Goal: Contribute content: Contribute content

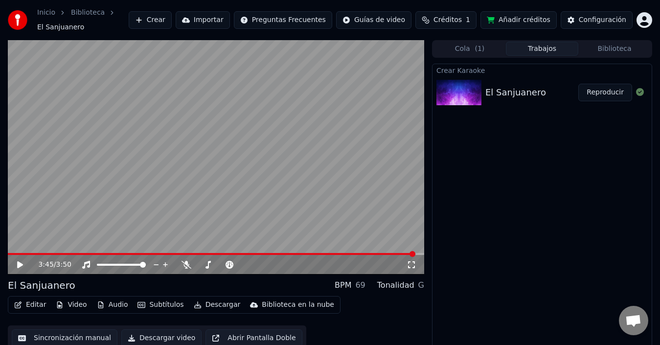
scroll to position [7, 0]
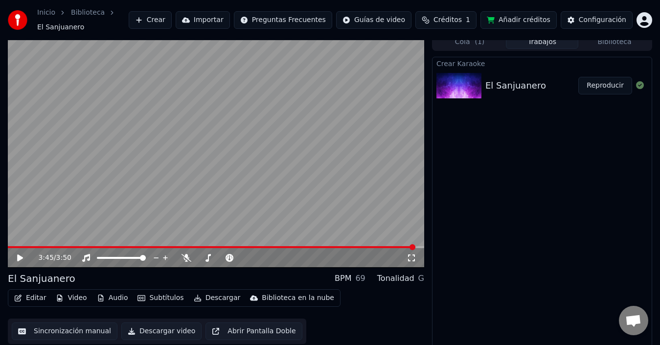
click at [19, 254] on icon at bounding box center [20, 257] width 6 height 7
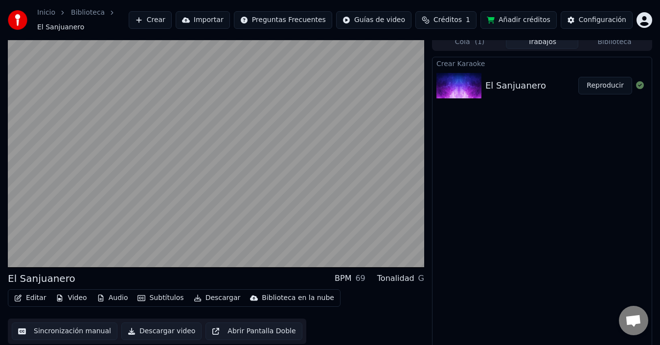
click at [32, 297] on button "Editar" at bounding box center [30, 298] width 40 height 14
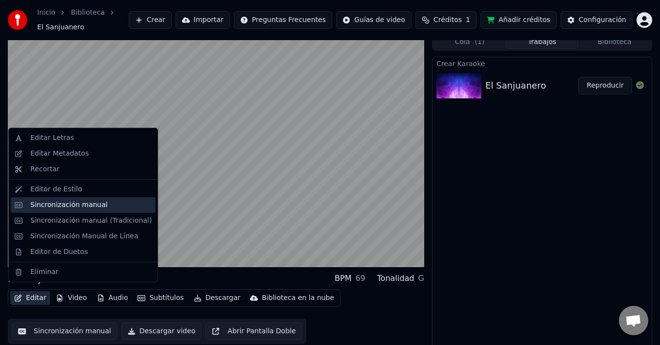
click at [80, 205] on div "Sincronización manual" at bounding box center [68, 205] width 77 height 10
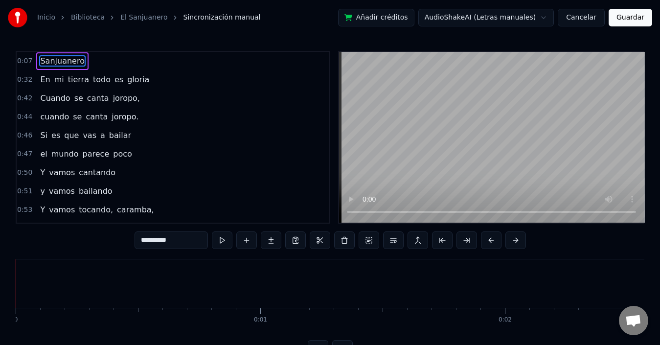
scroll to position [0, 1707]
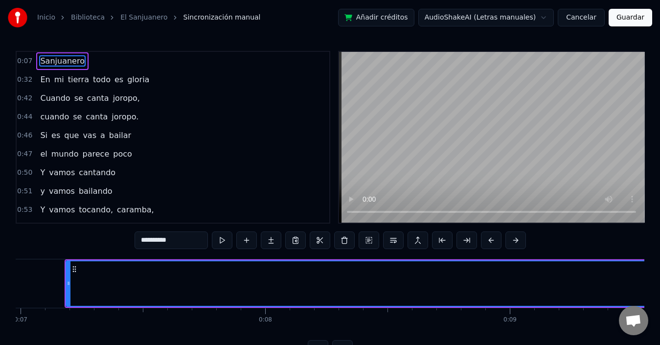
click at [81, 67] on div "0:07 Sanjuanero" at bounding box center [173, 61] width 313 height 19
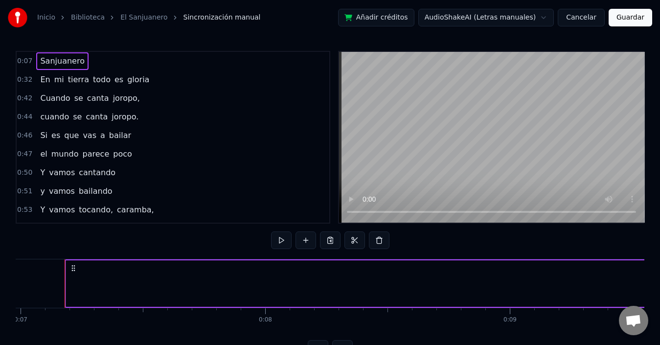
drag, startPoint x: 78, startPoint y: 65, endPoint x: 71, endPoint y: 55, distance: 11.9
click at [78, 64] on div "Sanjuanero" at bounding box center [62, 61] width 52 height 18
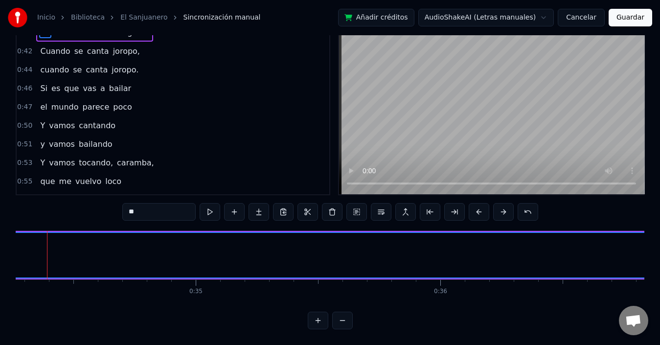
scroll to position [0, 8362]
click at [341, 317] on button at bounding box center [342, 321] width 21 height 18
click at [342, 323] on button at bounding box center [342, 321] width 21 height 18
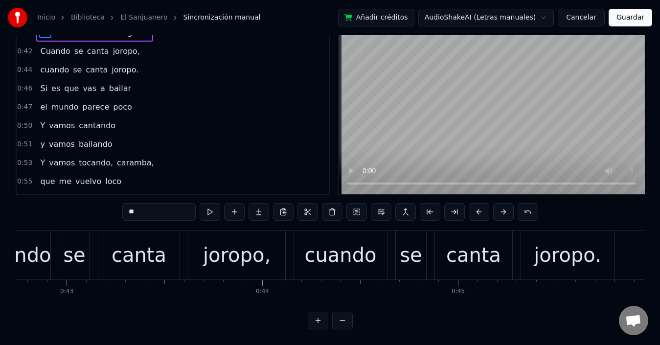
click at [342, 323] on button at bounding box center [342, 321] width 21 height 18
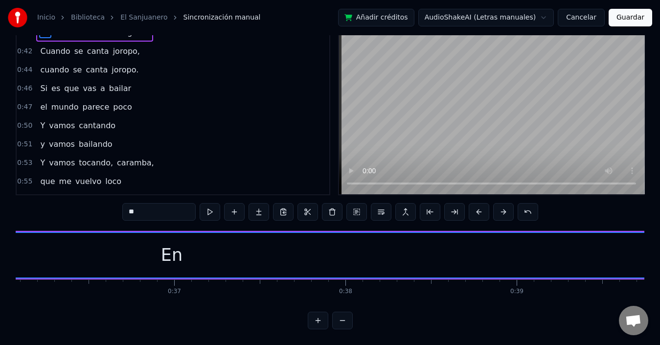
scroll to position [0, 5838]
click at [332, 312] on button at bounding box center [342, 321] width 21 height 18
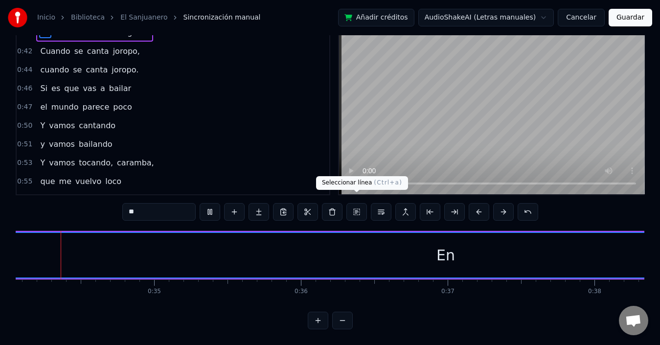
scroll to position [0, 4968]
click at [332, 312] on button at bounding box center [342, 321] width 21 height 18
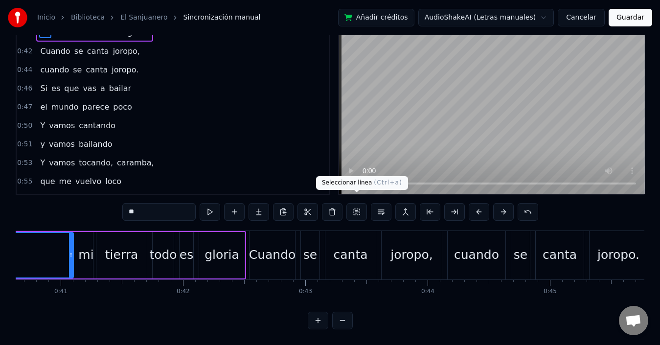
scroll to position [0, 4412]
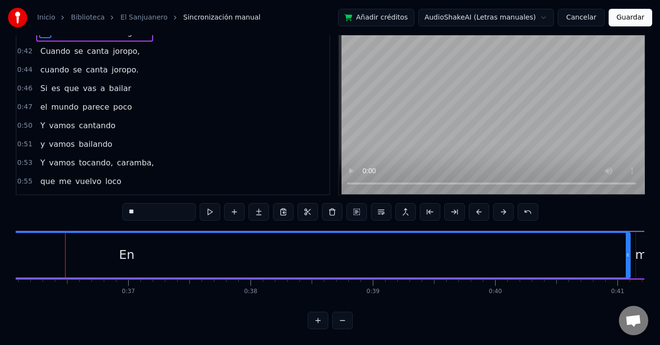
drag, startPoint x: 38, startPoint y: 230, endPoint x: 115, endPoint y: 254, distance: 81.5
click at [115, 254] on div "En" at bounding box center [127, 255] width 1006 height 45
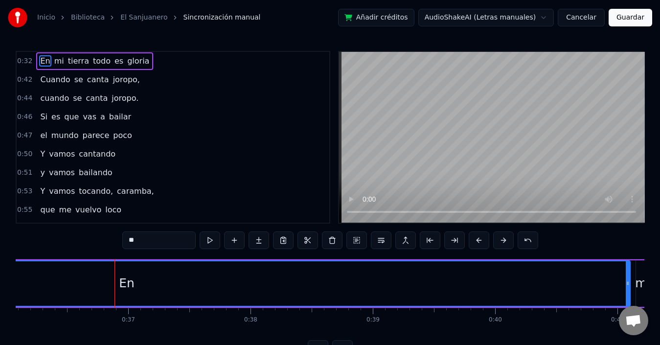
drag, startPoint x: 117, startPoint y: 255, endPoint x: 205, endPoint y: 281, distance: 92.4
click at [205, 281] on div "0:32 En mi tierra todo es gloria 0:42 Cuando se canta joropo, 0:44 cuando se ca…" at bounding box center [330, 204] width 628 height 307
drag, startPoint x: 627, startPoint y: 285, endPoint x: 595, endPoint y: 290, distance: 32.2
click at [595, 290] on div at bounding box center [596, 283] width 4 height 45
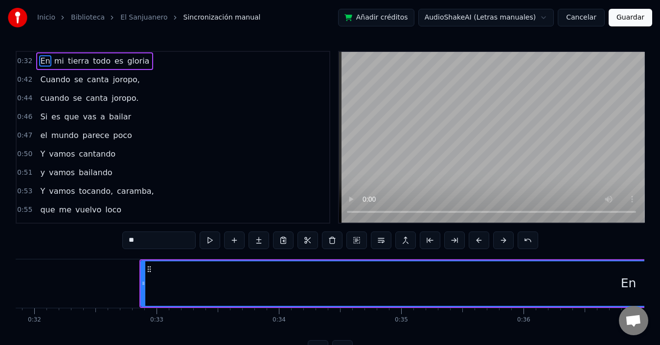
scroll to position [0, 3849]
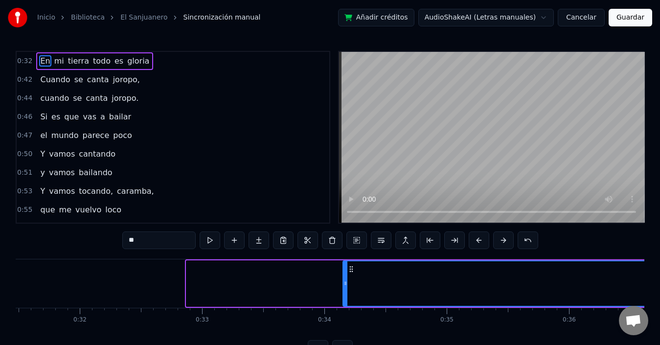
drag, startPoint x: 189, startPoint y: 284, endPoint x: 345, endPoint y: 288, distance: 156.6
click at [345, 288] on div at bounding box center [345, 283] width 4 height 45
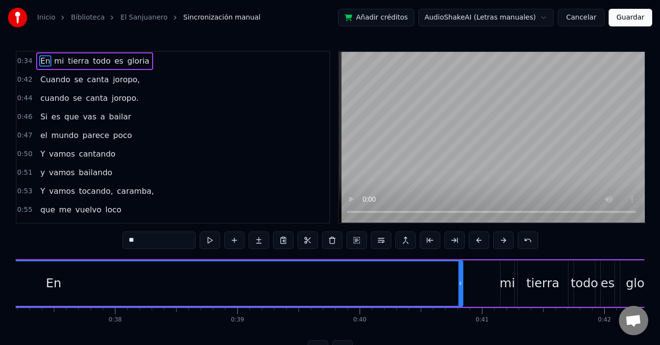
scroll to position [0, 4682]
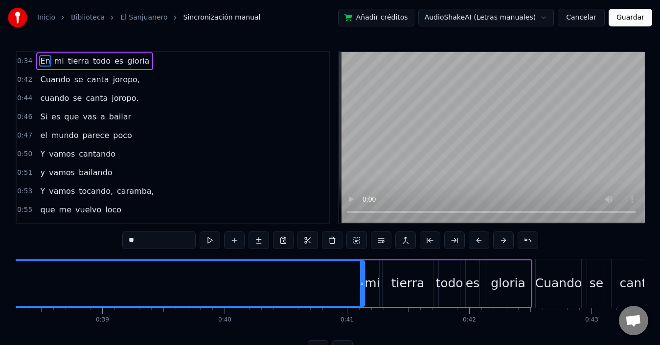
drag, startPoint x: 324, startPoint y: 286, endPoint x: 361, endPoint y: 290, distance: 36.9
click at [361, 290] on div at bounding box center [362, 283] width 4 height 45
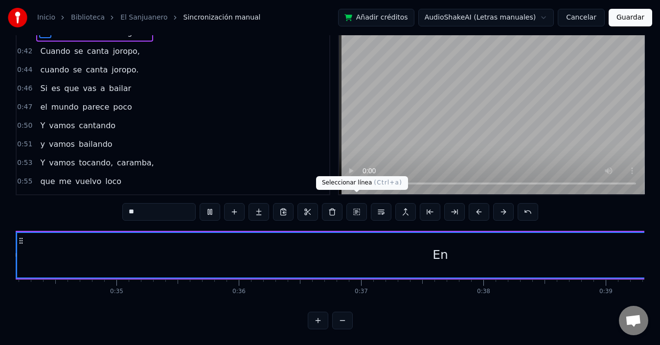
scroll to position [0, 4128]
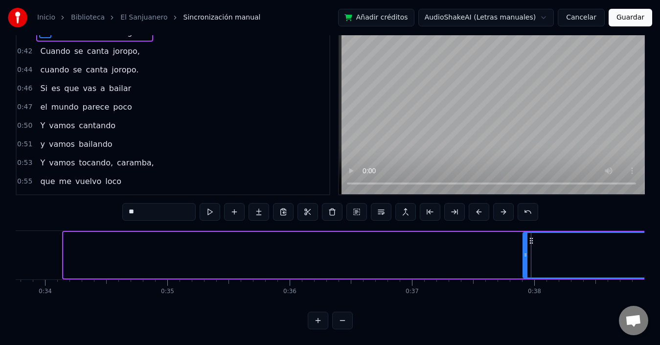
drag, startPoint x: 67, startPoint y: 247, endPoint x: 320, endPoint y: 307, distance: 259.9
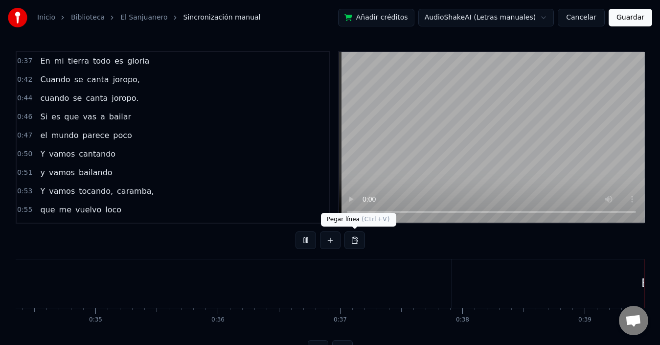
scroll to position [0, 4715]
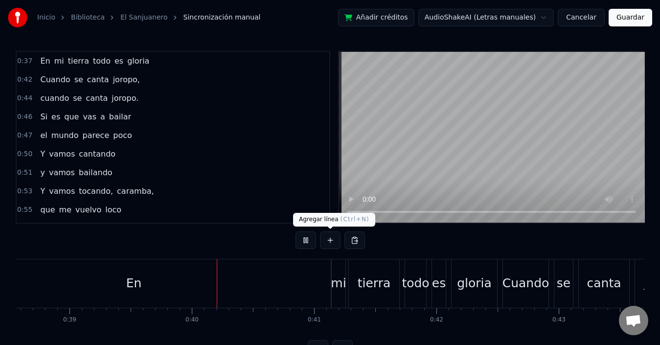
click at [302, 239] on button at bounding box center [305, 240] width 21 height 18
click at [177, 292] on div "En" at bounding box center [134, 283] width 394 height 48
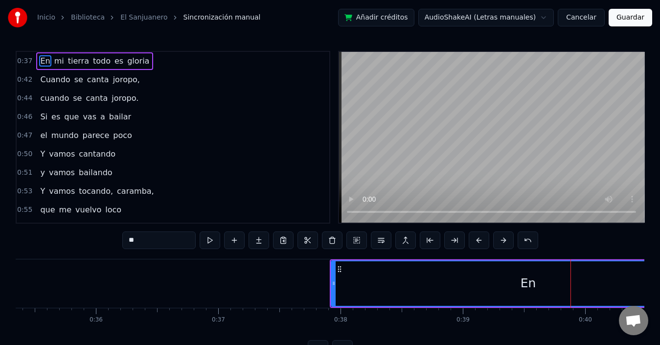
scroll to position [0, 4345]
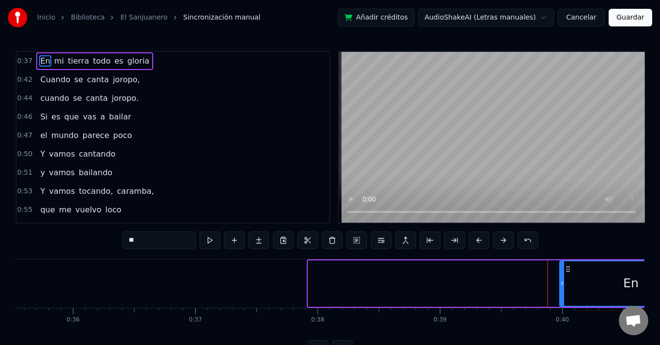
drag, startPoint x: 310, startPoint y: 282, endPoint x: 561, endPoint y: 292, distance: 251.6
click at [561, 292] on div at bounding box center [562, 283] width 4 height 45
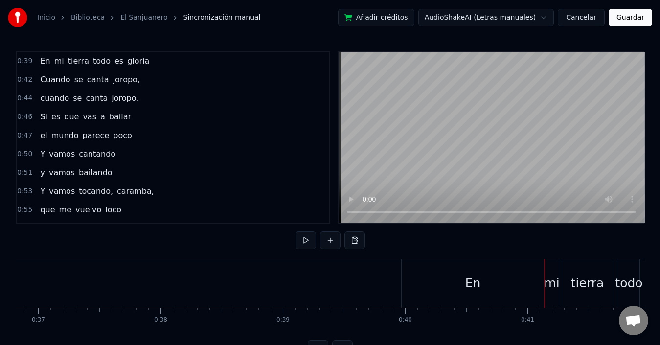
scroll to position [0, 4570]
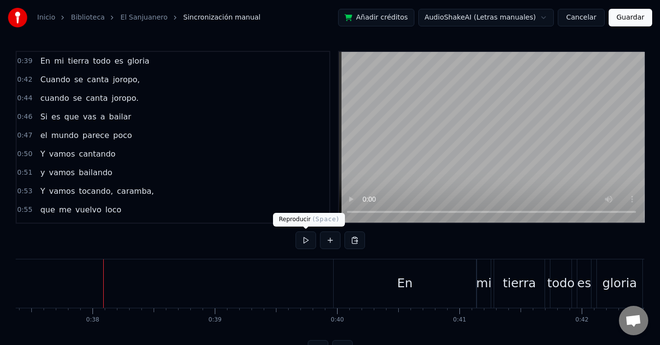
click at [303, 240] on button at bounding box center [305, 240] width 21 height 18
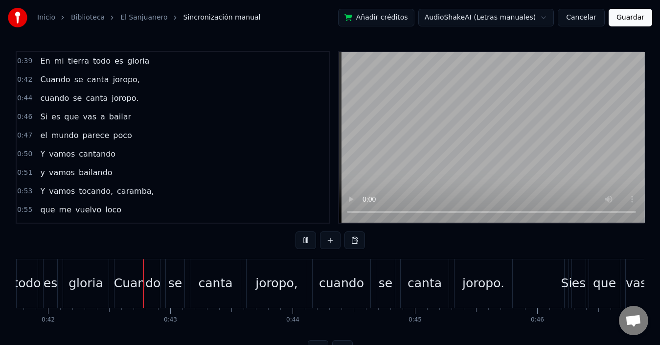
scroll to position [0, 5108]
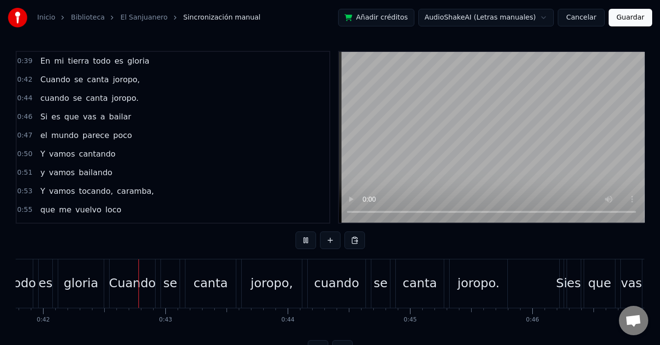
click at [304, 239] on button at bounding box center [305, 240] width 21 height 18
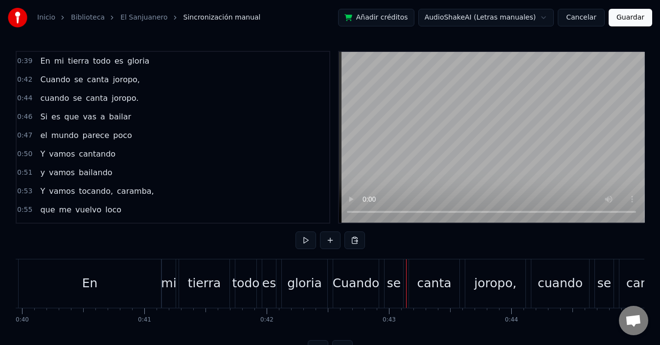
scroll to position [0, 4862]
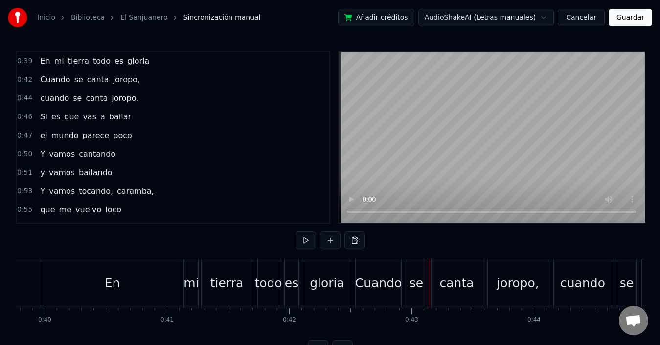
click at [134, 342] on div "0:39 En mi tierra todo es gloria 0:42 Cuando se canta joropo, 0:44 cuando se ca…" at bounding box center [330, 204] width 628 height 307
click at [41, 283] on div "En" at bounding box center [112, 283] width 143 height 48
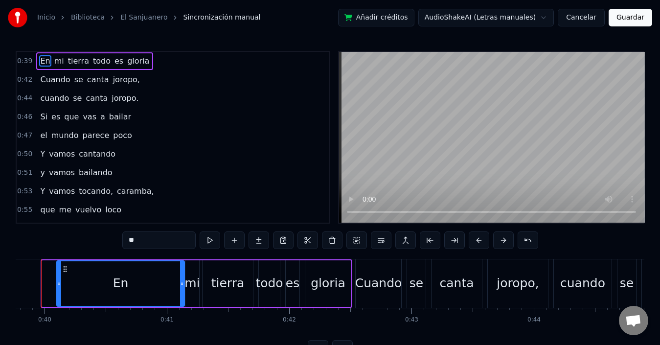
scroll to position [0, 4839]
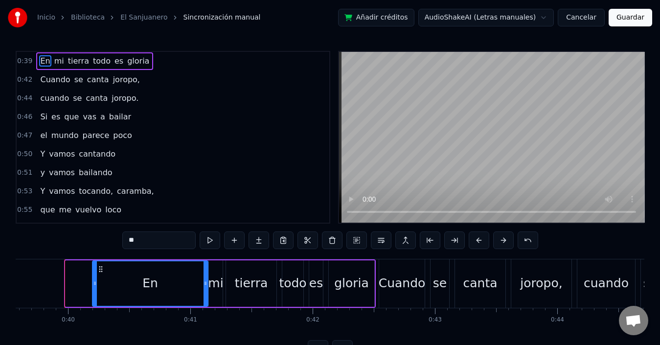
drag, startPoint x: 44, startPoint y: 284, endPoint x: 70, endPoint y: 290, distance: 27.6
click at [70, 290] on div "En" at bounding box center [136, 283] width 143 height 46
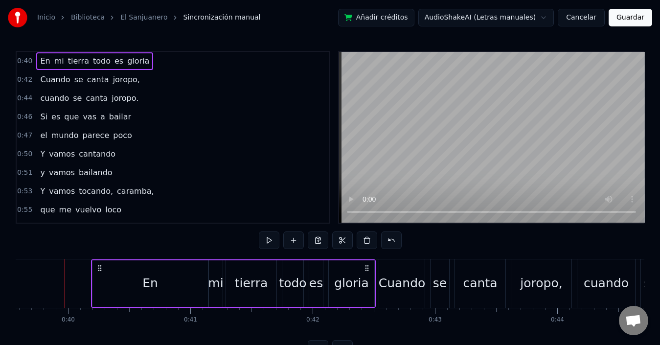
click at [170, 235] on div "0:40 En mi tierra todo es gloria 0:42 Cuando se canta joropo, 0:44 cuando se ca…" at bounding box center [330, 204] width 628 height 307
click at [269, 240] on button at bounding box center [269, 240] width 21 height 18
click at [270, 242] on button at bounding box center [269, 240] width 21 height 18
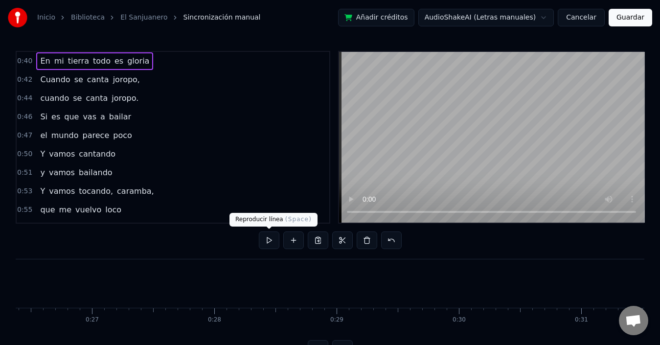
scroll to position [0, 1223]
click at [269, 243] on button at bounding box center [269, 240] width 21 height 18
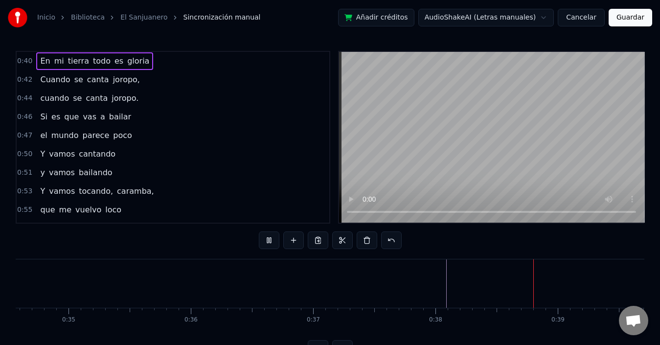
scroll to position [0, 4615]
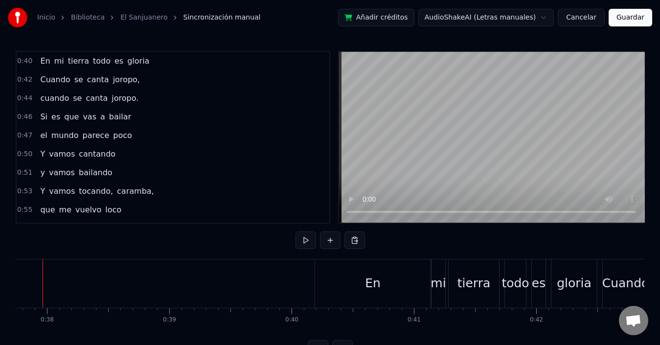
scroll to position [0, 4593]
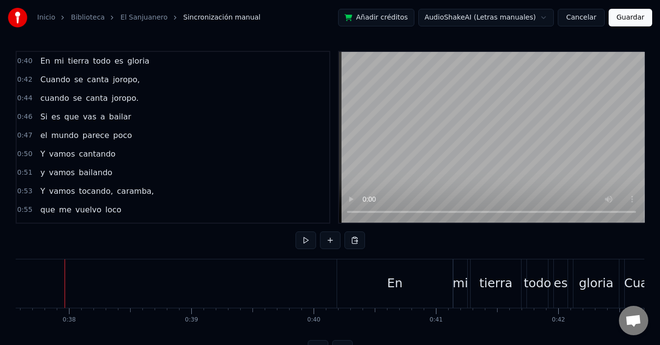
click at [331, 241] on button at bounding box center [330, 240] width 21 height 18
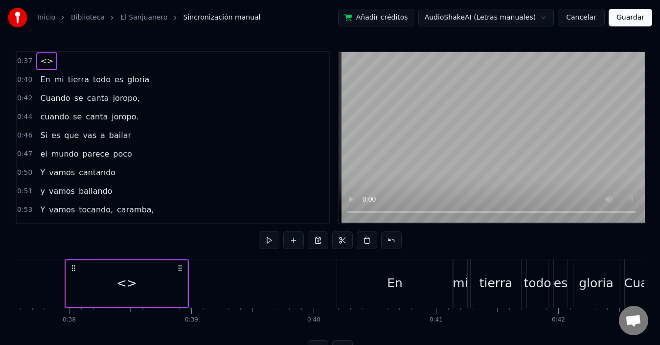
click at [132, 286] on div "<>" at bounding box center [126, 283] width 21 height 19
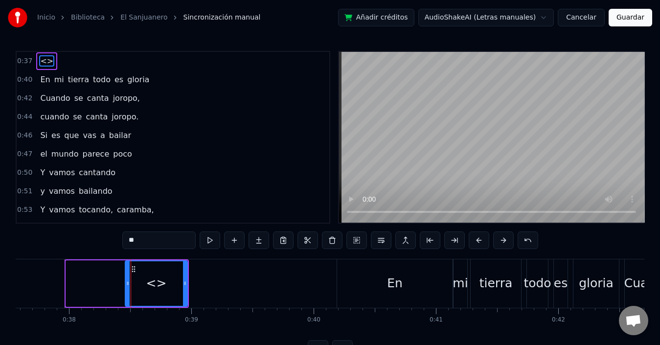
drag, startPoint x: 83, startPoint y: 285, endPoint x: 127, endPoint y: 286, distance: 44.0
click at [127, 286] on icon at bounding box center [128, 283] width 4 height 8
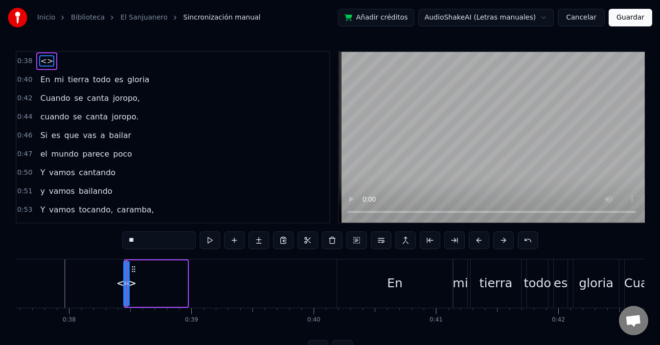
drag, startPoint x: 186, startPoint y: 284, endPoint x: 127, endPoint y: 285, distance: 59.7
click at [127, 285] on icon at bounding box center [125, 283] width 4 height 8
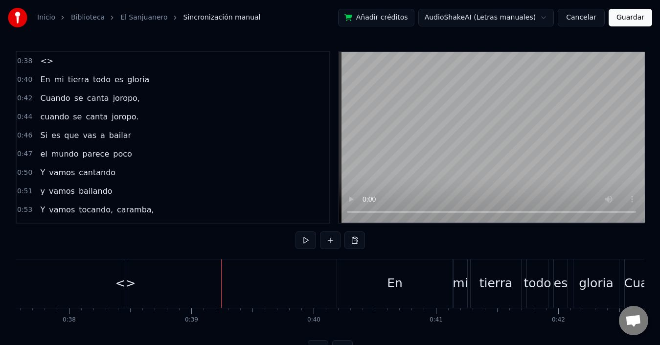
drag, startPoint x: 120, startPoint y: 283, endPoint x: 129, endPoint y: 285, distance: 9.0
click at [129, 285] on div "<>" at bounding box center [125, 283] width 21 height 19
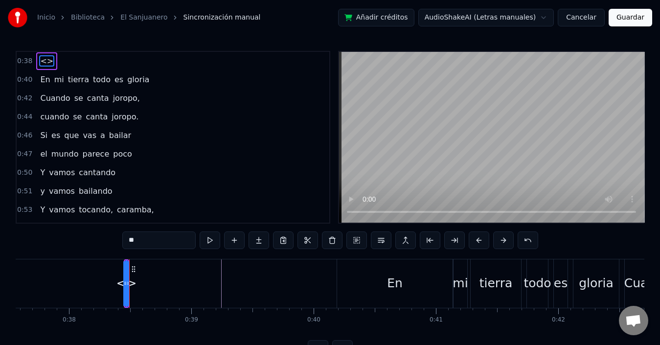
drag, startPoint x: 131, startPoint y: 285, endPoint x: 124, endPoint y: 283, distance: 7.6
click at [126, 283] on div "<>" at bounding box center [126, 283] width 1 height 45
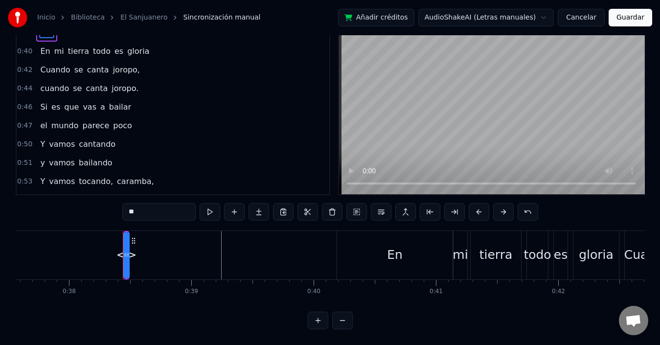
click at [318, 322] on button at bounding box center [318, 321] width 21 height 18
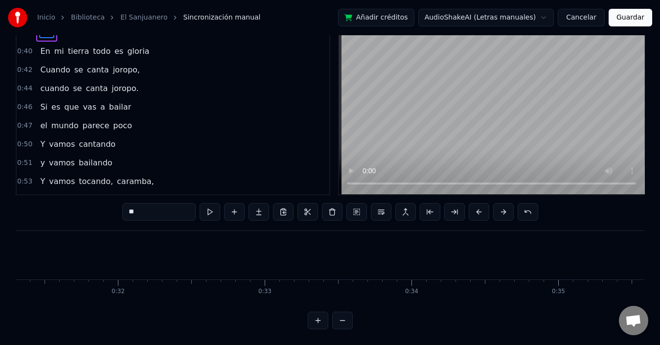
click at [318, 323] on button at bounding box center [318, 321] width 21 height 18
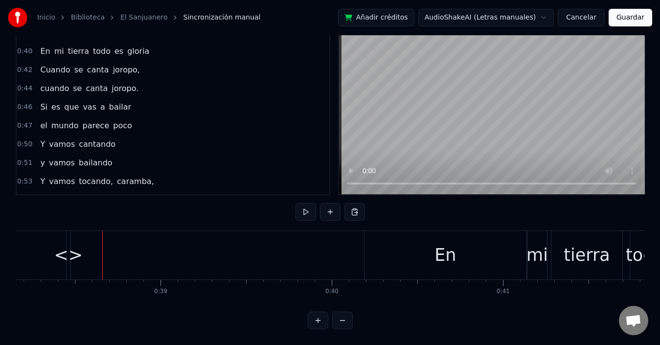
drag, startPoint x: 62, startPoint y: 247, endPoint x: 72, endPoint y: 249, distance: 10.2
click at [72, 249] on div "<>" at bounding box center [68, 255] width 29 height 26
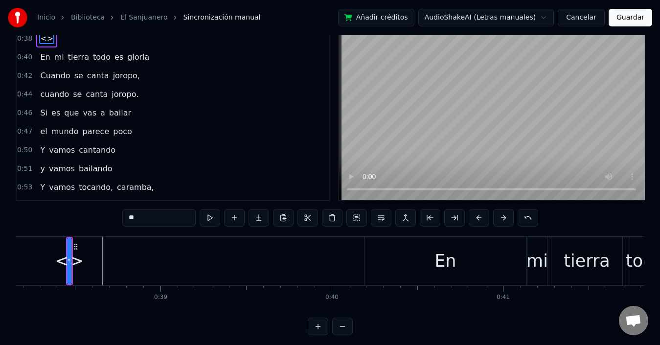
scroll to position [0, 0]
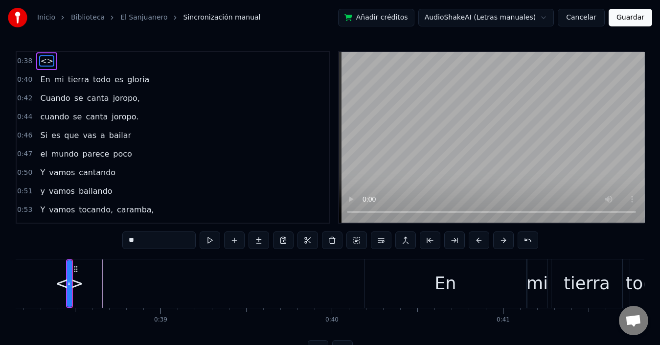
drag, startPoint x: 76, startPoint y: 286, endPoint x: 61, endPoint y: 283, distance: 15.4
click at [60, 283] on div "<>" at bounding box center [69, 283] width 29 height 26
click at [70, 284] on div "<>" at bounding box center [74, 283] width 29 height 26
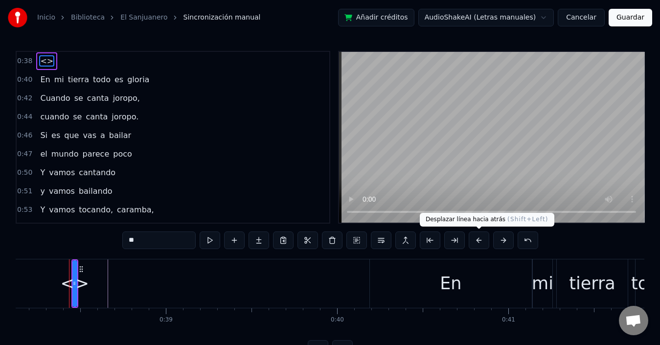
click at [473, 240] on button at bounding box center [479, 240] width 21 height 18
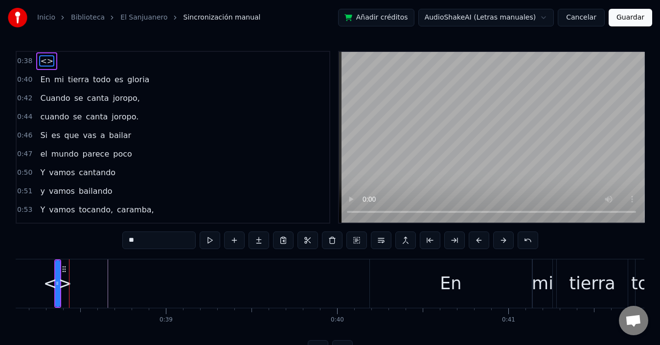
drag, startPoint x: 66, startPoint y: 287, endPoint x: 69, endPoint y: 293, distance: 7.5
click at [66, 287] on div "<>" at bounding box center [57, 283] width 29 height 26
drag, startPoint x: 66, startPoint y: 299, endPoint x: 55, endPoint y: 297, distance: 10.9
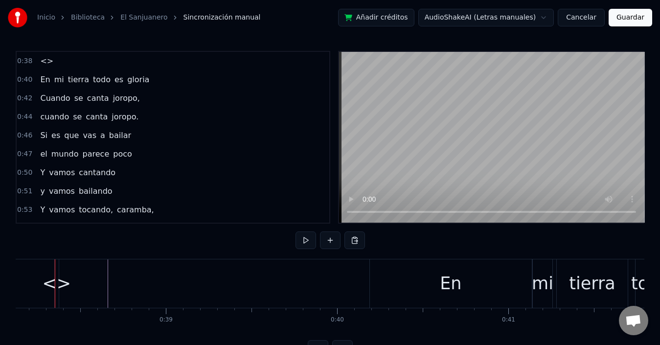
scroll to position [0, 6516]
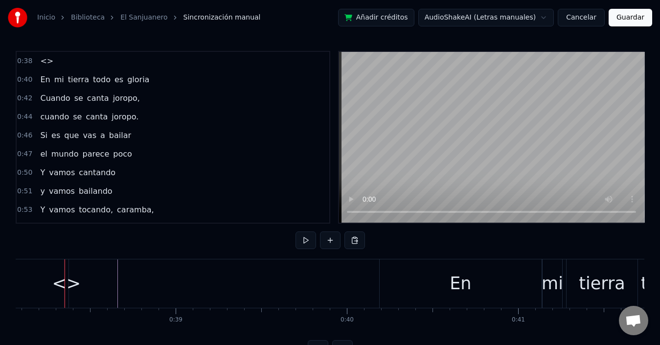
drag, startPoint x: 73, startPoint y: 283, endPoint x: 88, endPoint y: 281, distance: 14.7
click at [65, 282] on div "<>" at bounding box center [66, 283] width 29 height 26
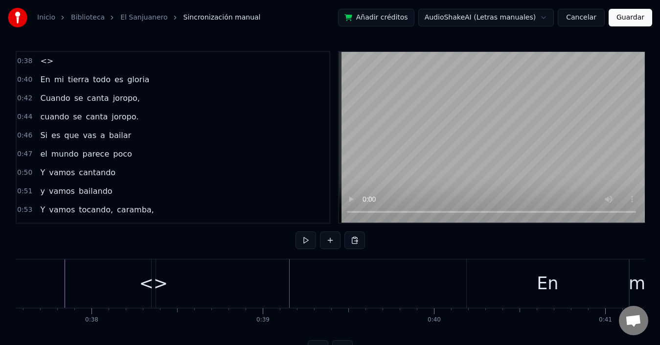
click at [331, 243] on button at bounding box center [330, 240] width 21 height 18
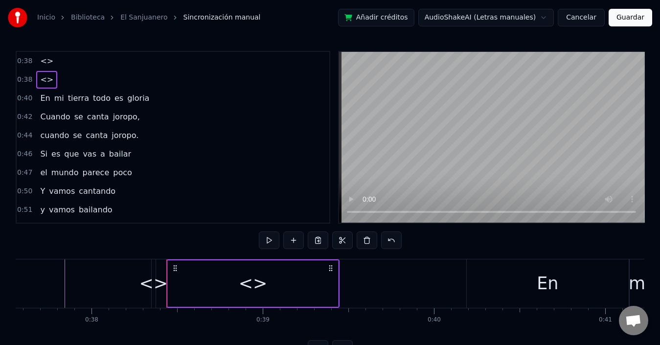
click at [331, 243] on div at bounding box center [330, 240] width 143 height 18
click at [332, 244] on div at bounding box center [330, 240] width 143 height 18
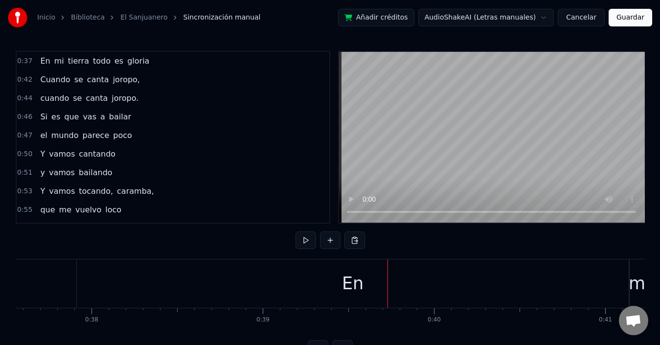
click at [110, 283] on div "En" at bounding box center [353, 283] width 552 height 48
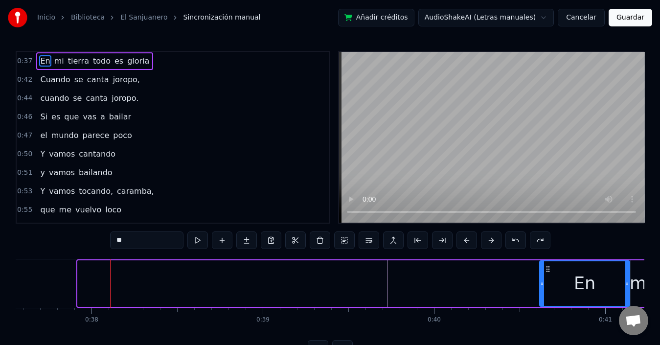
drag, startPoint x: 80, startPoint y: 283, endPoint x: 542, endPoint y: 280, distance: 461.7
click at [542, 280] on icon at bounding box center [542, 283] width 4 height 8
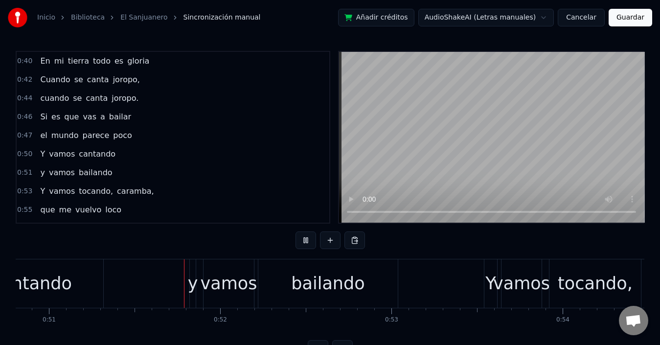
scroll to position [0, 8699]
click at [99, 121] on span "a" at bounding box center [102, 116] width 7 height 11
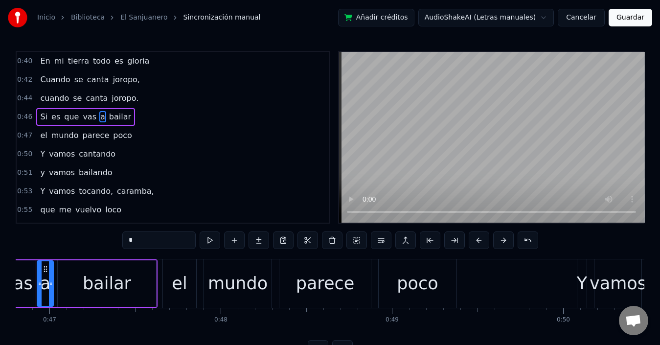
scroll to position [0, 7983]
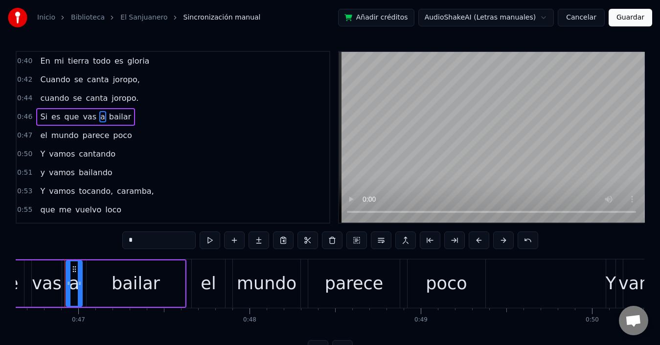
click at [82, 117] on span "vas" at bounding box center [90, 116] width 16 height 11
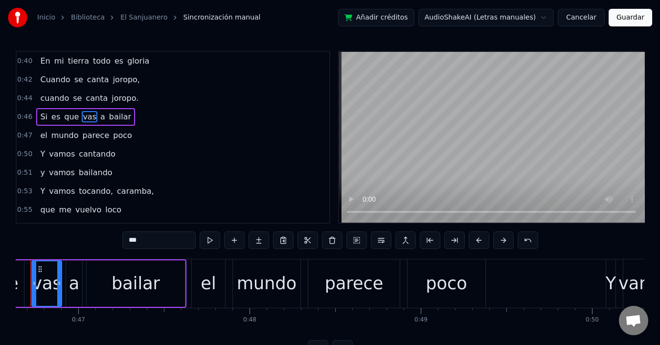
scroll to position [0, 7949]
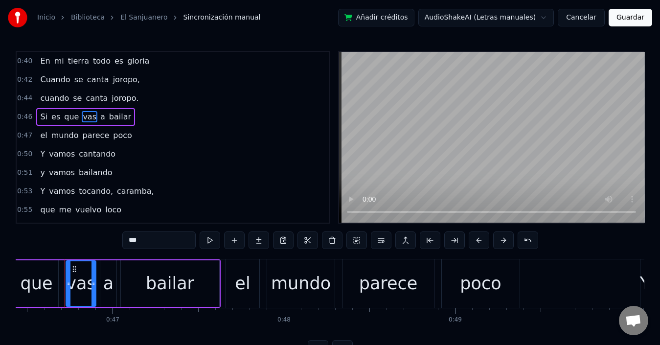
click at [127, 238] on input "***" at bounding box center [158, 240] width 73 height 18
click at [82, 120] on span "tvase" at bounding box center [93, 116] width 23 height 11
click at [82, 114] on span "tvase" at bounding box center [93, 116] width 23 height 11
click at [130, 245] on input "*****" at bounding box center [158, 240] width 73 height 18
click at [134, 241] on input "******" at bounding box center [158, 240] width 73 height 18
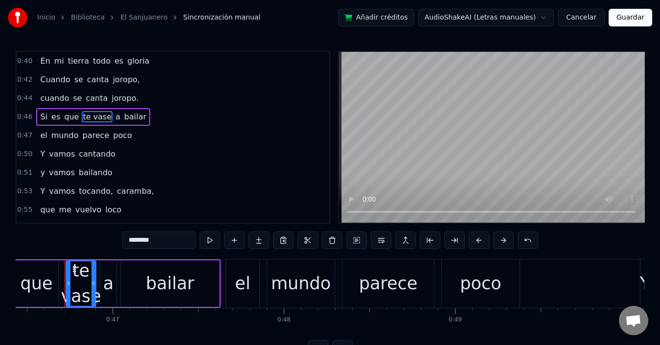
click at [150, 242] on input "*******" at bounding box center [158, 240] width 73 height 18
click at [39, 56] on span "En" at bounding box center [45, 60] width 12 height 11
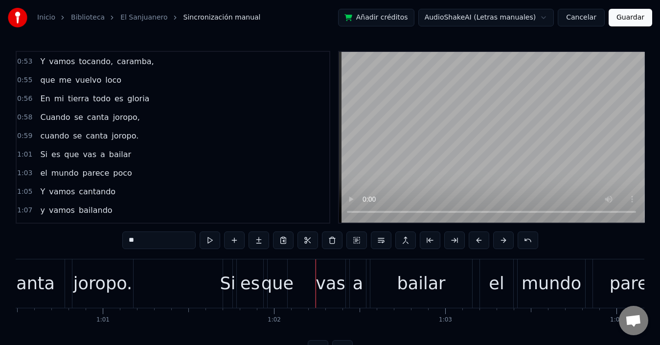
scroll to position [147, 0]
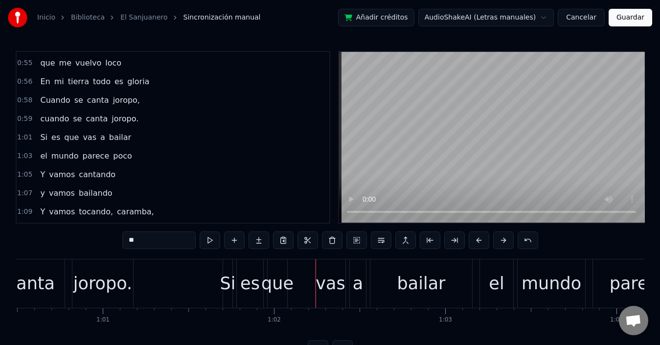
click at [82, 140] on span "vas" at bounding box center [90, 137] width 16 height 11
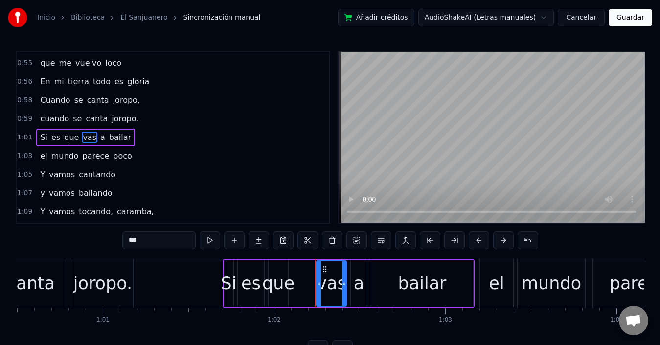
click at [127, 240] on input "***" at bounding box center [158, 240] width 73 height 18
click at [131, 237] on input "****" at bounding box center [158, 240] width 73 height 18
click at [134, 240] on input "*****" at bounding box center [158, 240] width 73 height 18
type input "******"
drag, startPoint x: 35, startPoint y: 113, endPoint x: 41, endPoint y: 116, distance: 6.4
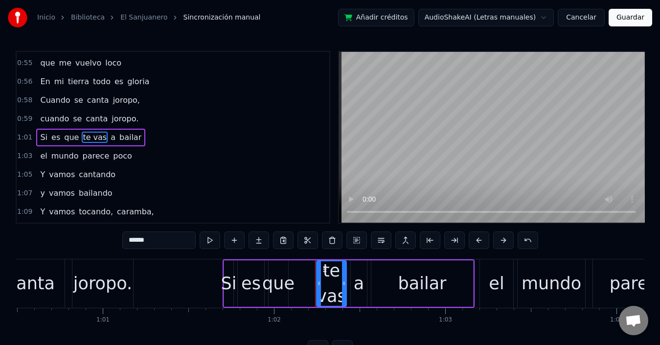
click at [39, 116] on div "cuando se canta joropo." at bounding box center [89, 119] width 106 height 18
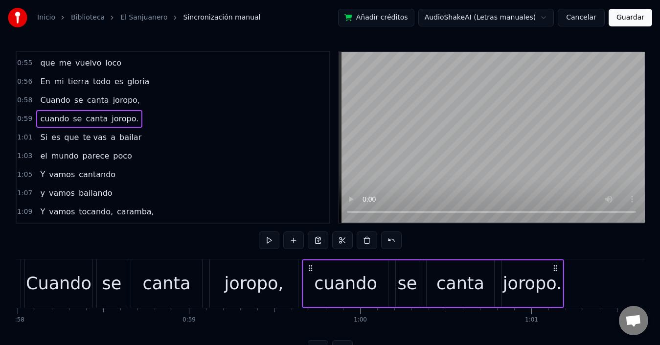
scroll to position [0, 10179]
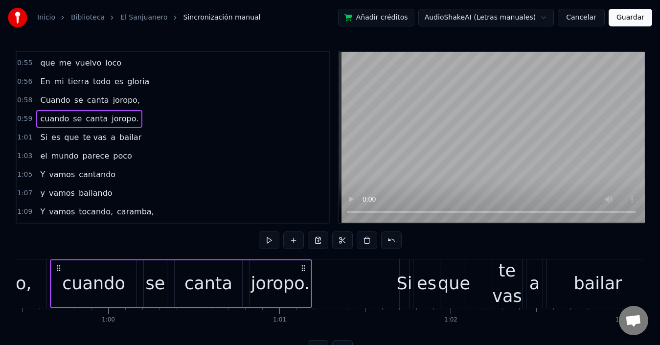
click at [82, 138] on span "te vas" at bounding box center [95, 137] width 26 height 11
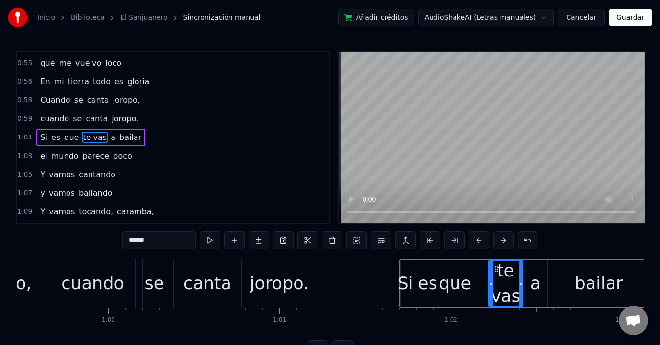
click at [492, 285] on icon at bounding box center [491, 283] width 4 height 8
click at [406, 287] on div "Si" at bounding box center [406, 283] width 16 height 26
type input "**"
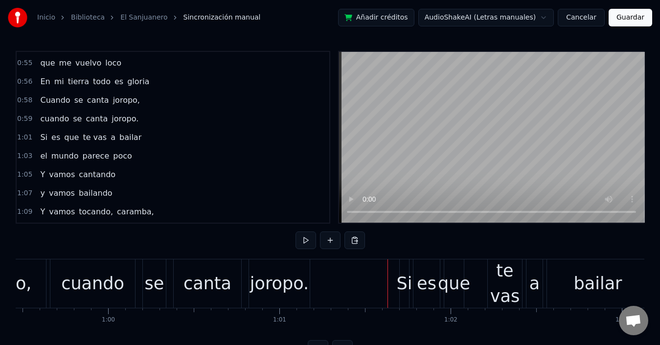
click at [430, 269] on div "es" at bounding box center [426, 283] width 26 height 48
click at [410, 268] on div "Si es que te vas a bailar" at bounding box center [525, 283] width 252 height 48
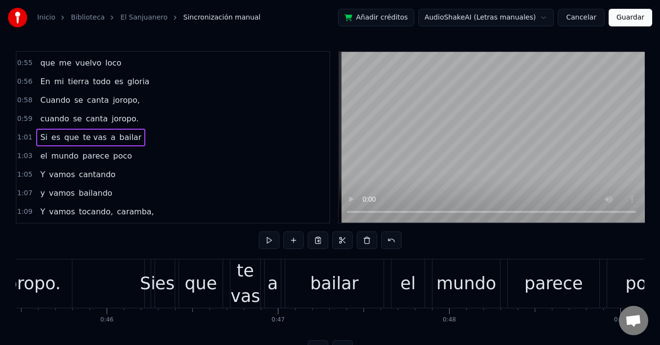
scroll to position [0, 7595]
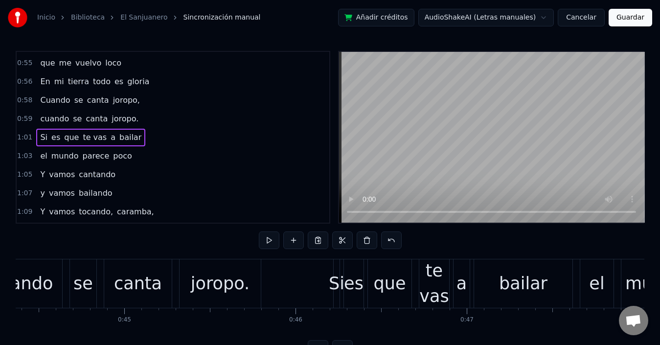
click at [428, 294] on div "te vas" at bounding box center [434, 283] width 30 height 51
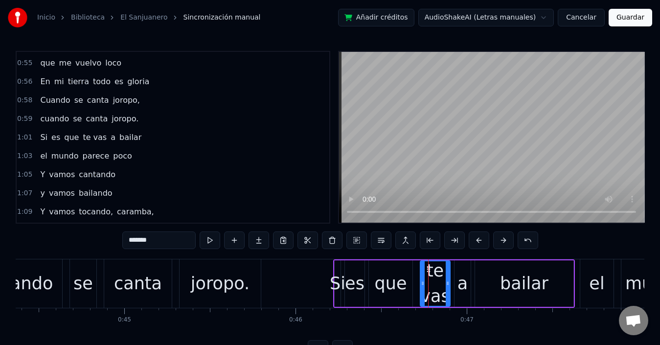
scroll to position [0, 0]
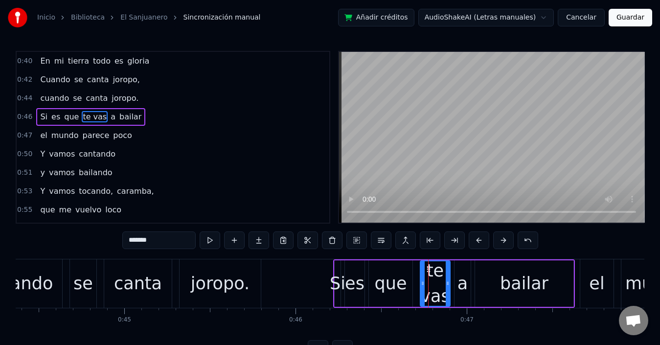
click at [392, 305] on div "que" at bounding box center [390, 283] width 45 height 46
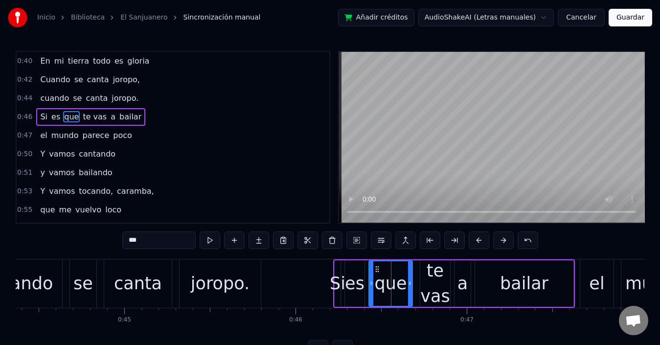
click at [433, 284] on div "te vas" at bounding box center [435, 283] width 30 height 51
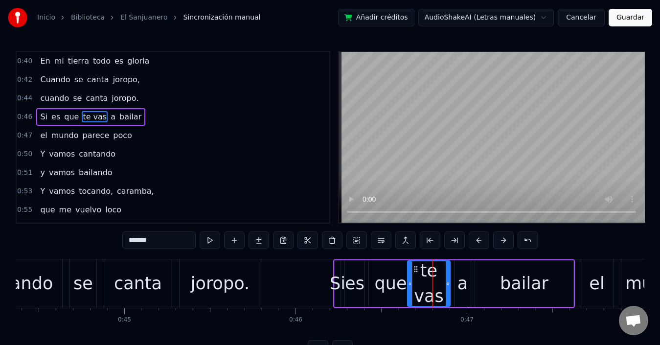
drag, startPoint x: 424, startPoint y: 283, endPoint x: 411, endPoint y: 287, distance: 13.3
click at [411, 287] on div at bounding box center [410, 283] width 4 height 45
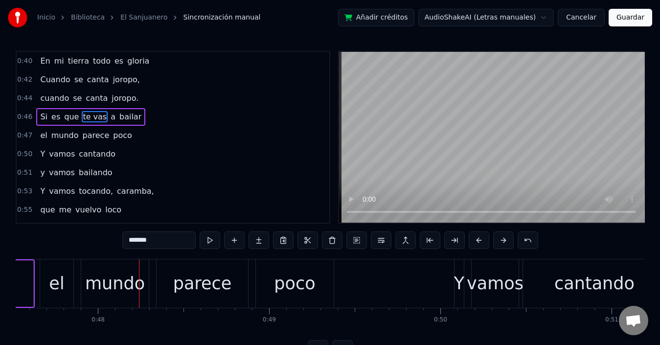
scroll to position [0, 7627]
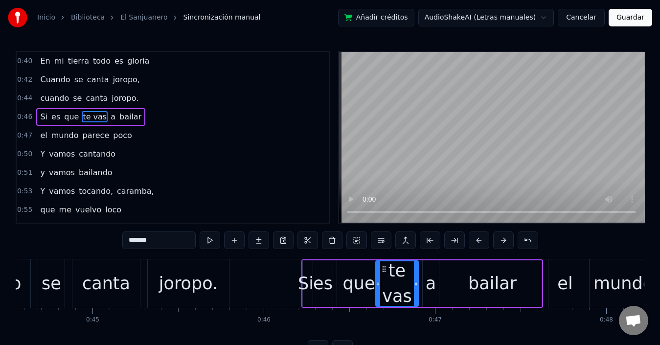
click at [51, 113] on span "es" at bounding box center [55, 116] width 11 height 11
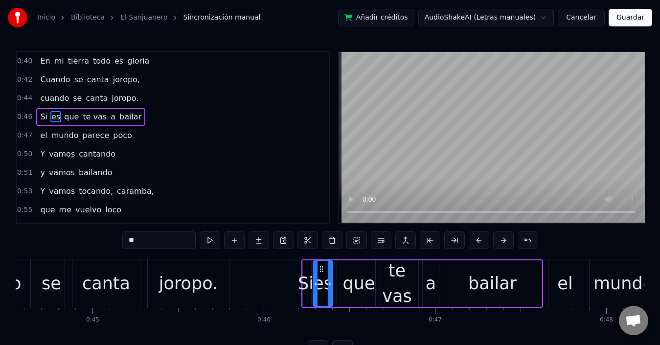
click at [39, 111] on span "Si" at bounding box center [43, 116] width 9 height 11
type input "**"
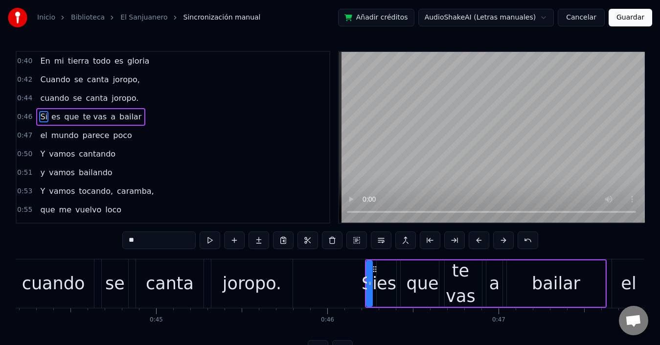
scroll to position [0, 7595]
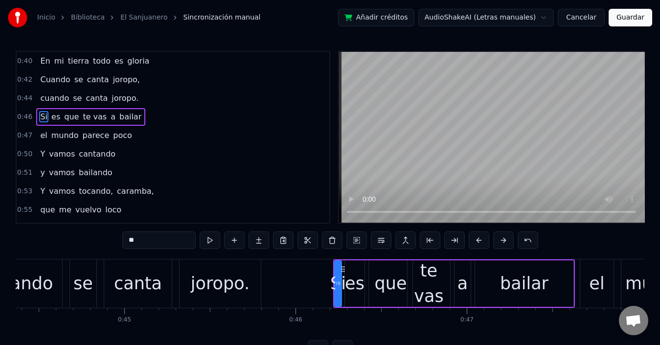
click at [338, 289] on div at bounding box center [339, 283] width 4 height 45
drag, startPoint x: 334, startPoint y: 280, endPoint x: 322, endPoint y: 280, distance: 11.7
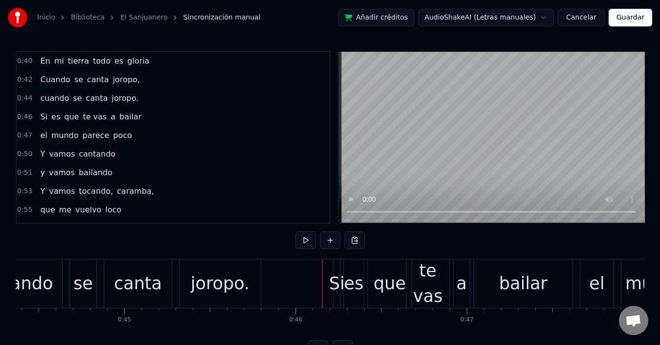
click at [394, 288] on div "que" at bounding box center [390, 283] width 32 height 26
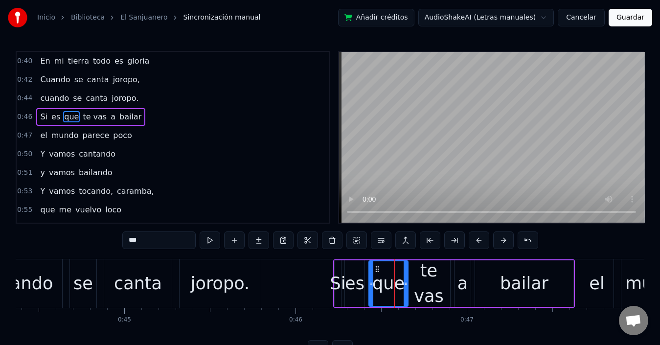
click at [404, 284] on icon at bounding box center [406, 283] width 4 height 8
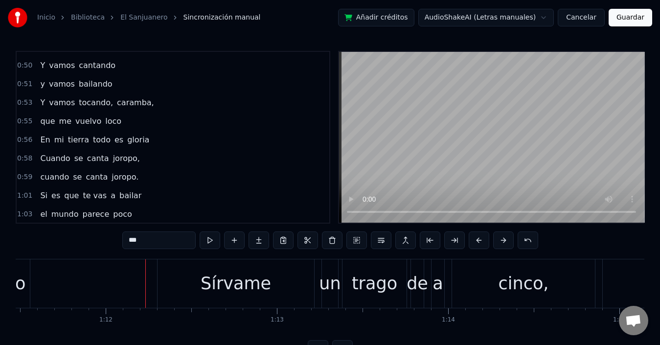
scroll to position [98, 0]
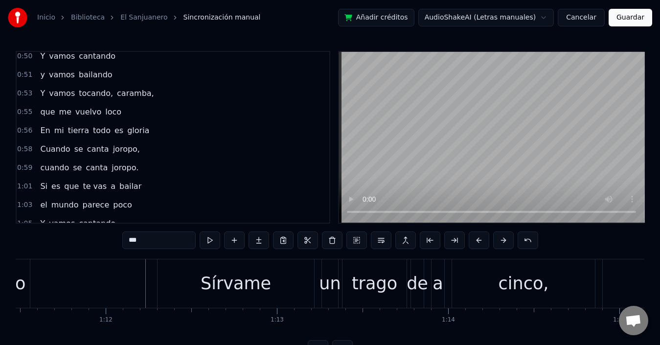
click at [74, 117] on span "vuelvo" at bounding box center [88, 111] width 28 height 11
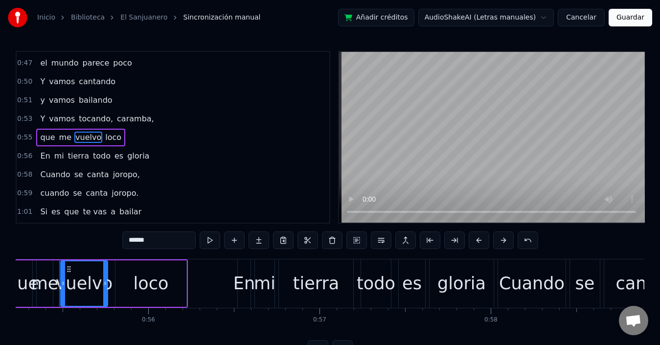
scroll to position [0, 9296]
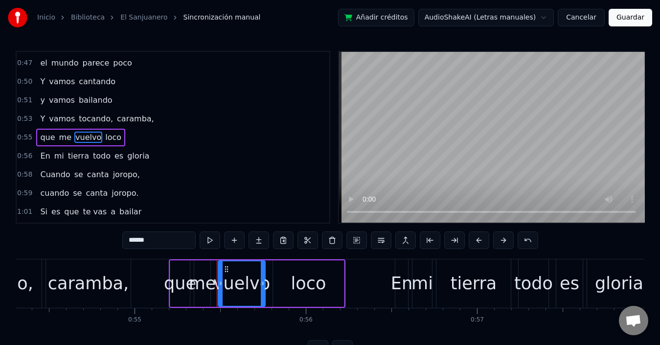
click at [87, 294] on div "caramba," at bounding box center [88, 283] width 81 height 26
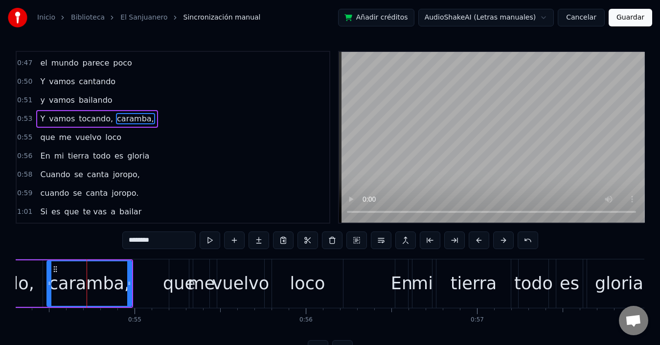
scroll to position [54, 0]
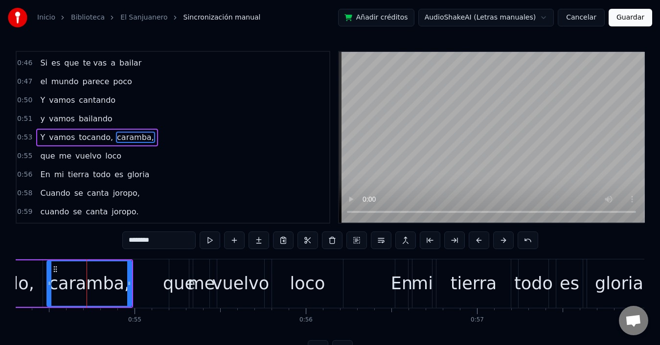
click at [177, 279] on div "que" at bounding box center [179, 283] width 32 height 26
type input "***"
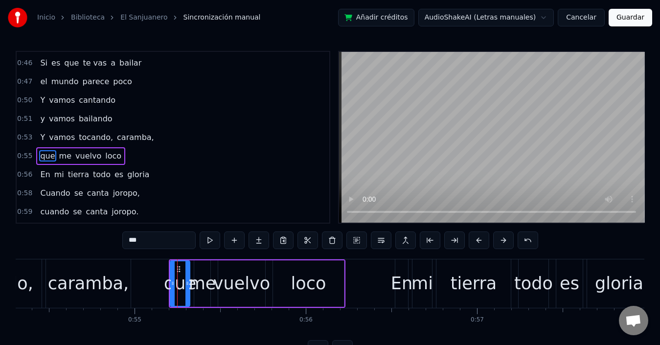
scroll to position [72, 0]
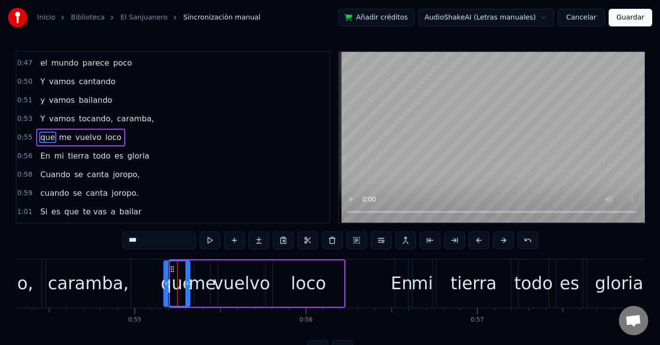
drag, startPoint x: 171, startPoint y: 284, endPoint x: 164, endPoint y: 283, distance: 6.9
click at [164, 283] on icon at bounding box center [166, 283] width 4 height 8
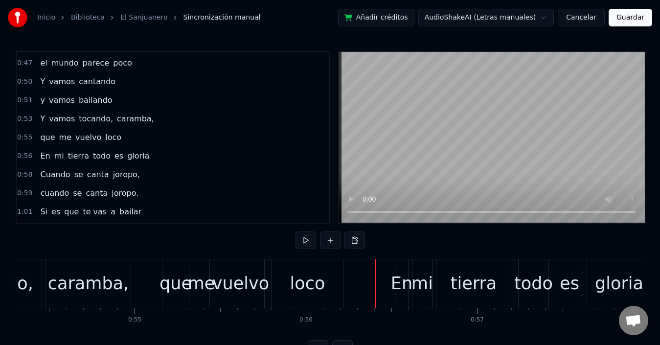
click at [61, 275] on div "caramba," at bounding box center [88, 283] width 81 height 26
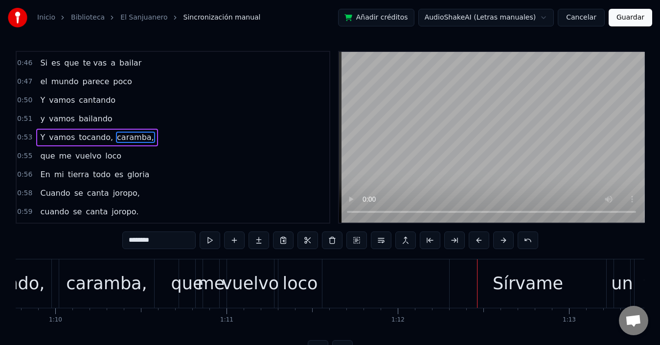
scroll to position [0, 11975]
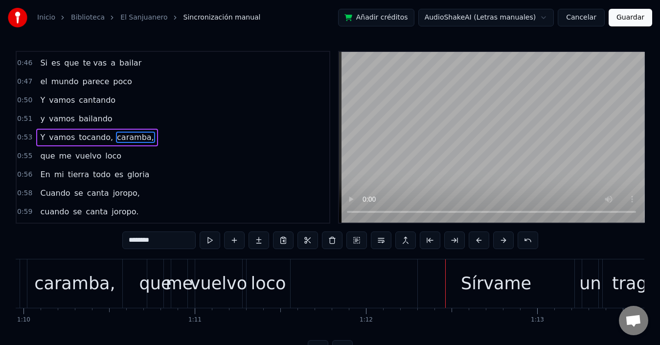
click at [157, 286] on div "que" at bounding box center [155, 283] width 32 height 26
type input "***"
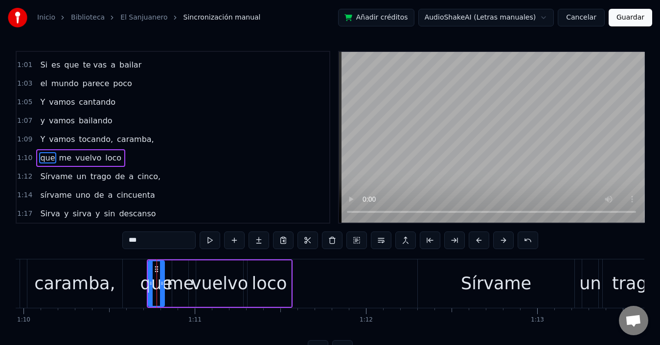
scroll to position [240, 0]
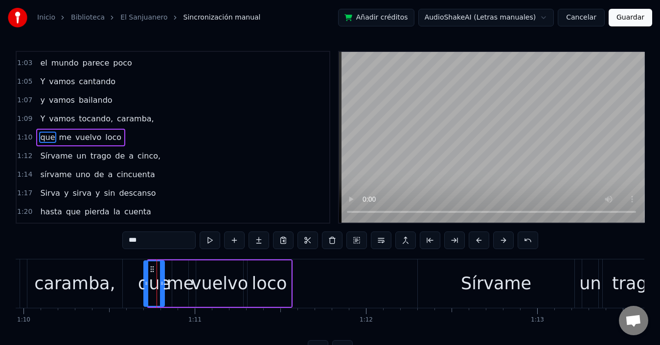
click at [146, 284] on icon at bounding box center [146, 283] width 4 height 8
click at [190, 190] on div "1:17 Sirva y sirva y sin descanso" at bounding box center [173, 193] width 313 height 19
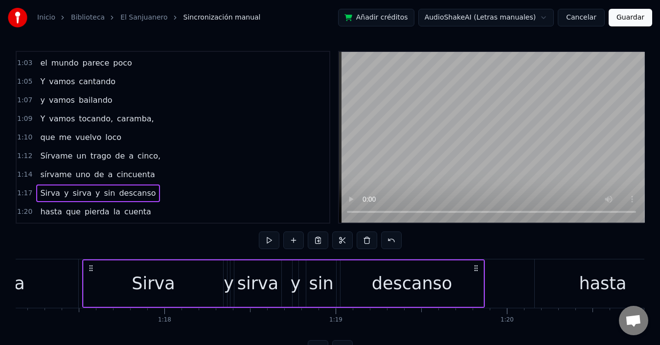
scroll to position [0, 13221]
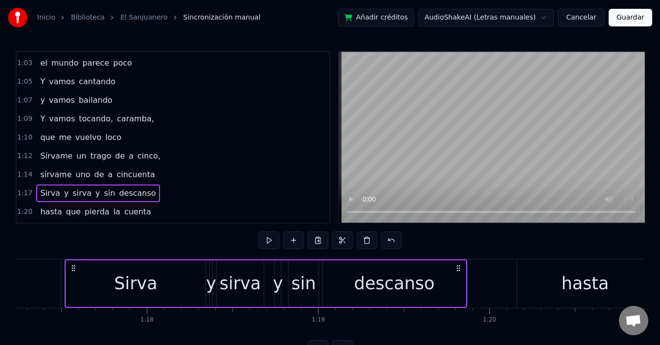
click at [62, 138] on span "me" at bounding box center [65, 137] width 14 height 11
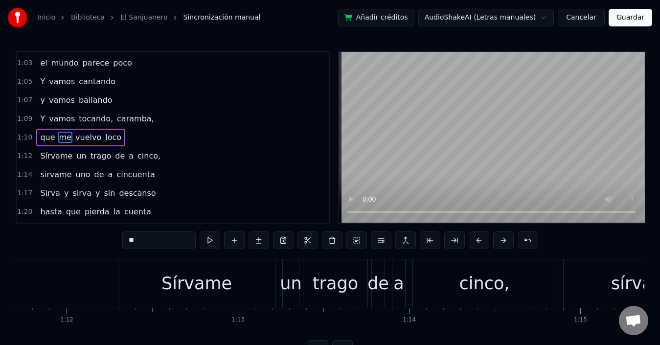
scroll to position [0, 12081]
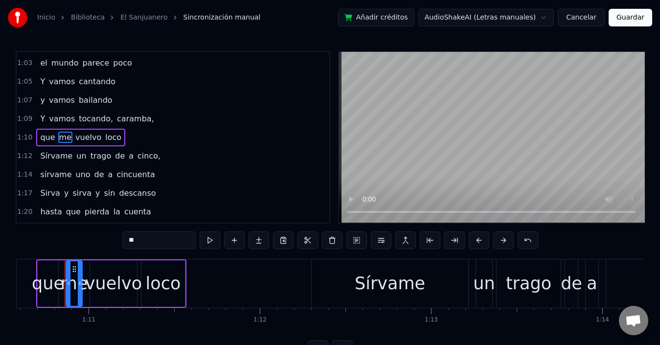
click at [61, 115] on span "vamos" at bounding box center [62, 118] width 28 height 11
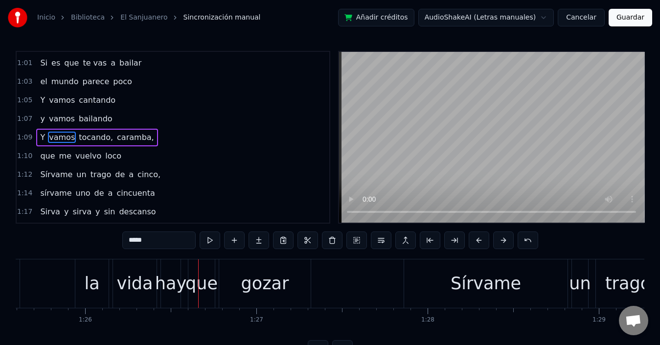
scroll to position [0, 14771]
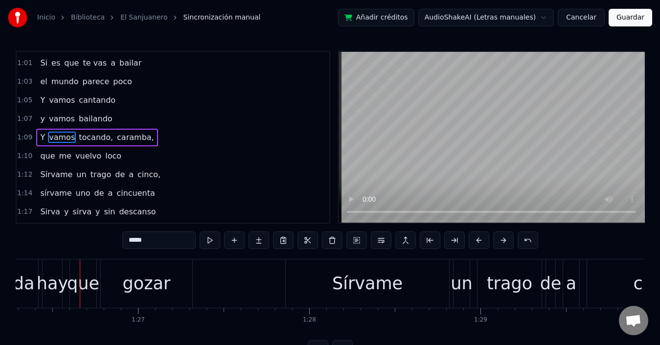
click at [90, 170] on span "trago" at bounding box center [101, 174] width 23 height 11
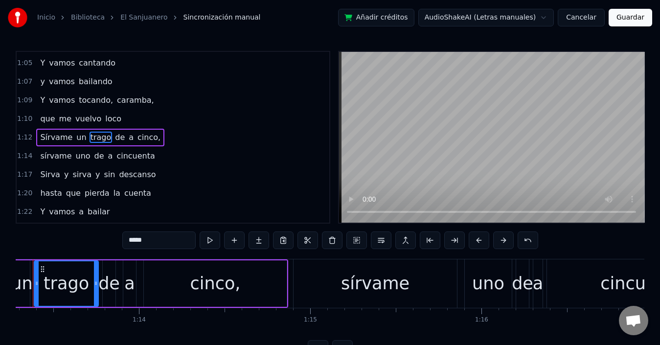
scroll to position [0, 12513]
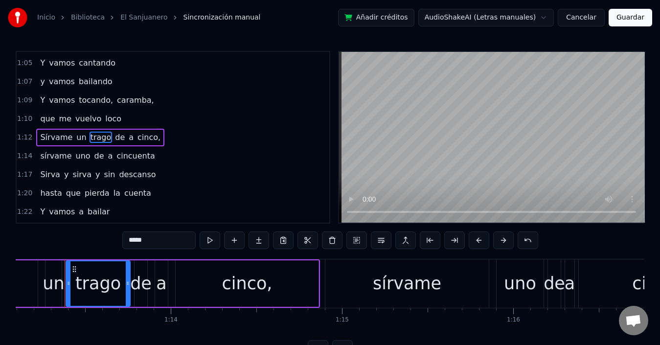
click at [39, 120] on span "que" at bounding box center [47, 118] width 17 height 11
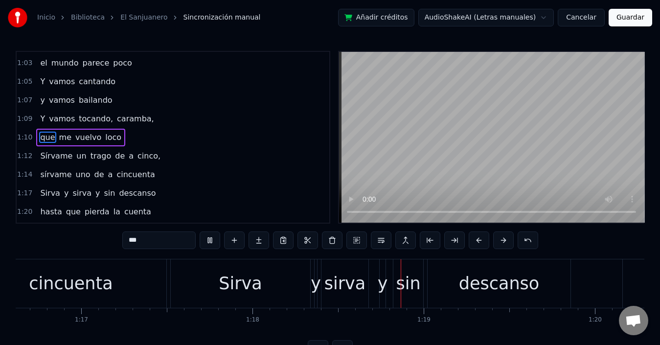
scroll to position [0, 13353]
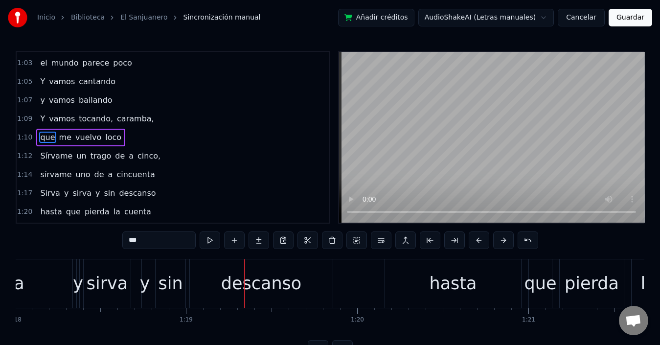
click at [63, 192] on span "y" at bounding box center [66, 192] width 6 height 11
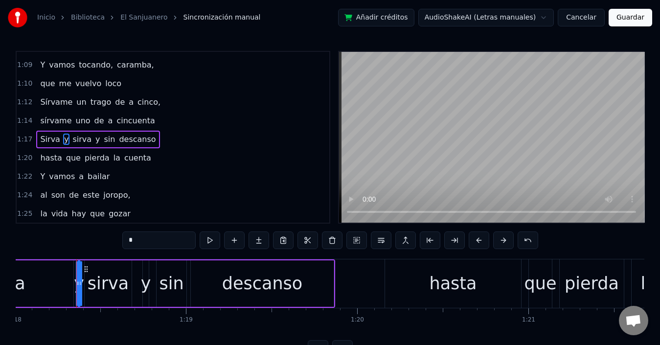
scroll to position [295, 0]
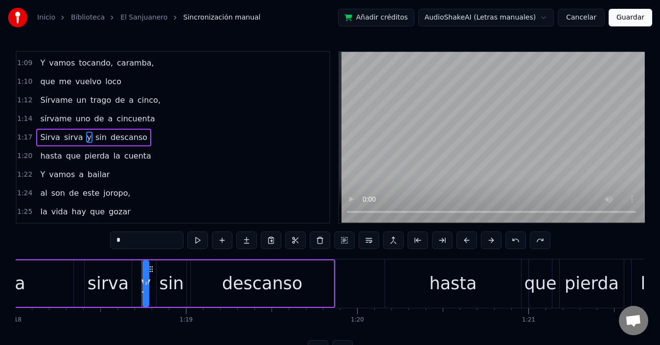
click at [21, 295] on div "Sirva" at bounding box center [4, 283] width 44 height 26
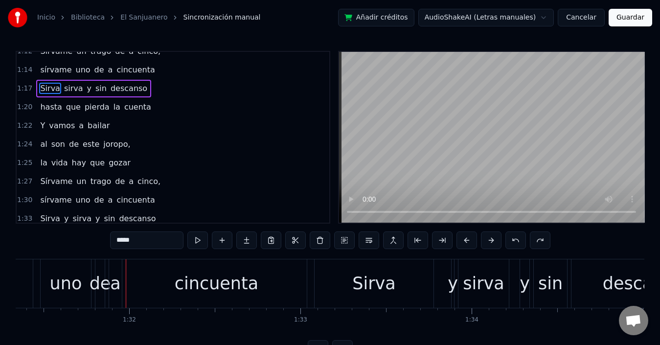
scroll to position [393, 0]
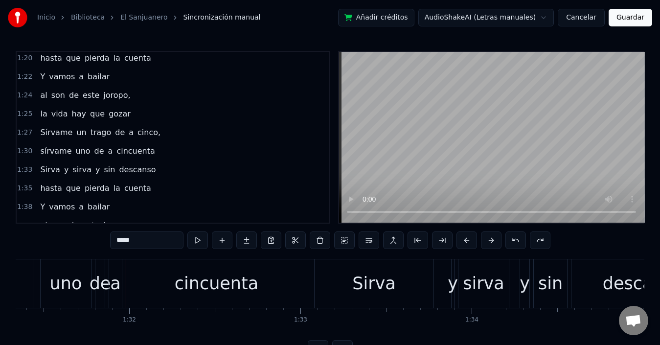
click at [49, 172] on span "Sirva" at bounding box center [50, 169] width 22 height 11
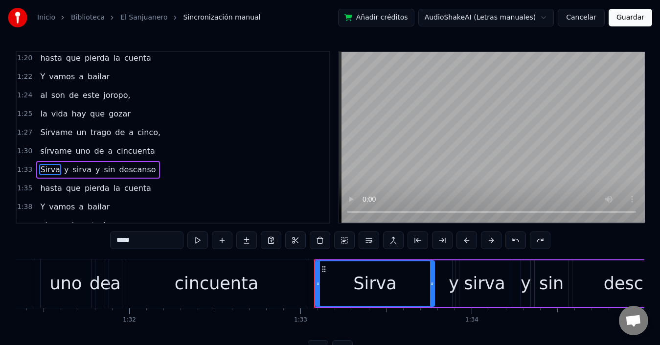
scroll to position [426, 0]
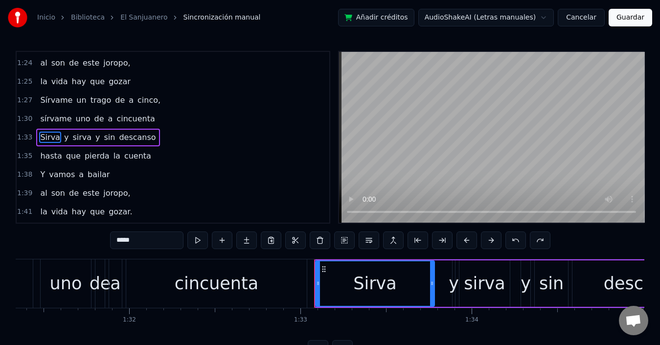
click at [63, 137] on span "y" at bounding box center [66, 137] width 6 height 11
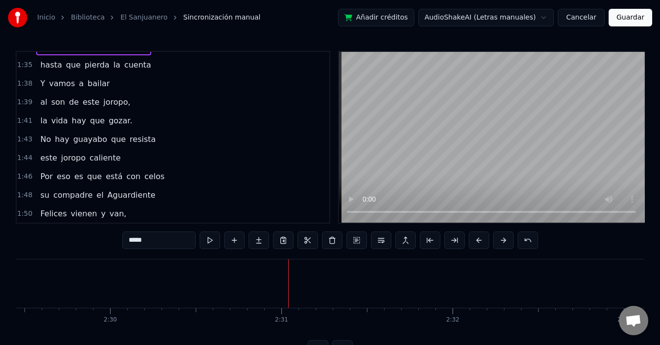
scroll to position [572, 0]
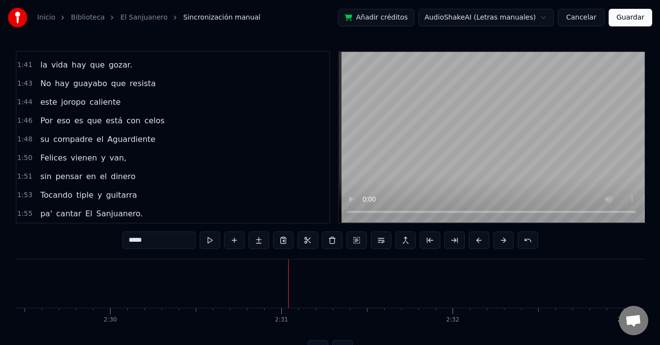
click at [52, 136] on span "compadre" at bounding box center [72, 139] width 41 height 11
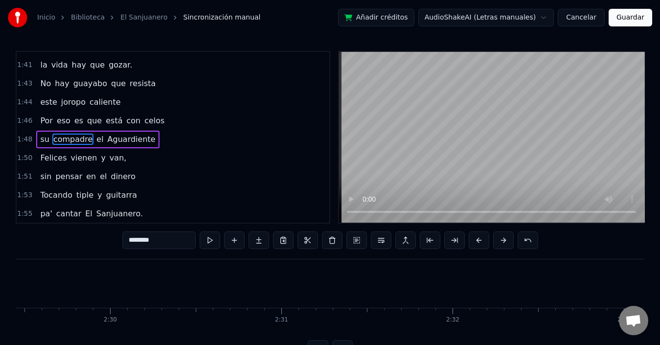
scroll to position [574, 0]
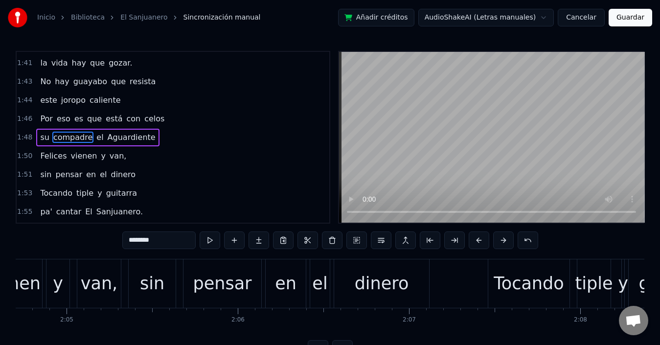
click at [42, 136] on span "su" at bounding box center [44, 137] width 11 height 11
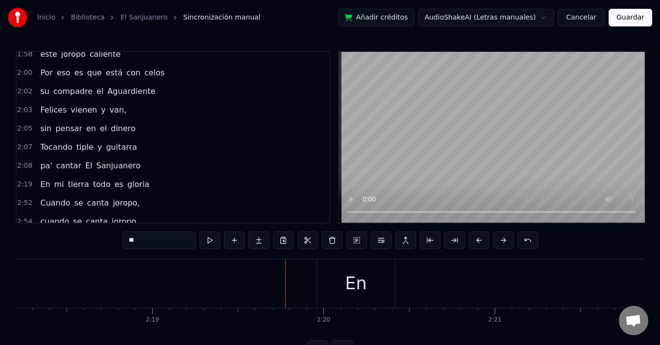
scroll to position [770, 0]
click at [45, 179] on span "En" at bounding box center [45, 183] width 12 height 11
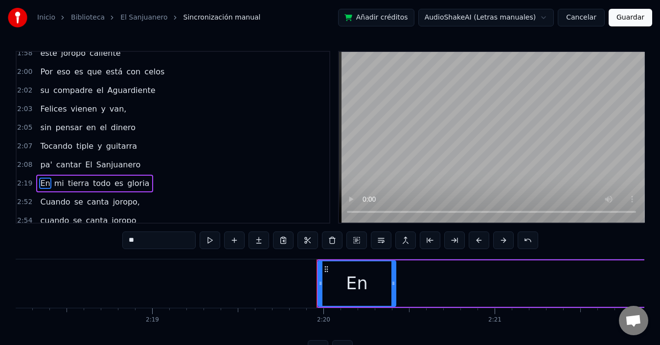
type input "**"
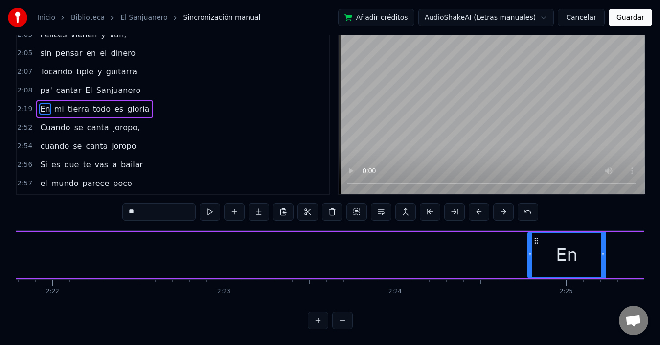
scroll to position [0, 24272]
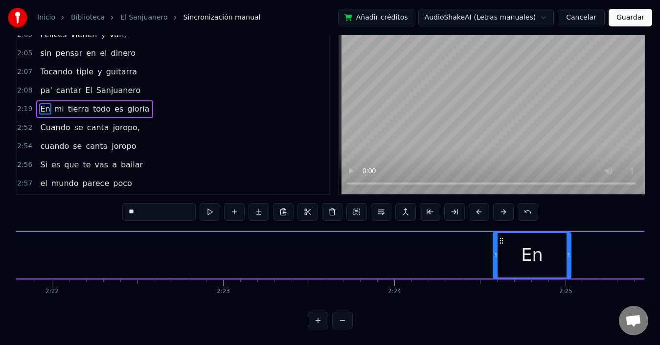
drag, startPoint x: 318, startPoint y: 270, endPoint x: 507, endPoint y: 244, distance: 190.6
click at [507, 244] on div "En" at bounding box center [532, 255] width 77 height 45
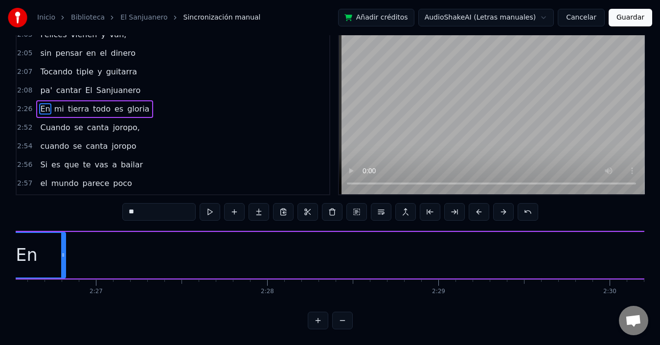
scroll to position [0, 24675]
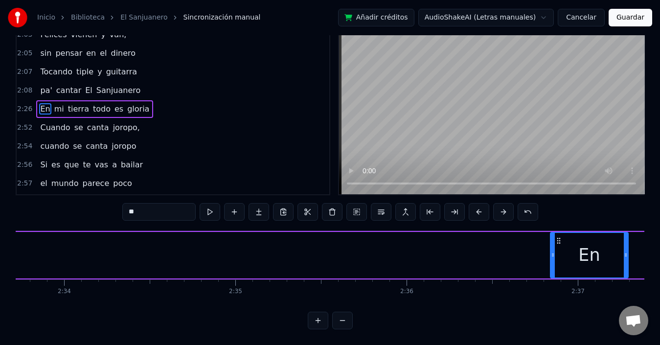
drag, startPoint x: 405, startPoint y: 233, endPoint x: 561, endPoint y: 237, distance: 156.1
click at [561, 237] on div "En" at bounding box center [589, 255] width 77 height 45
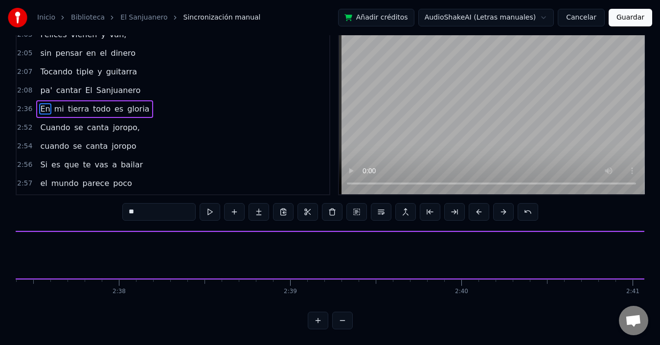
scroll to position [0, 26786]
drag, startPoint x: 92, startPoint y: 230, endPoint x: 492, endPoint y: 284, distance: 403.1
click at [550, 247] on div "En" at bounding box center [582, 255] width 77 height 45
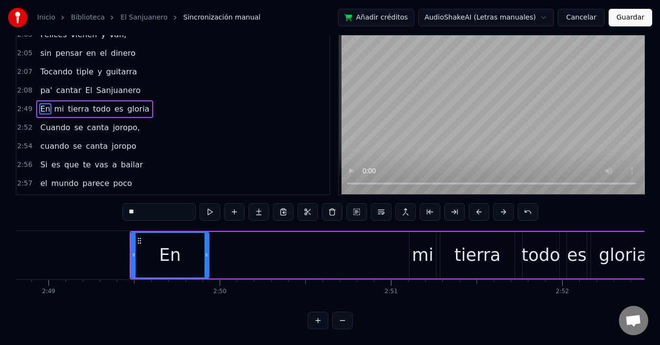
scroll to position [0, 28960]
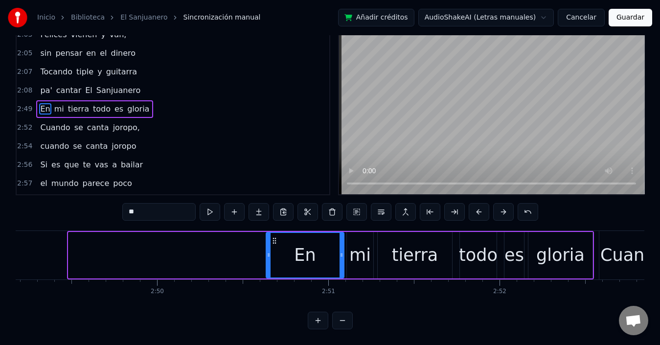
drag, startPoint x: 77, startPoint y: 232, endPoint x: 274, endPoint y: 261, distance: 199.6
click at [274, 261] on div "En" at bounding box center [305, 255] width 77 height 45
click at [50, 72] on div "Tocando tiple y guitarra" at bounding box center [88, 72] width 105 height 18
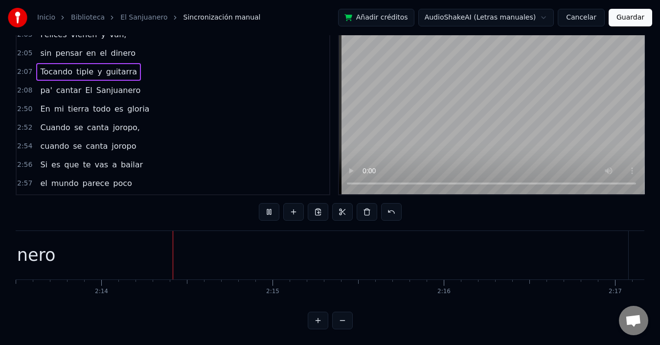
scroll to position [0, 22858]
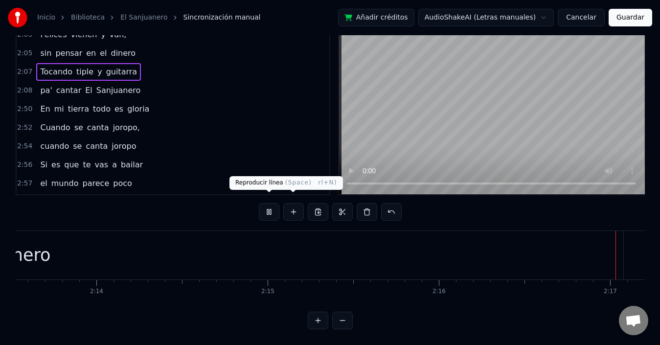
click at [274, 205] on button at bounding box center [269, 212] width 21 height 18
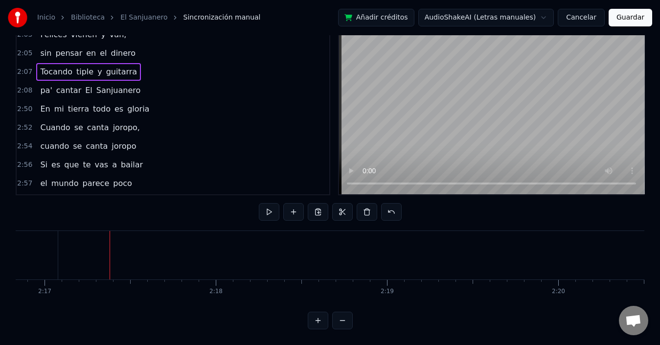
scroll to position [0, 23427]
click at [100, 85] on span "Sanjuanero" at bounding box center [118, 90] width 46 height 11
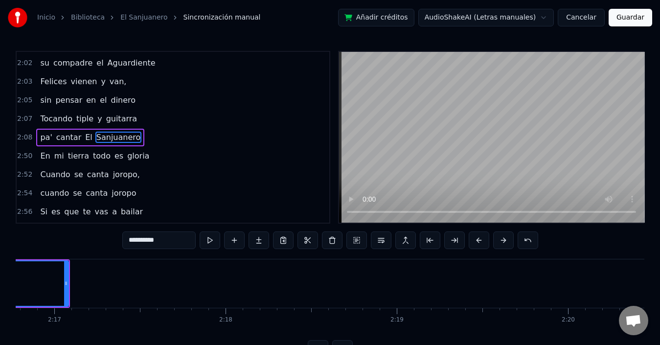
scroll to position [0, 23099]
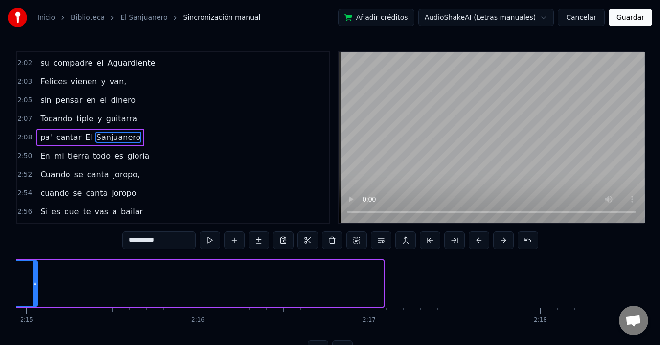
drag, startPoint x: 380, startPoint y: 278, endPoint x: 34, endPoint y: 271, distance: 345.9
click at [34, 271] on div at bounding box center [35, 283] width 4 height 45
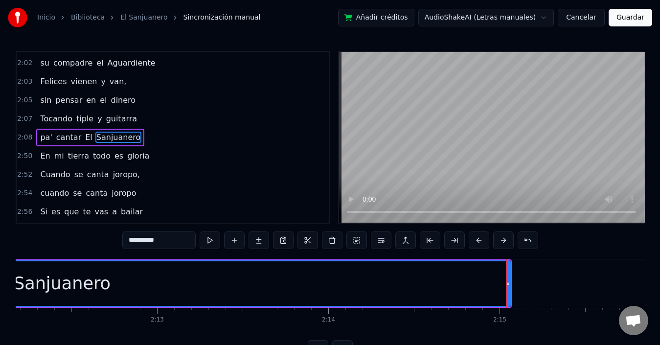
scroll to position [0, 22753]
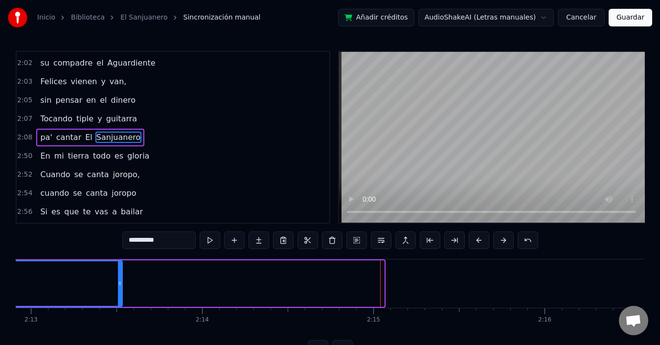
drag, startPoint x: 381, startPoint y: 281, endPoint x: 119, endPoint y: 287, distance: 261.7
click at [119, 287] on div at bounding box center [120, 283] width 4 height 45
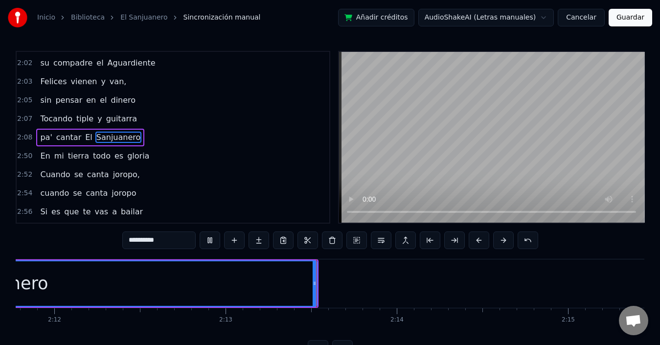
scroll to position [0, 22809]
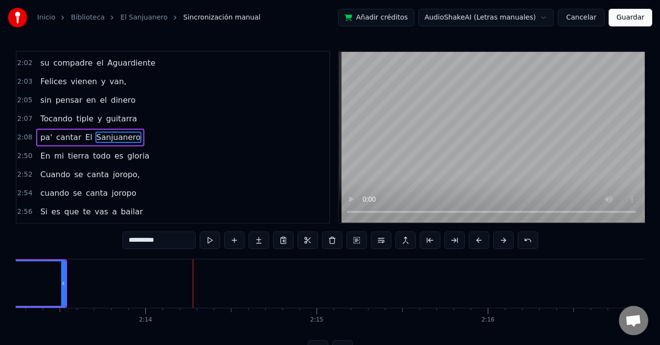
click at [60, 96] on span "pensar" at bounding box center [68, 99] width 29 height 11
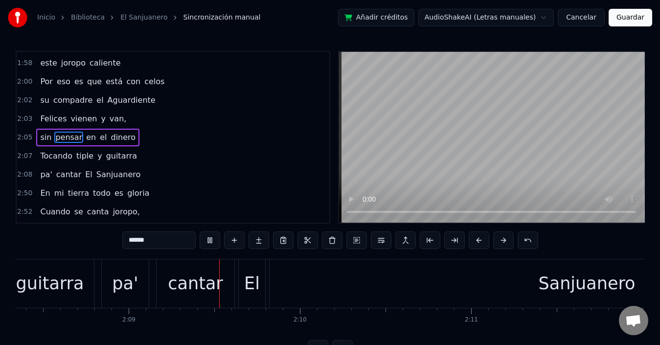
scroll to position [0, 22035]
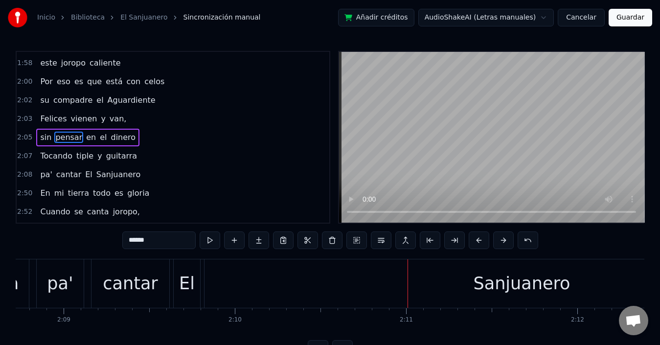
click at [354, 271] on div "Sanjuanero" at bounding box center [521, 283] width 634 height 48
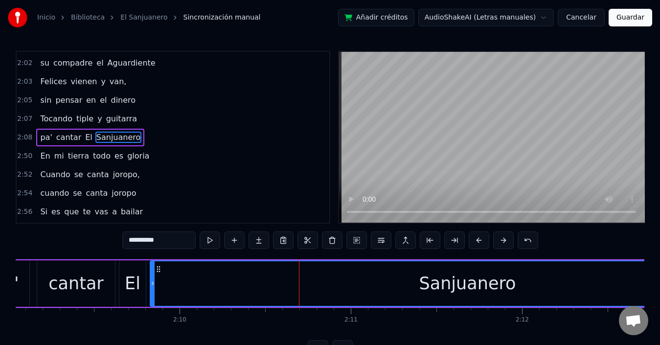
scroll to position [0, 22374]
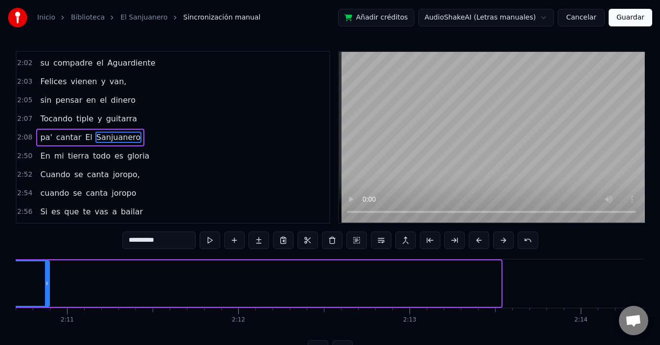
drag, startPoint x: 499, startPoint y: 285, endPoint x: 225, endPoint y: 330, distance: 277.2
click at [48, 287] on div at bounding box center [47, 283] width 4 height 45
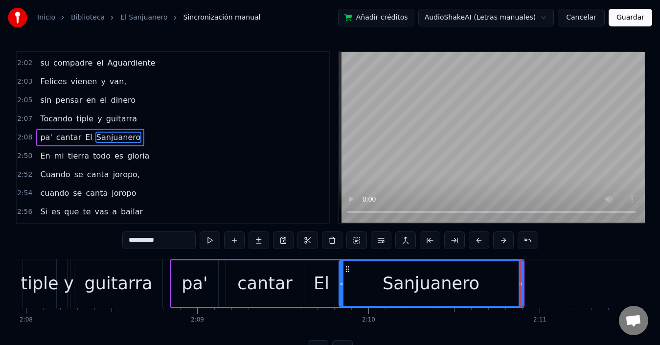
scroll to position [0, 21838]
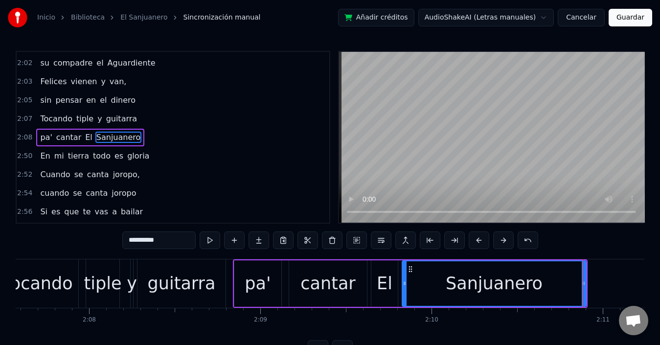
drag, startPoint x: 54, startPoint y: 81, endPoint x: 60, endPoint y: 88, distance: 8.7
click at [54, 82] on span "Felices" at bounding box center [53, 81] width 28 height 11
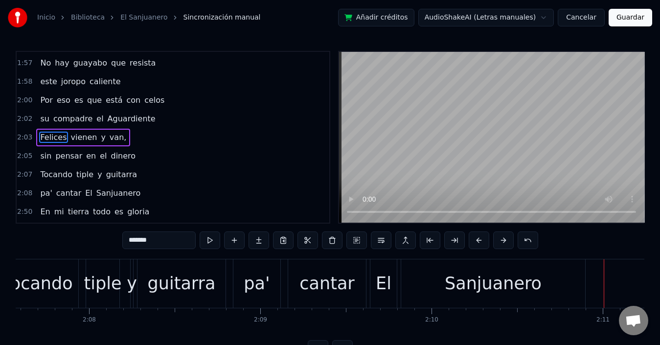
click at [545, 290] on div "Sanjuanero" at bounding box center [493, 283] width 184 height 48
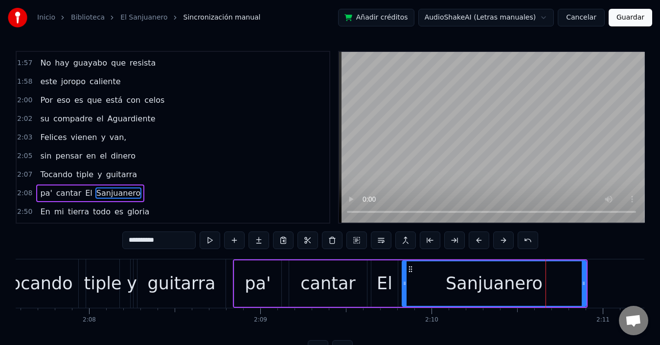
scroll to position [797, 0]
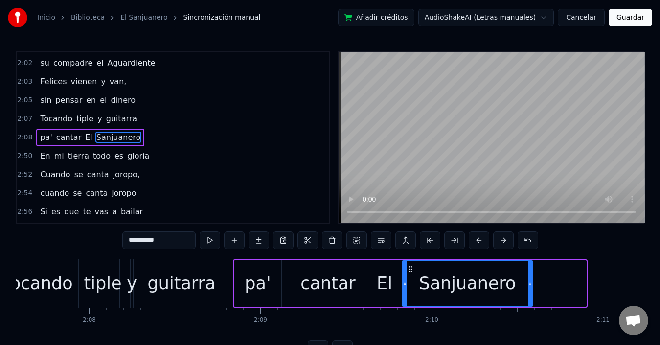
drag, startPoint x: 584, startPoint y: 284, endPoint x: 531, endPoint y: 288, distance: 53.5
click at [531, 288] on div at bounding box center [530, 283] width 4 height 45
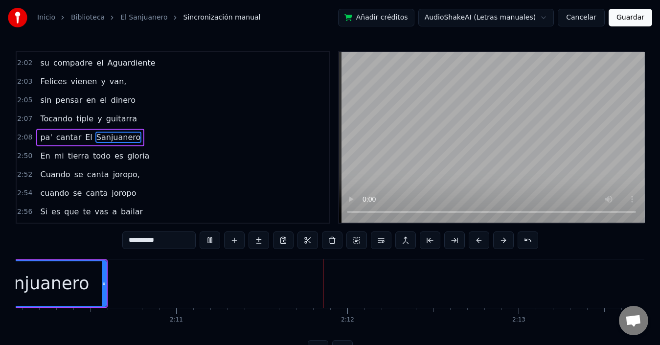
scroll to position [0, 22392]
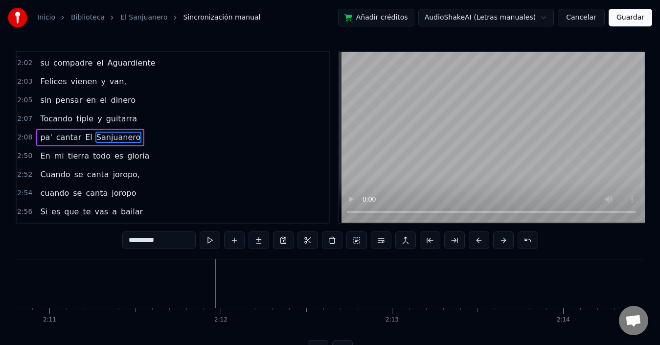
click at [65, 104] on span "pensar" at bounding box center [68, 99] width 29 height 11
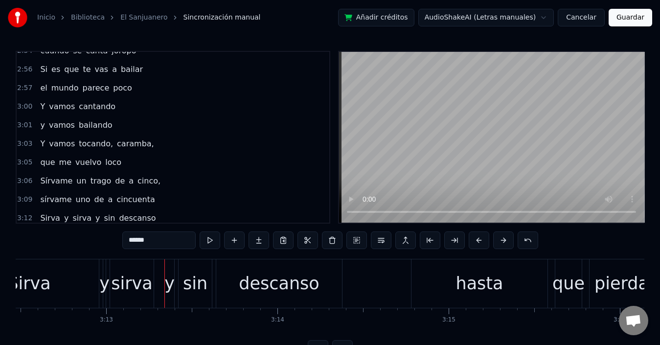
scroll to position [956, 0]
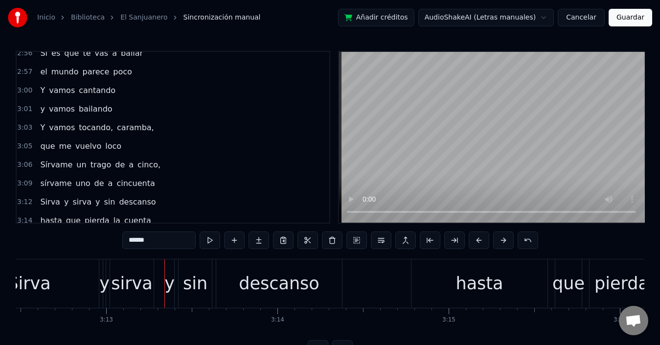
click at [63, 204] on span "y" at bounding box center [66, 201] width 6 height 11
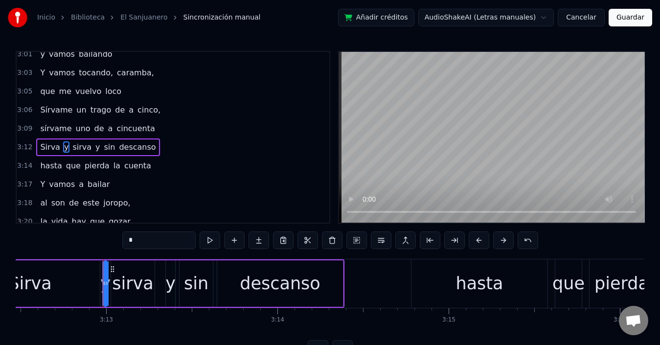
scroll to position [1020, 0]
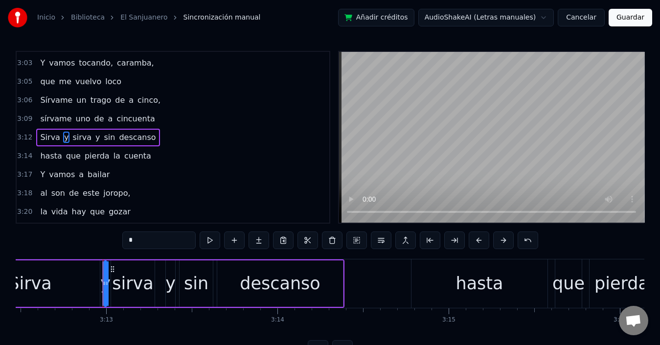
type input "*****"
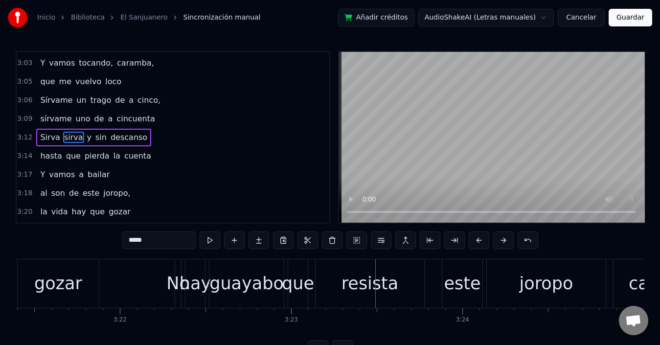
scroll to position [37, 0]
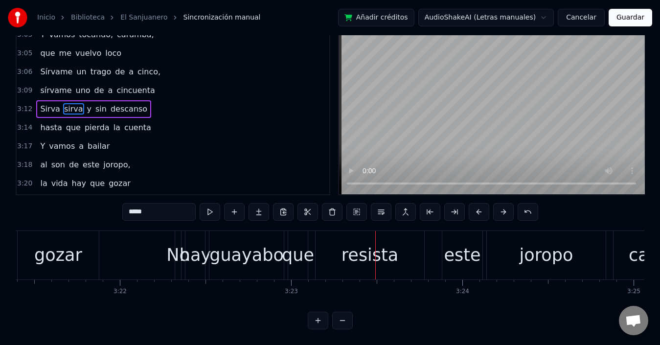
click at [316, 322] on button at bounding box center [318, 321] width 21 height 18
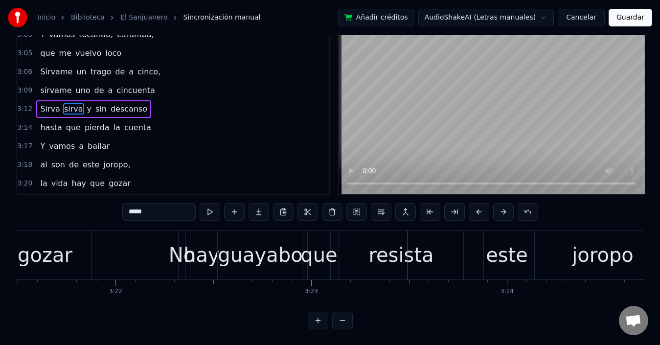
scroll to position [0, 39348]
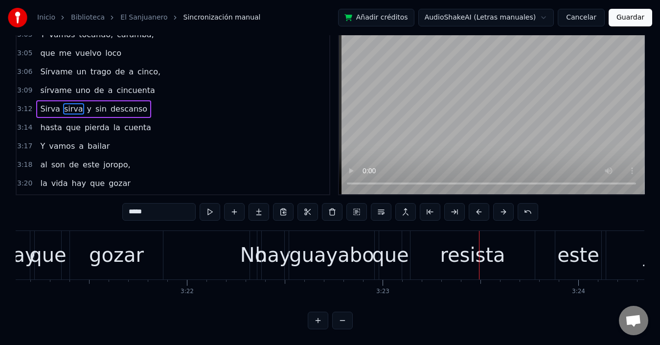
click at [68, 231] on div "la vida hay que gozar" at bounding box center [35, 255] width 260 height 48
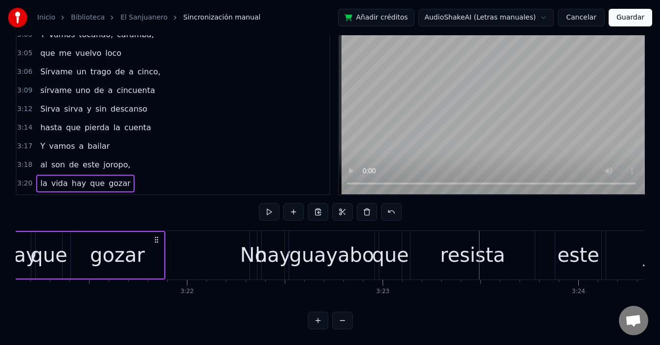
click at [314, 321] on button at bounding box center [318, 321] width 21 height 18
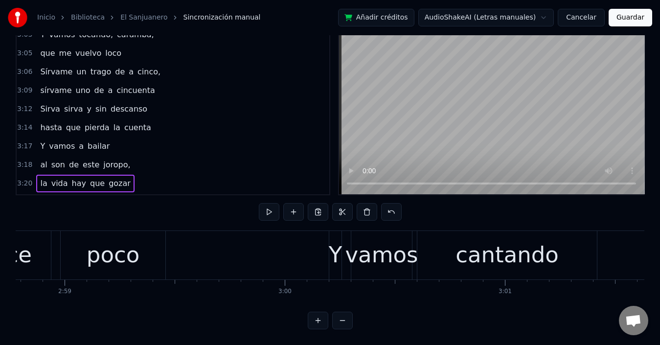
scroll to position [0, 43889]
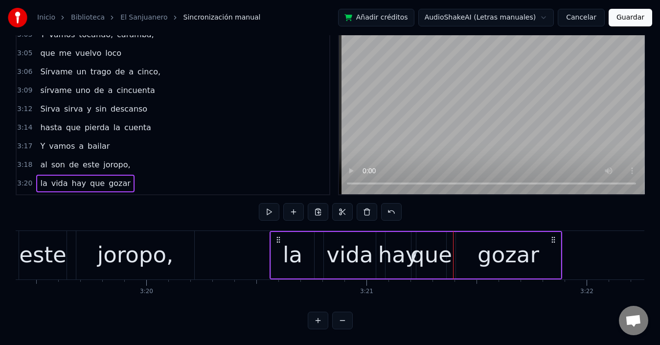
click at [314, 321] on button at bounding box center [318, 321] width 21 height 18
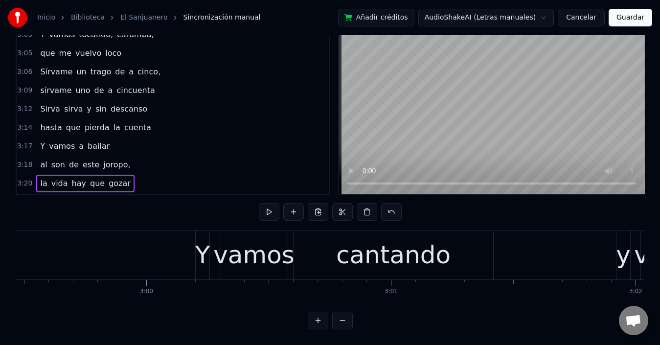
click at [314, 321] on button at bounding box center [318, 321] width 21 height 18
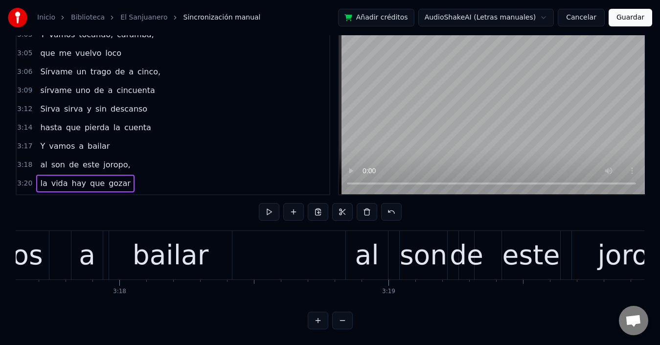
scroll to position [0, 54126]
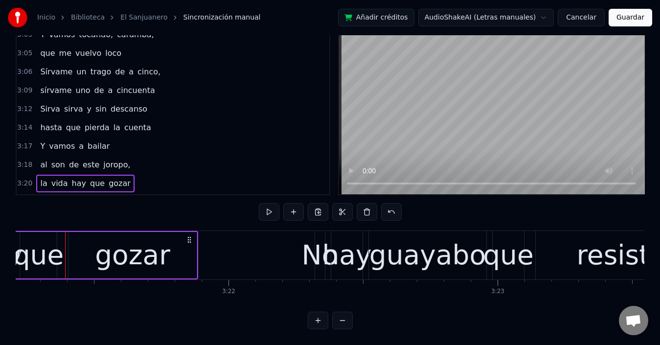
click at [314, 321] on button at bounding box center [318, 321] width 21 height 18
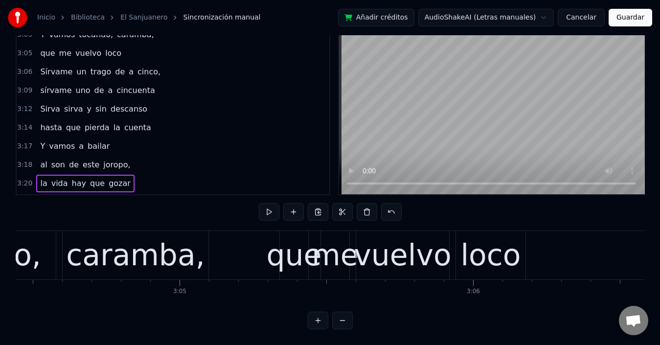
click at [314, 320] on button at bounding box center [318, 321] width 21 height 18
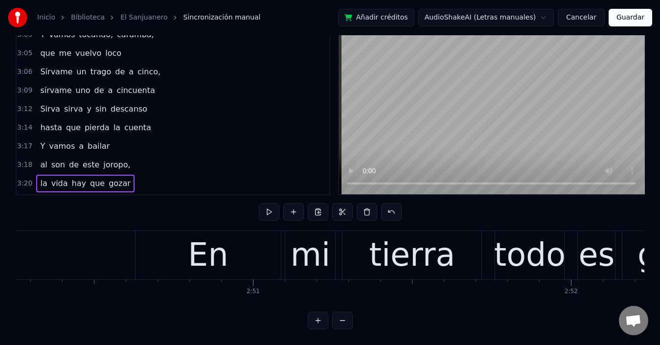
scroll to position [0, 54169]
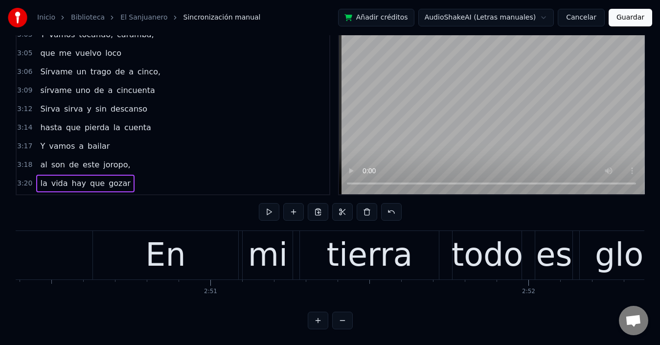
click at [315, 320] on button at bounding box center [318, 321] width 21 height 18
click at [316, 320] on button at bounding box center [318, 321] width 21 height 18
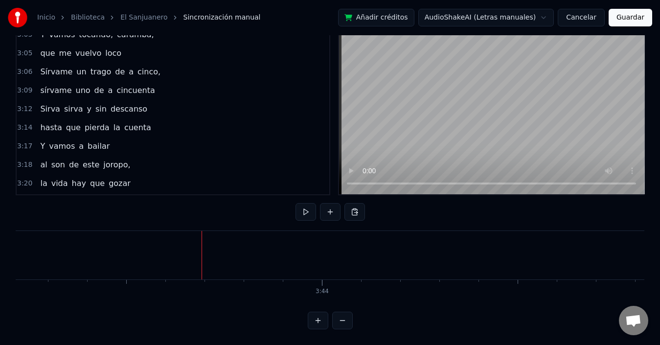
scroll to position [1186, 0]
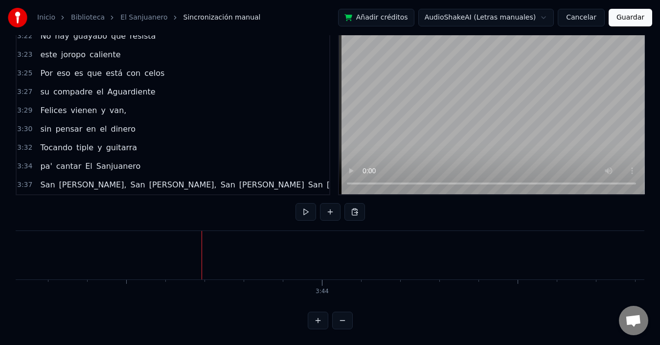
click at [53, 142] on span "Tocando" at bounding box center [56, 147] width 34 height 11
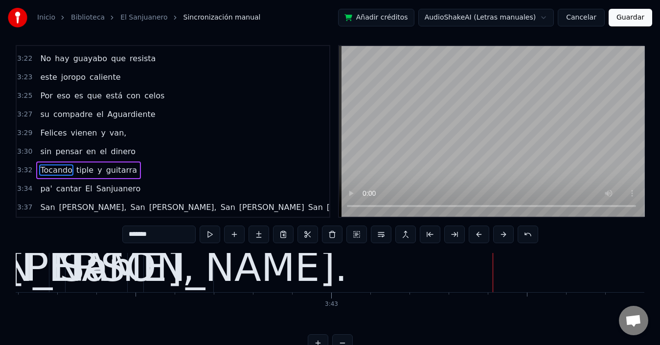
scroll to position [37, 0]
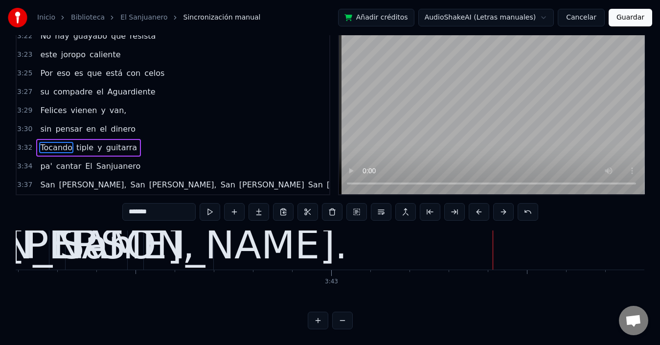
click at [338, 322] on button at bounding box center [342, 321] width 21 height 18
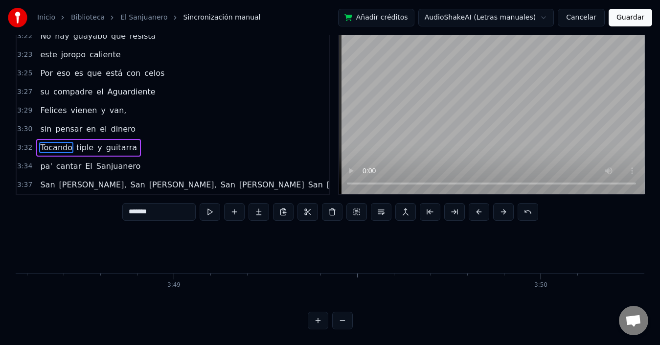
click at [339, 322] on button at bounding box center [342, 321] width 21 height 18
click at [340, 322] on button at bounding box center [342, 321] width 21 height 18
click at [341, 322] on button at bounding box center [342, 321] width 21 height 18
click at [343, 322] on button at bounding box center [342, 321] width 21 height 18
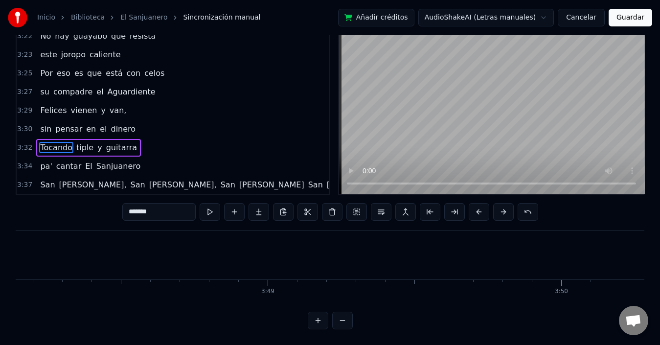
click at [343, 322] on button at bounding box center [342, 321] width 21 height 18
click at [343, 321] on button at bounding box center [342, 321] width 21 height 18
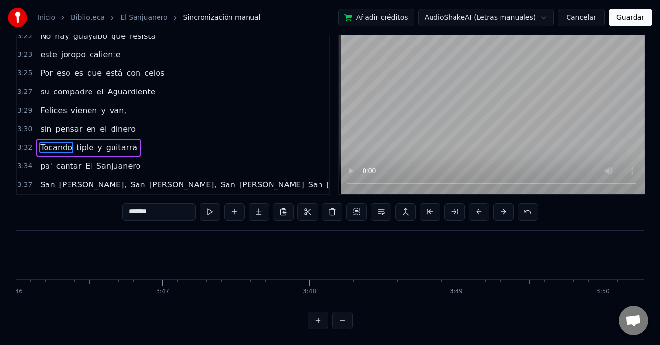
click at [344, 321] on button at bounding box center [342, 321] width 21 height 18
click at [345, 321] on div at bounding box center [330, 321] width 45 height 18
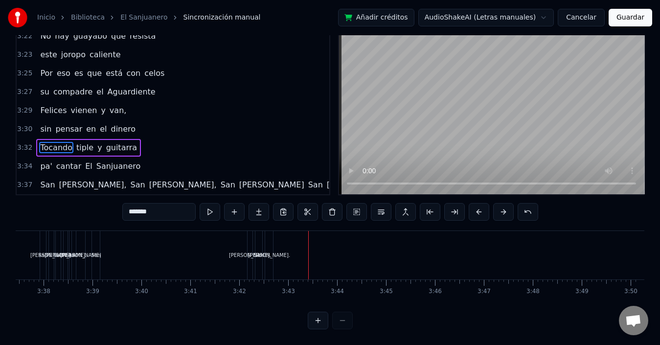
scroll to position [0, 10635]
click at [315, 318] on button at bounding box center [318, 321] width 21 height 18
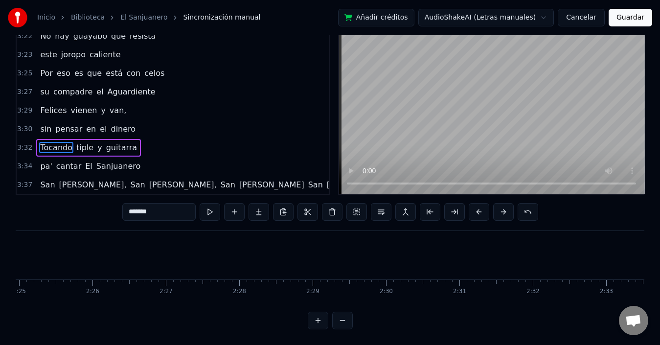
scroll to position [0, 16267]
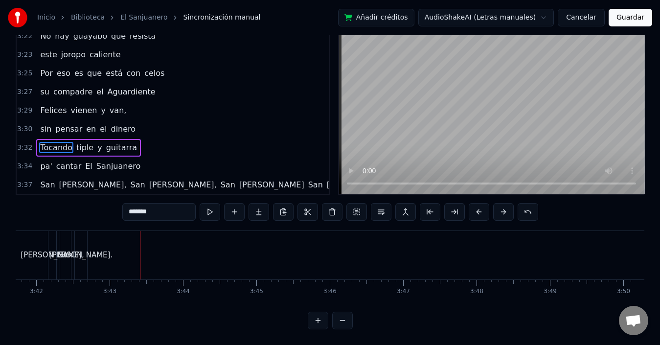
click at [316, 318] on button at bounding box center [318, 321] width 21 height 18
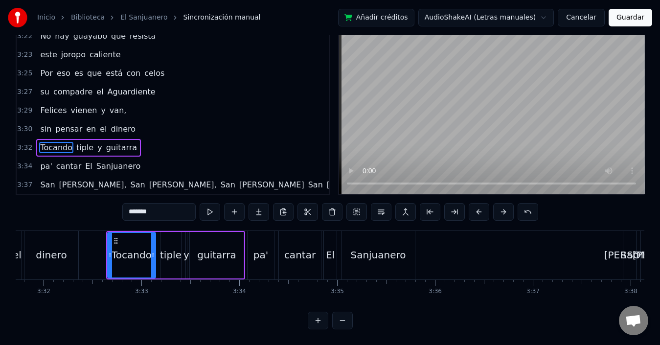
scroll to position [0, 21805]
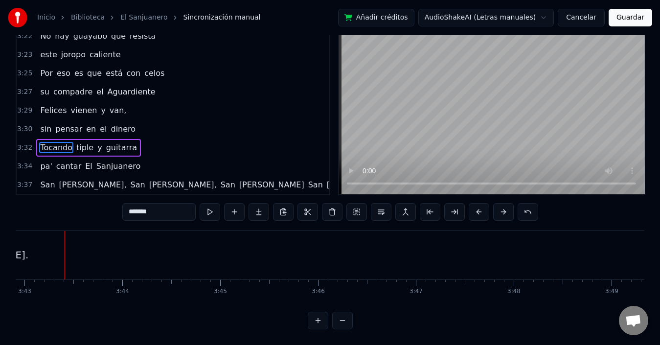
click at [315, 318] on button at bounding box center [318, 321] width 21 height 18
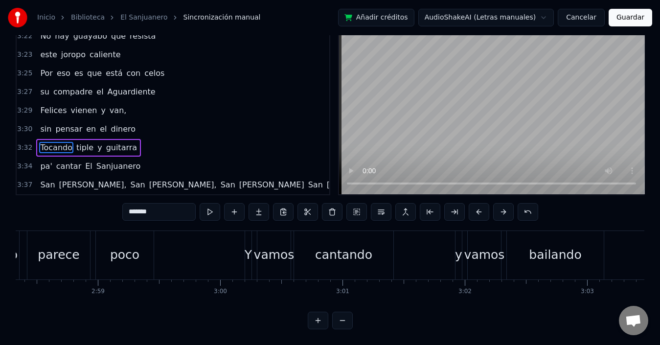
scroll to position [0, 27269]
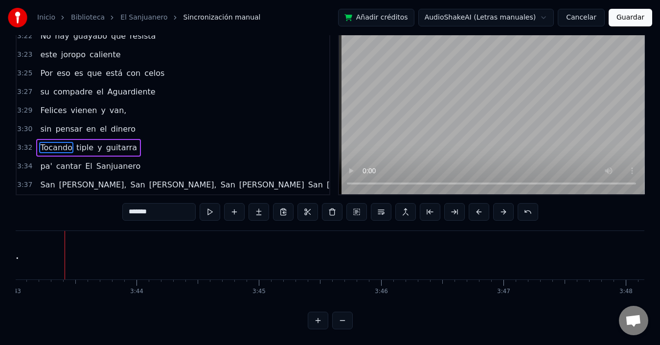
click at [315, 319] on button at bounding box center [318, 321] width 21 height 18
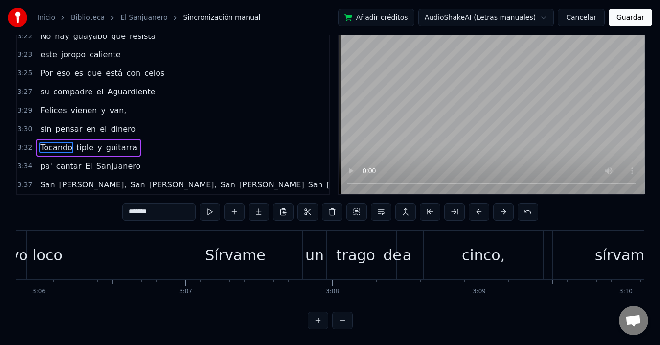
scroll to position [0, 32732]
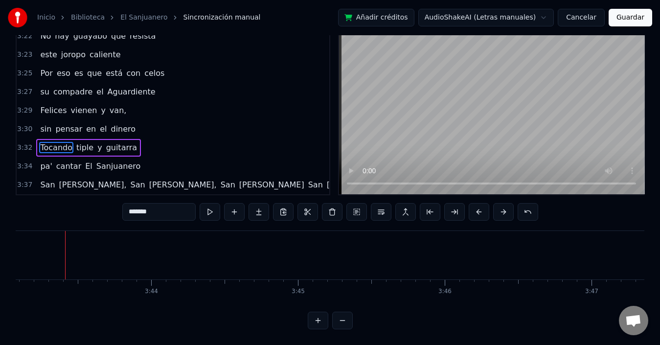
click at [320, 319] on button at bounding box center [318, 321] width 21 height 18
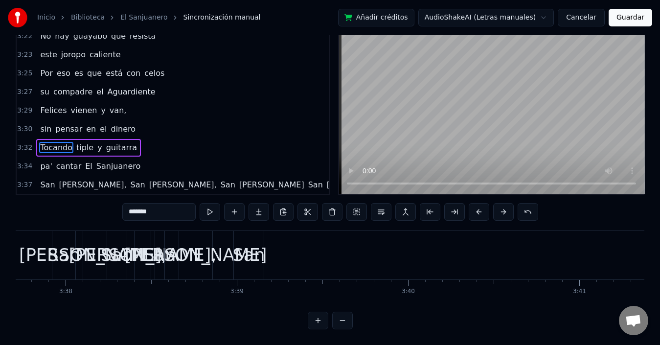
scroll to position [0, 38196]
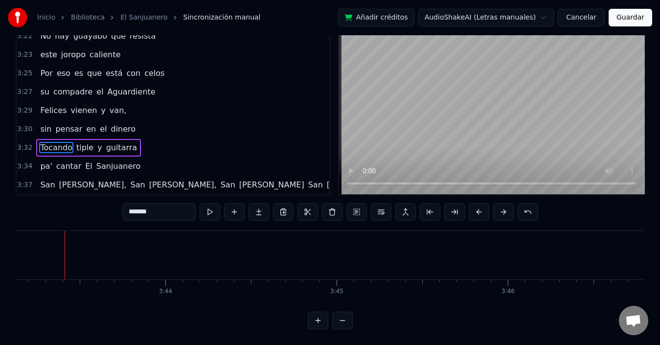
click at [108, 160] on span "Sanjuanero" at bounding box center [118, 165] width 46 height 11
type input "**********"
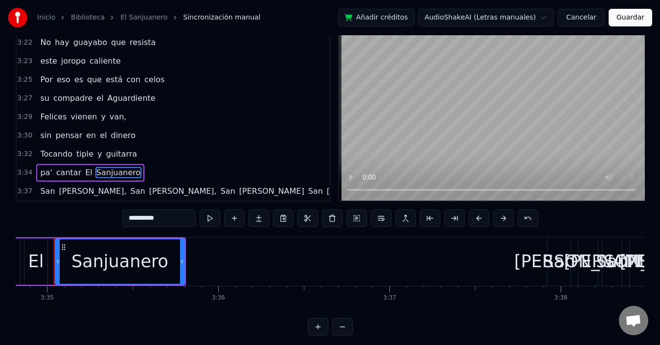
scroll to position [0, 36763]
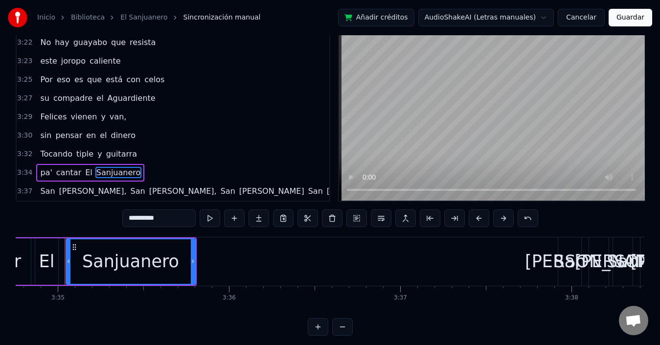
click at [101, 198] on div "San Juan, San Juan, San Juan San Juan, San Juan." at bounding box center [261, 191] width 451 height 18
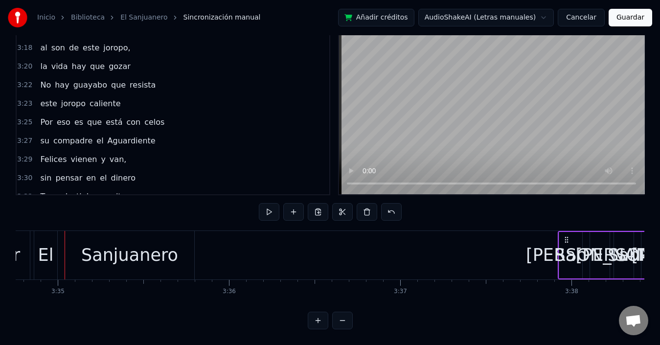
scroll to position [1186, 0]
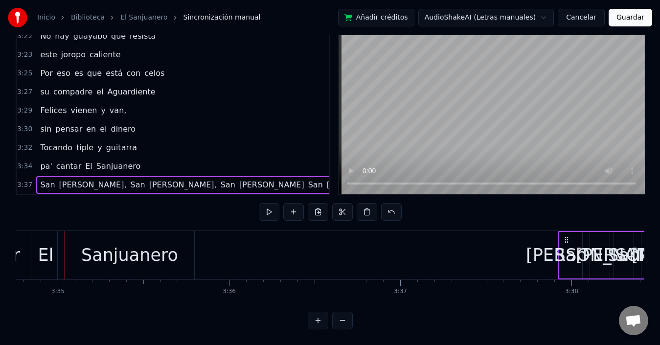
click at [111, 178] on div "San Juan, San Juan, San Juan San Juan, San Juan." at bounding box center [261, 185] width 451 height 18
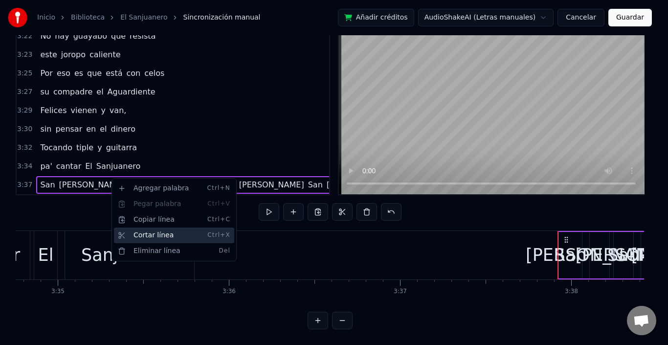
click at [135, 234] on div "Cortar línea Ctrl+X" at bounding box center [174, 235] width 120 height 16
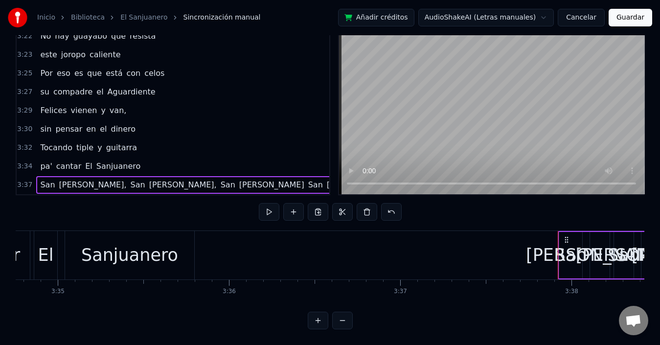
click at [111, 176] on div "San Juan, San Juan, San Juan San Juan, San Juan." at bounding box center [261, 185] width 451 height 18
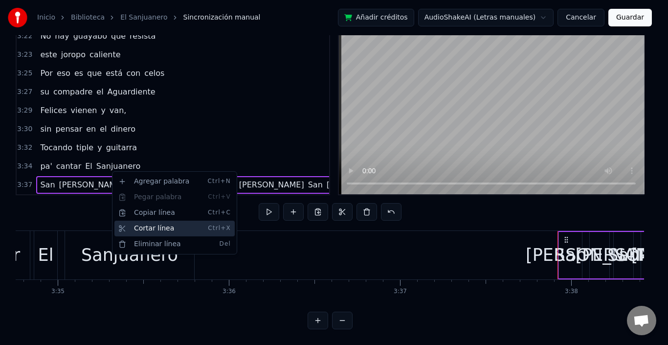
click at [137, 228] on div "Cortar línea Ctrl+X" at bounding box center [174, 229] width 120 height 16
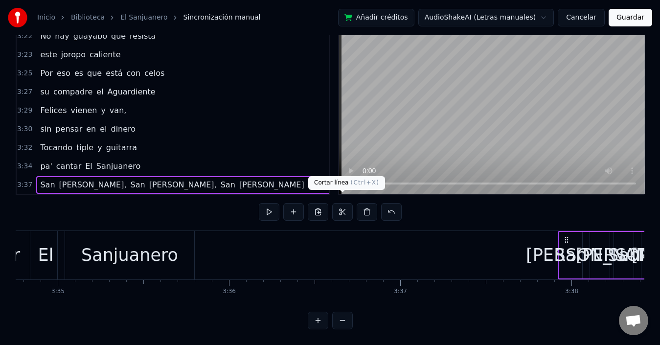
click at [338, 206] on button at bounding box center [342, 212] width 21 height 18
click at [220, 179] on span "San" at bounding box center [228, 184] width 17 height 11
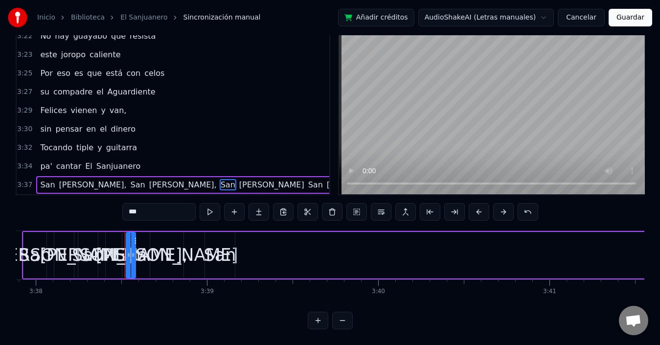
scroll to position [0, 37359]
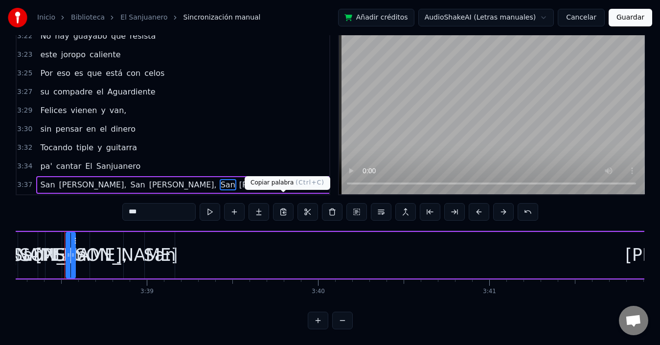
click at [285, 204] on button at bounding box center [283, 212] width 21 height 18
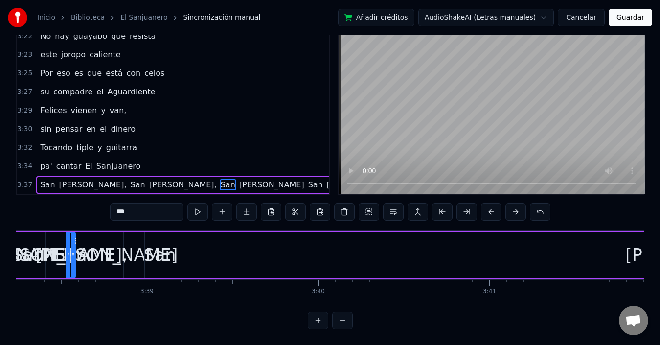
click at [261, 203] on button at bounding box center [271, 212] width 21 height 18
click at [139, 157] on div "3:34 pa' cantar El Sanjuanero" at bounding box center [173, 166] width 313 height 19
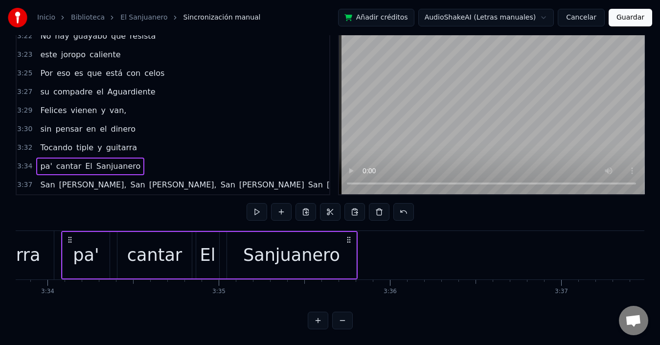
scroll to position [0, 36599]
click at [147, 176] on div "San Juan, San Juan, San Juan San Juan, San Juan." at bounding box center [261, 185] width 451 height 18
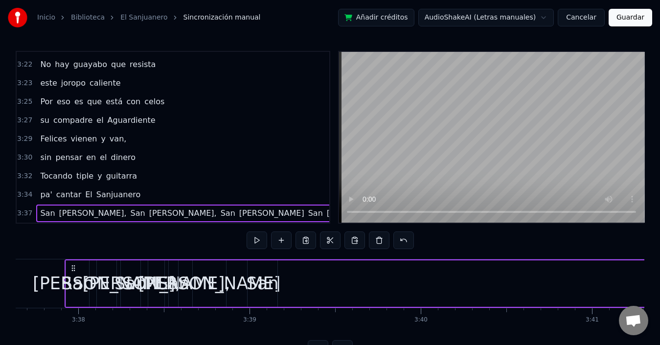
scroll to position [37, 0]
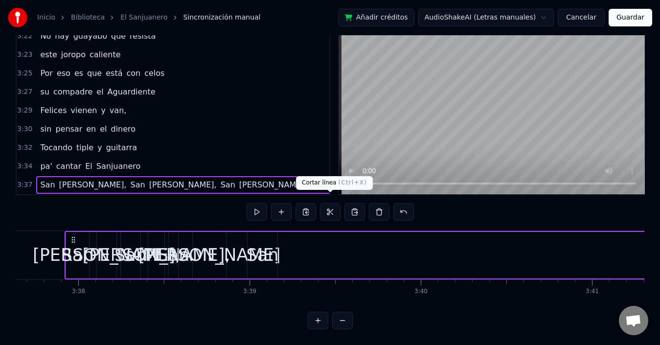
click at [327, 206] on button at bounding box center [330, 212] width 21 height 18
click at [166, 253] on div "San" at bounding box center [173, 255] width 32 height 26
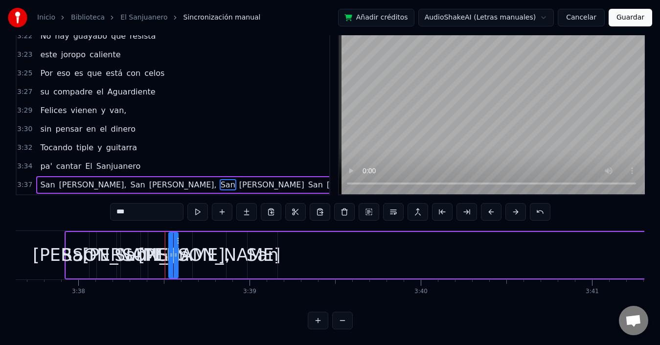
click at [297, 289] on div "En mi tierra todo es gloria Cuando se canta joropo, cuando se canta joropo. Si …" at bounding box center [330, 266] width 628 height 73
click at [335, 251] on div "San Juan, San Juan, San Juan San Juan, San Juan." at bounding box center [475, 255] width 820 height 48
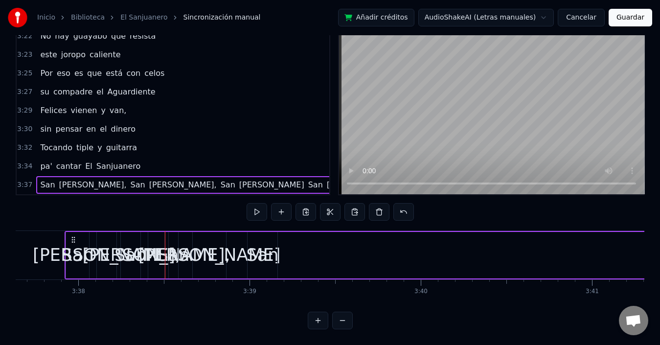
click at [81, 248] on div "San" at bounding box center [78, 255] width 32 height 26
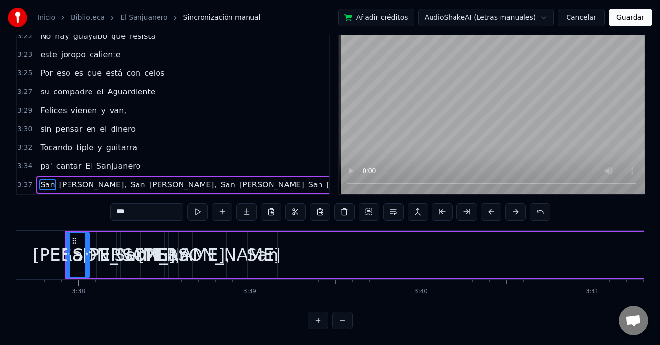
click at [202, 232] on div "[PERSON_NAME]" at bounding box center [209, 255] width 34 height 46
type input "****"
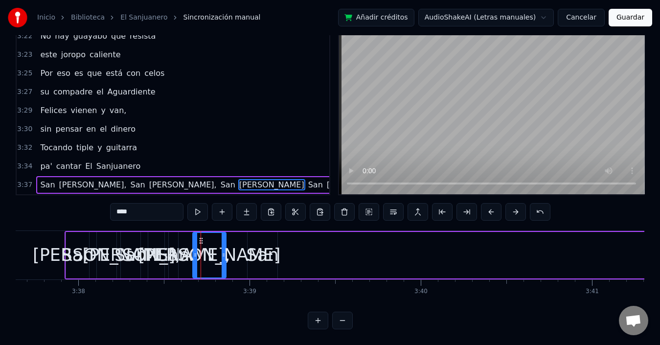
drag, startPoint x: 293, startPoint y: 258, endPoint x: 282, endPoint y: 255, distance: 12.1
click at [295, 257] on div "San Juan, San Juan, San Juan San Juan, San Juan." at bounding box center [475, 255] width 820 height 48
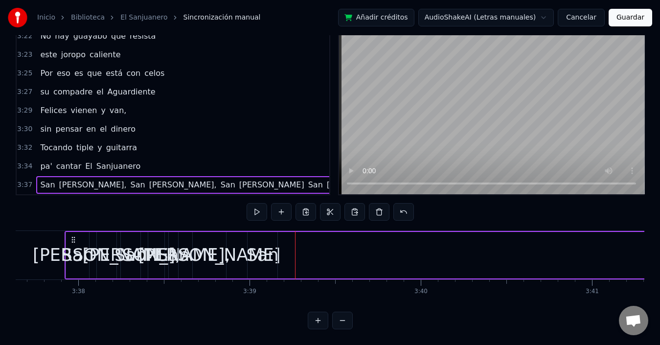
click at [626, 21] on button "Guardar" at bounding box center [630, 18] width 44 height 18
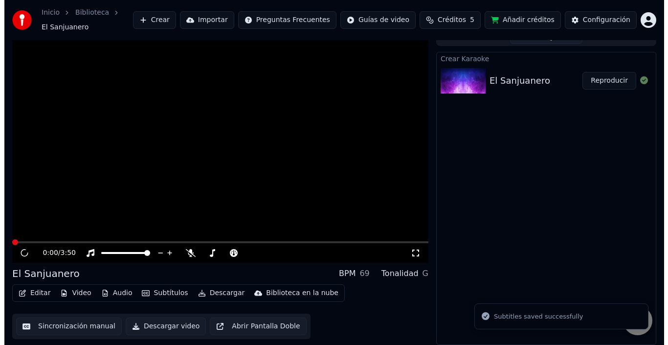
scroll to position [7, 0]
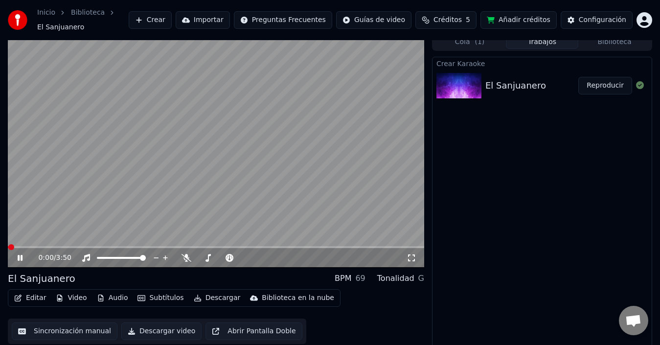
click at [20, 254] on icon at bounding box center [27, 258] width 22 height 8
click at [26, 296] on button "Editar" at bounding box center [30, 298] width 40 height 14
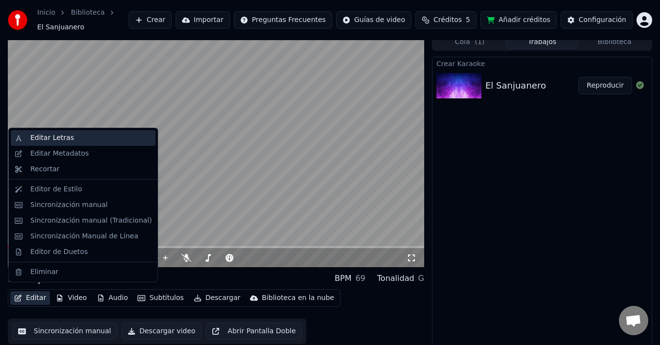
click at [51, 134] on div "Editar Letras" at bounding box center [52, 138] width 44 height 10
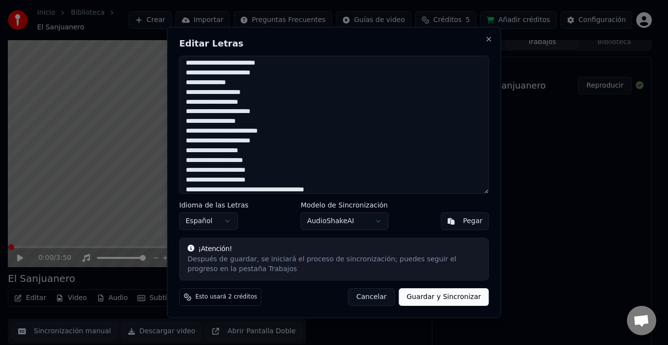
scroll to position [594, 0]
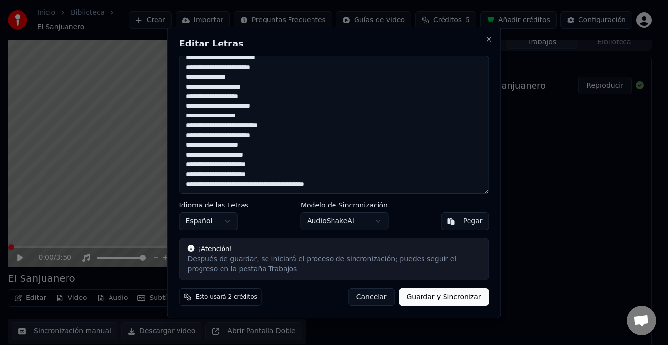
click at [245, 184] on textarea at bounding box center [335, 125] width 310 height 138
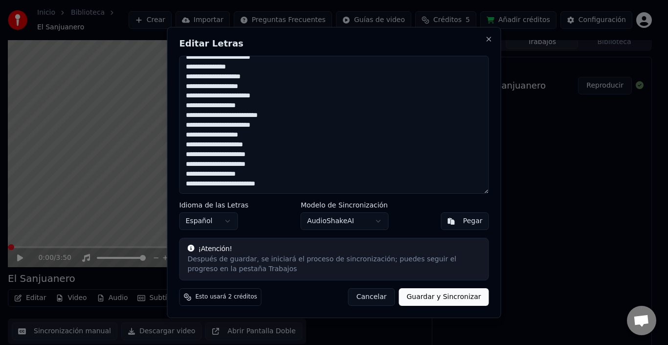
click at [243, 181] on textarea at bounding box center [335, 125] width 310 height 138
click at [317, 143] on textarea at bounding box center [335, 125] width 310 height 138
type textarea "**********"
click at [438, 296] on button "Guardar y Sincronizar" at bounding box center [444, 297] width 90 height 18
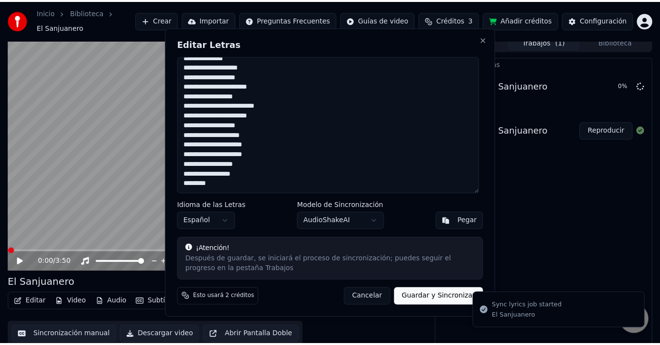
scroll to position [2, 0]
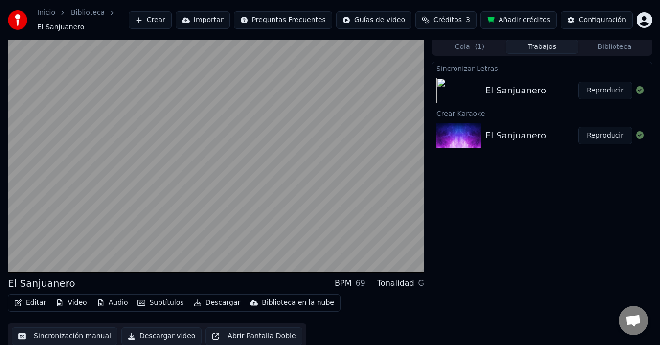
click at [54, 337] on button "Sincronización manual" at bounding box center [65, 336] width 106 height 18
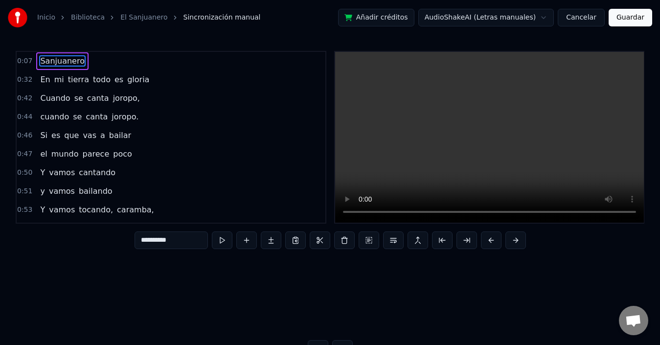
scroll to position [0, 1180]
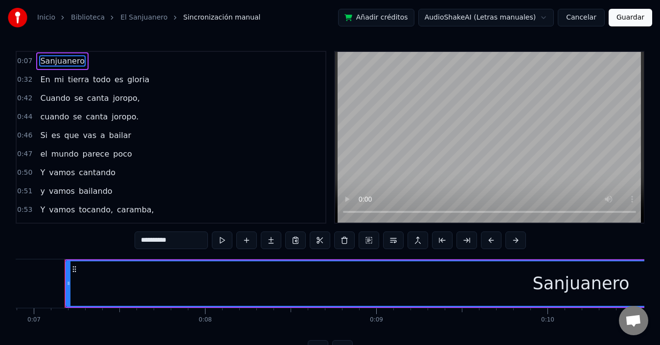
type input "**"
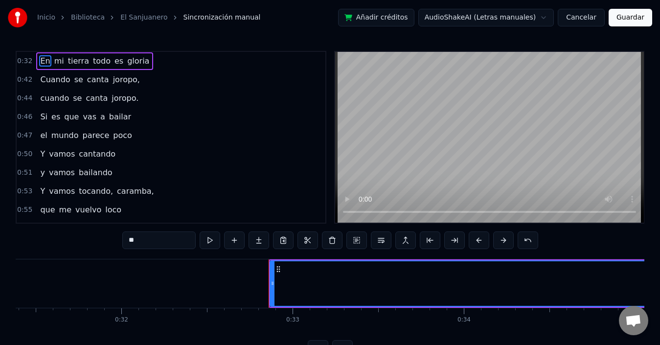
scroll to position [0, 5576]
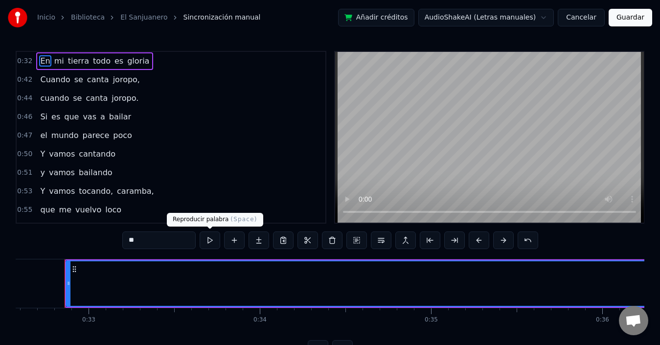
click at [210, 238] on button at bounding box center [210, 240] width 21 height 18
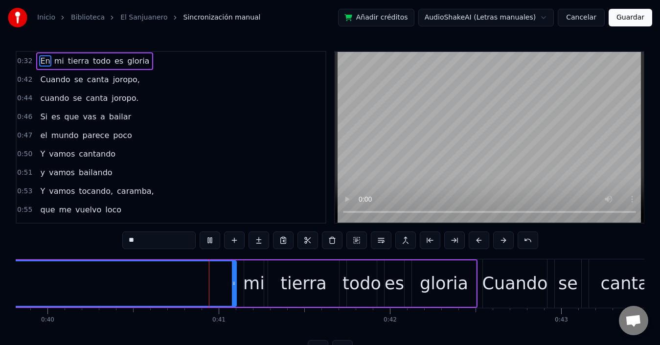
scroll to position [0, 6820]
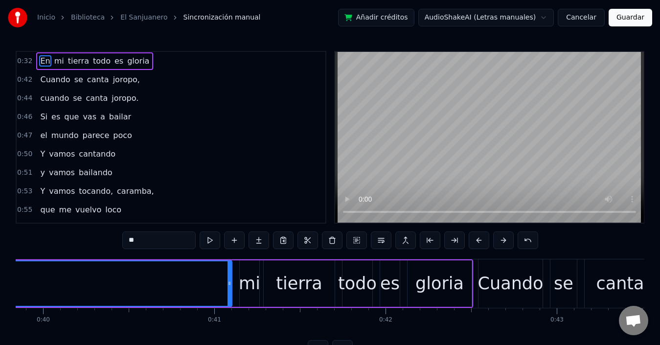
click at [211, 238] on button at bounding box center [210, 240] width 21 height 18
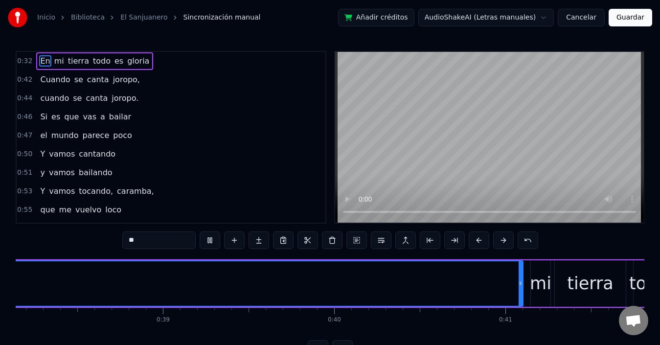
click at [212, 239] on button at bounding box center [210, 240] width 21 height 18
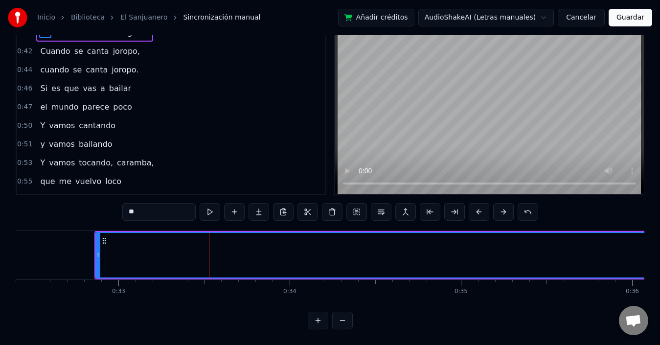
scroll to position [0, 5578]
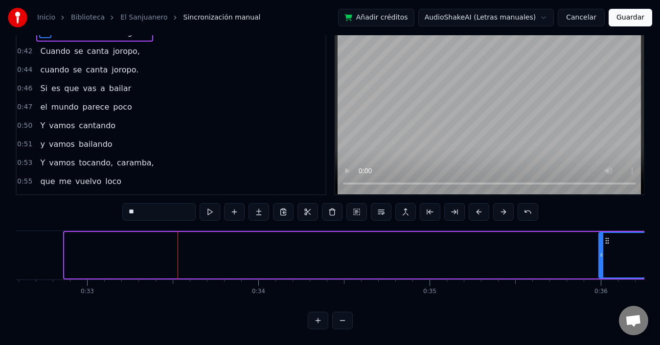
drag, startPoint x: 67, startPoint y: 247, endPoint x: 601, endPoint y: 248, distance: 534.1
click at [601, 251] on icon at bounding box center [601, 255] width 4 height 8
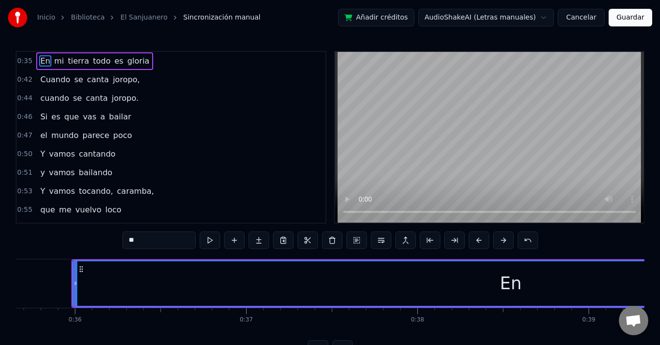
scroll to position [0, 6113]
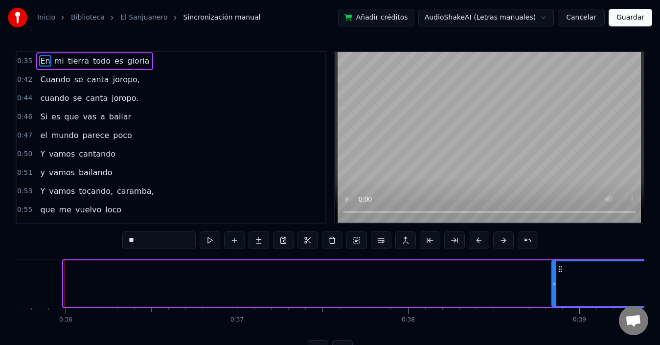
drag, startPoint x: 66, startPoint y: 281, endPoint x: 554, endPoint y: 278, distance: 488.1
click at [554, 278] on div at bounding box center [554, 283] width 4 height 45
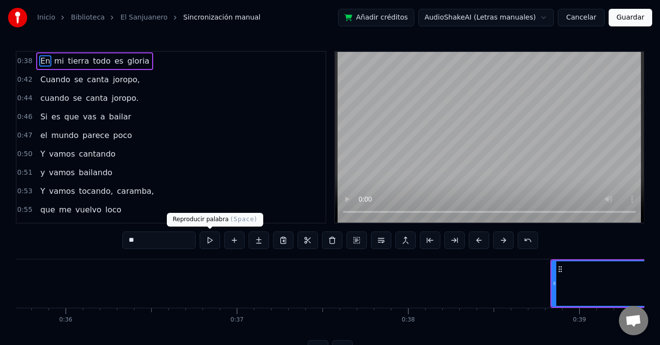
click at [210, 244] on button at bounding box center [210, 240] width 21 height 18
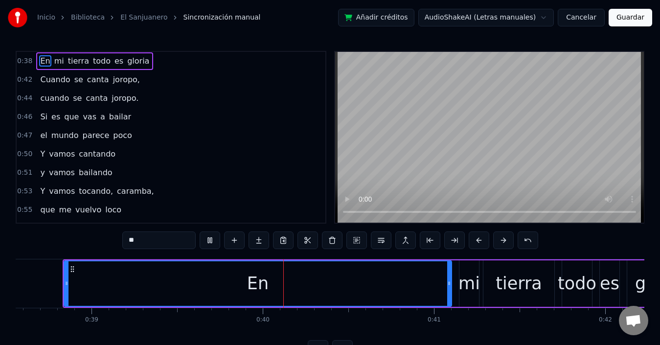
scroll to position [0, 6745]
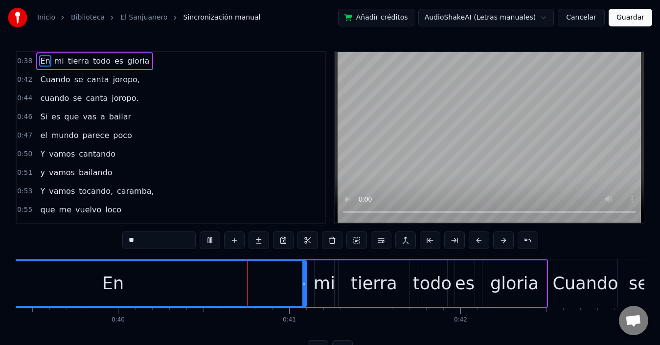
click at [211, 244] on button at bounding box center [210, 240] width 21 height 18
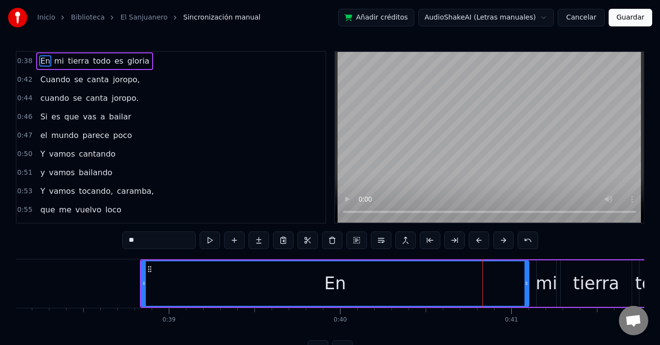
scroll to position [0, 6555]
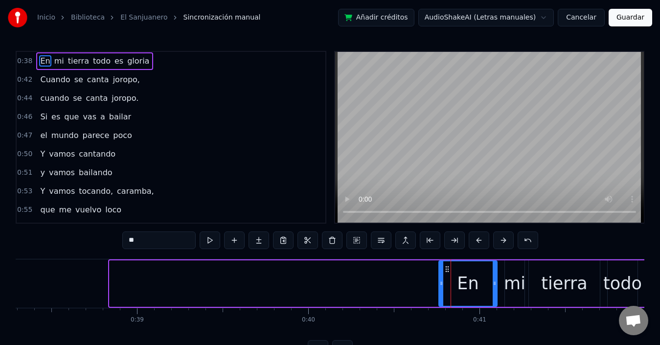
drag, startPoint x: 112, startPoint y: 284, endPoint x: 441, endPoint y: 285, distance: 329.2
click at [441, 285] on icon at bounding box center [441, 283] width 4 height 8
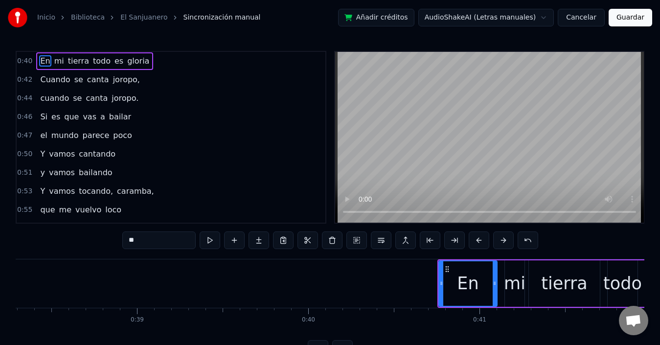
click at [210, 241] on button at bounding box center [210, 240] width 21 height 18
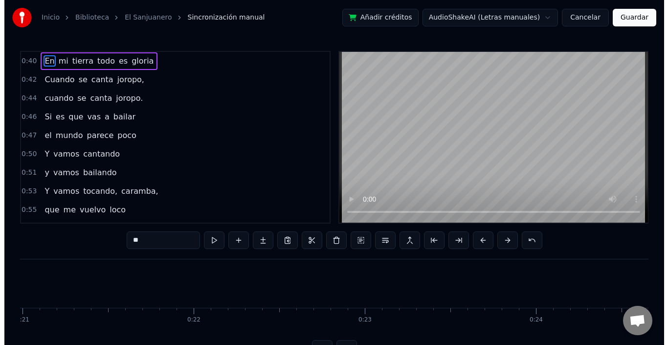
scroll to position [0, 2836]
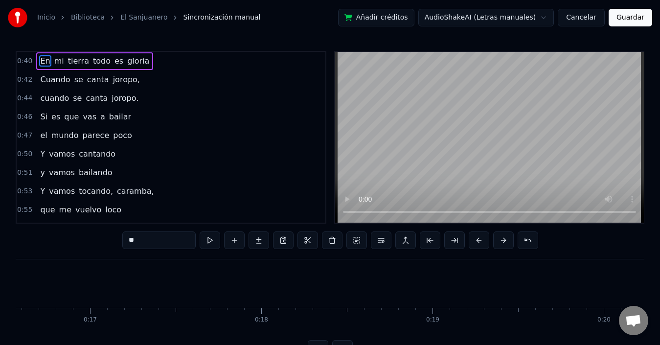
click at [640, 16] on button "Guardar" at bounding box center [630, 18] width 44 height 18
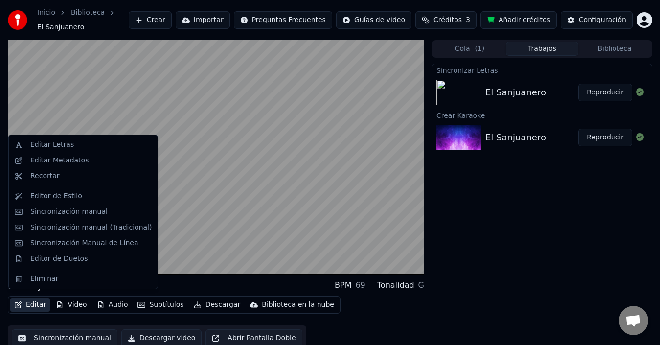
click at [35, 301] on button "Editar" at bounding box center [30, 305] width 40 height 14
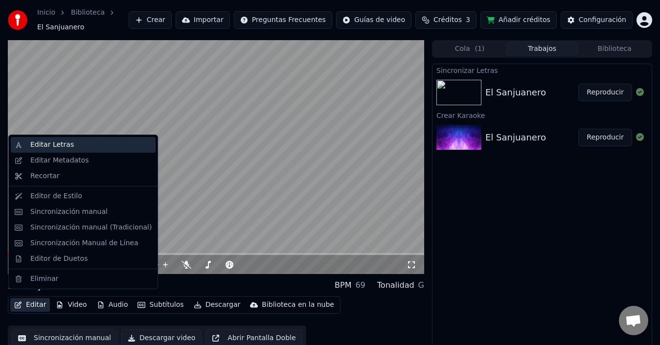
click at [61, 143] on div "Editar Letras" at bounding box center [52, 145] width 44 height 10
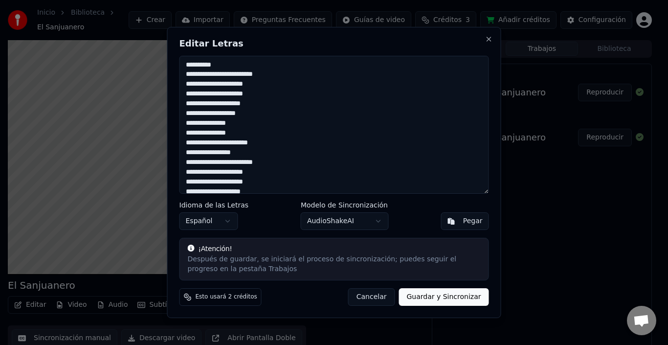
drag, startPoint x: 230, startPoint y: 62, endPoint x: 178, endPoint y: 61, distance: 52.3
click at [178, 61] on div "Editar Letras Idioma de las Letras Español Modelo de Sincronización AudioShakeA…" at bounding box center [334, 173] width 334 height 292
click at [201, 95] on textarea at bounding box center [335, 125] width 310 height 138
click at [202, 182] on textarea at bounding box center [335, 125] width 310 height 138
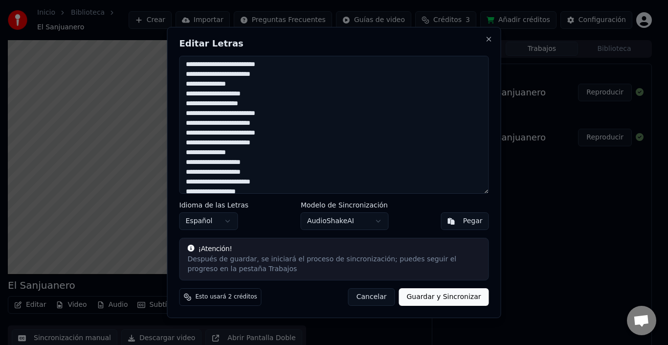
click at [202, 134] on textarea at bounding box center [335, 125] width 310 height 138
click at [202, 119] on textarea at bounding box center [335, 125] width 310 height 138
click at [203, 113] on textarea at bounding box center [335, 125] width 310 height 138
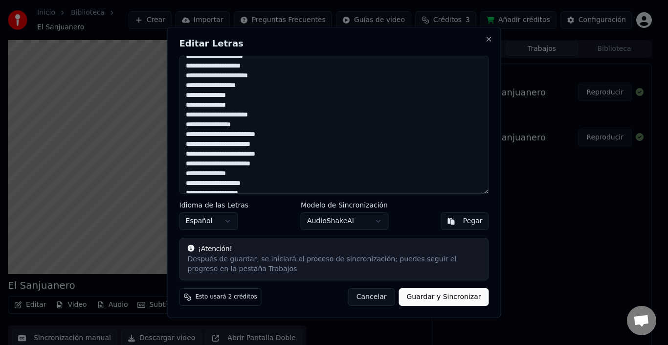
scroll to position [489, 0]
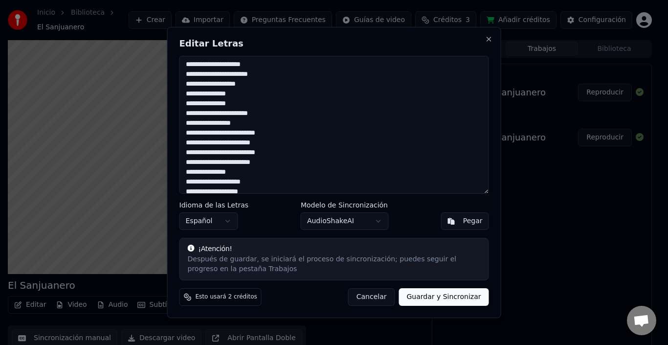
click at [204, 152] on textarea at bounding box center [335, 125] width 310 height 138
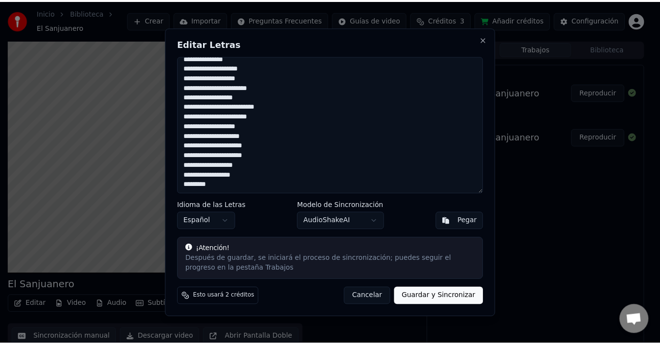
scroll to position [604, 0]
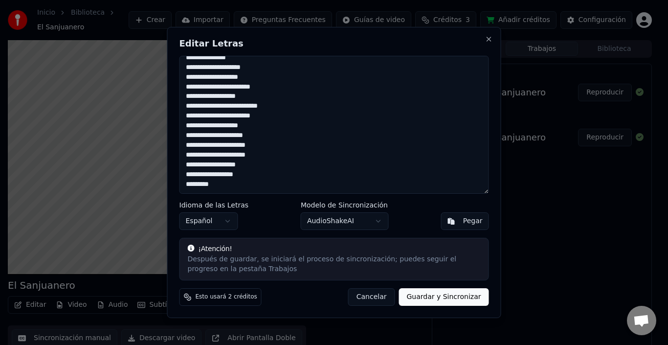
type textarea "**********"
click at [442, 299] on button "Guardar y Sincronizar" at bounding box center [444, 297] width 90 height 18
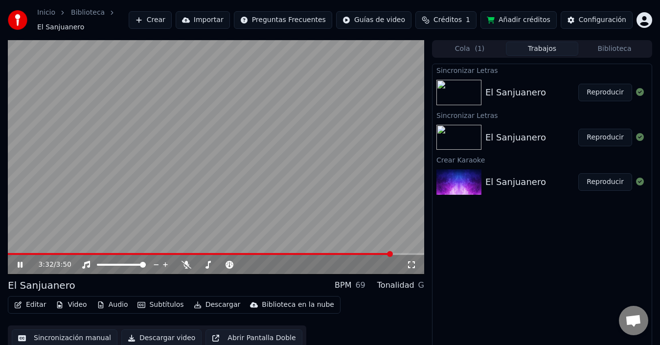
click at [17, 261] on icon at bounding box center [27, 265] width 22 height 8
click at [424, 251] on span at bounding box center [421, 254] width 6 height 6
click at [615, 88] on button "Reproducir" at bounding box center [605, 93] width 54 height 18
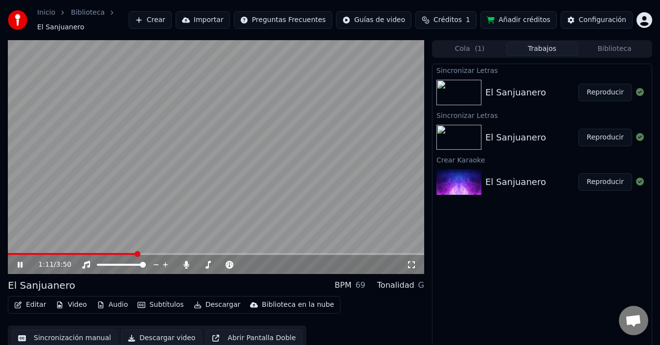
click at [17, 261] on icon at bounding box center [27, 265] width 22 height 8
click at [8, 251] on span at bounding box center [11, 254] width 6 height 6
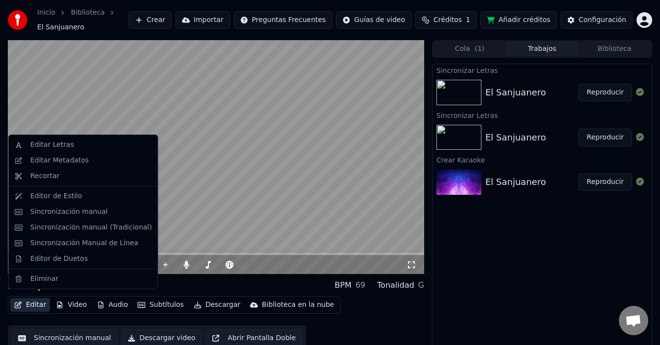
click at [27, 298] on button "Editar" at bounding box center [30, 305] width 40 height 14
click at [93, 242] on div "Sincronización Manual de Línea" at bounding box center [84, 243] width 108 height 10
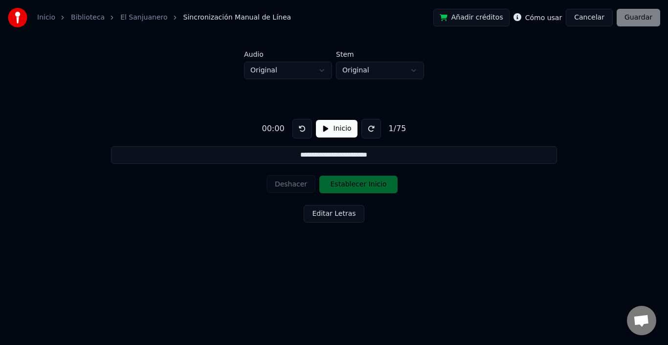
click at [333, 129] on button "Inicio" at bounding box center [337, 129] width 42 height 18
click at [359, 187] on button "Establecer Inicio" at bounding box center [358, 185] width 78 height 18
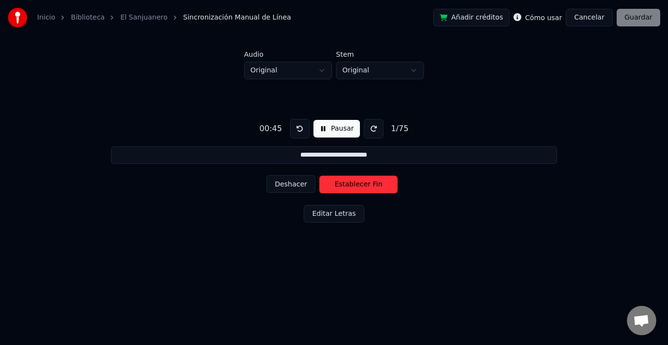
click at [298, 181] on button "Deshacer" at bounding box center [291, 184] width 49 height 18
click at [304, 128] on button at bounding box center [300, 129] width 20 height 20
click at [349, 187] on button "Establecer Inicio" at bounding box center [358, 185] width 78 height 18
drag, startPoint x: 349, startPoint y: 187, endPoint x: 351, endPoint y: 177, distance: 10.5
click at [350, 182] on button "Establecer Fin" at bounding box center [358, 185] width 78 height 18
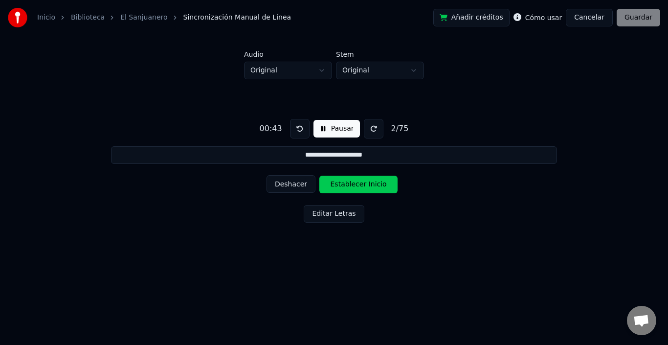
click at [348, 184] on button "Establecer Inicio" at bounding box center [358, 185] width 78 height 18
click at [329, 129] on button "Pausar" at bounding box center [337, 129] width 46 height 18
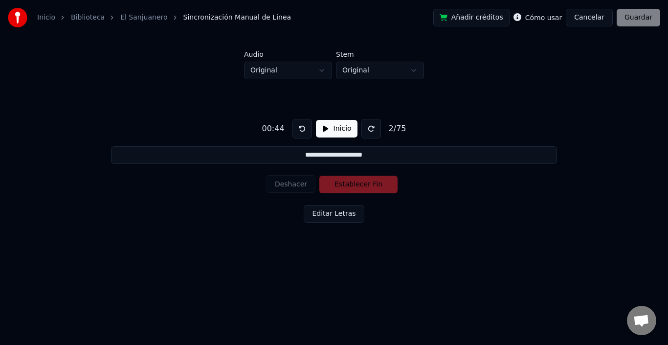
click at [301, 129] on button at bounding box center [302, 129] width 20 height 20
click at [300, 131] on button at bounding box center [302, 129] width 20 height 20
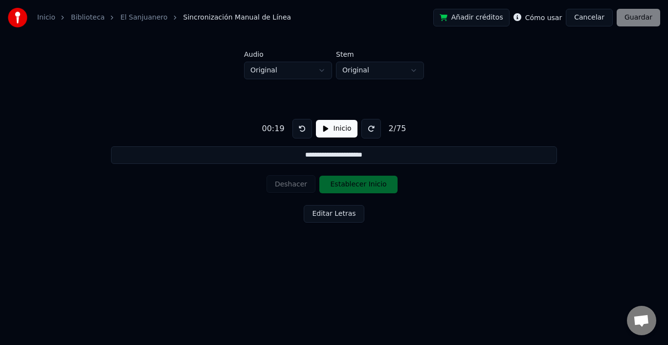
click at [300, 131] on button at bounding box center [302, 129] width 20 height 20
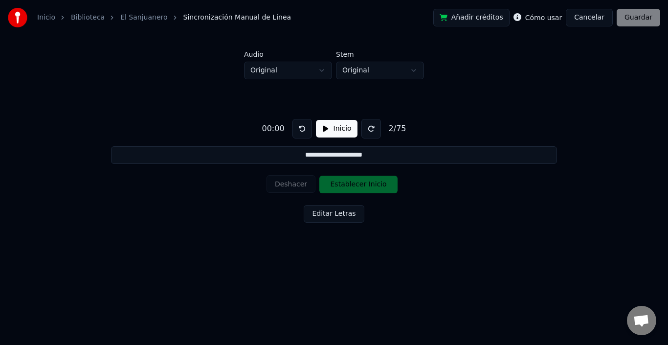
click at [300, 131] on button at bounding box center [302, 129] width 20 height 20
click at [339, 189] on div "Deshacer Establecer Inicio" at bounding box center [334, 184] width 135 height 25
click at [334, 128] on button "Inicio" at bounding box center [337, 129] width 42 height 18
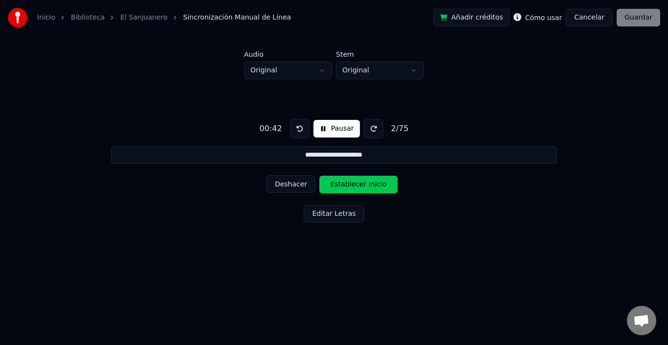
click at [336, 185] on button "Establecer Inicio" at bounding box center [358, 185] width 78 height 18
drag, startPoint x: 336, startPoint y: 185, endPoint x: 344, endPoint y: 189, distance: 9.4
click at [339, 186] on button "Establecer Fin" at bounding box center [358, 185] width 78 height 18
click at [342, 189] on button "Establecer Inicio" at bounding box center [358, 185] width 78 height 18
click at [342, 189] on button "Establecer Fin" at bounding box center [358, 185] width 78 height 18
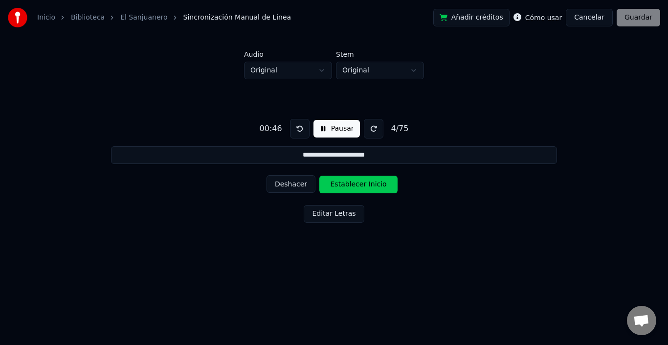
click at [342, 187] on button "Establecer Inicio" at bounding box center [358, 185] width 78 height 18
click at [321, 132] on button "Pausar" at bounding box center [337, 129] width 46 height 18
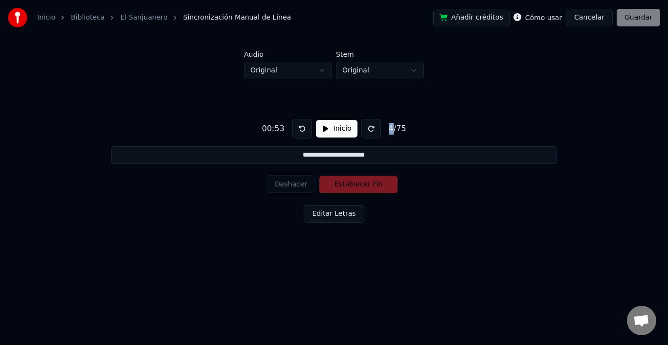
click at [385, 129] on div "4 / 75" at bounding box center [397, 129] width 25 height 12
click at [369, 135] on button at bounding box center [371, 129] width 20 height 20
click at [325, 128] on button "Inicio" at bounding box center [337, 129] width 42 height 18
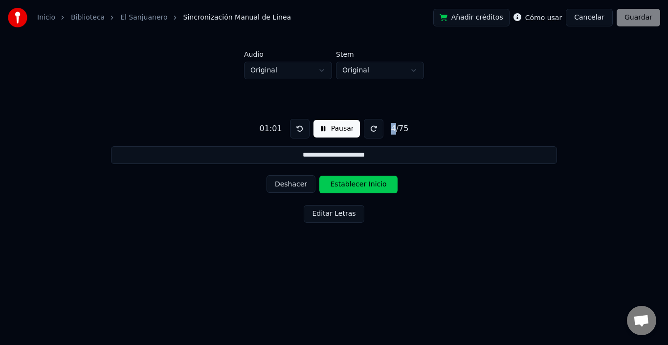
click at [327, 129] on button "Pausar" at bounding box center [337, 129] width 46 height 18
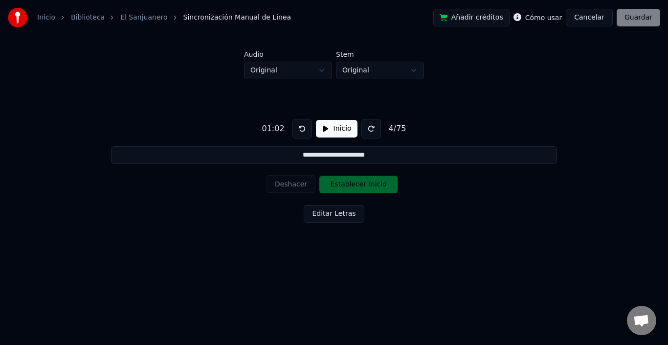
click at [335, 185] on div "Deshacer Establecer Inicio" at bounding box center [334, 184] width 135 height 25
click at [303, 133] on button at bounding box center [302, 129] width 20 height 20
click at [335, 132] on button "Inicio" at bounding box center [337, 129] width 42 height 18
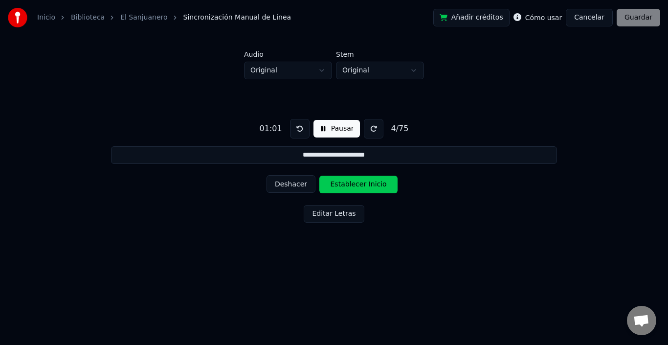
click at [344, 187] on button "Establecer Inicio" at bounding box center [358, 185] width 78 height 18
click at [345, 185] on button "Establecer Fin" at bounding box center [358, 185] width 78 height 18
click at [346, 184] on button "Establecer Inicio" at bounding box center [358, 185] width 78 height 18
click at [346, 184] on button "Establecer Fin" at bounding box center [358, 185] width 78 height 18
click at [346, 184] on button "Establecer Inicio" at bounding box center [358, 185] width 78 height 18
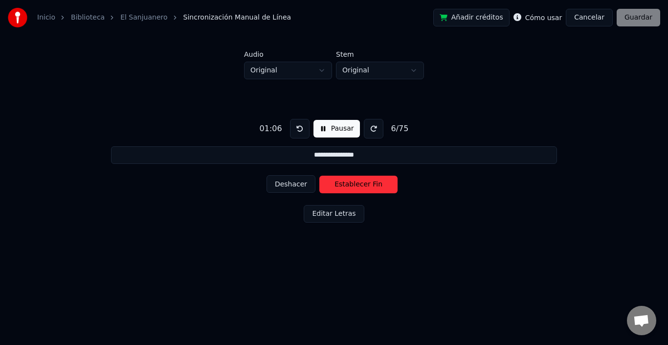
drag, startPoint x: 346, startPoint y: 184, endPoint x: 340, endPoint y: 184, distance: 5.9
click at [342, 184] on button "Establecer Fin" at bounding box center [358, 185] width 78 height 18
click at [341, 184] on button "Establecer Inicio" at bounding box center [358, 185] width 78 height 18
click at [344, 185] on button "Establecer Fin" at bounding box center [358, 185] width 78 height 18
click at [344, 185] on button "Establecer Inicio" at bounding box center [358, 185] width 78 height 18
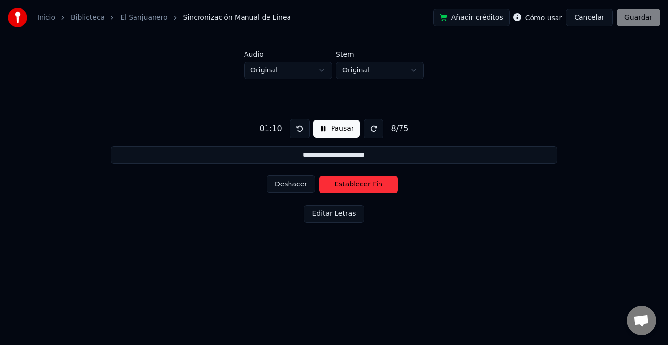
click at [345, 185] on button "Establecer Fin" at bounding box center [358, 185] width 78 height 18
click at [345, 185] on button "Establecer Inicio" at bounding box center [358, 185] width 78 height 18
click at [346, 185] on button "Establecer Fin" at bounding box center [358, 185] width 78 height 18
type input "**********"
click at [346, 185] on button "Establecer Inicio" at bounding box center [358, 185] width 78 height 18
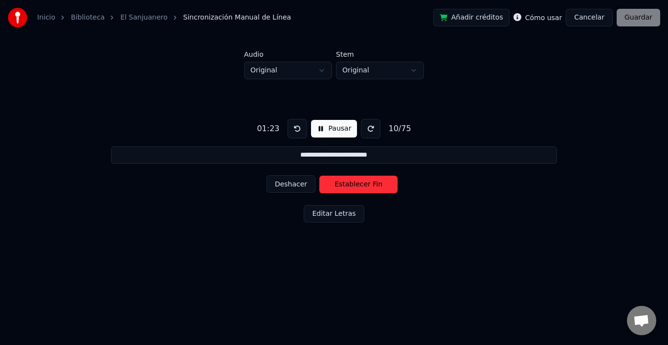
click at [290, 186] on button "Deshacer" at bounding box center [291, 184] width 49 height 18
click at [430, 217] on div "**********" at bounding box center [334, 168] width 637 height 179
click at [594, 17] on button "Cancelar" at bounding box center [589, 18] width 47 height 18
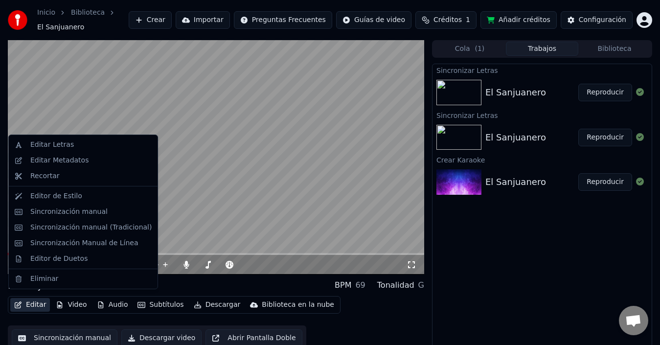
click at [29, 304] on button "Editar" at bounding box center [30, 305] width 40 height 14
click at [187, 224] on video at bounding box center [216, 157] width 416 height 234
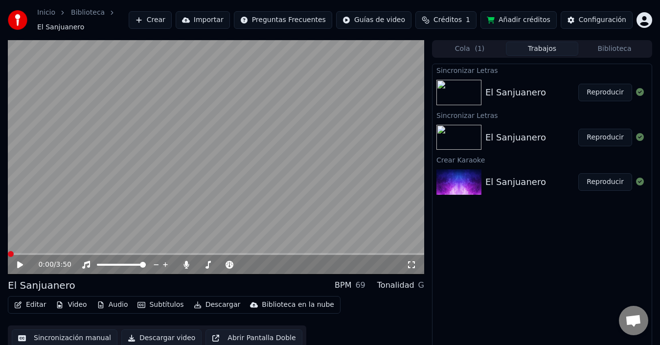
click at [8, 251] on span at bounding box center [11, 254] width 6 height 6
click at [65, 333] on button "Sincronización manual" at bounding box center [65, 338] width 106 height 18
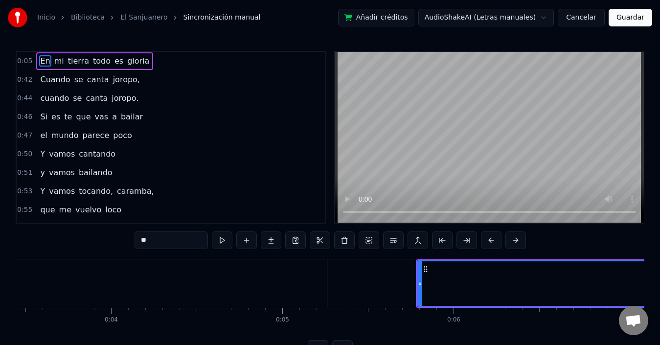
scroll to position [0, 790]
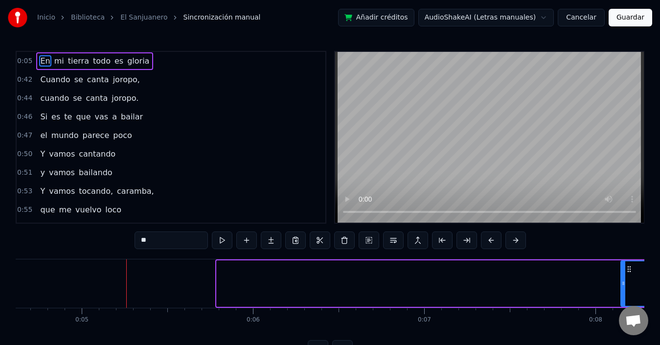
drag, startPoint x: 219, startPoint y: 284, endPoint x: 623, endPoint y: 290, distance: 404.0
click at [623, 290] on div at bounding box center [623, 283] width 4 height 45
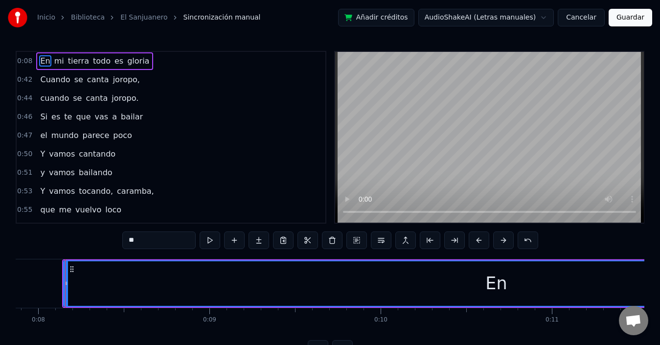
scroll to position [0, 1387]
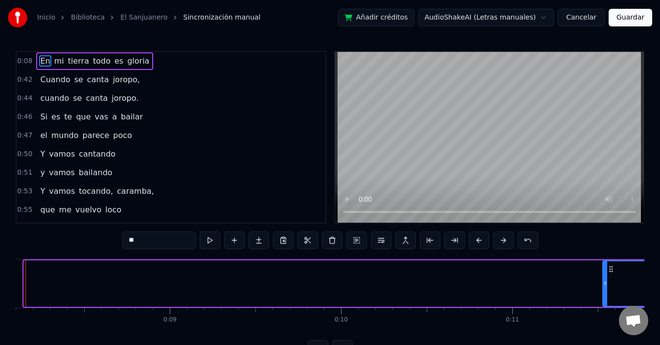
drag, startPoint x: 26, startPoint y: 282, endPoint x: 332, endPoint y: 343, distance: 311.7
click at [607, 282] on icon at bounding box center [605, 283] width 4 height 8
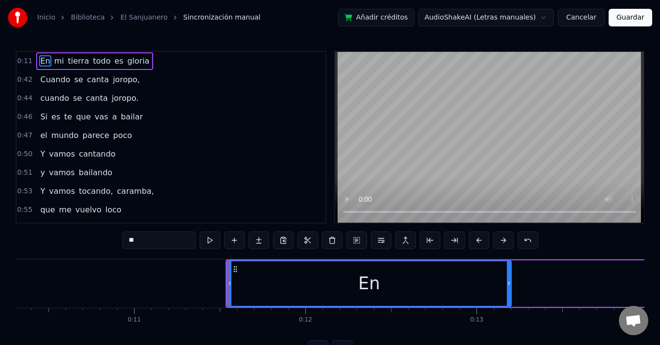
scroll to position [0, 1702]
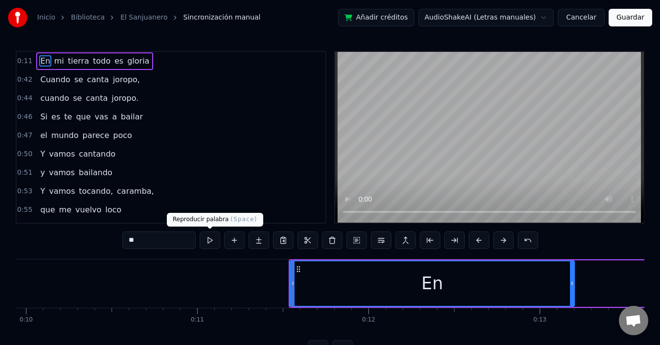
click at [210, 240] on button at bounding box center [210, 240] width 21 height 18
click at [208, 238] on button at bounding box center [210, 240] width 21 height 18
click at [209, 237] on button at bounding box center [210, 240] width 21 height 18
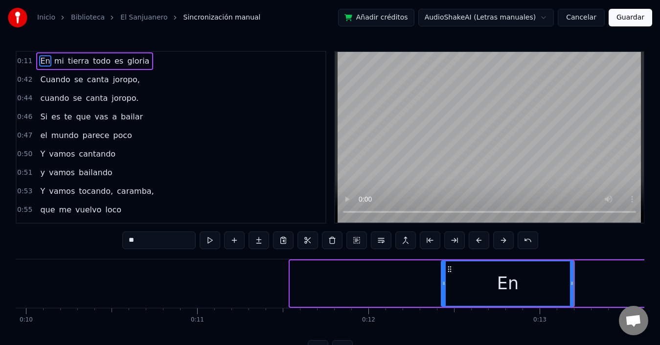
drag, startPoint x: 292, startPoint y: 286, endPoint x: 443, endPoint y: 288, distance: 151.2
click at [443, 288] on div at bounding box center [444, 283] width 4 height 45
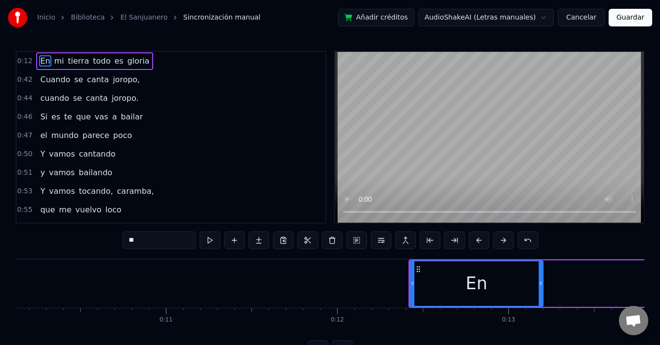
scroll to position [0, 2048]
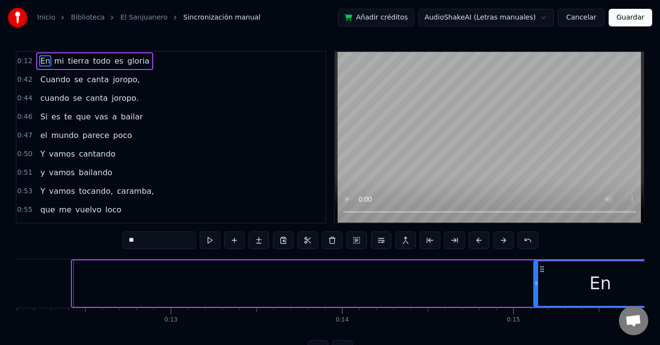
drag, startPoint x: 103, startPoint y: 267, endPoint x: 481, endPoint y: 344, distance: 385.8
click at [546, 268] on icon at bounding box center [542, 269] width 8 height 8
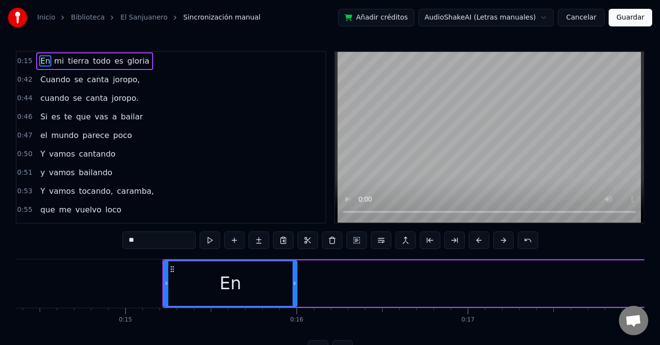
scroll to position [0, 2426]
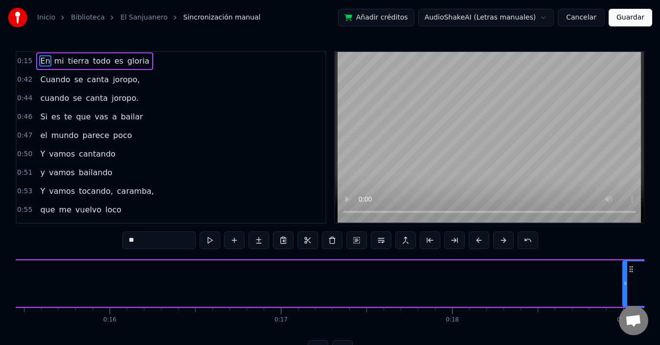
drag, startPoint x: 327, startPoint y: 268, endPoint x: 630, endPoint y: 266, distance: 303.7
click at [630, 266] on icon at bounding box center [631, 269] width 8 height 8
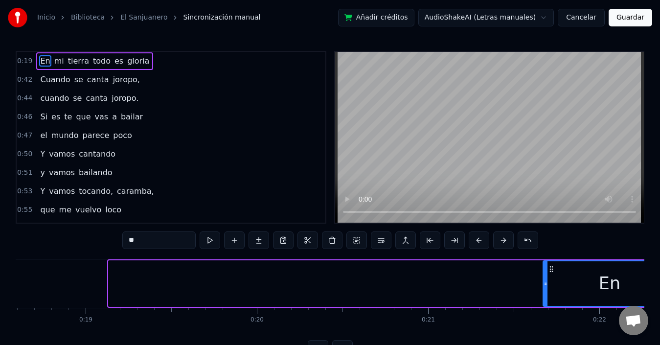
drag, startPoint x: 114, startPoint y: 269, endPoint x: 548, endPoint y: 281, distance: 434.5
click at [548, 281] on div "En" at bounding box center [609, 283] width 132 height 45
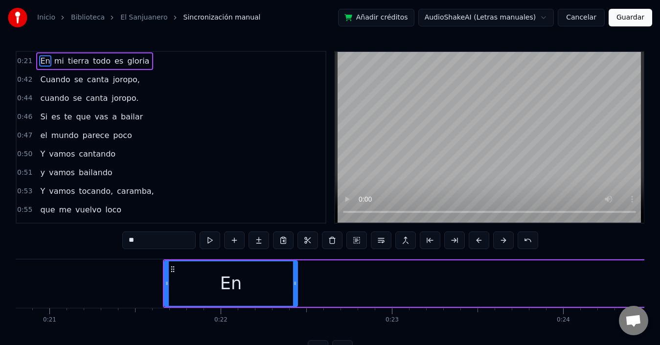
scroll to position [0, 3529]
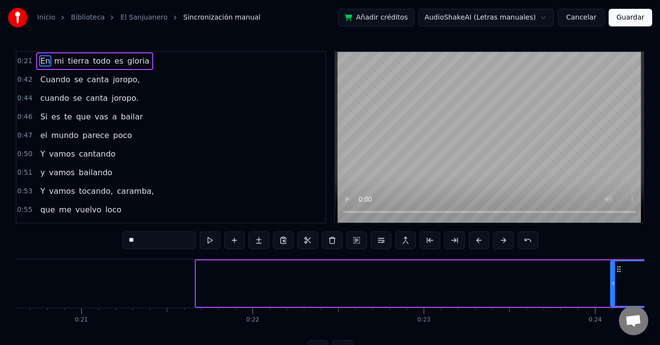
drag, startPoint x: 203, startPoint y: 269, endPoint x: 311, endPoint y: 327, distance: 121.9
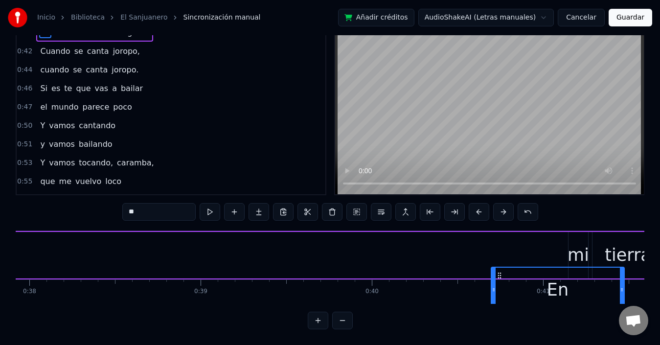
scroll to position [0, 6507]
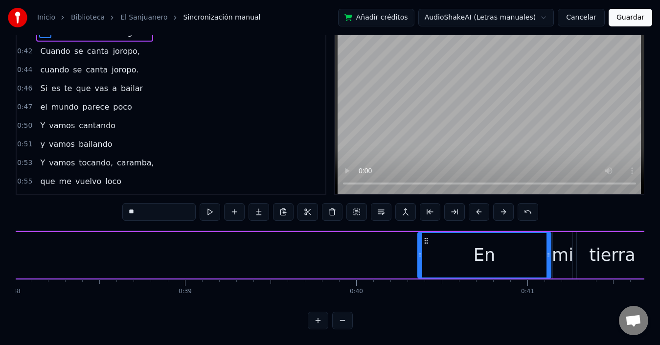
drag, startPoint x: 115, startPoint y: 267, endPoint x: 463, endPoint y: 261, distance: 348.3
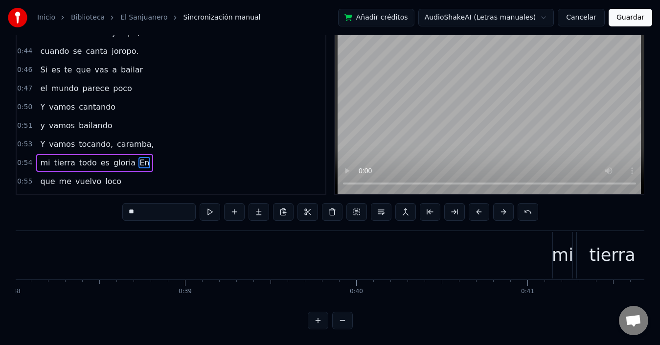
scroll to position [0, 0]
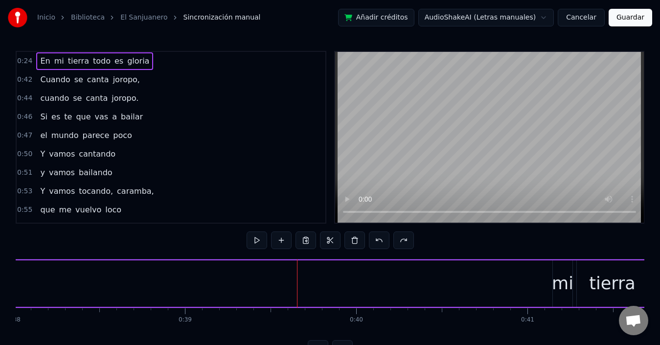
scroll to position [37, 0]
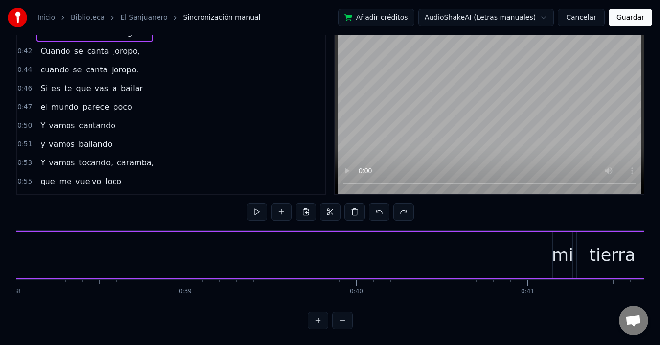
click at [338, 323] on button at bounding box center [342, 321] width 21 height 18
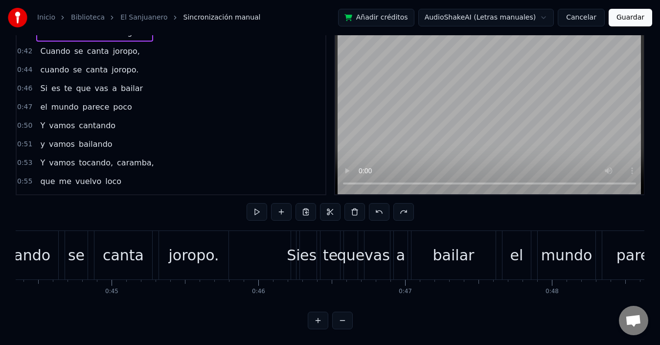
click at [341, 320] on button at bounding box center [342, 321] width 21 height 18
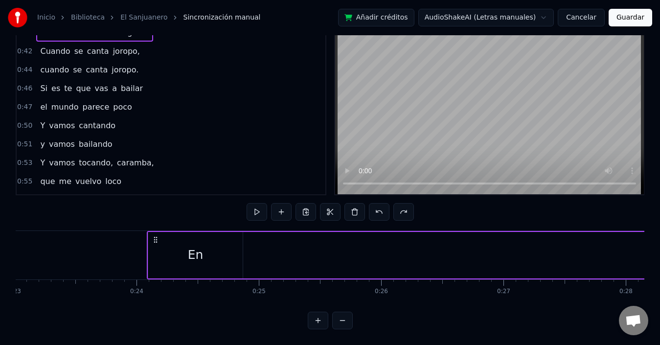
scroll to position [0, 2768]
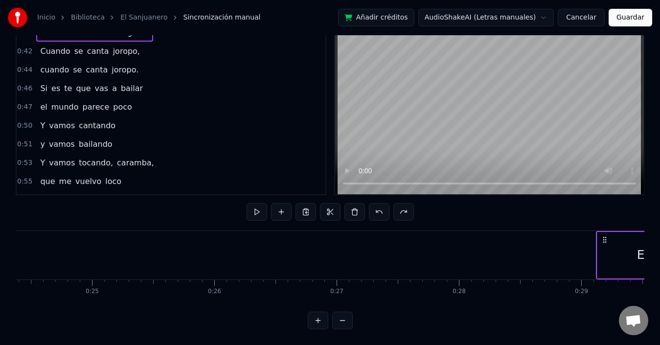
drag, startPoint x: 202, startPoint y: 229, endPoint x: 599, endPoint y: 240, distance: 397.8
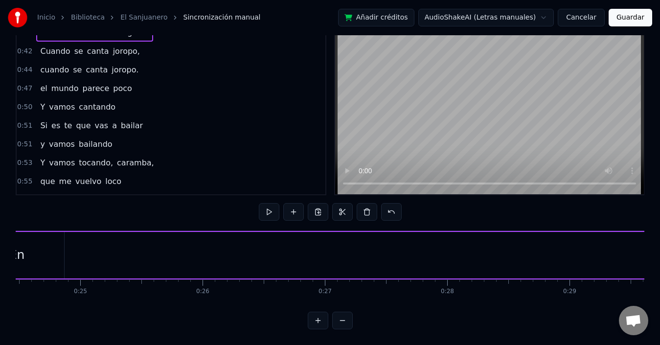
scroll to position [0, 2881]
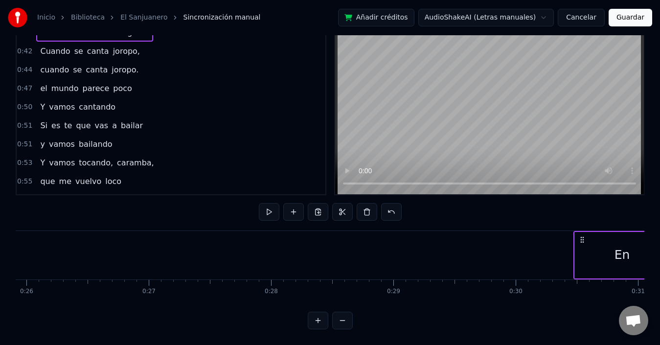
drag, startPoint x: 89, startPoint y: 229, endPoint x: 583, endPoint y: 242, distance: 494.2
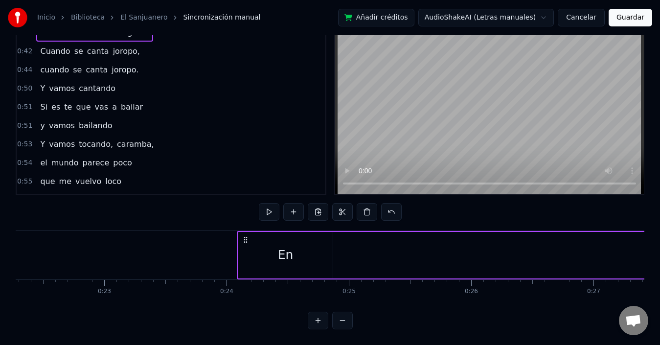
scroll to position [0, 2814]
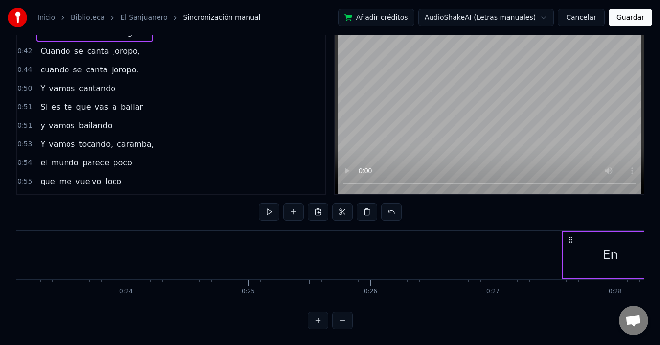
drag, startPoint x: 155, startPoint y: 232, endPoint x: 577, endPoint y: 242, distance: 422.2
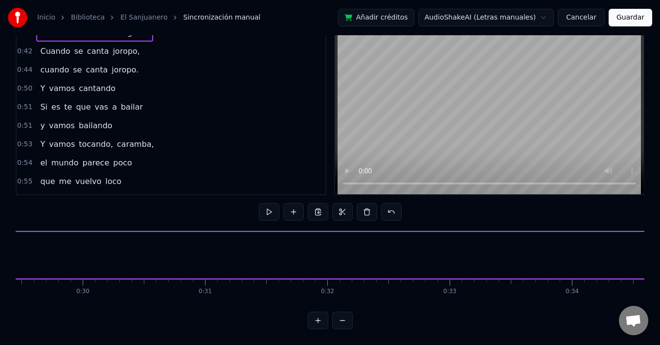
scroll to position [0, 3151]
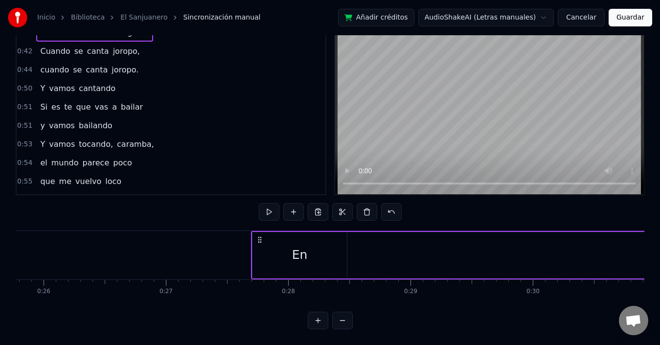
drag, startPoint x: 255, startPoint y: 232, endPoint x: 265, endPoint y: 234, distance: 10.6
click at [265, 234] on div "En" at bounding box center [299, 255] width 95 height 46
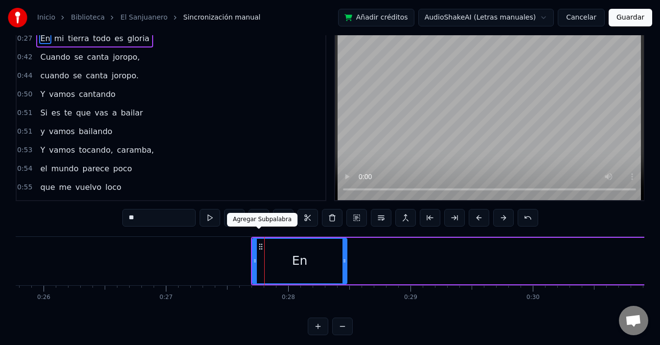
scroll to position [0, 0]
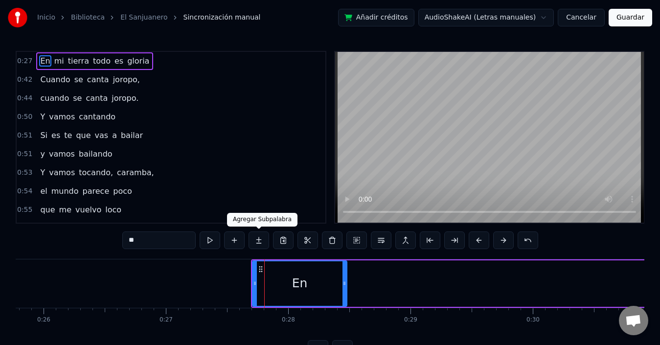
click at [259, 230] on span at bounding box center [258, 228] width 5 height 5
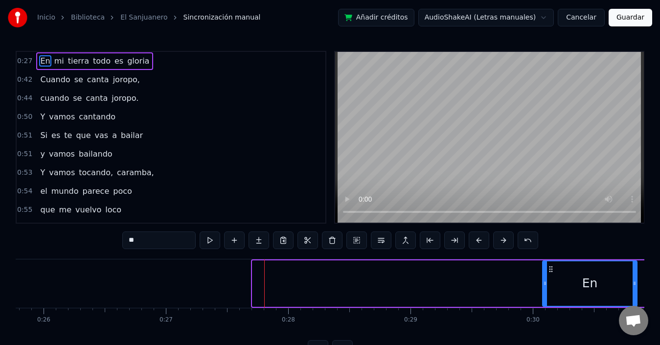
drag, startPoint x: 261, startPoint y: 269, endPoint x: 416, endPoint y: 319, distance: 162.9
click at [551, 280] on div "En" at bounding box center [590, 283] width 94 height 45
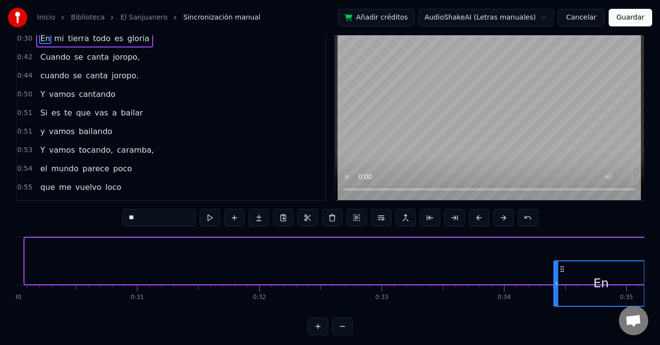
scroll to position [31, 0]
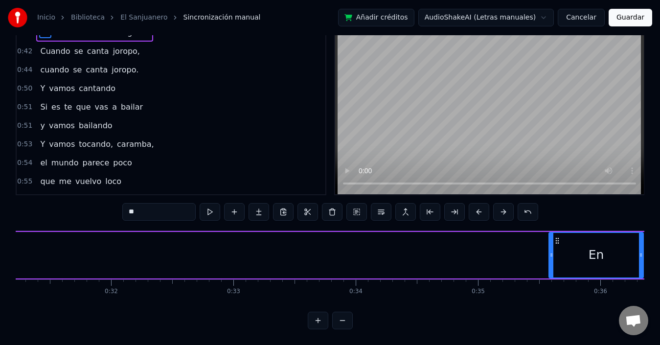
drag, startPoint x: 34, startPoint y: 266, endPoint x: 570, endPoint y: 240, distance: 536.7
click at [570, 240] on div "En" at bounding box center [596, 255] width 94 height 45
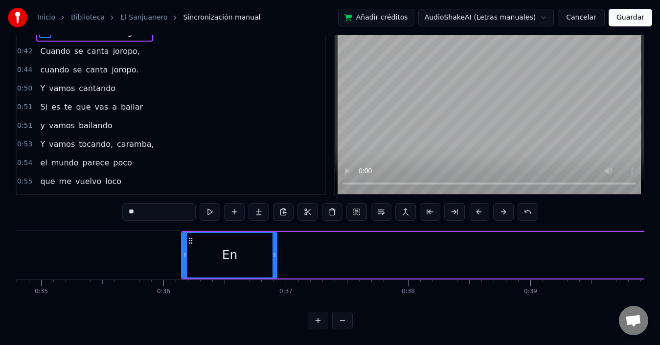
scroll to position [0, 4209]
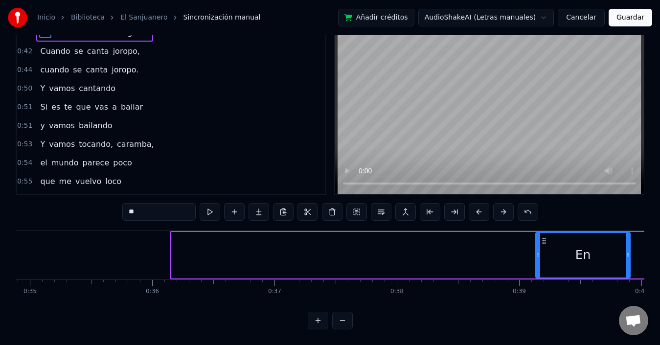
drag, startPoint x: 235, startPoint y: 239, endPoint x: 546, endPoint y: 239, distance: 311.1
click at [546, 239] on icon at bounding box center [544, 241] width 8 height 8
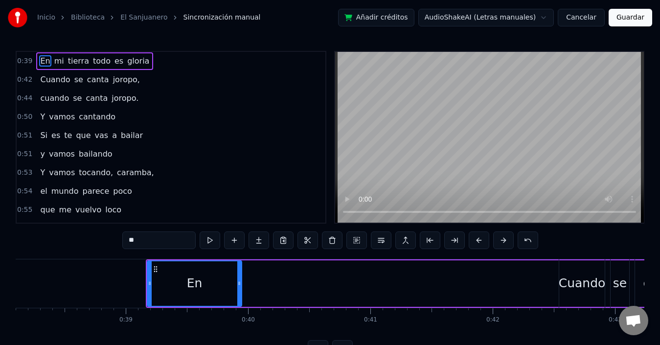
scroll to position [37, 0]
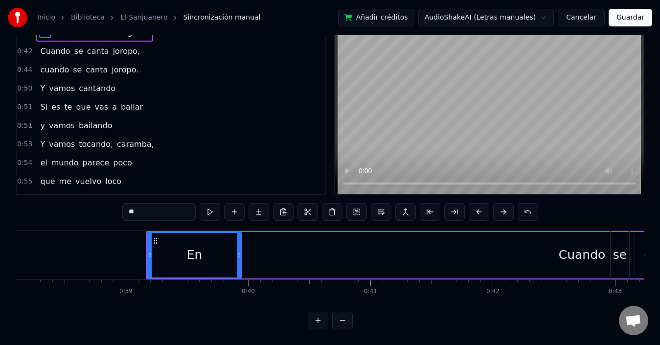
click at [317, 323] on button at bounding box center [318, 321] width 21 height 18
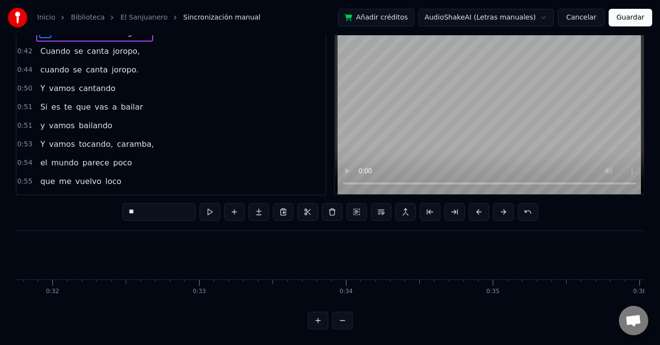
scroll to position [0, 4031]
click at [317, 324] on button at bounding box center [318, 321] width 21 height 18
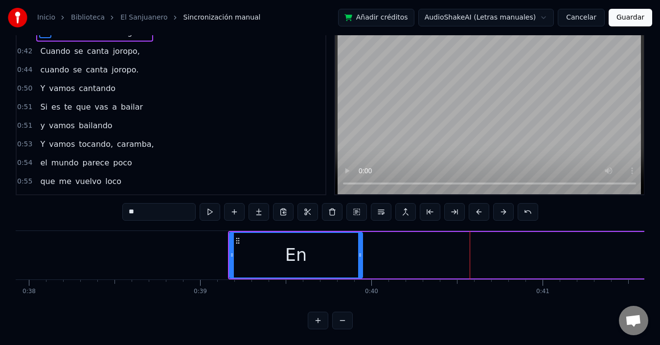
scroll to position [0, 6618]
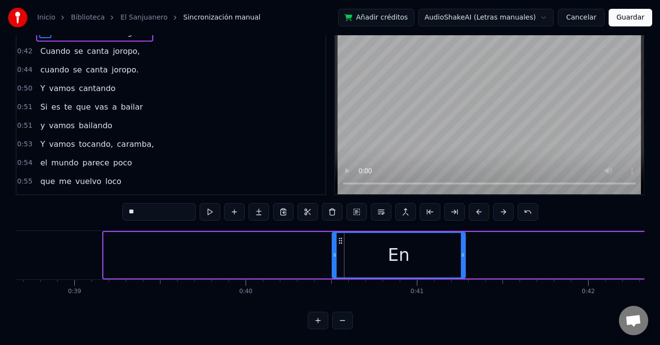
drag, startPoint x: 112, startPoint y: 234, endPoint x: 340, endPoint y: 251, distance: 229.0
click at [340, 251] on div "En" at bounding box center [399, 255] width 132 height 45
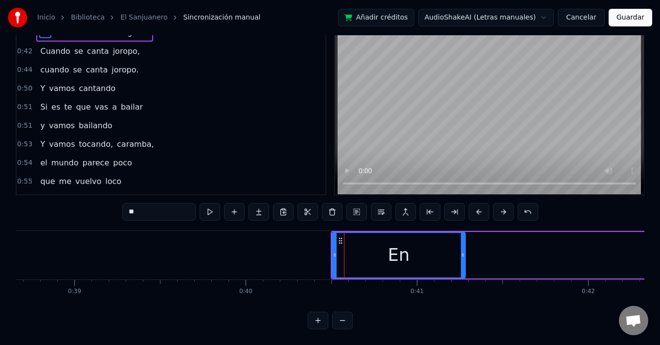
scroll to position [0, 0]
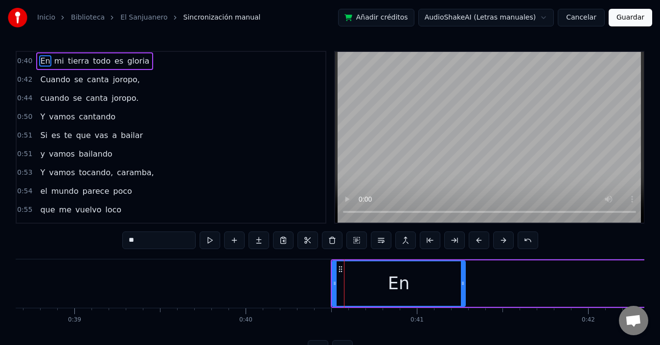
click at [128, 61] on span "gloria" at bounding box center [138, 60] width 24 height 11
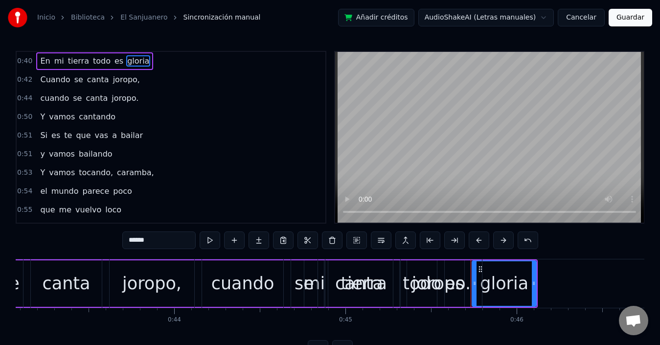
scroll to position [0, 7248]
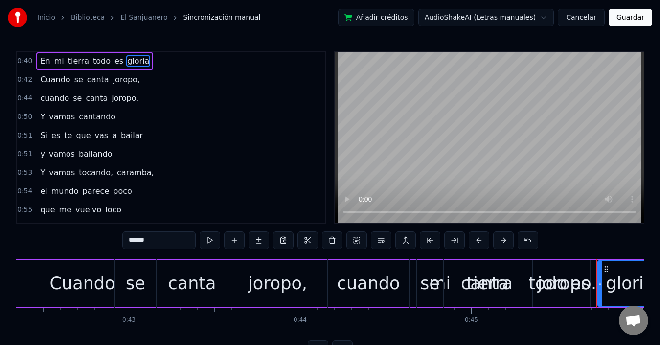
click at [54, 60] on span "mi" at bounding box center [59, 60] width 12 height 11
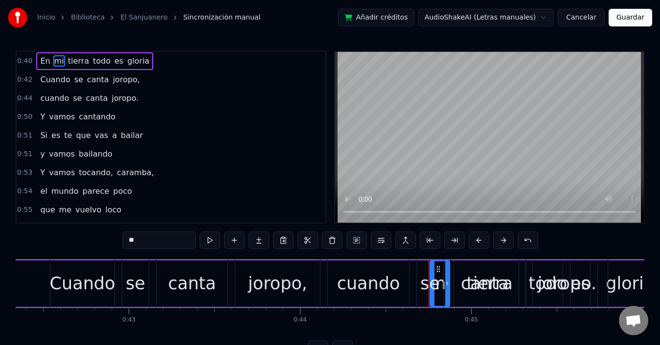
click at [39, 63] on span "En" at bounding box center [45, 60] width 12 height 11
type input "**"
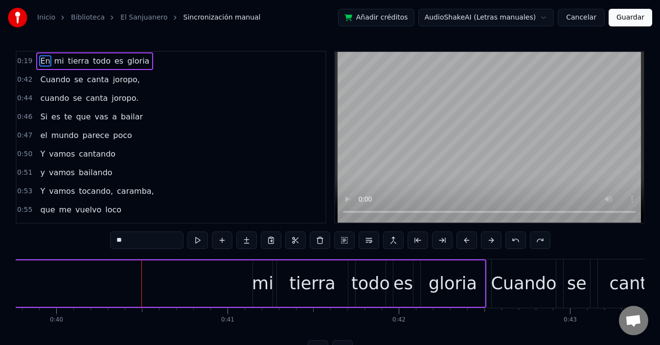
scroll to position [0, 6744]
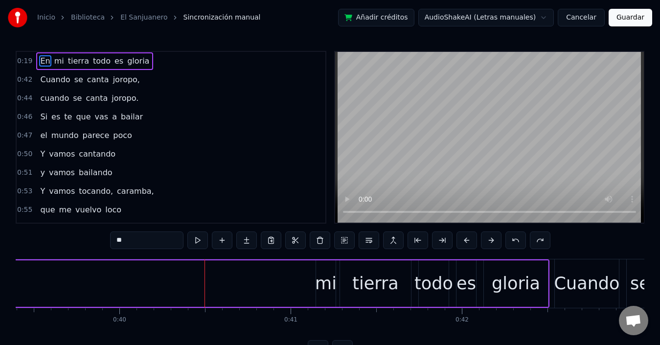
click at [42, 60] on span "En" at bounding box center [45, 60] width 12 height 11
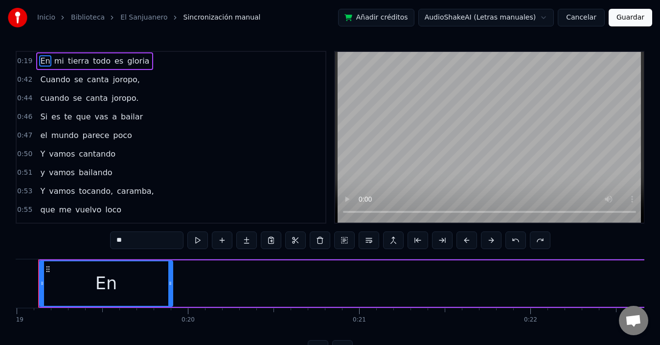
scroll to position [0, 3225]
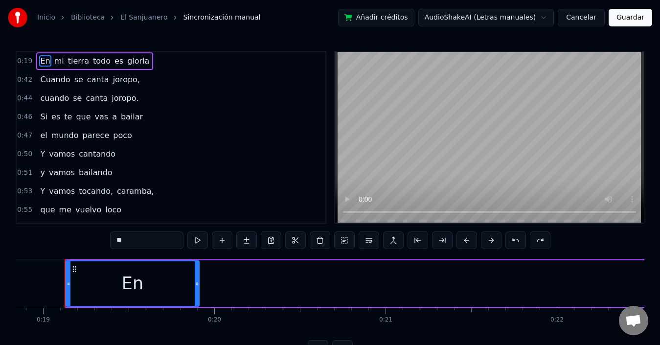
click at [198, 283] on icon at bounding box center [197, 283] width 4 height 8
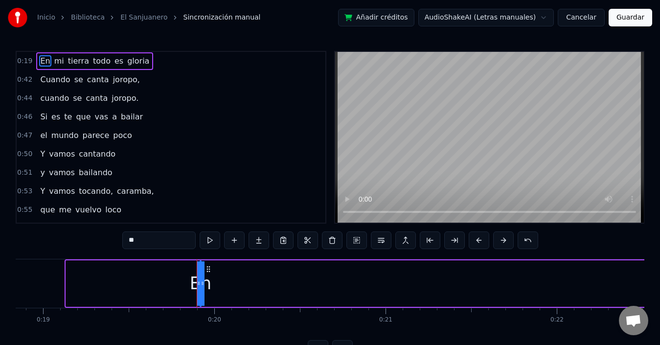
drag, startPoint x: 67, startPoint y: 284, endPoint x: 407, endPoint y: 277, distance: 340.0
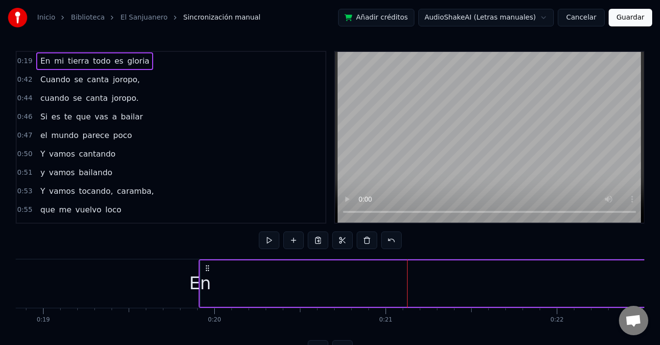
drag, startPoint x: 200, startPoint y: 283, endPoint x: 305, endPoint y: 281, distance: 105.2
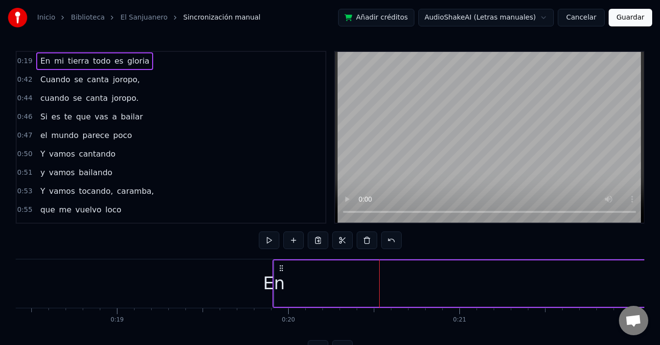
scroll to position [0, 3025]
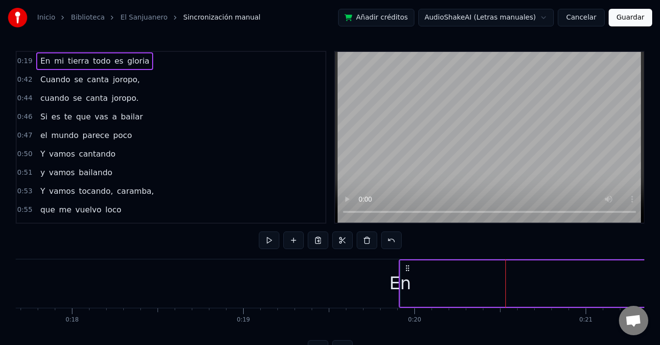
drag, startPoint x: 399, startPoint y: 282, endPoint x: 524, endPoint y: 273, distance: 126.0
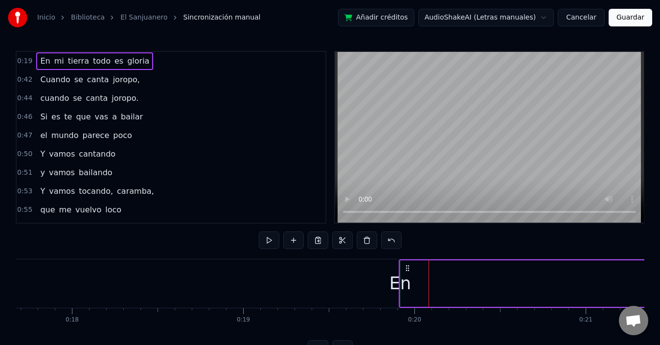
drag, startPoint x: 399, startPoint y: 287, endPoint x: 545, endPoint y: 279, distance: 145.9
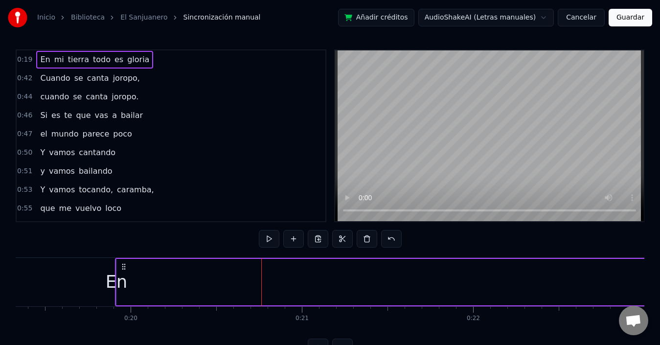
scroll to position [0, 0]
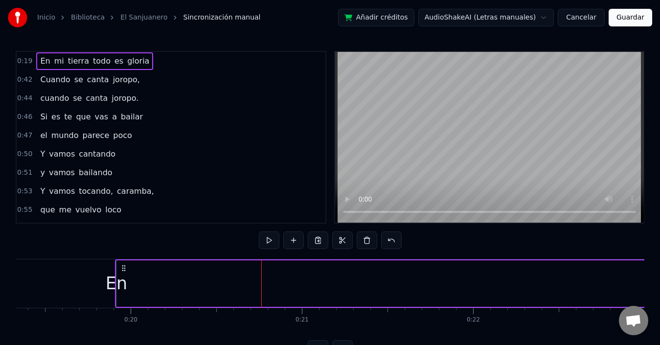
click at [96, 61] on span "todo" at bounding box center [102, 60] width 20 height 11
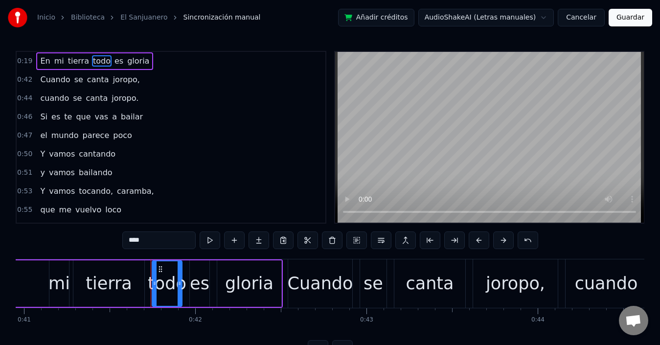
scroll to position [0, 7096]
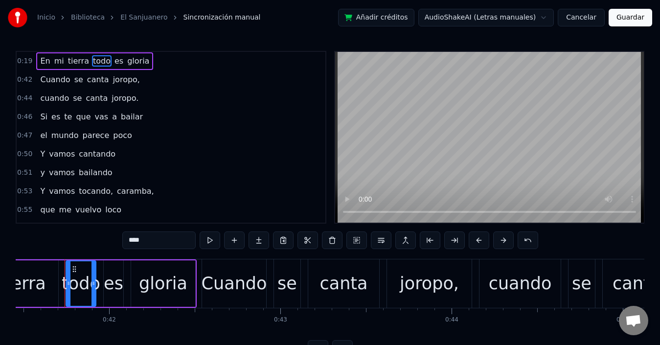
click at [53, 61] on span "mi" at bounding box center [59, 60] width 12 height 11
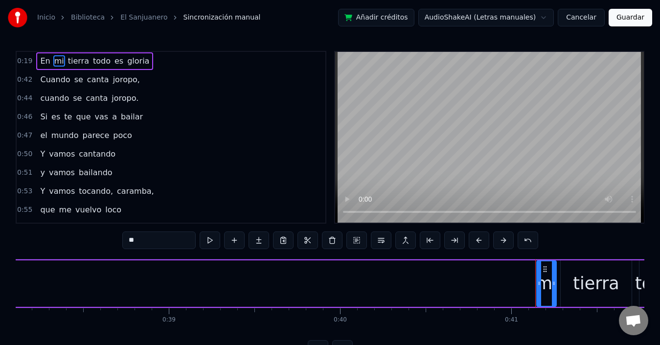
scroll to position [0, 6461]
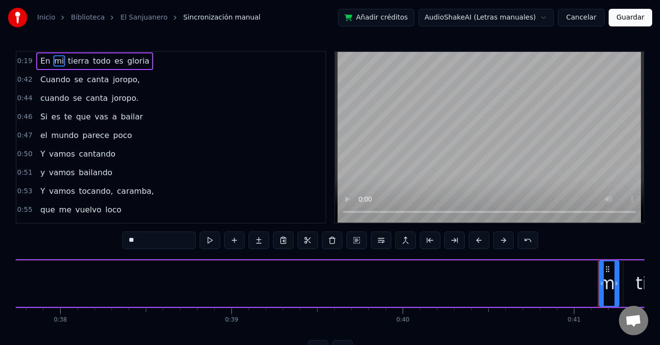
click at [45, 58] on span "En" at bounding box center [45, 60] width 12 height 11
type input "**"
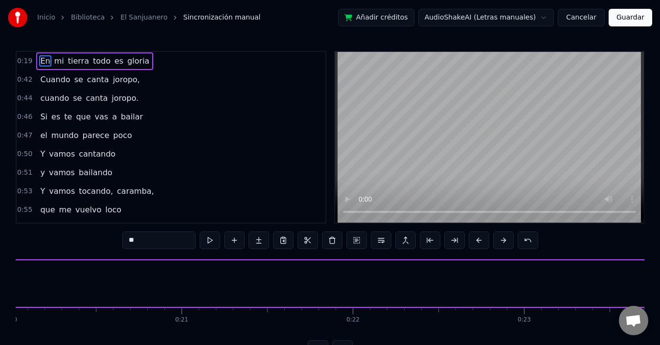
scroll to position [0, 3359]
drag, startPoint x: 69, startPoint y: 284, endPoint x: 68, endPoint y: 277, distance: 6.4
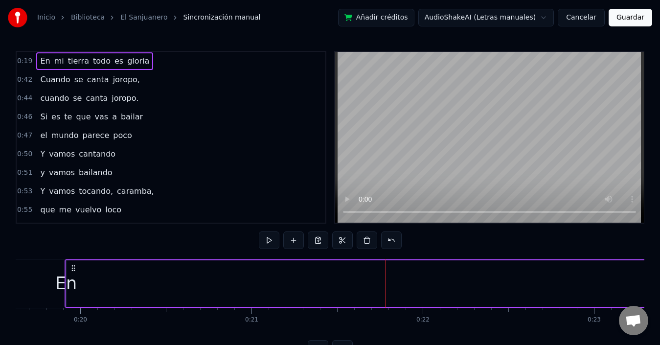
click at [66, 284] on div "En" at bounding box center [66, 283] width 22 height 26
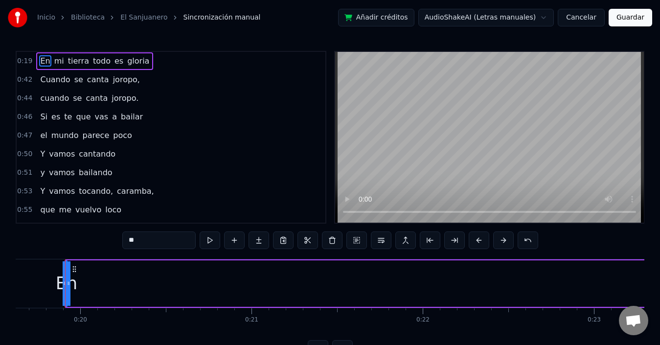
drag, startPoint x: 69, startPoint y: 284, endPoint x: 85, endPoint y: 290, distance: 16.4
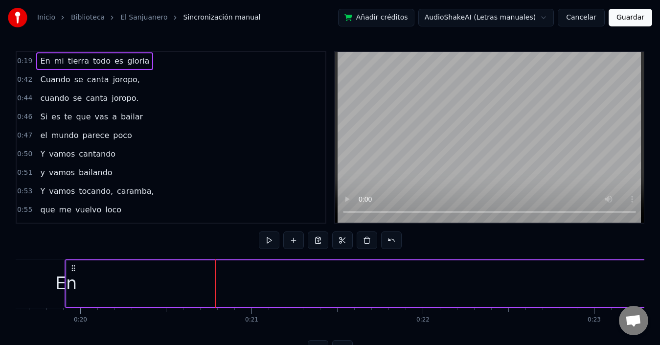
click at [65, 283] on div "En" at bounding box center [66, 283] width 22 height 26
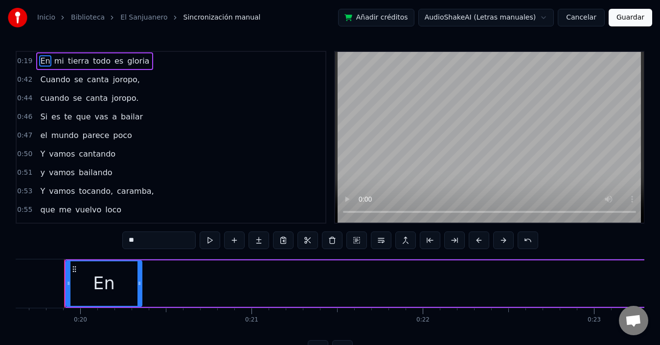
scroll to position [0, 3359]
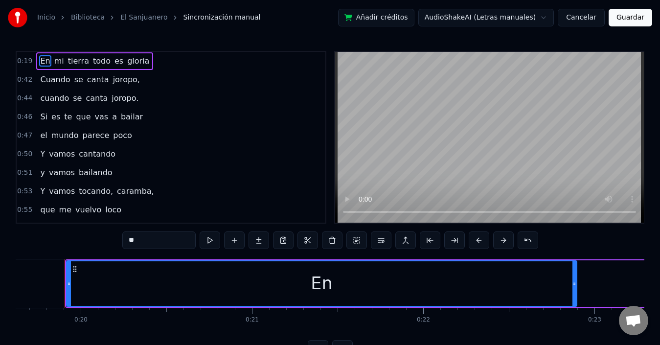
drag, startPoint x: 65, startPoint y: 283, endPoint x: 576, endPoint y: 280, distance: 510.6
click at [576, 280] on icon at bounding box center [574, 283] width 4 height 8
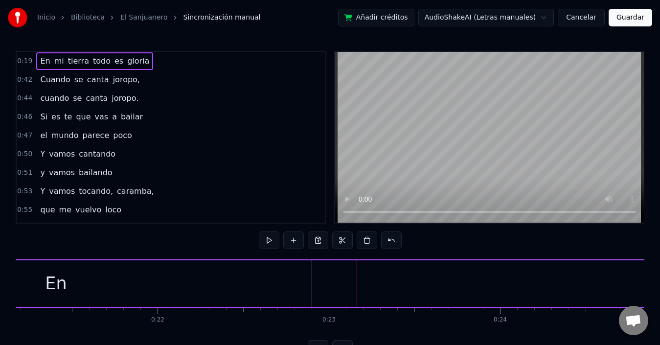
scroll to position [0, 3340]
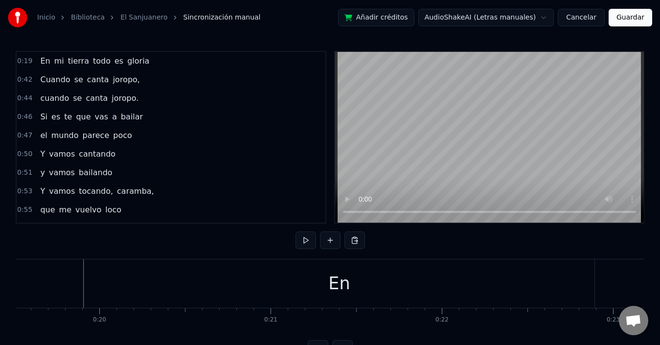
drag, startPoint x: 85, startPoint y: 280, endPoint x: 104, endPoint y: 281, distance: 19.6
click at [104, 281] on div "En" at bounding box center [339, 283] width 510 height 48
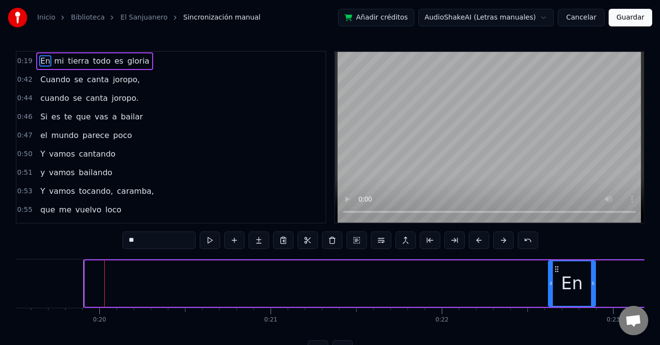
drag, startPoint x: 88, startPoint y: 280, endPoint x: 551, endPoint y: 285, distance: 463.2
click at [551, 285] on icon at bounding box center [551, 283] width 4 height 8
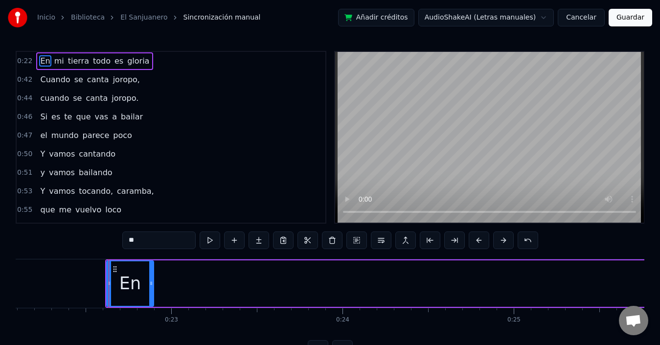
scroll to position [0, 3845]
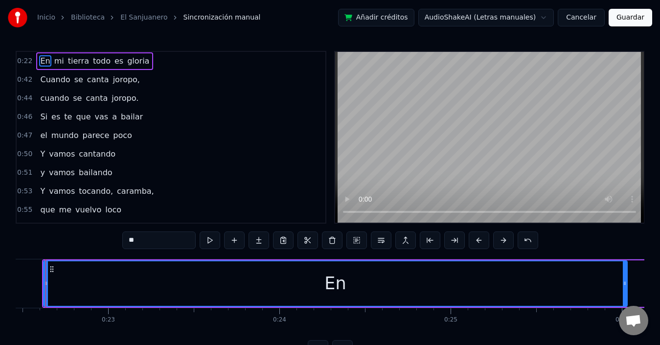
drag, startPoint x: 87, startPoint y: 284, endPoint x: 624, endPoint y: 280, distance: 536.6
click at [624, 280] on icon at bounding box center [625, 283] width 4 height 8
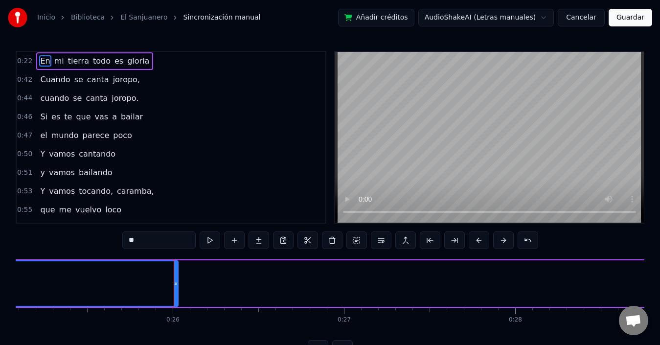
drag, startPoint x: 46, startPoint y: 283, endPoint x: 39, endPoint y: 283, distance: 7.4
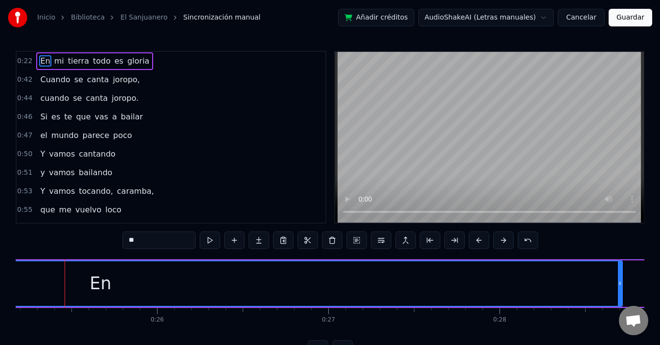
drag, startPoint x: 161, startPoint y: 284, endPoint x: 621, endPoint y: 284, distance: 459.8
click at [621, 284] on icon at bounding box center [620, 283] width 4 height 8
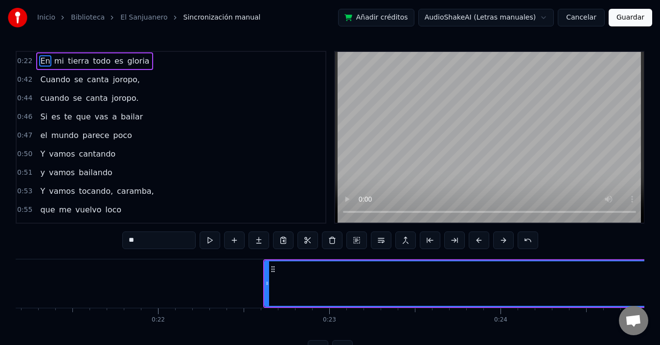
scroll to position [0, 3467]
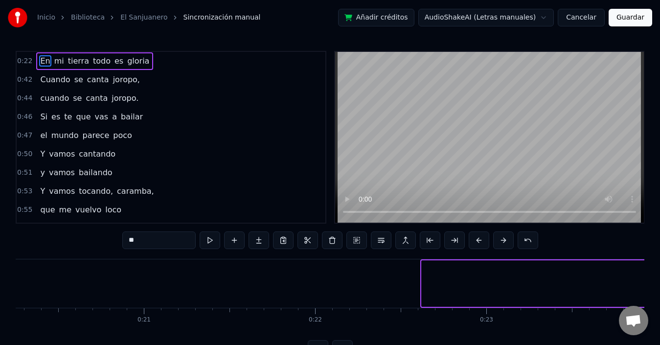
drag, startPoint x: 424, startPoint y: 280, endPoint x: 341, endPoint y: 341, distance: 102.9
click at [657, 281] on div "Inicio Biblioteca El Sanjuanero Sincronización manual Añadir créditos AudioShak…" at bounding box center [330, 179] width 660 height 358
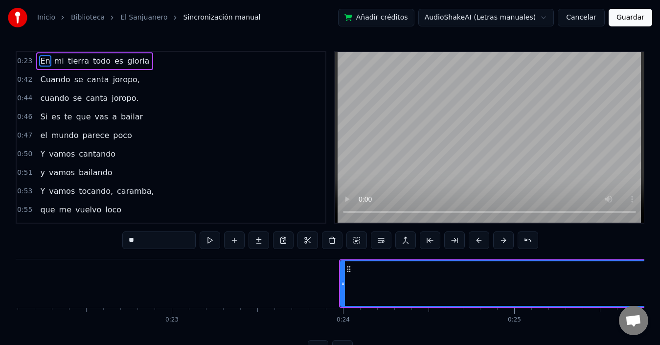
scroll to position [0, 3907]
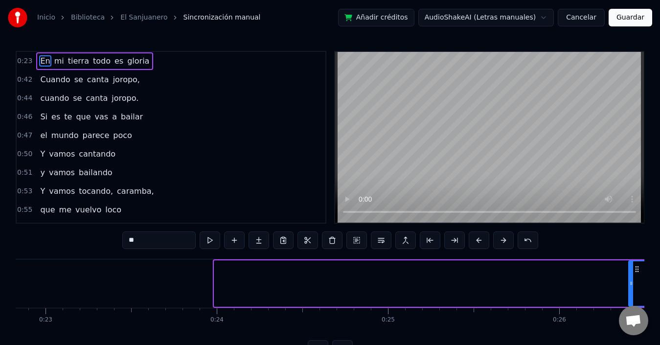
drag, startPoint x: 215, startPoint y: 283, endPoint x: 629, endPoint y: 262, distance: 414.8
click at [629, 262] on div at bounding box center [631, 283] width 4 height 45
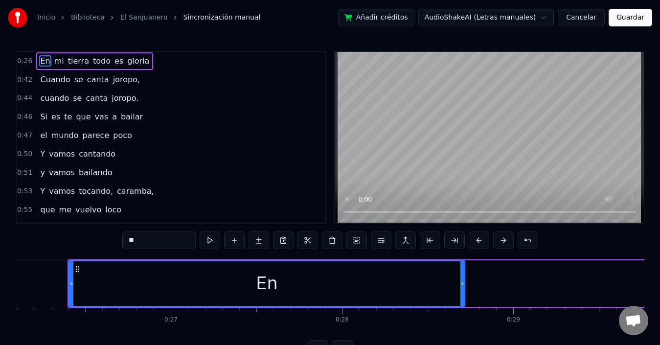
scroll to position [0, 4475]
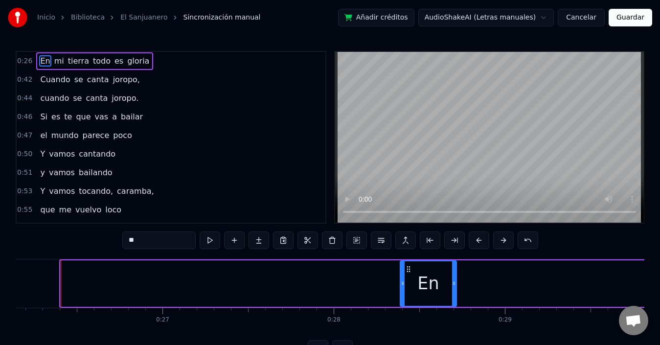
drag, startPoint x: 62, startPoint y: 285, endPoint x: 401, endPoint y: 294, distance: 339.1
click at [401, 294] on div at bounding box center [403, 283] width 4 height 45
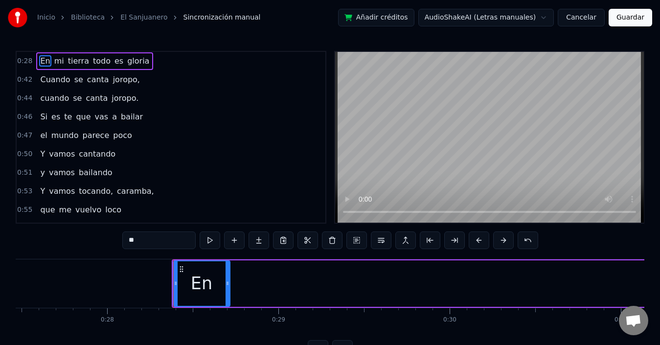
scroll to position [0, 4710]
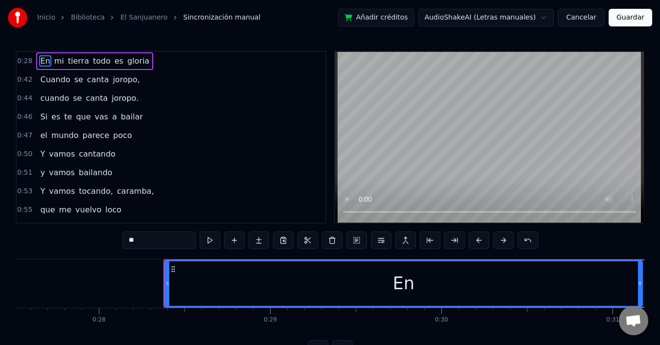
drag, startPoint x: 298, startPoint y: 275, endPoint x: 640, endPoint y: 280, distance: 341.4
click at [640, 280] on icon at bounding box center [640, 283] width 4 height 8
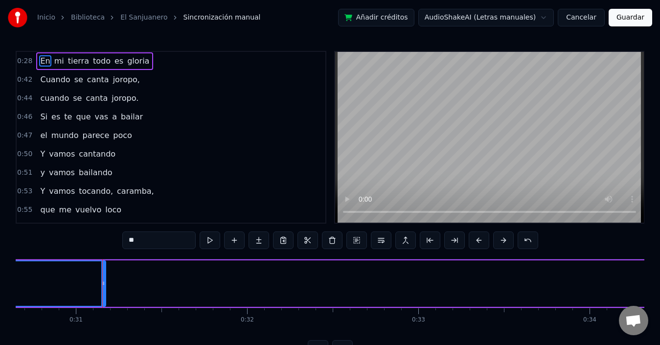
scroll to position [0, 5284]
drag, startPoint x: 166, startPoint y: 286, endPoint x: 214, endPoint y: 335, distance: 68.5
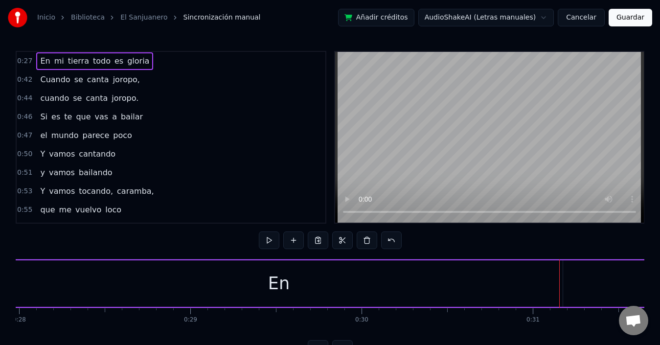
scroll to position [0, 4727]
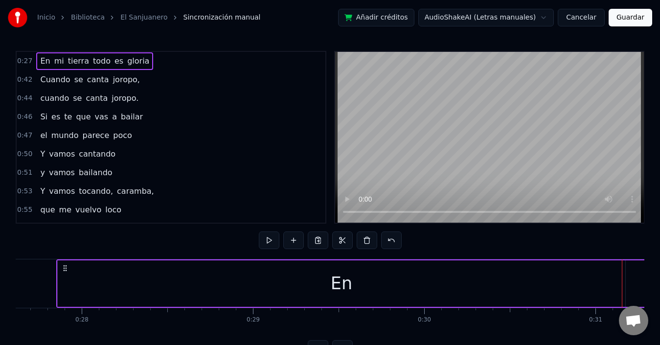
click at [95, 276] on div "En" at bounding box center [341, 283] width 567 height 46
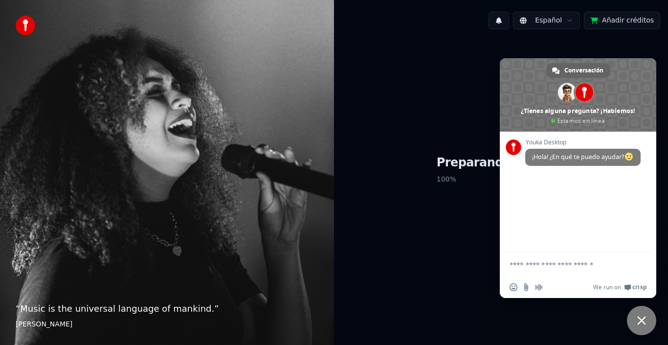
click at [445, 188] on div "Preparando Youka 100 %" at bounding box center [501, 171] width 334 height 269
drag, startPoint x: 641, startPoint y: 323, endPoint x: 646, endPoint y: 322, distance: 5.6
click at [647, 328] on span "Cerrar el chat" at bounding box center [641, 320] width 29 height 29
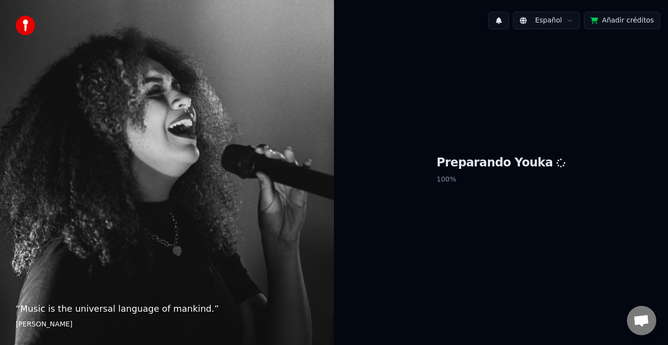
drag, startPoint x: 643, startPoint y: 311, endPoint x: 603, endPoint y: 350, distance: 55.7
click at [603, 344] on html "“ Music is the universal language of mankind. ” Henry Wadsworth Longfellow Espa…" at bounding box center [334, 172] width 668 height 345
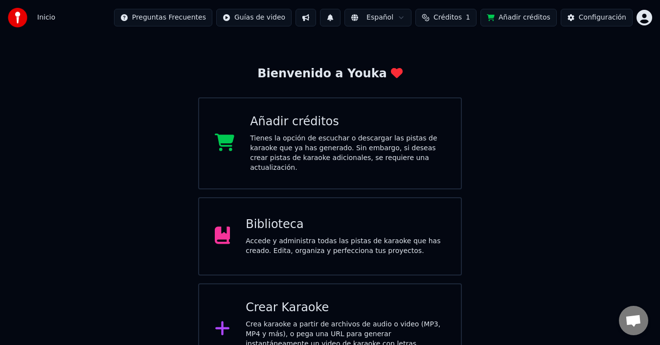
scroll to position [39, 0]
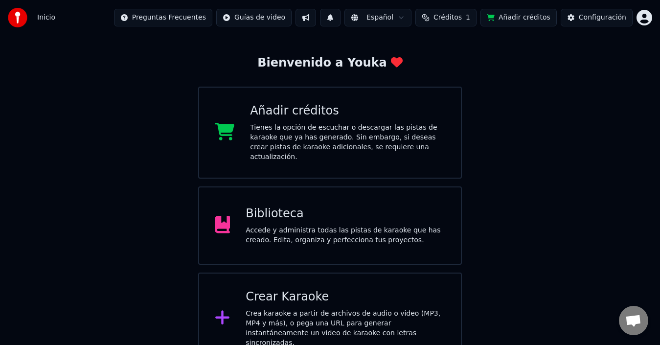
click at [287, 225] on div "Accede y administra todas las pistas de karaoke que has creado. Edita, organiza…" at bounding box center [346, 235] width 200 height 20
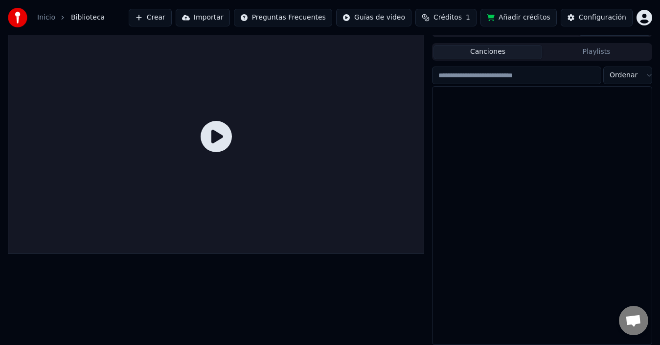
scroll to position [16, 0]
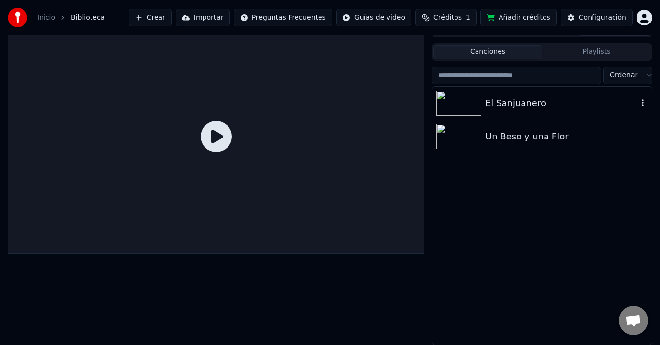
click at [469, 111] on img at bounding box center [458, 102] width 45 height 25
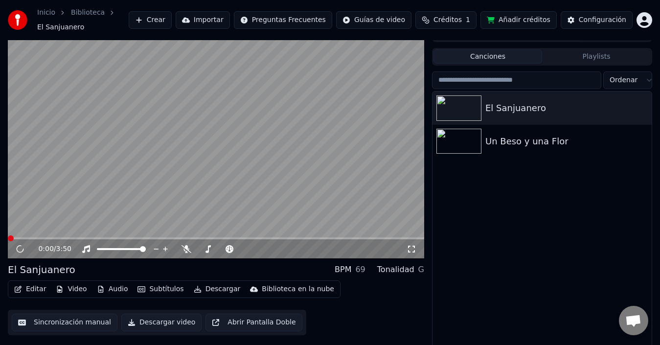
click at [63, 316] on button "Sincronización manual" at bounding box center [65, 323] width 106 height 18
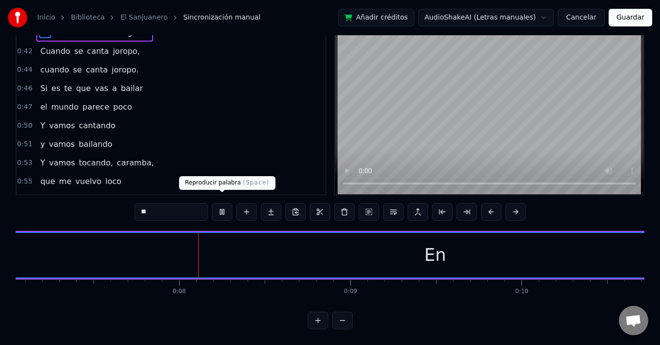
scroll to position [0, 1233]
click at [223, 205] on button at bounding box center [222, 212] width 21 height 18
click at [223, 203] on button at bounding box center [222, 212] width 21 height 18
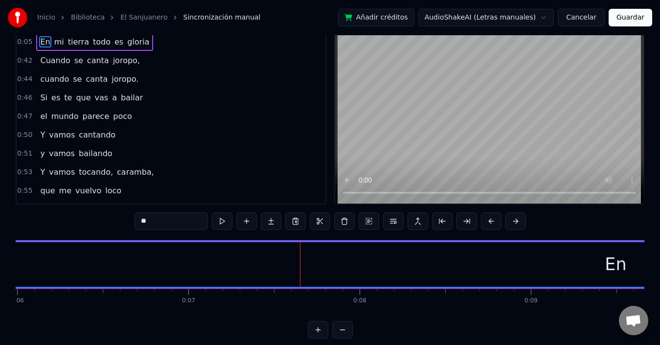
scroll to position [0, 0]
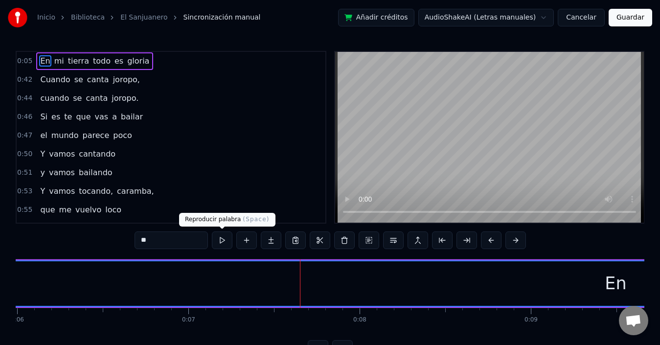
click at [220, 239] on button at bounding box center [222, 240] width 21 height 18
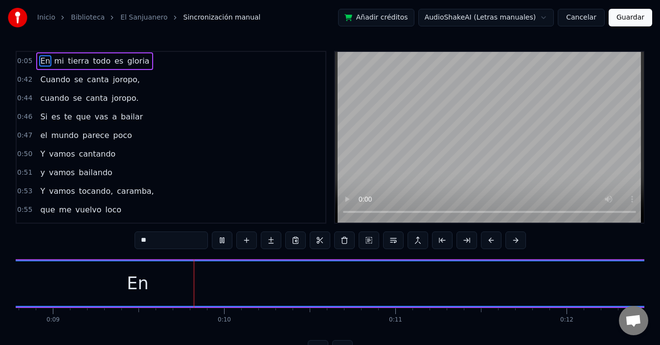
scroll to position [0, 1513]
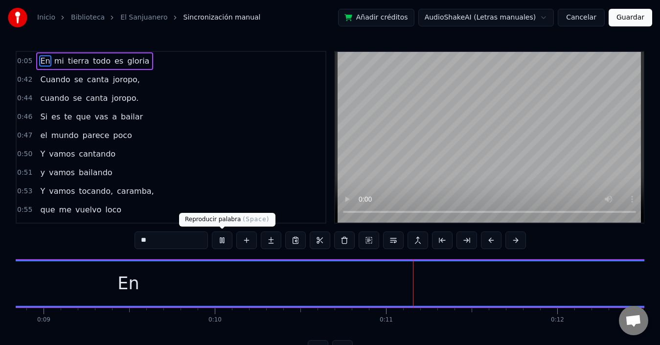
click at [220, 238] on button at bounding box center [222, 240] width 21 height 18
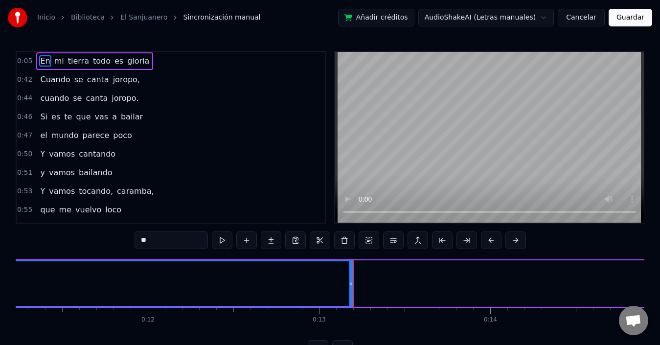
scroll to position [0, 1733]
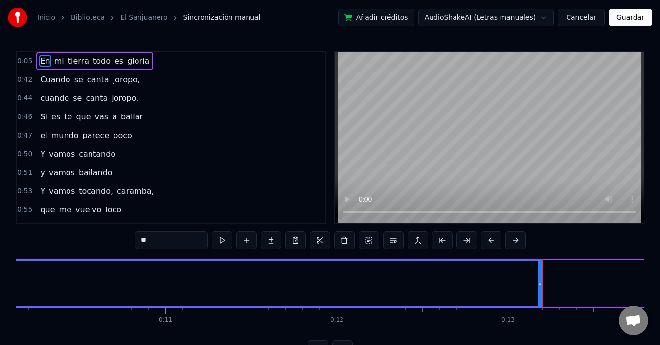
drag, startPoint x: 517, startPoint y: 287, endPoint x: 471, endPoint y: 288, distance: 46.5
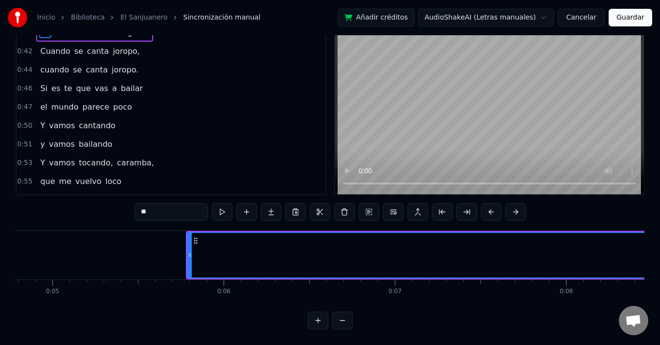
scroll to position [0, 882]
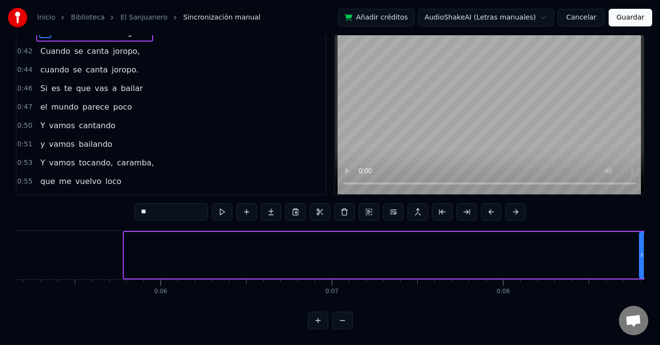
drag, startPoint x: 127, startPoint y: 247, endPoint x: 642, endPoint y: 237, distance: 515.1
click at [642, 237] on div at bounding box center [642, 255] width 4 height 45
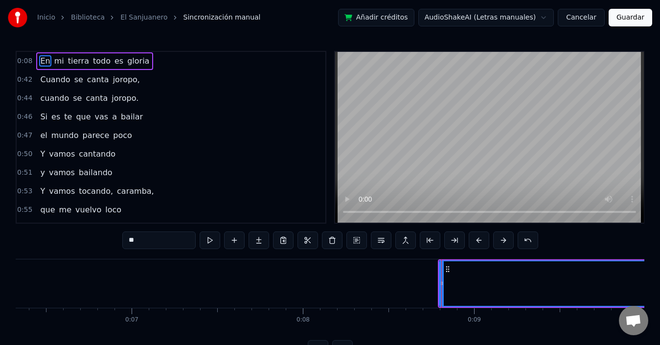
scroll to position [0, 1459]
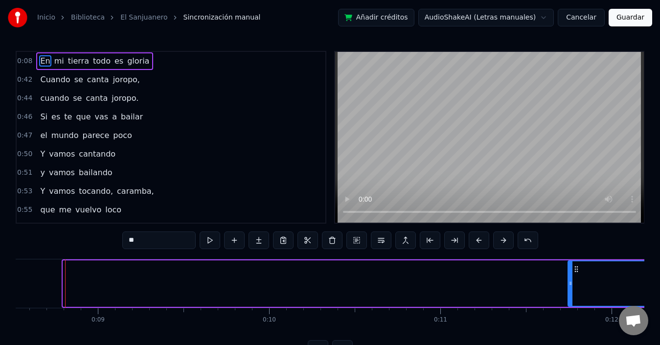
drag, startPoint x: 64, startPoint y: 282, endPoint x: 572, endPoint y: 284, distance: 508.2
click at [569, 282] on icon at bounding box center [570, 283] width 4 height 8
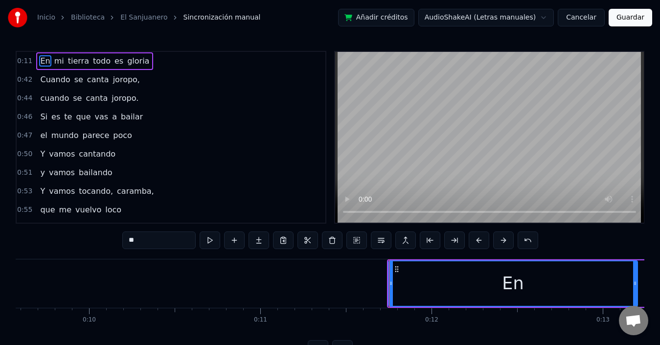
scroll to position [0, 1985]
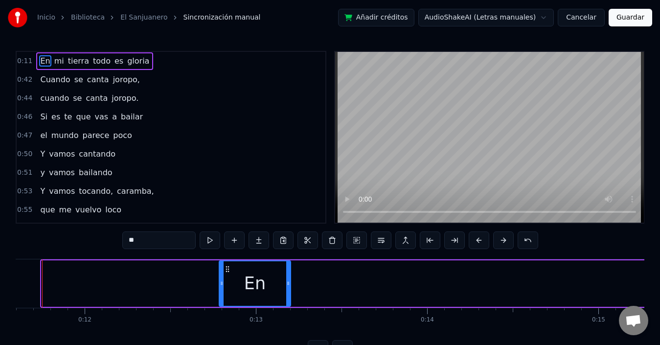
drag, startPoint x: 45, startPoint y: 284, endPoint x: 222, endPoint y: 295, distance: 177.9
click at [222, 295] on div at bounding box center [222, 283] width 4 height 45
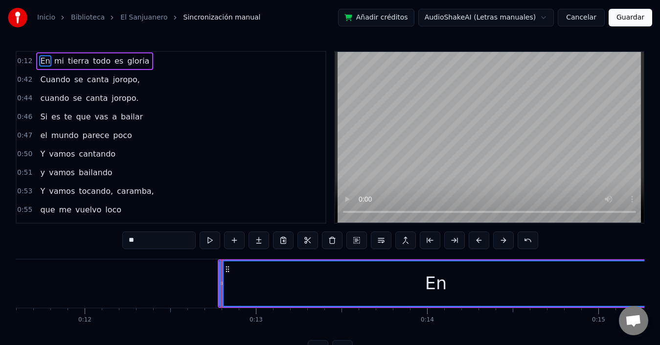
drag, startPoint x: 288, startPoint y: 287, endPoint x: 650, endPoint y: 284, distance: 361.9
click at [650, 284] on div "Inicio Biblioteca El Sanjuanero Sincronización manual Añadir créditos AudioShak…" at bounding box center [330, 179] width 660 height 358
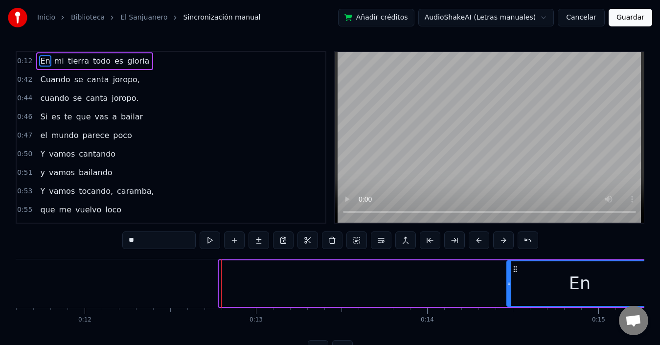
drag, startPoint x: 223, startPoint y: 282, endPoint x: 510, endPoint y: 283, distance: 287.6
click at [510, 283] on icon at bounding box center [509, 283] width 4 height 8
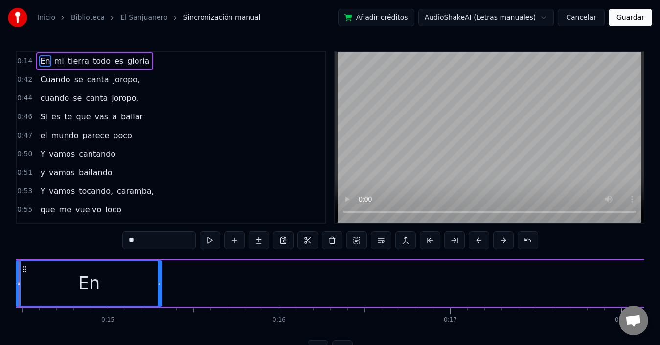
scroll to position [0, 2494]
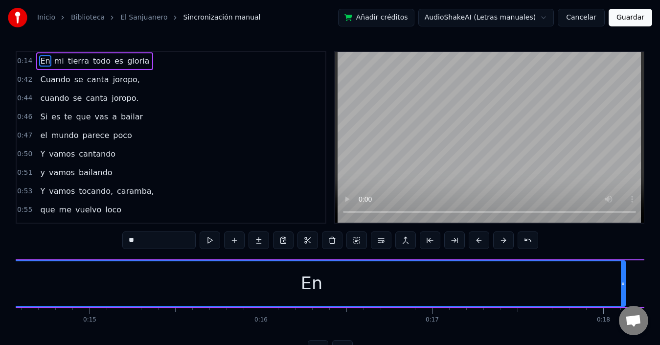
drag, startPoint x: 141, startPoint y: 287, endPoint x: 622, endPoint y: 283, distance: 481.3
click at [622, 283] on icon at bounding box center [623, 283] width 4 height 8
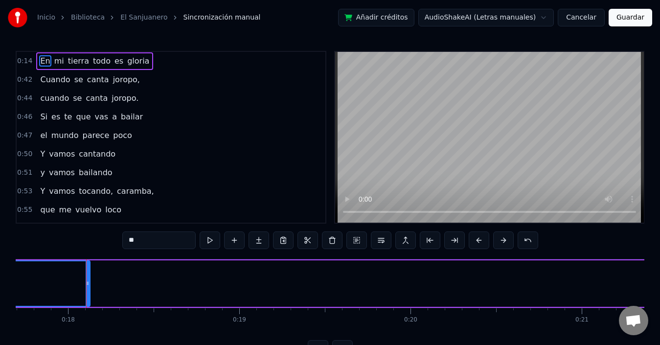
scroll to position [0, 3051]
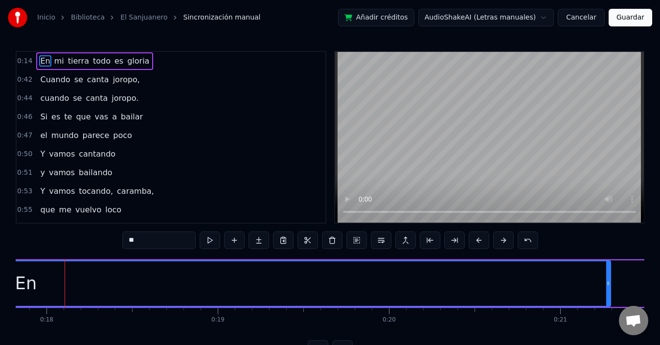
drag, startPoint x: 66, startPoint y: 286, endPoint x: 607, endPoint y: 278, distance: 542.0
click at [607, 278] on div at bounding box center [608, 283] width 4 height 45
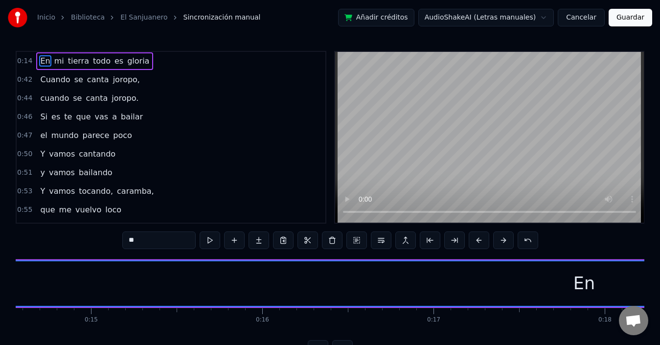
scroll to position [0, 2395]
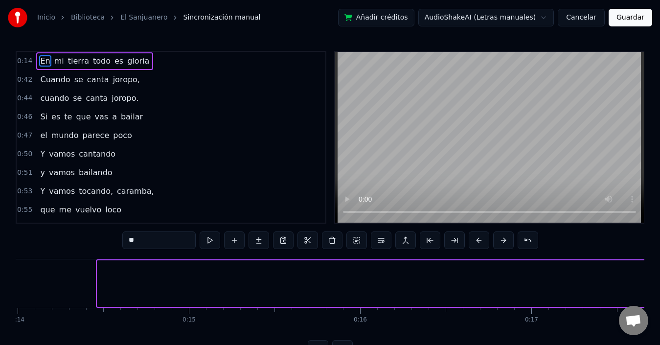
drag, startPoint x: 99, startPoint y: 280, endPoint x: 647, endPoint y: 282, distance: 547.3
click at [647, 282] on div "Inicio Biblioteca El Sanjuanero Sincronización manual Añadir créditos AudioShak…" at bounding box center [330, 179] width 660 height 358
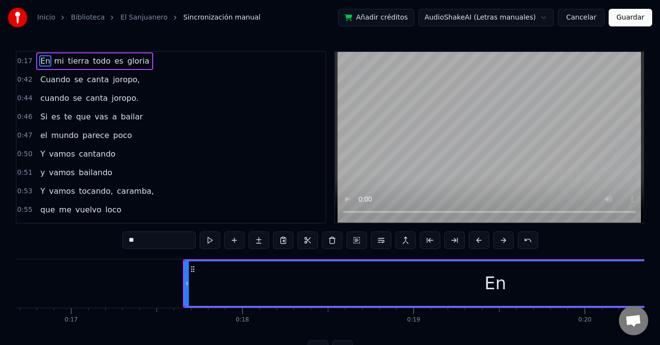
scroll to position [0, 2884]
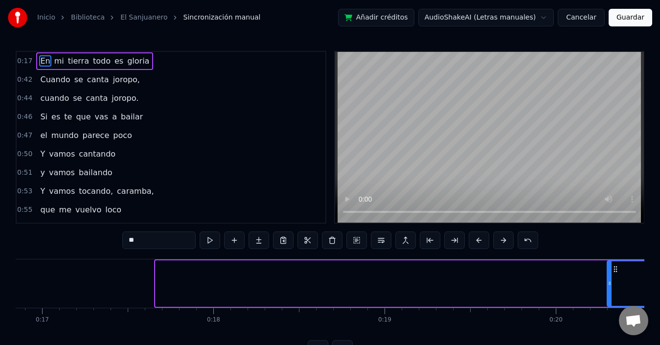
drag, startPoint x: 157, startPoint y: 280, endPoint x: 608, endPoint y: 288, distance: 451.5
click at [608, 288] on div at bounding box center [609, 283] width 4 height 45
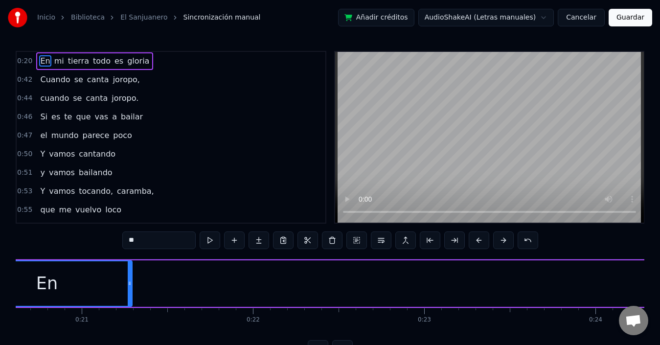
scroll to position [0, 3529]
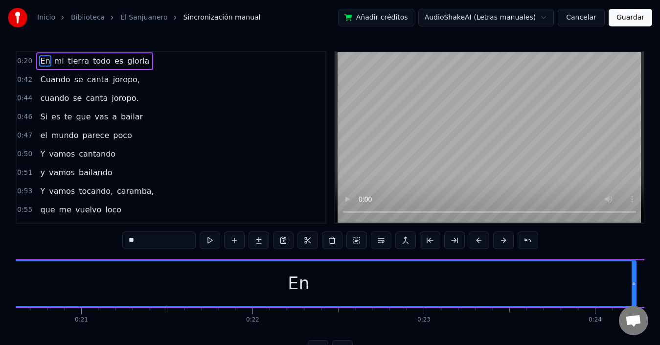
drag, startPoint x: 130, startPoint y: 284, endPoint x: 634, endPoint y: 290, distance: 504.3
click at [634, 290] on div at bounding box center [633, 283] width 4 height 45
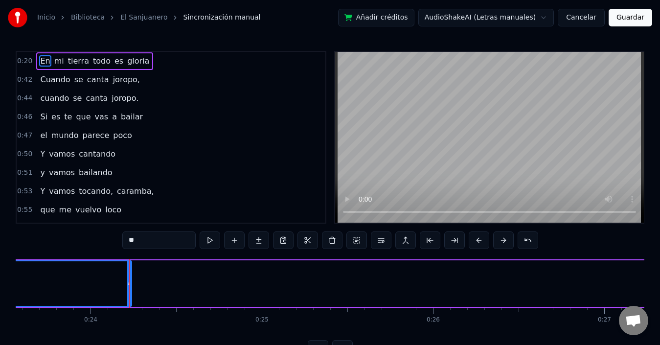
scroll to position [0, 3971]
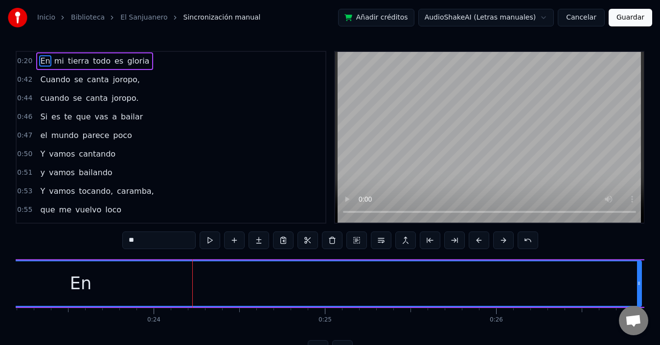
drag, startPoint x: 191, startPoint y: 282, endPoint x: 638, endPoint y: 283, distance: 446.6
click at [638, 283] on icon at bounding box center [639, 283] width 4 height 8
click at [646, 336] on div "Inicio Biblioteca El Sanjuanero Sincronización manual Añadir créditos AudioShak…" at bounding box center [330, 179] width 660 height 358
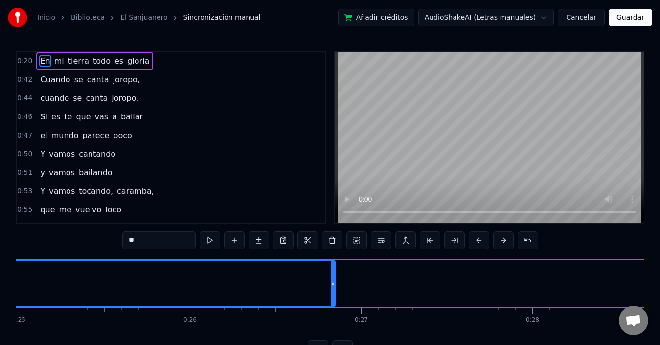
scroll to position [0, 4543]
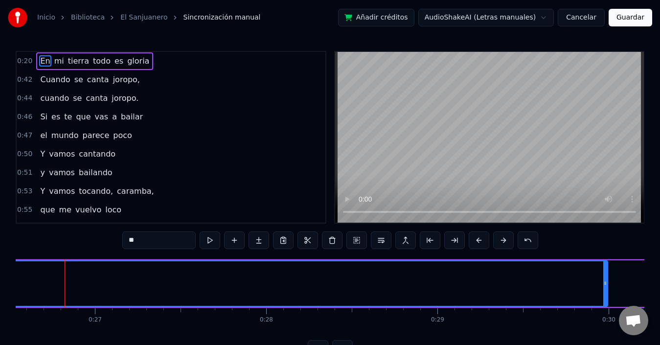
drag, startPoint x: 66, startPoint y: 283, endPoint x: 265, endPoint y: 344, distance: 208.9
click at [607, 289] on div at bounding box center [605, 283] width 4 height 45
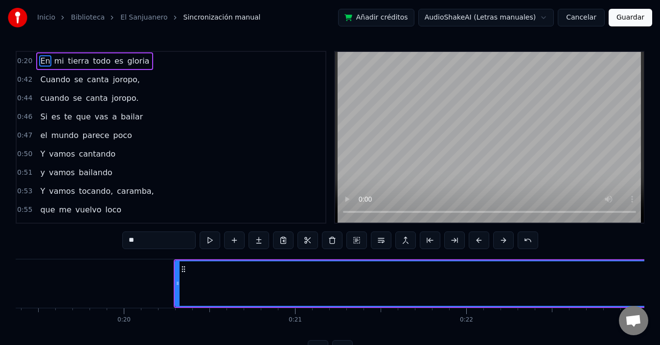
scroll to position [0, 3315]
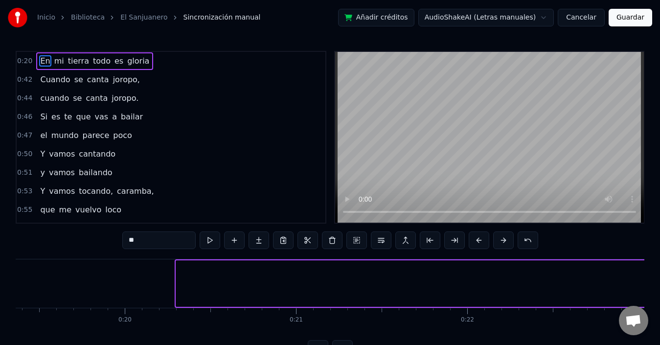
drag, startPoint x: 178, startPoint y: 282, endPoint x: 628, endPoint y: 324, distance: 452.9
click at [646, 286] on div "Inicio Biblioteca El Sanjuanero Sincronización manual Añadir créditos AudioShak…" at bounding box center [330, 179] width 660 height 358
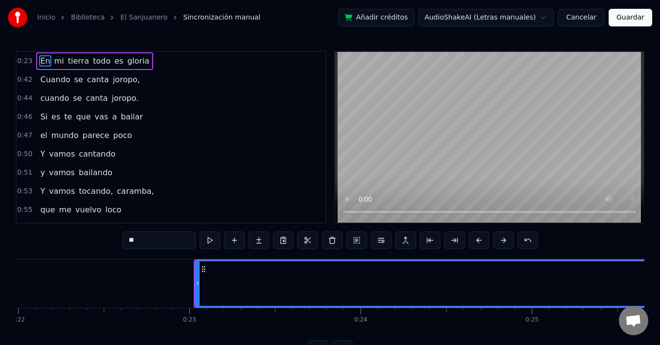
scroll to position [0, 3784]
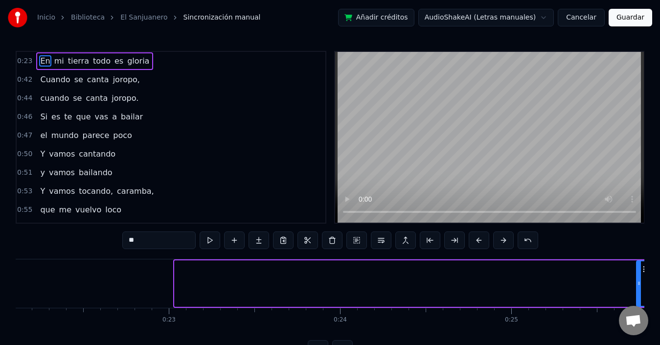
drag, startPoint x: 176, startPoint y: 286, endPoint x: 637, endPoint y: 276, distance: 461.8
click at [637, 276] on div at bounding box center [639, 283] width 4 height 45
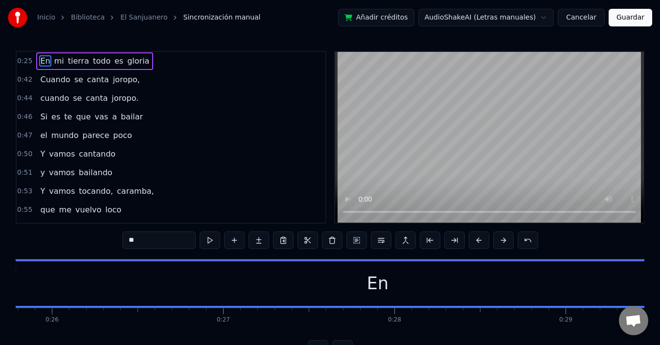
scroll to position [0, 4395]
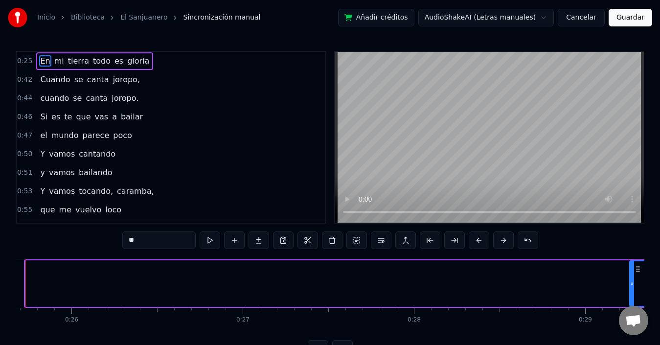
drag, startPoint x: 28, startPoint y: 283, endPoint x: 632, endPoint y: 278, distance: 604.1
click at [632, 278] on div at bounding box center [632, 283] width 4 height 45
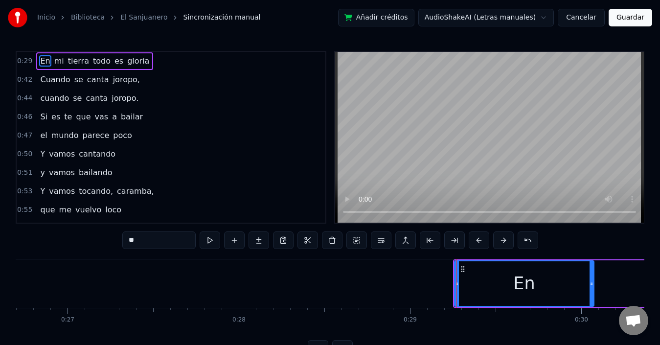
scroll to position [0, 4962]
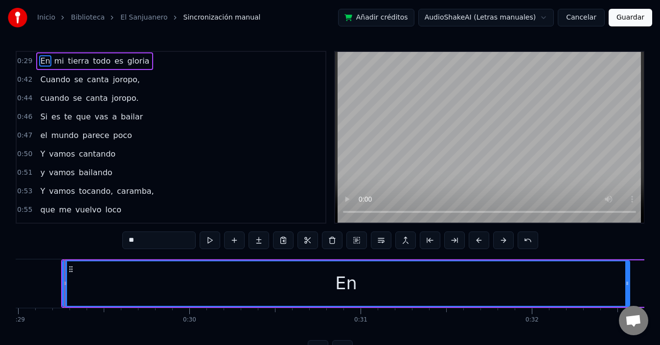
drag, startPoint x: 201, startPoint y: 284, endPoint x: 625, endPoint y: 294, distance: 424.2
click at [625, 294] on div at bounding box center [627, 283] width 4 height 45
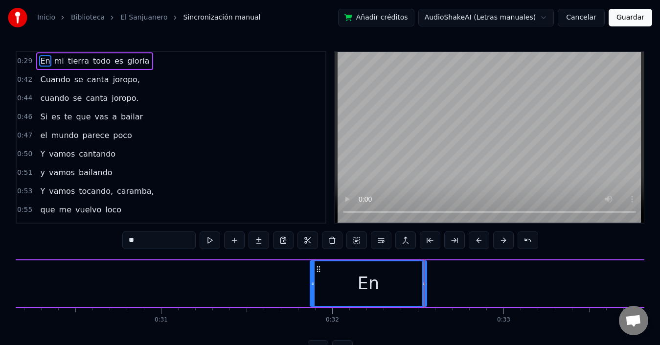
drag, startPoint x: 65, startPoint y: 283, endPoint x: 512, endPoint y: 292, distance: 447.1
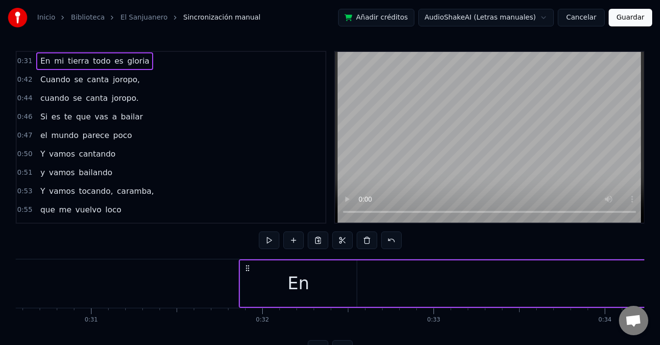
scroll to position [0, 5421]
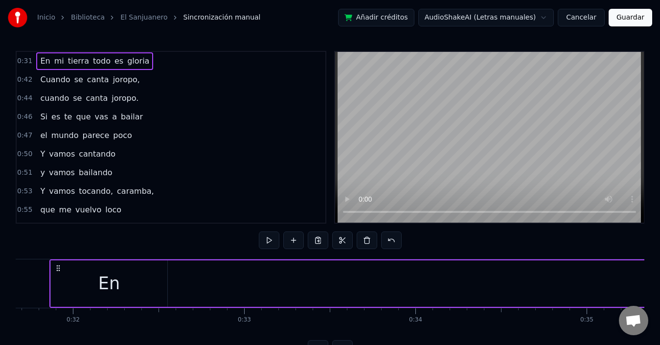
drag, startPoint x: 127, startPoint y: 277, endPoint x: 155, endPoint y: 281, distance: 27.7
click at [128, 277] on div "En" at bounding box center [109, 283] width 116 height 46
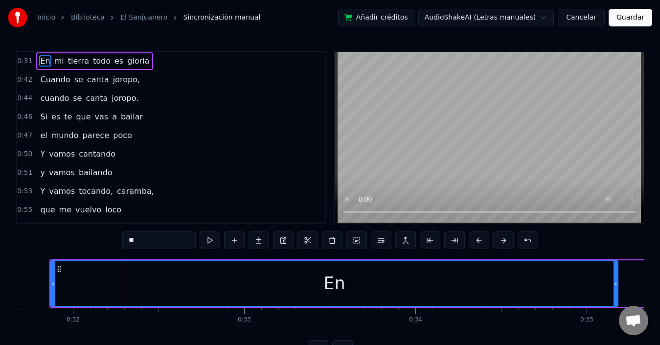
drag, startPoint x: 183, startPoint y: 283, endPoint x: 616, endPoint y: 283, distance: 432.4
click at [616, 283] on icon at bounding box center [615, 283] width 4 height 8
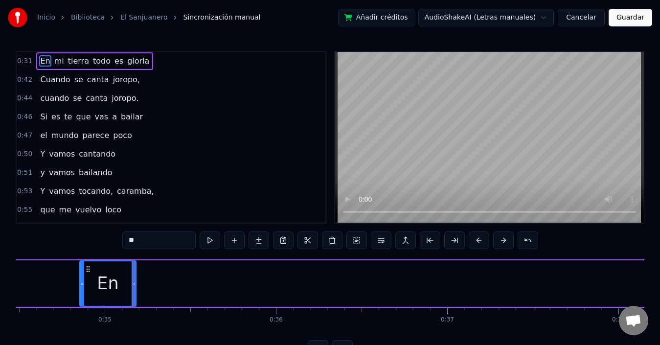
scroll to position [0, 5971]
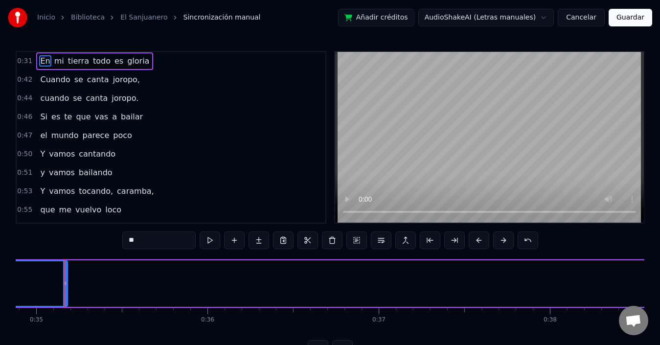
drag, startPoint x: 55, startPoint y: 283, endPoint x: 87, endPoint y: 282, distance: 32.3
click at [183, 302] on div "En mi tierra todo es gloria" at bounding box center [410, 283] width 1823 height 48
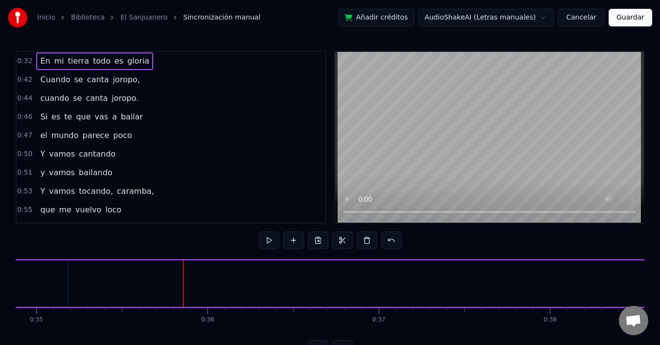
drag, startPoint x: 142, startPoint y: 292, endPoint x: 114, endPoint y: 286, distance: 29.1
click at [143, 292] on div "En mi tierra todo es gloria" at bounding box center [474, 283] width 1695 height 48
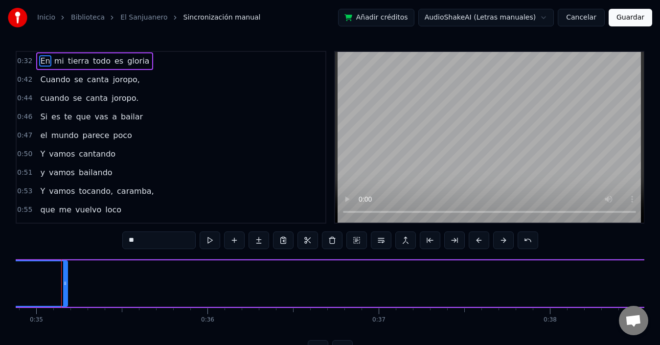
scroll to position [0, 5968]
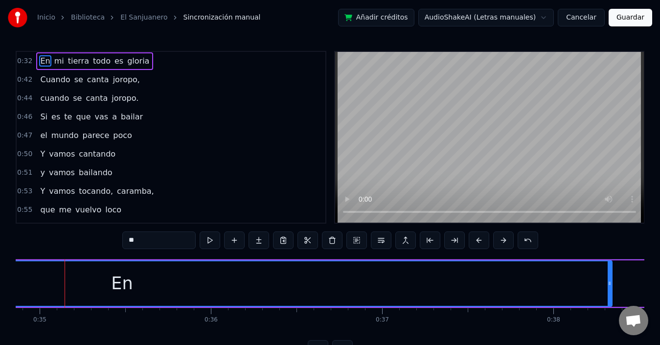
drag, startPoint x: 67, startPoint y: 281, endPoint x: 607, endPoint y: 282, distance: 540.9
click at [607, 282] on icon at bounding box center [609, 283] width 4 height 8
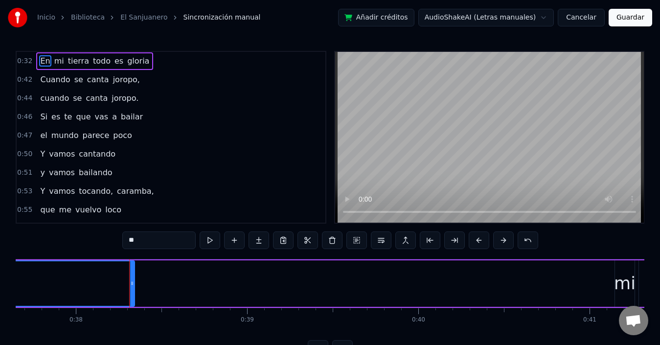
scroll to position [0, 6509]
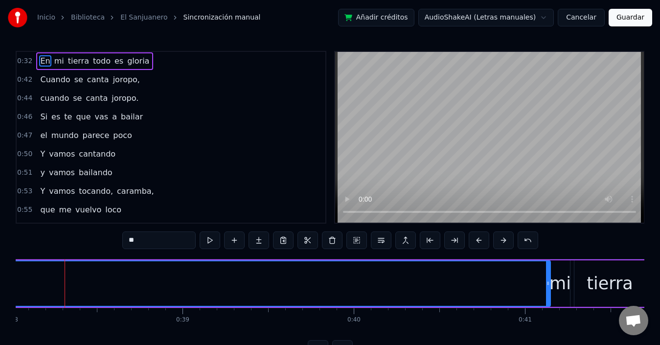
drag, startPoint x: 68, startPoint y: 282, endPoint x: 549, endPoint y: 289, distance: 480.3
click at [549, 289] on div at bounding box center [548, 283] width 4 height 45
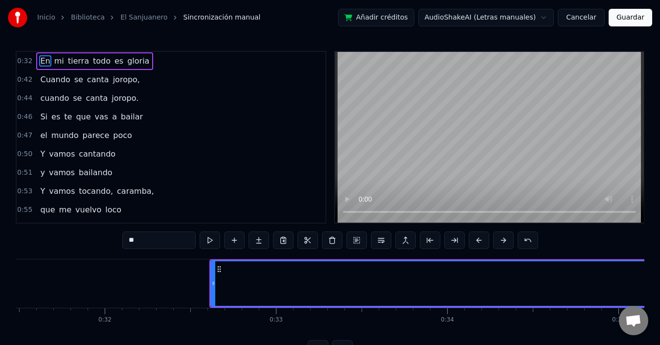
scroll to position [0, 5325]
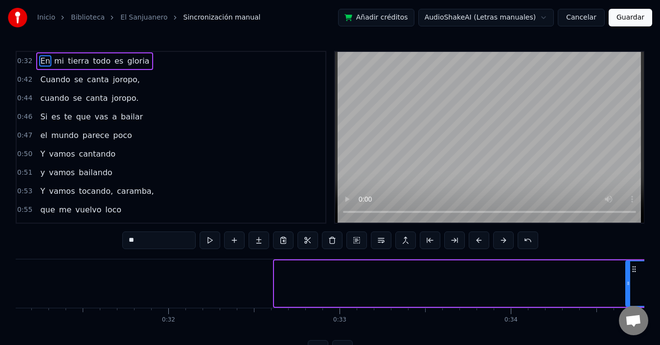
drag, startPoint x: 323, startPoint y: 277, endPoint x: 628, endPoint y: 278, distance: 305.7
click at [628, 278] on div at bounding box center [628, 283] width 4 height 45
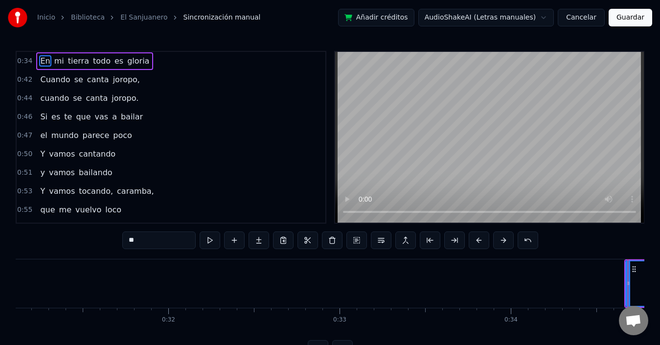
click at [644, 339] on div "Inicio Biblioteca El Sanjuanero Sincronización manual Añadir créditos AudioShak…" at bounding box center [330, 179] width 660 height 358
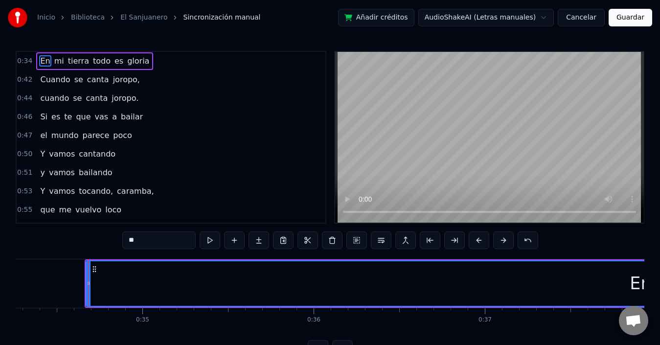
scroll to position [0, 5888]
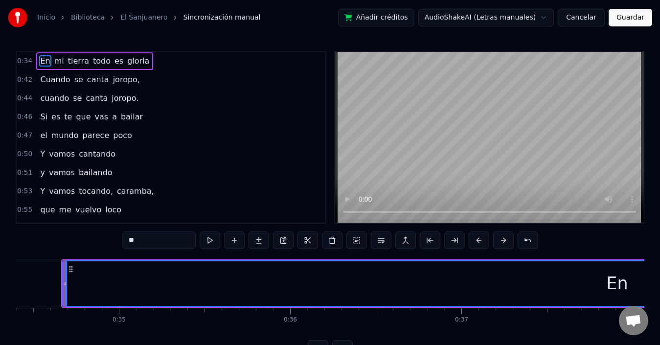
click at [644, 339] on div "Inicio Biblioteca El Sanjuanero Sincronización manual Añadir créditos AudioShak…" at bounding box center [330, 179] width 660 height 358
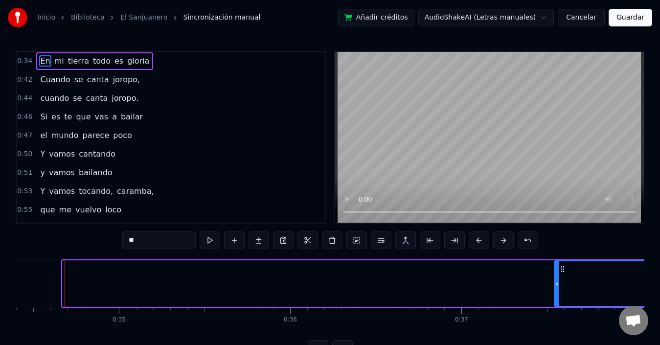
drag, startPoint x: 65, startPoint y: 283, endPoint x: 557, endPoint y: 293, distance: 491.7
click at [557, 293] on div at bounding box center [557, 283] width 4 height 45
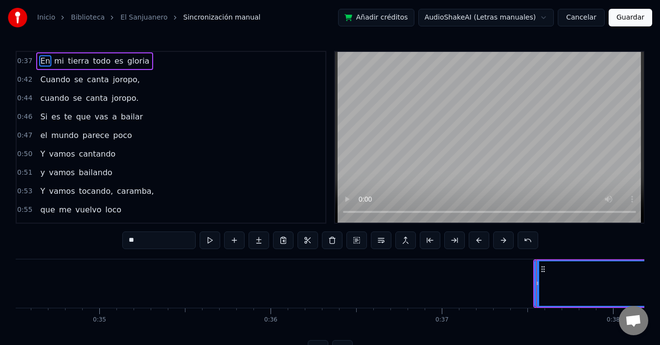
scroll to position [0, 5927]
click at [644, 338] on div "Inicio Biblioteca El Sanjuanero Sincronización manual Añadir créditos AudioShak…" at bounding box center [330, 179] width 660 height 358
click at [645, 338] on div "Inicio Biblioteca El Sanjuanero Sincronización manual Añadir créditos AudioShak…" at bounding box center [330, 179] width 660 height 358
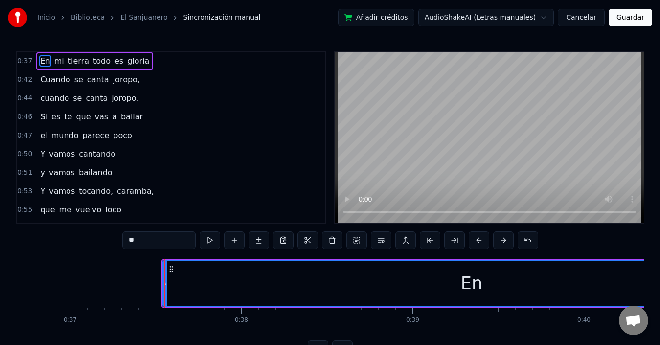
scroll to position [0, 6299]
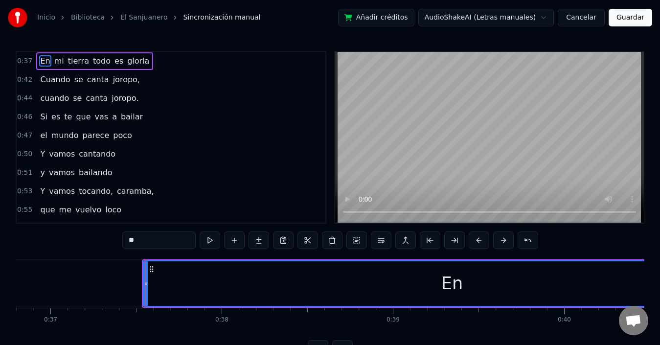
click at [644, 339] on div "Inicio Biblioteca El Sanjuanero Sincronización manual Añadir créditos AudioShak…" at bounding box center [330, 179] width 660 height 358
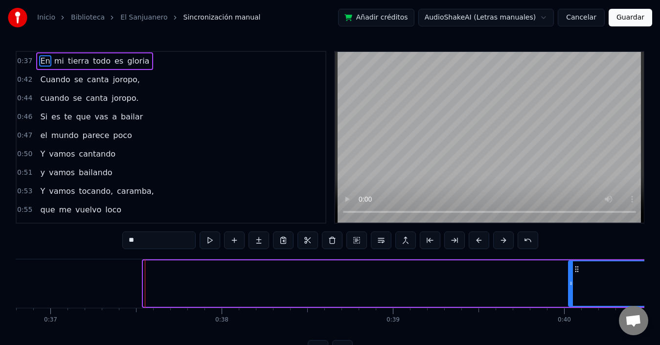
drag, startPoint x: 146, startPoint y: 284, endPoint x: 642, endPoint y: 336, distance: 498.2
click at [573, 286] on div "En" at bounding box center [664, 283] width 191 height 45
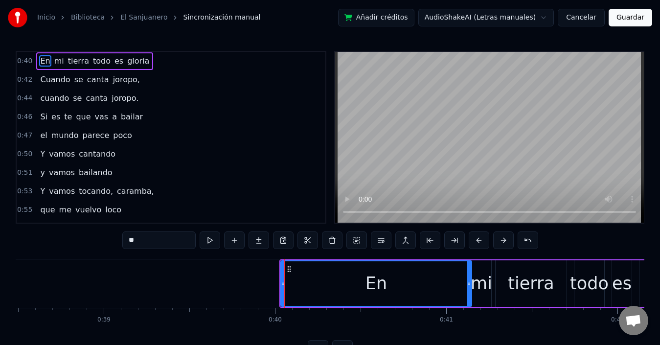
scroll to position [0, 6593]
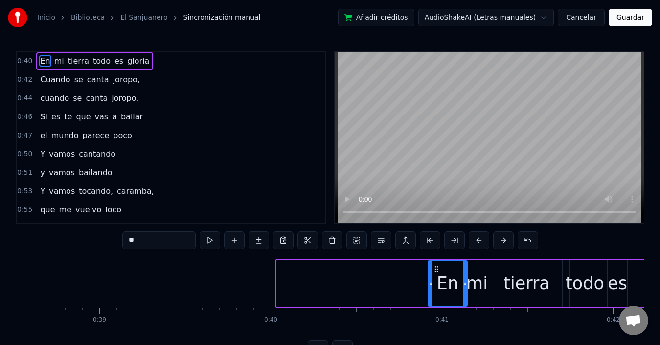
drag, startPoint x: 278, startPoint y: 282, endPoint x: 394, endPoint y: 343, distance: 131.1
click at [429, 294] on div at bounding box center [430, 283] width 4 height 45
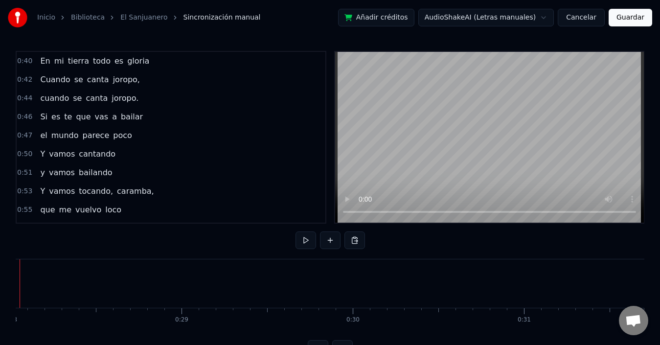
scroll to position [0, 4754]
click at [26, 258] on div "0:40 En mi tierra todo es gloria 0:42 Cuando se canta joropo, 0:44 cuando se ca…" at bounding box center [330, 204] width 628 height 307
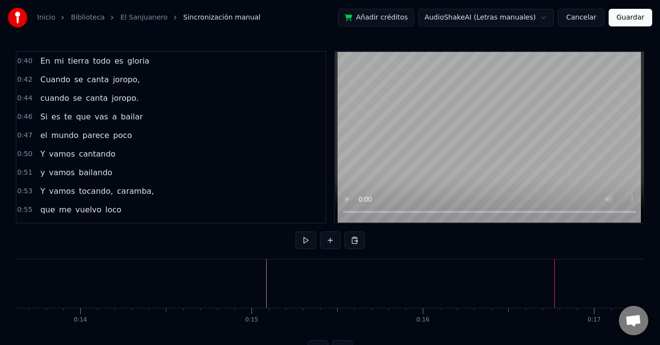
scroll to position [0, 2238]
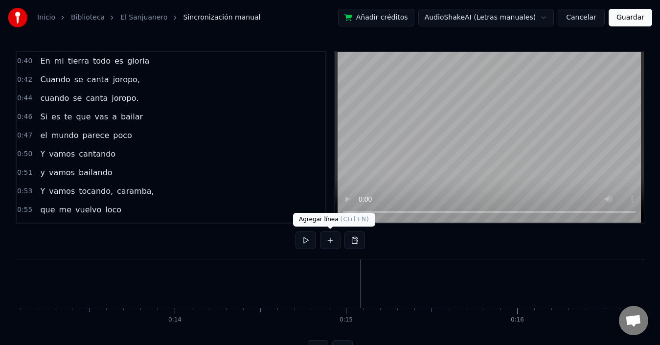
click at [328, 238] on button at bounding box center [330, 240] width 21 height 18
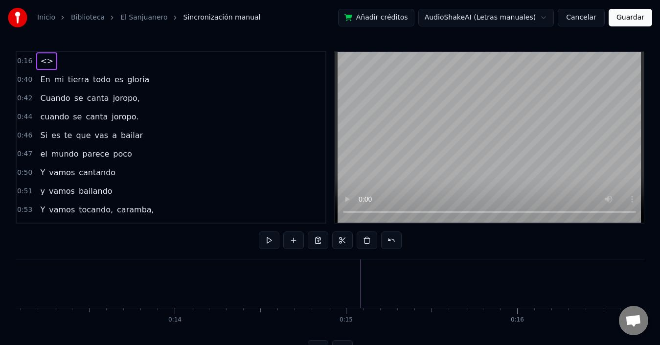
scroll to position [37, 0]
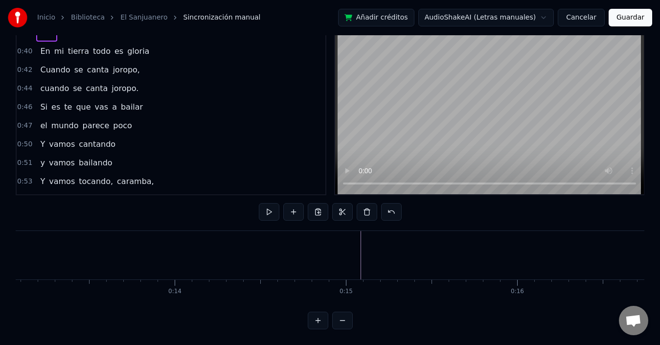
click at [315, 321] on button at bounding box center [318, 321] width 21 height 18
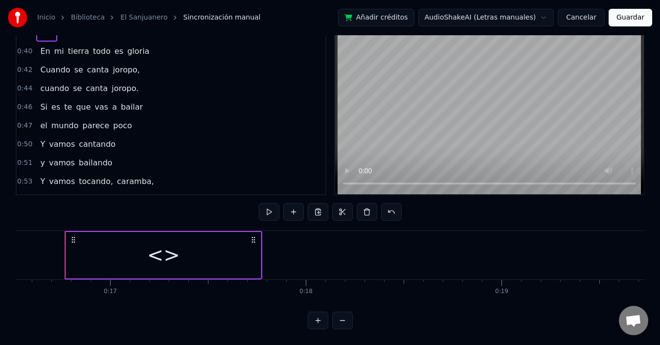
drag, startPoint x: 65, startPoint y: 248, endPoint x: 113, endPoint y: 247, distance: 48.5
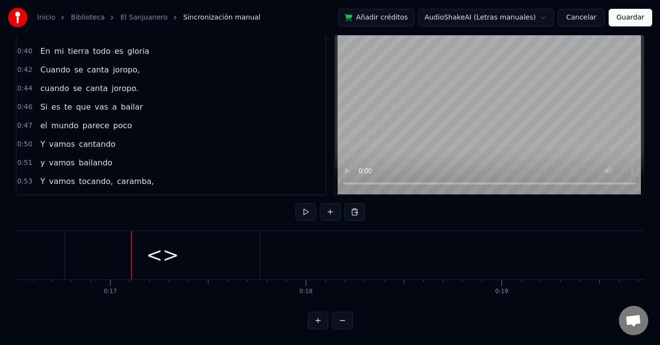
click at [74, 242] on div "<>" at bounding box center [162, 255] width 195 height 48
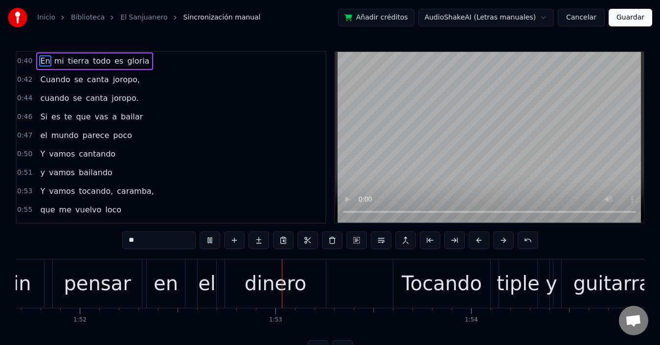
scroll to position [0, 21955]
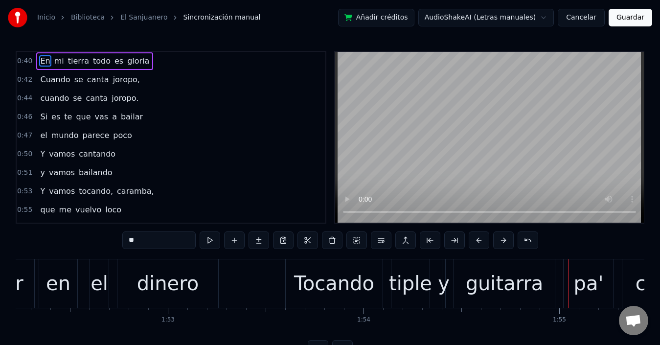
click at [73, 224] on div "0:40 En mi tierra todo es gloria 0:42 Cuando se canta joropo, 0:44 cuando se ca…" at bounding box center [330, 204] width 628 height 307
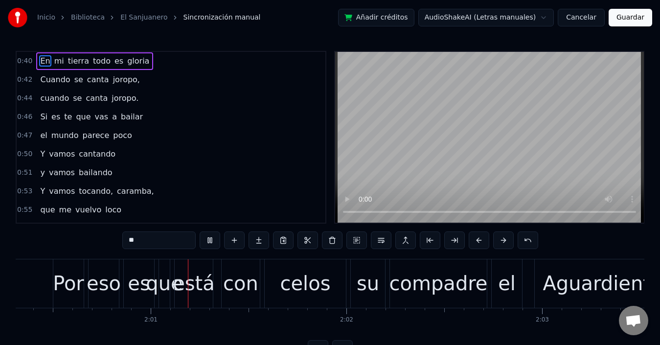
scroll to position [0, 23546]
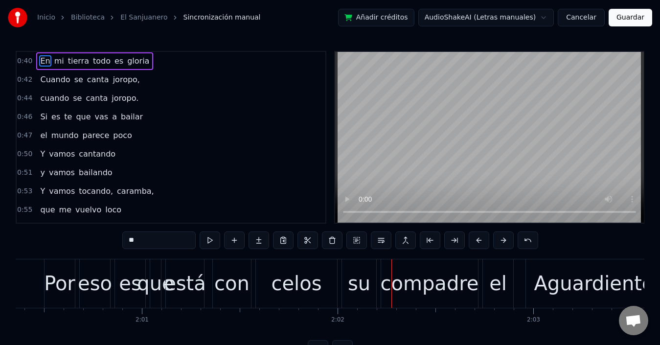
click at [54, 278] on div "Por" at bounding box center [59, 283] width 31 height 29
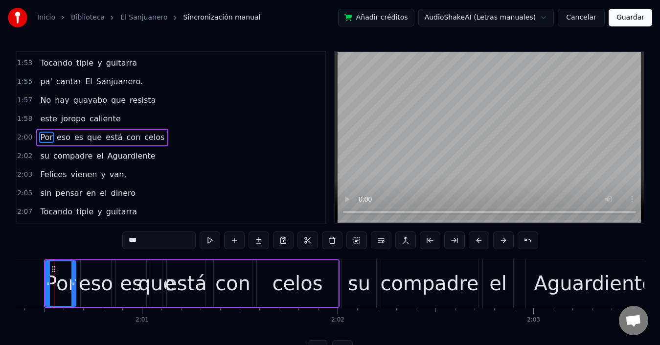
scroll to position [0, 23536]
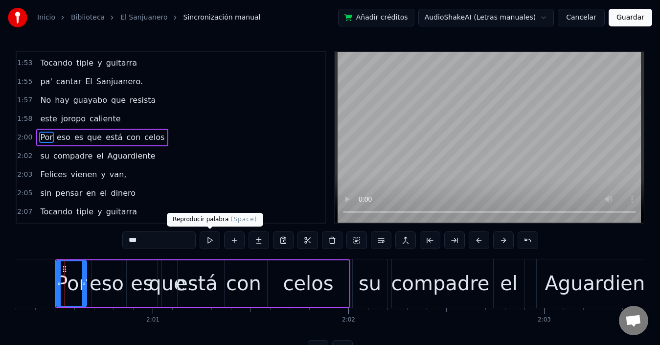
click at [208, 241] on button at bounding box center [210, 240] width 21 height 18
click at [208, 240] on button at bounding box center [210, 240] width 21 height 18
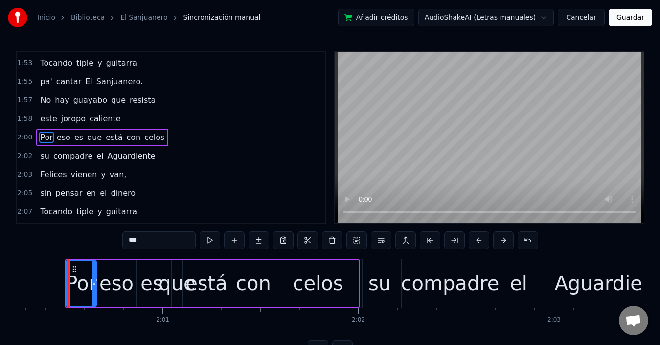
click at [120, 263] on div "eso" at bounding box center [116, 283] width 30 height 46
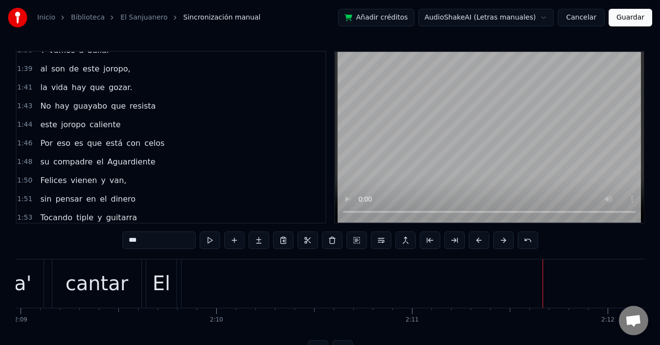
scroll to position [576, 0]
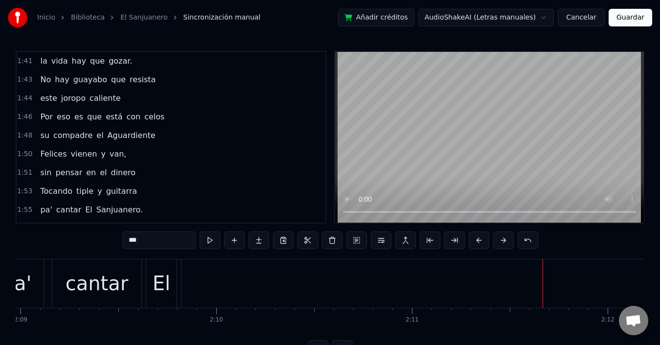
click at [84, 213] on span "El" at bounding box center [88, 209] width 9 height 11
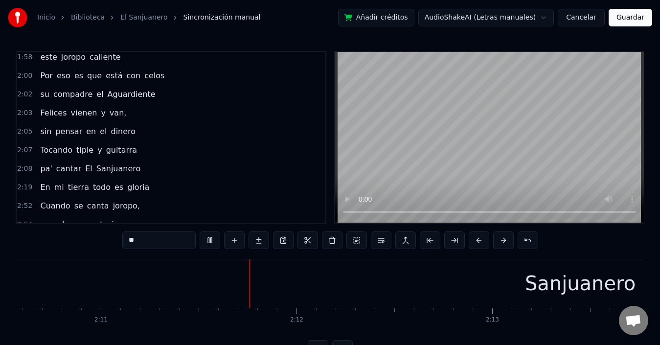
scroll to position [0, 25628]
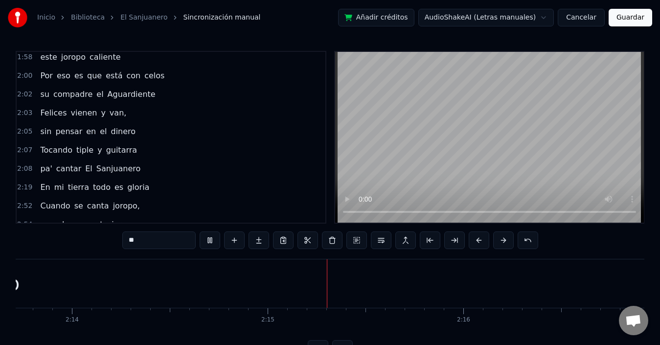
click at [95, 166] on span "Sanjuanero" at bounding box center [118, 168] width 46 height 11
type input "**********"
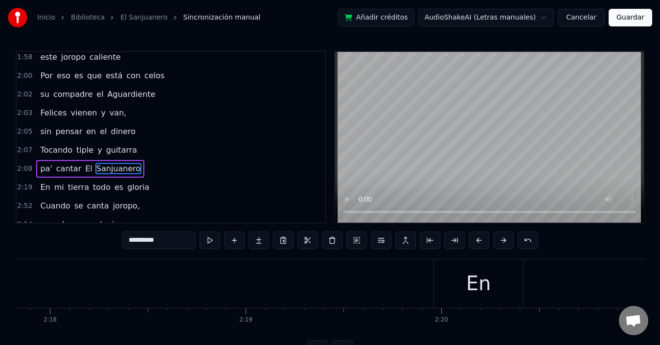
scroll to position [0, 26424]
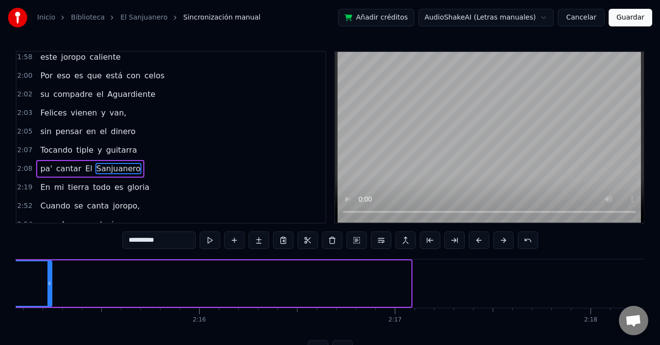
drag, startPoint x: 409, startPoint y: 284, endPoint x: 50, endPoint y: 273, distance: 359.2
click at [50, 273] on div at bounding box center [49, 283] width 4 height 45
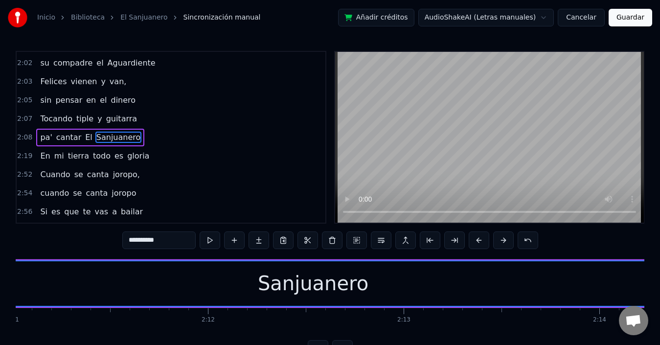
scroll to position [0, 25992]
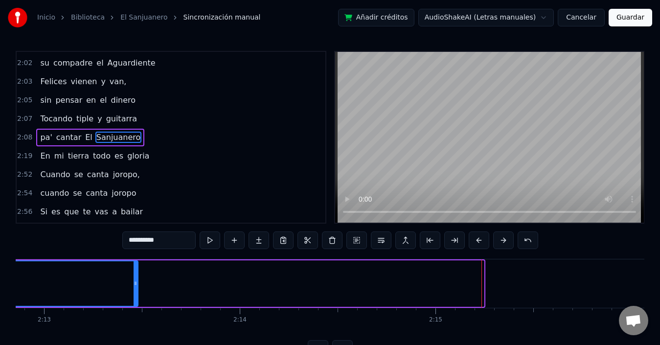
drag, startPoint x: 481, startPoint y: 284, endPoint x: 136, endPoint y: 288, distance: 345.3
click at [136, 288] on div at bounding box center [136, 283] width 4 height 45
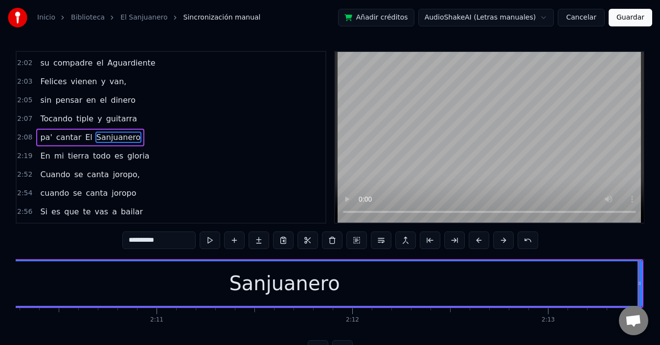
scroll to position [0, 25560]
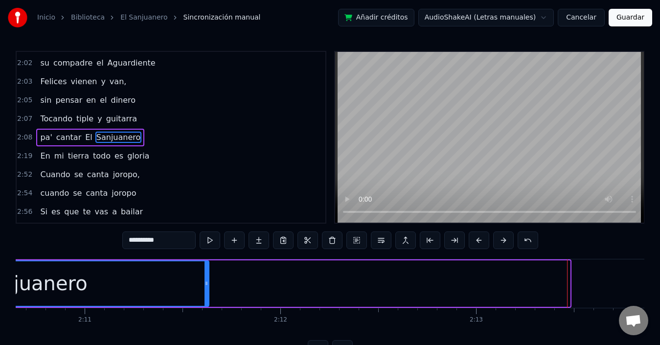
drag, startPoint x: 567, startPoint y: 282, endPoint x: 206, endPoint y: 291, distance: 361.1
click at [206, 291] on div at bounding box center [206, 283] width 4 height 45
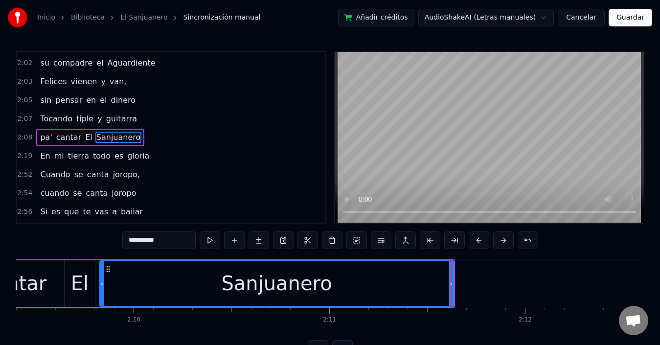
scroll to position [0, 25306]
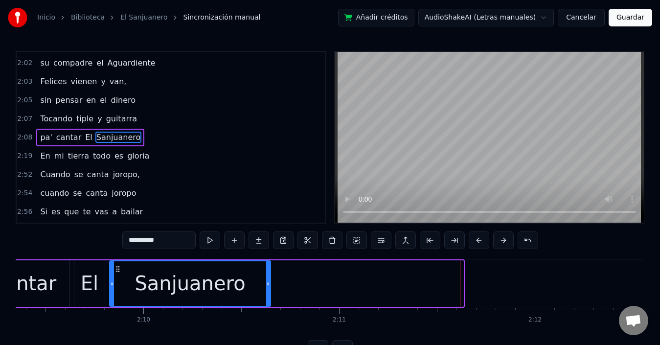
drag, startPoint x: 460, startPoint y: 284, endPoint x: 268, endPoint y: 291, distance: 192.8
click at [268, 291] on div at bounding box center [268, 283] width 4 height 45
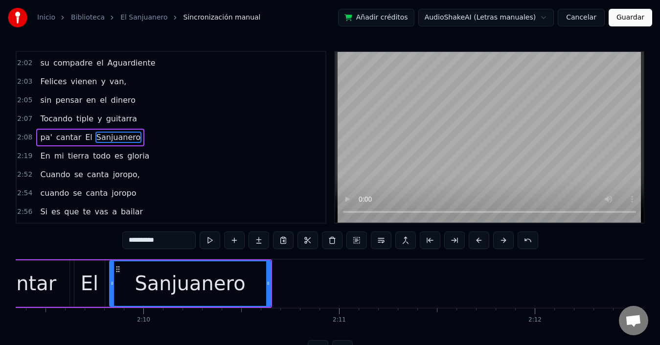
click at [40, 130] on div "pa' cantar El Sanjuanero" at bounding box center [90, 138] width 108 height 18
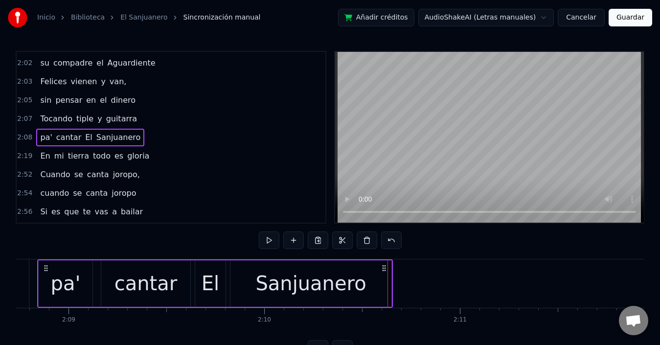
scroll to position [0, 25157]
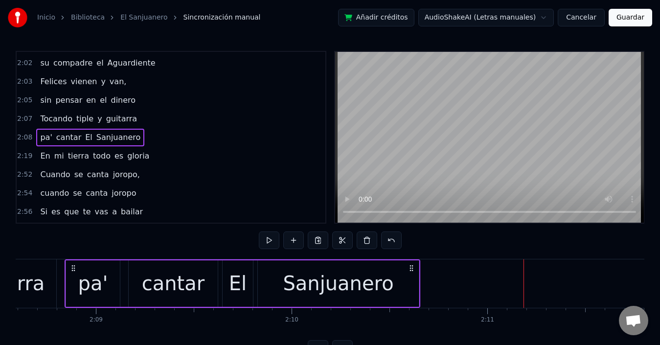
click at [50, 119] on span "Tocando" at bounding box center [56, 118] width 34 height 11
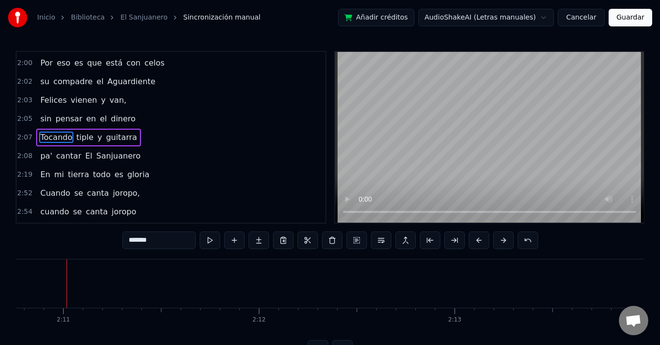
scroll to position [0, 25583]
click at [70, 103] on span "vienen" at bounding box center [84, 99] width 28 height 11
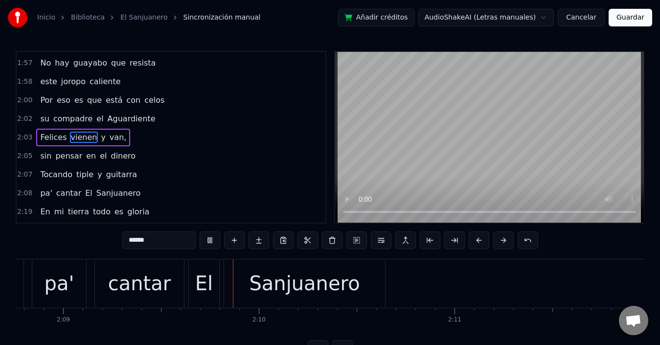
scroll to position [0, 25254]
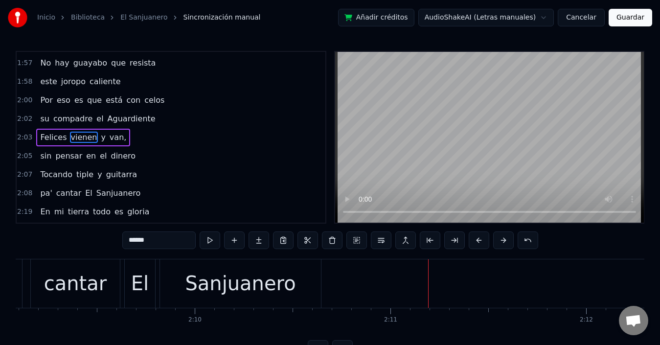
click at [137, 276] on div "El" at bounding box center [140, 283] width 18 height 29
type input "**"
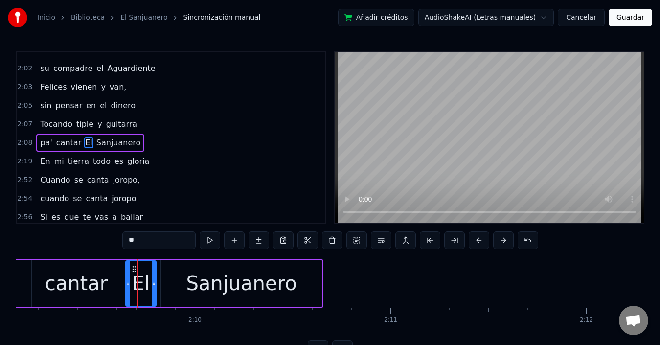
scroll to position [797, 0]
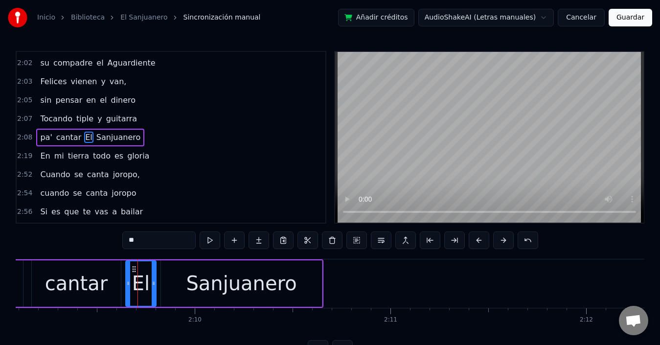
click at [39, 130] on div "pa' cantar El Sanjuanero" at bounding box center [90, 138] width 108 height 18
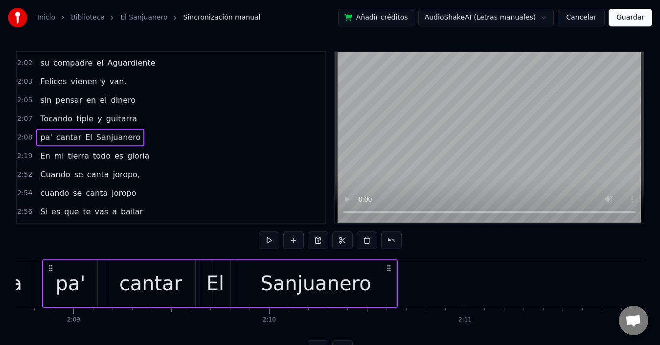
scroll to position [0, 25157]
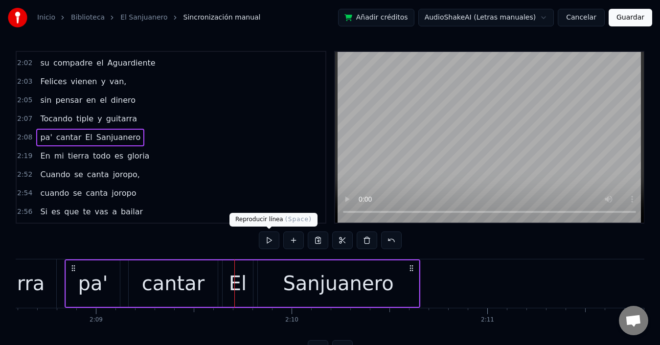
click at [266, 236] on button at bounding box center [269, 240] width 21 height 18
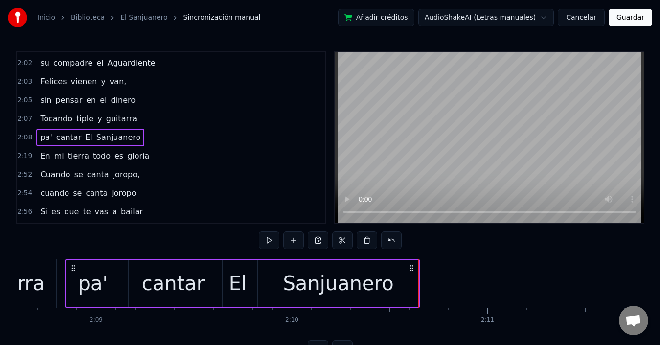
click at [407, 281] on div "Sanjuanero" at bounding box center [338, 283] width 161 height 46
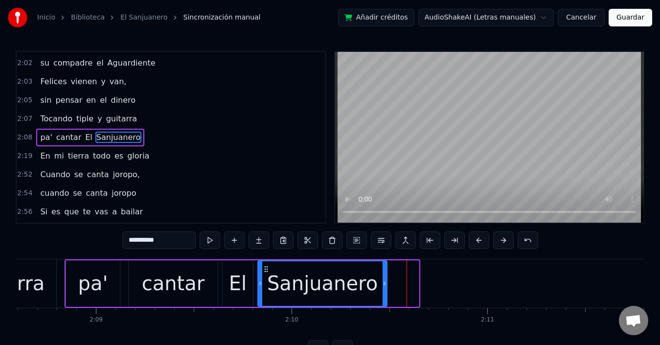
drag, startPoint x: 416, startPoint y: 284, endPoint x: 291, endPoint y: 219, distance: 141.1
click at [385, 282] on icon at bounding box center [384, 283] width 4 height 8
click at [58, 105] on span "pensar" at bounding box center [68, 99] width 29 height 11
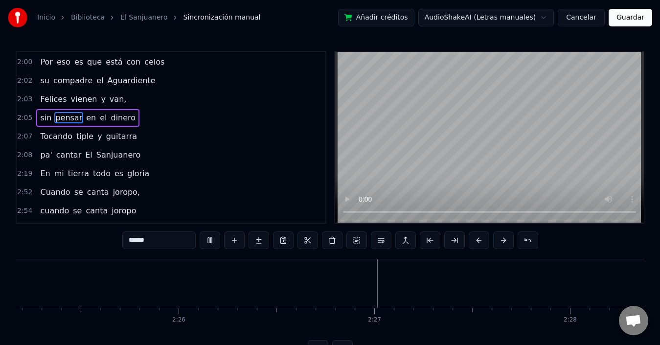
scroll to position [0, 28627]
click at [84, 158] on span "El" at bounding box center [88, 154] width 9 height 11
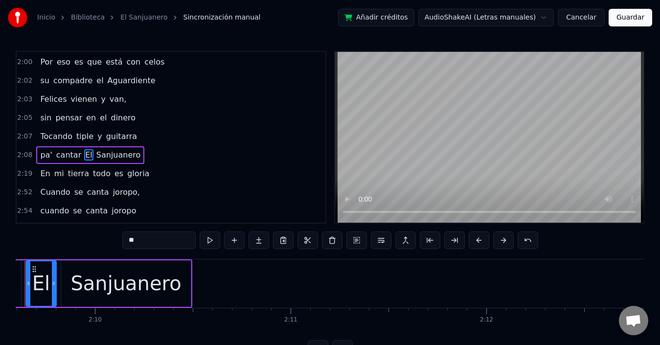
scroll to position [0, 25314]
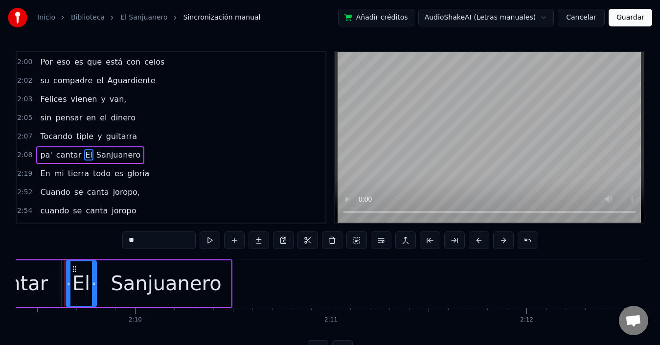
click at [39, 173] on span "En" at bounding box center [45, 173] width 12 height 11
type input "**"
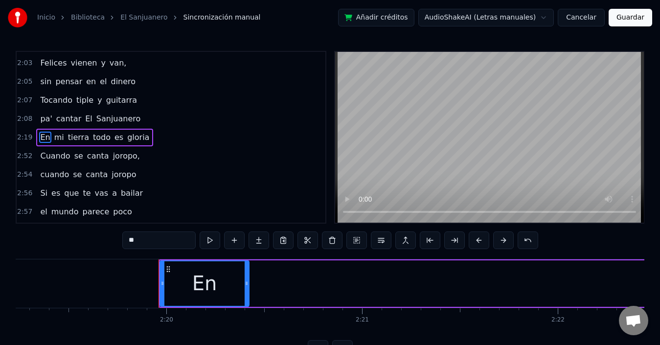
scroll to position [0, 27333]
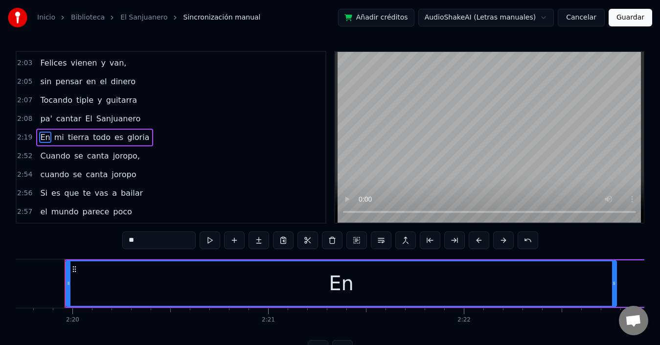
drag, startPoint x: 153, startPoint y: 283, endPoint x: 138, endPoint y: 315, distance: 35.5
click at [615, 291] on div at bounding box center [614, 283] width 4 height 45
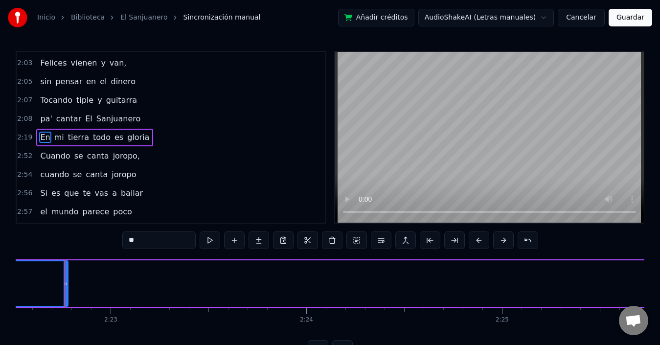
scroll to position [0, 27882]
drag, startPoint x: 68, startPoint y: 284, endPoint x: 436, endPoint y: 290, distance: 368.3
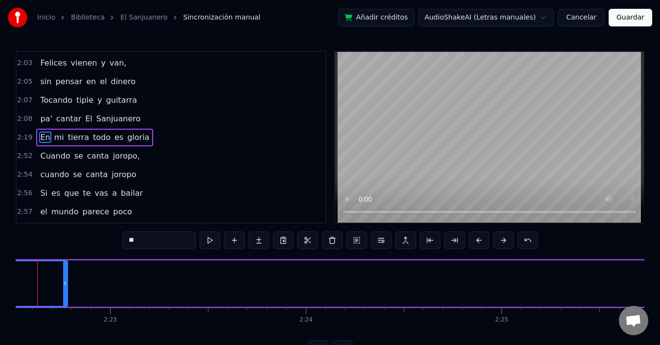
scroll to position [0, 27855]
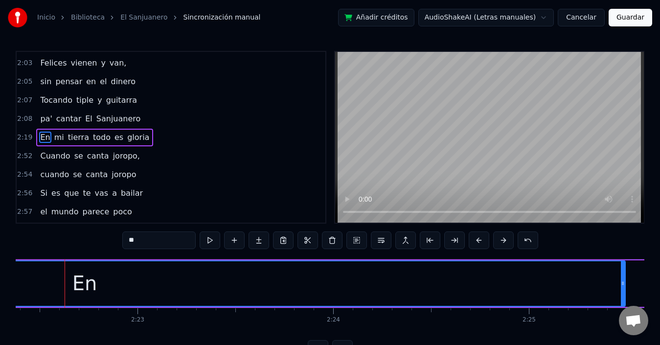
drag, startPoint x: 92, startPoint y: 281, endPoint x: 622, endPoint y: 272, distance: 530.3
click at [622, 272] on div at bounding box center [623, 283] width 4 height 45
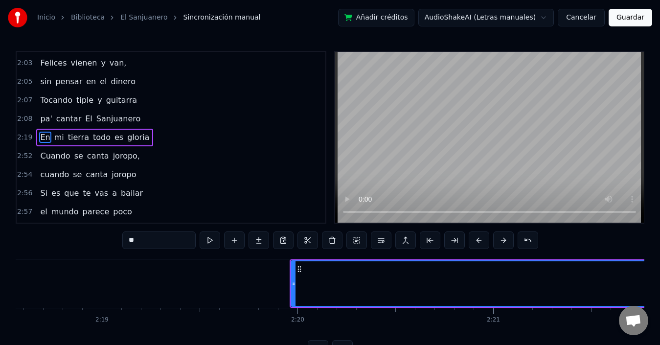
scroll to position [0, 27324]
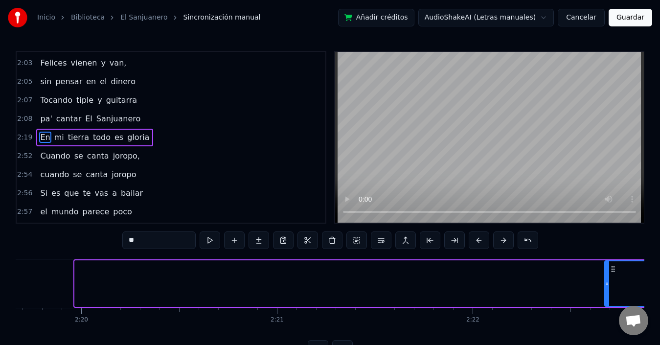
drag, startPoint x: 78, startPoint y: 284, endPoint x: 609, endPoint y: 278, distance: 531.2
click at [609, 278] on div at bounding box center [607, 283] width 4 height 45
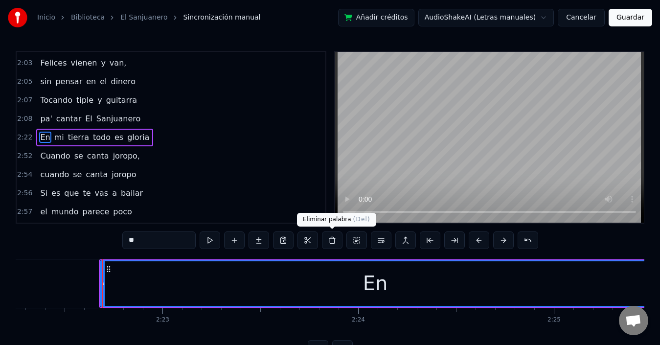
scroll to position [0, 27868]
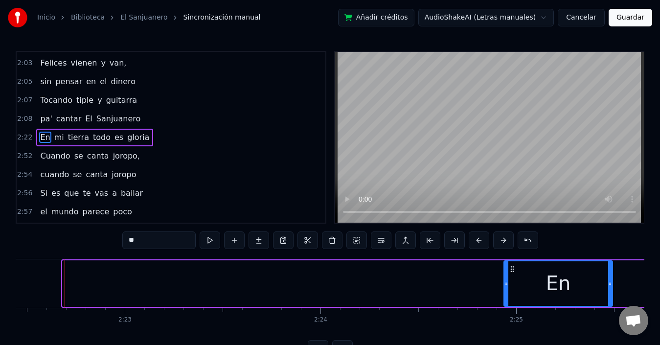
drag, startPoint x: 66, startPoint y: 282, endPoint x: 482, endPoint y: 337, distance: 419.8
click at [508, 286] on icon at bounding box center [506, 283] width 4 height 8
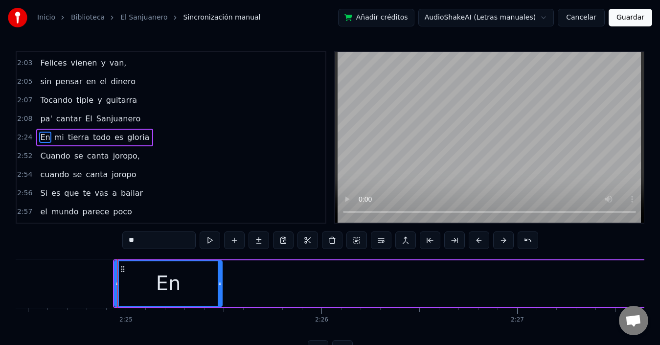
scroll to position [0, 28259]
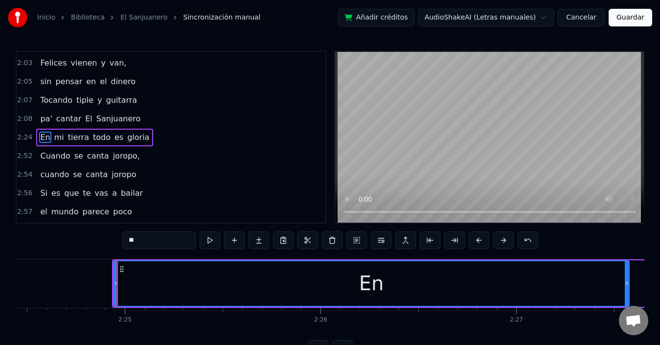
drag, startPoint x: 218, startPoint y: 282, endPoint x: 626, endPoint y: 269, distance: 408.1
click at [626, 269] on div at bounding box center [627, 283] width 4 height 45
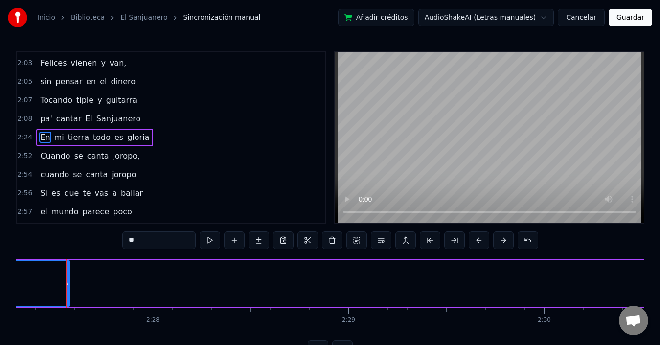
scroll to position [0, 28819]
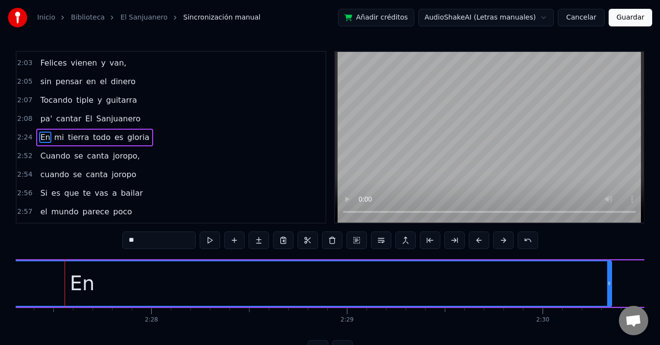
drag, startPoint x: 66, startPoint y: 284, endPoint x: 333, endPoint y: 343, distance: 274.1
click at [609, 280] on icon at bounding box center [609, 283] width 4 height 8
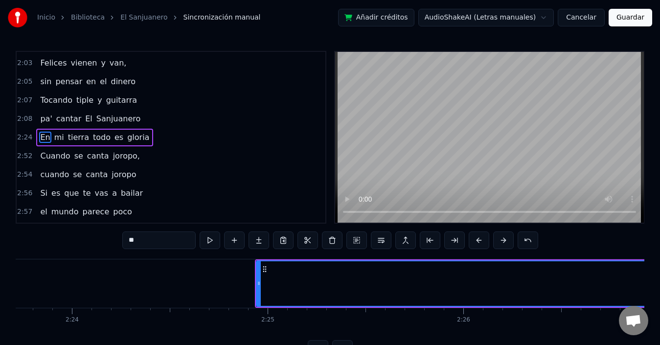
scroll to position [0, 28188]
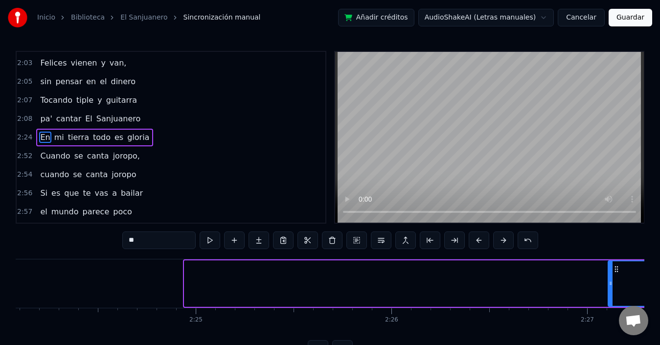
drag, startPoint x: 187, startPoint y: 281, endPoint x: 611, endPoint y: 278, distance: 423.6
click at [611, 278] on div at bounding box center [610, 283] width 4 height 45
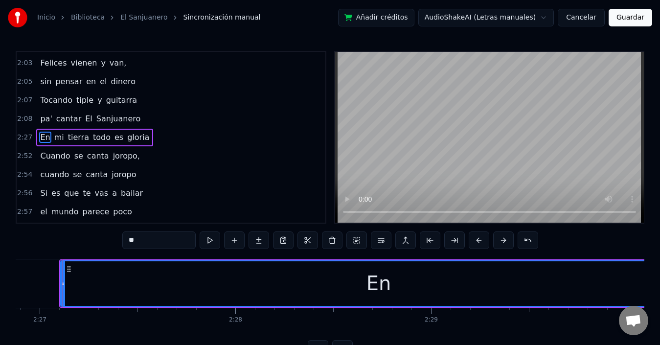
scroll to position [0, 28736]
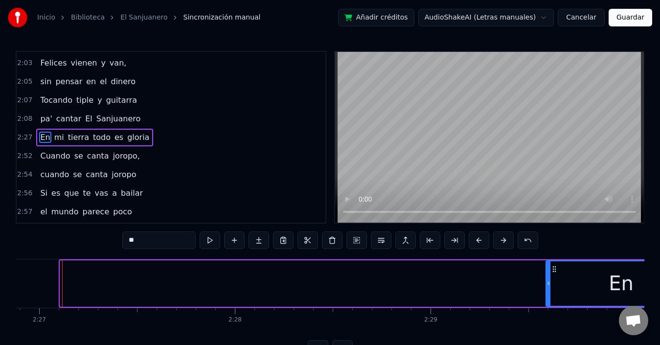
drag, startPoint x: 64, startPoint y: 284, endPoint x: 583, endPoint y: 342, distance: 522.7
click at [551, 286] on div "En" at bounding box center [620, 283] width 149 height 45
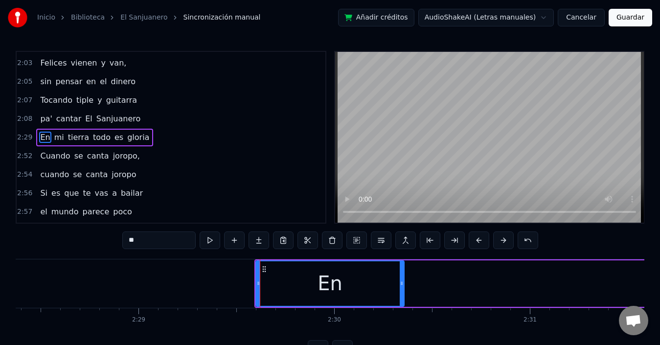
scroll to position [0, 29029]
click at [648, 338] on div "Inicio Biblioteca El Sanjuanero Sincronización manual Añadir créditos AudioShak…" at bounding box center [330, 179] width 660 height 358
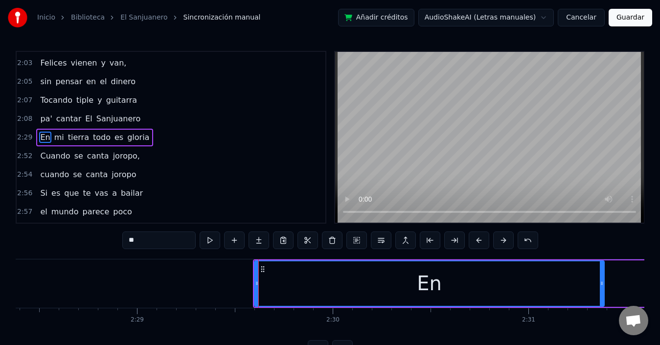
drag, startPoint x: 399, startPoint y: 282, endPoint x: 608, endPoint y: 276, distance: 209.4
click at [604, 276] on div at bounding box center [602, 283] width 4 height 45
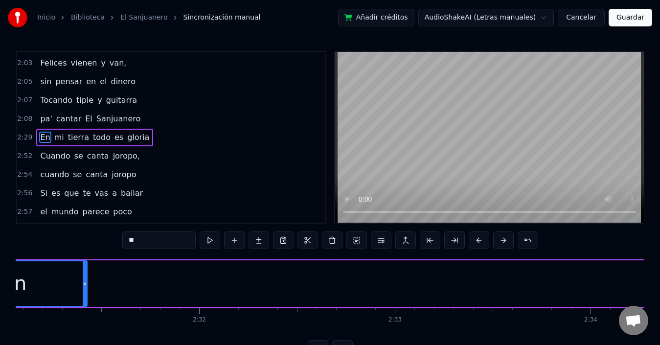
scroll to position [0, 29572]
drag, startPoint x: 257, startPoint y: 283, endPoint x: 53, endPoint y: 290, distance: 204.6
drag, startPoint x: 68, startPoint y: 286, endPoint x: 525, endPoint y: 285, distance: 457.3
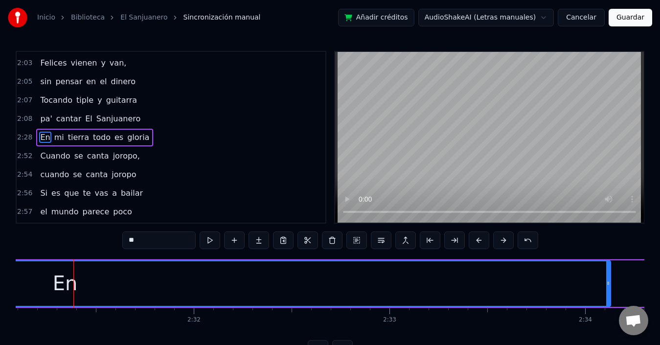
drag, startPoint x: 79, startPoint y: 283, endPoint x: 608, endPoint y: 287, distance: 529.2
click at [608, 287] on div at bounding box center [608, 283] width 4 height 45
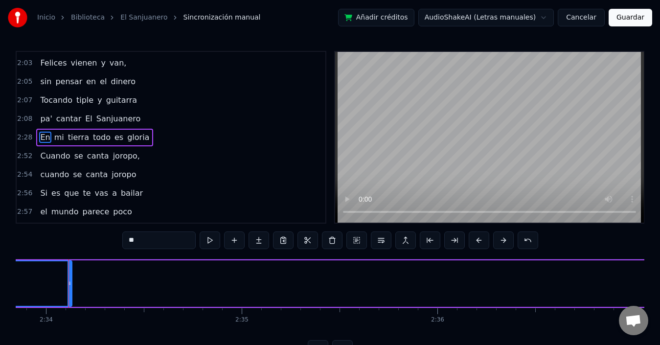
scroll to position [0, 30102]
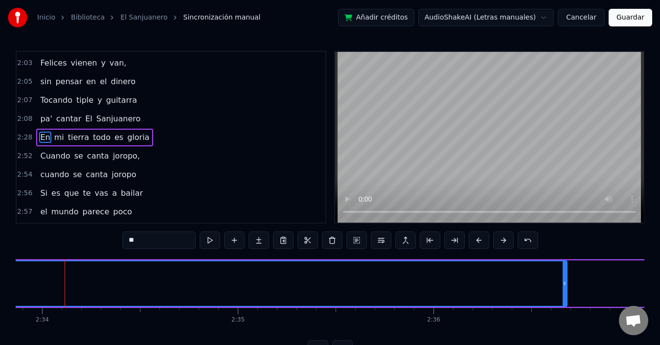
drag, startPoint x: 66, startPoint y: 283, endPoint x: 586, endPoint y: 323, distance: 522.5
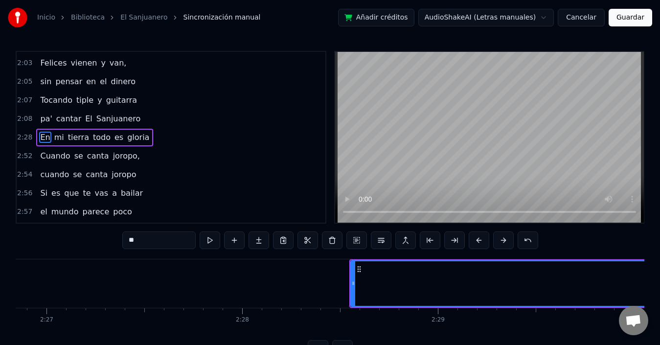
scroll to position [0, 28980]
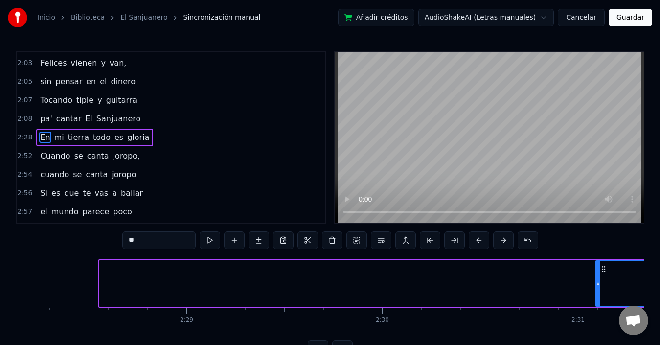
drag, startPoint x: 100, startPoint y: 282, endPoint x: 596, endPoint y: 285, distance: 496.0
click at [596, 285] on icon at bounding box center [598, 283] width 4 height 8
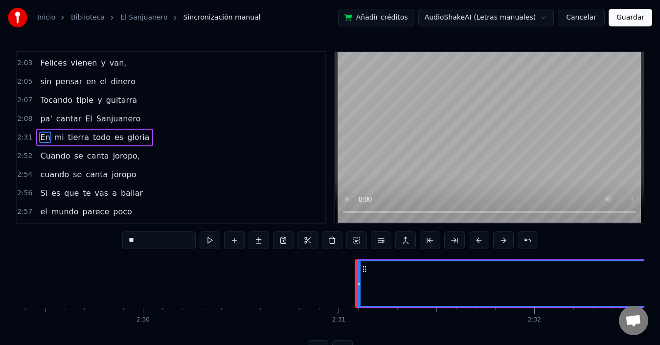
scroll to position [0, 29234]
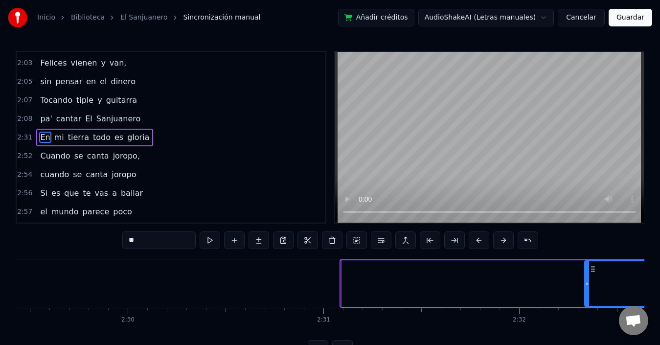
drag, startPoint x: 342, startPoint y: 286, endPoint x: 638, endPoint y: 337, distance: 300.2
click at [588, 286] on icon at bounding box center [587, 283] width 4 height 8
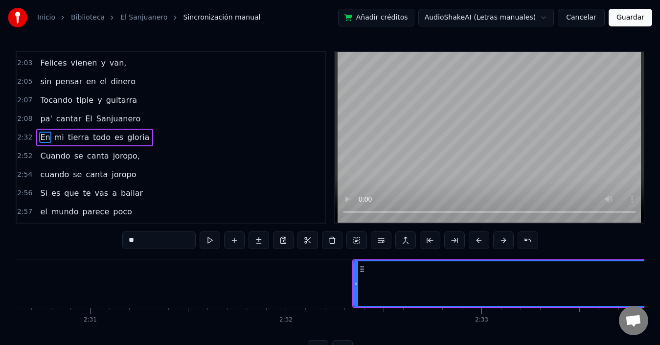
scroll to position [0, 29469]
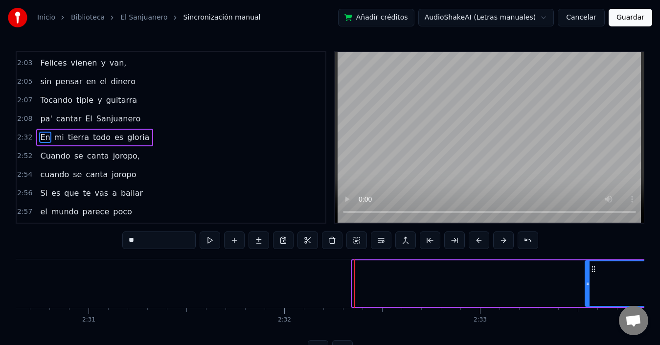
drag, startPoint x: 356, startPoint y: 285, endPoint x: 596, endPoint y: 287, distance: 240.2
click at [589, 287] on div at bounding box center [587, 283] width 4 height 45
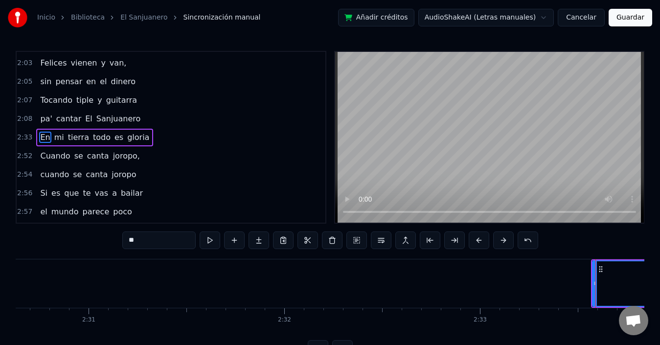
click at [644, 337] on div "Inicio Biblioteca El Sanjuanero Sincronización manual Añadir créditos AudioShak…" at bounding box center [330, 179] width 660 height 358
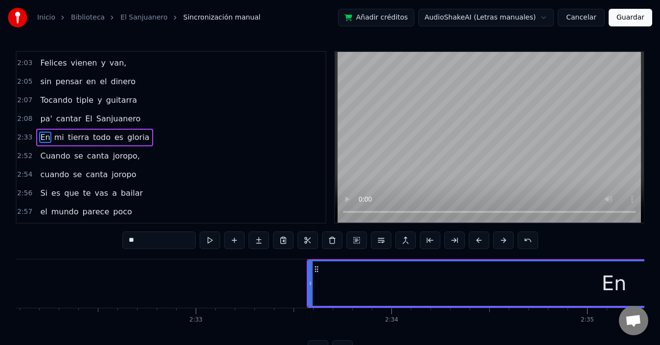
scroll to position [0, 29762]
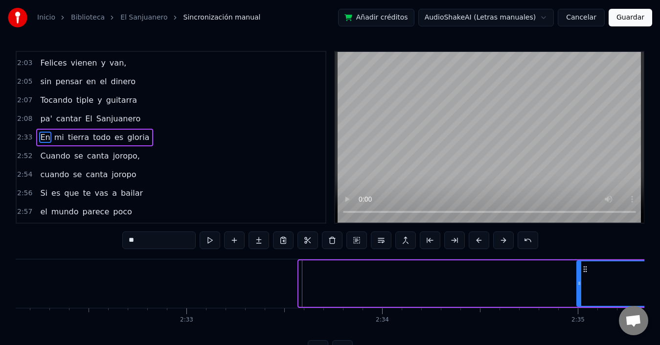
drag, startPoint x: 301, startPoint y: 282, endPoint x: 579, endPoint y: 293, distance: 278.0
click at [579, 293] on div at bounding box center [579, 283] width 4 height 45
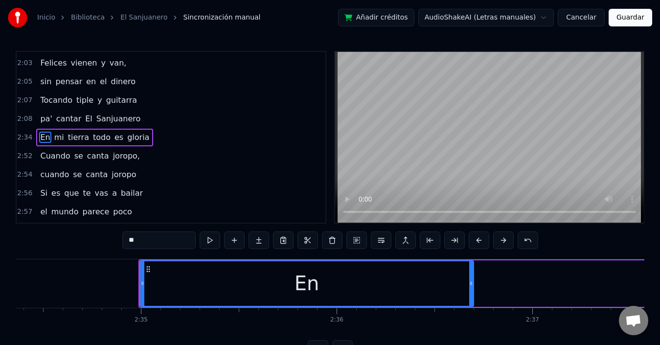
scroll to position [0, 30212]
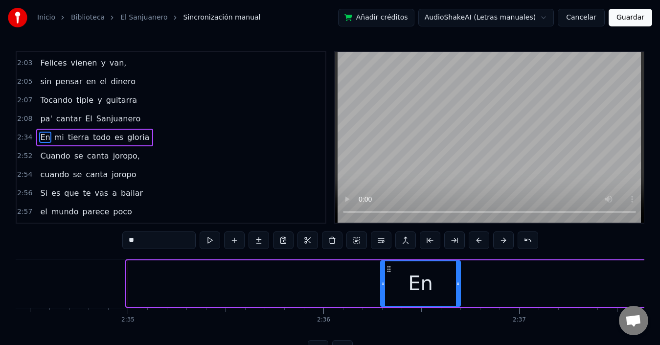
drag, startPoint x: 128, startPoint y: 282, endPoint x: 383, endPoint y: 283, distance: 254.8
click at [383, 283] on icon at bounding box center [383, 283] width 4 height 8
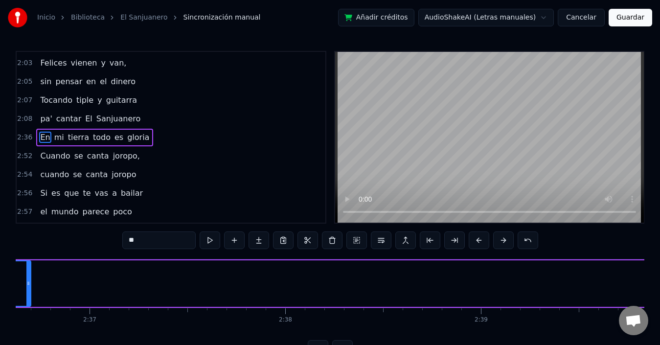
scroll to position [0, 30643]
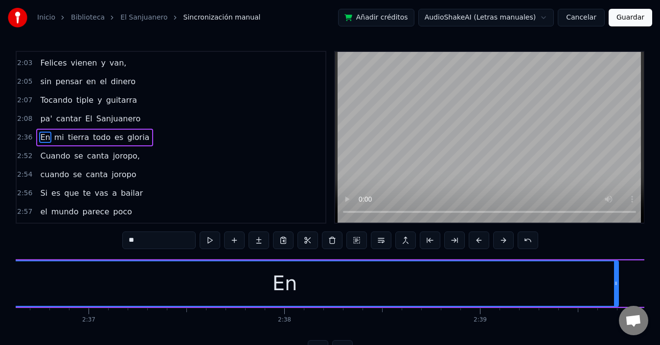
drag, startPoint x: 26, startPoint y: 282, endPoint x: 447, endPoint y: 322, distance: 422.0
click at [616, 283] on icon at bounding box center [616, 283] width 4 height 8
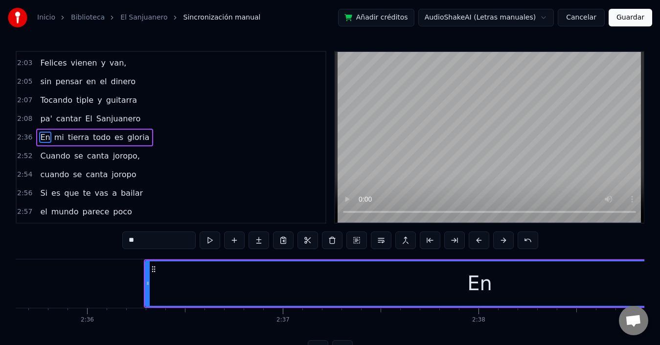
scroll to position [0, 30429]
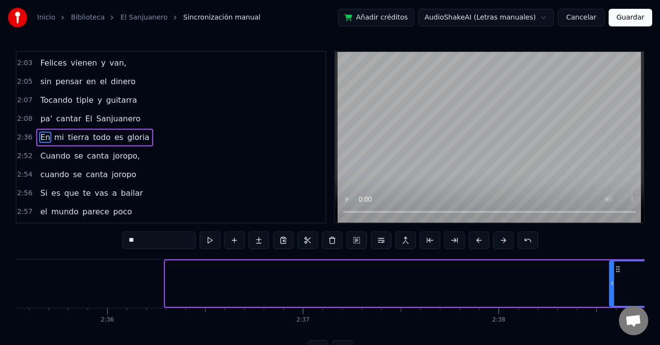
drag, startPoint x: 169, startPoint y: 284, endPoint x: 644, endPoint y: 332, distance: 477.3
click at [614, 277] on div at bounding box center [612, 283] width 4 height 45
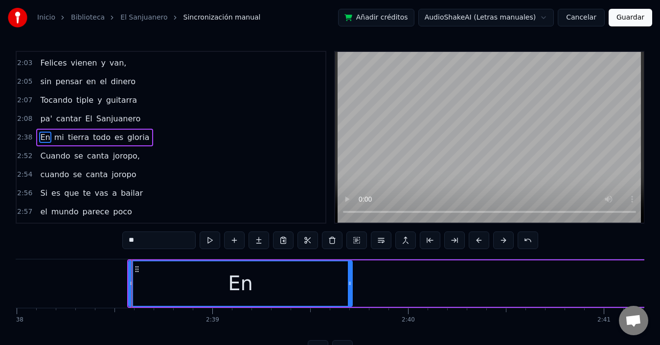
scroll to position [0, 30946]
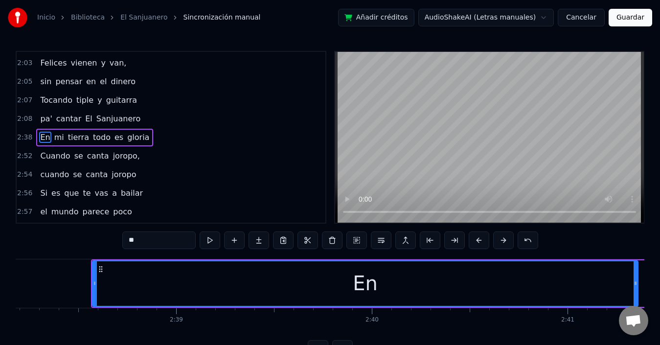
drag, startPoint x: 314, startPoint y: 284, endPoint x: 635, endPoint y: 278, distance: 321.9
click at [635, 278] on div at bounding box center [635, 283] width 4 height 45
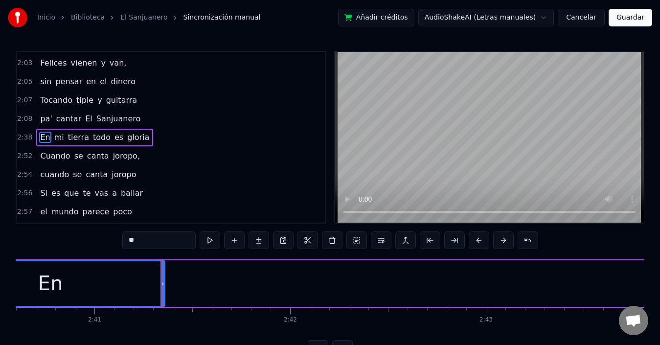
scroll to position [0, 31516]
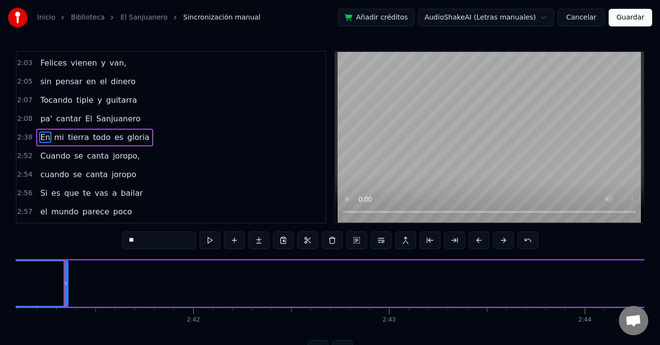
drag, startPoint x: 95, startPoint y: 283, endPoint x: 86, endPoint y: 277, distance: 11.2
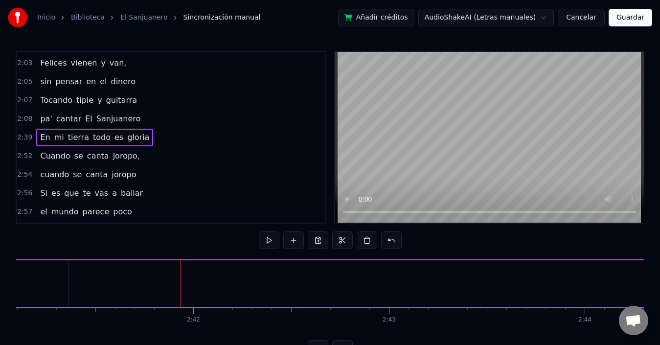
drag, startPoint x: 42, startPoint y: 280, endPoint x: 57, endPoint y: 287, distance: 16.6
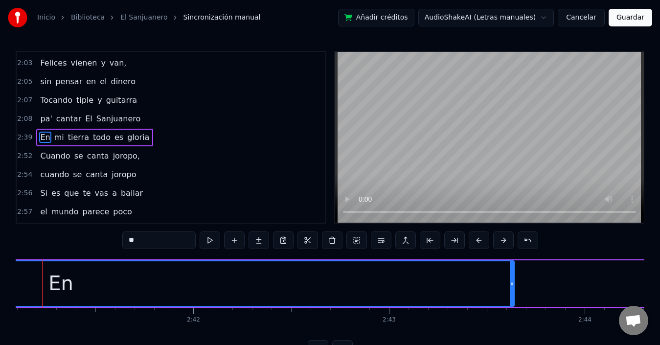
scroll to position [0, 31494]
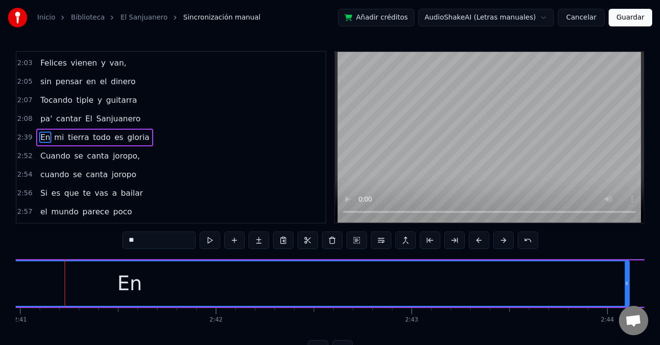
drag, startPoint x: 65, startPoint y: 281, endPoint x: 603, endPoint y: 285, distance: 538.5
click at [603, 285] on div "En" at bounding box center [130, 283] width 998 height 45
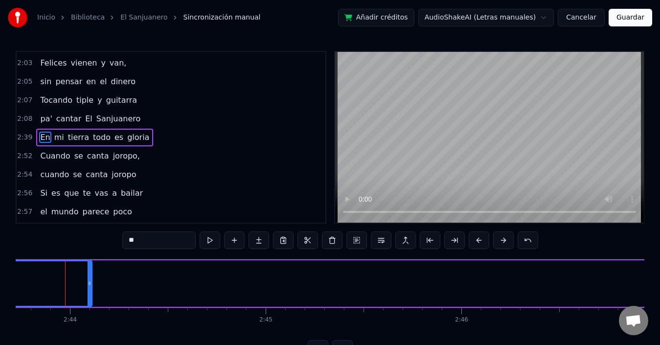
scroll to position [0, 32031]
click at [23, 332] on div "En mi tierra todo es gloria Cuando se canta joropo, cuando se canta joropo. Si …" at bounding box center [330, 295] width 628 height 73
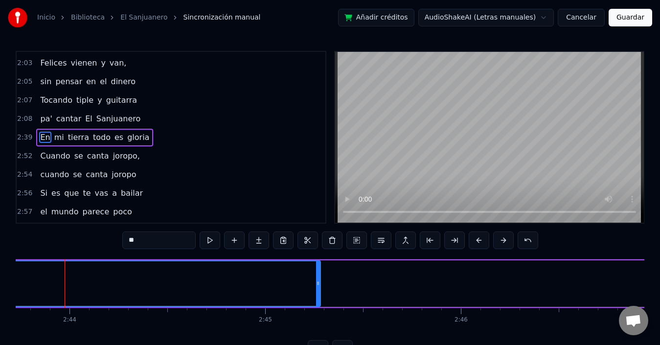
drag, startPoint x: 89, startPoint y: 284, endPoint x: 317, endPoint y: 288, distance: 228.9
click at [317, 288] on div at bounding box center [318, 283] width 4 height 45
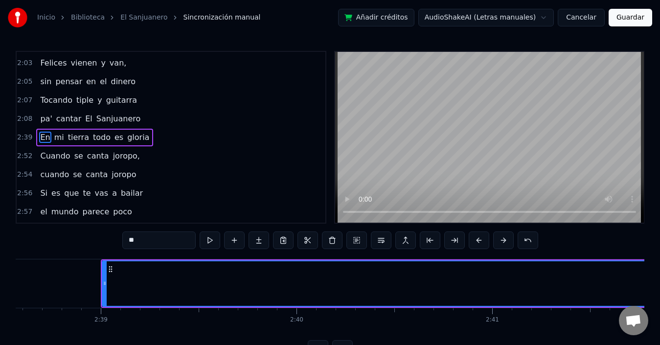
scroll to position [0, 30955]
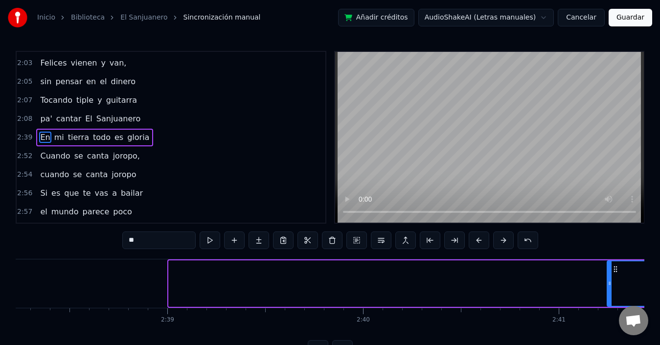
drag, startPoint x: 172, startPoint y: 287, endPoint x: 610, endPoint y: 275, distance: 438.4
click at [610, 275] on div at bounding box center [609, 283] width 4 height 45
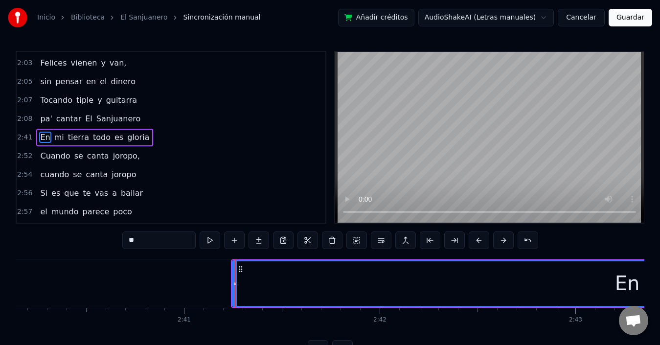
scroll to position [0, 31347]
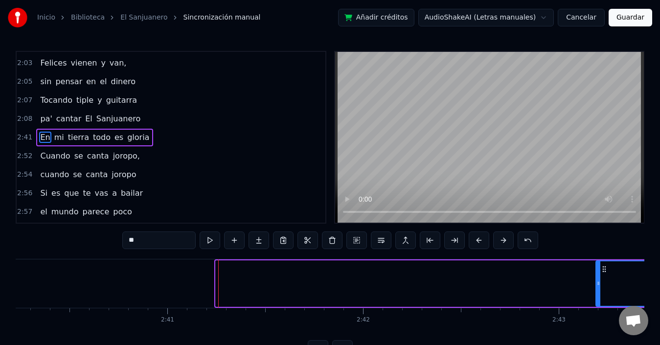
drag, startPoint x: 217, startPoint y: 283, endPoint x: 597, endPoint y: 283, distance: 380.0
click at [597, 283] on icon at bounding box center [598, 283] width 4 height 8
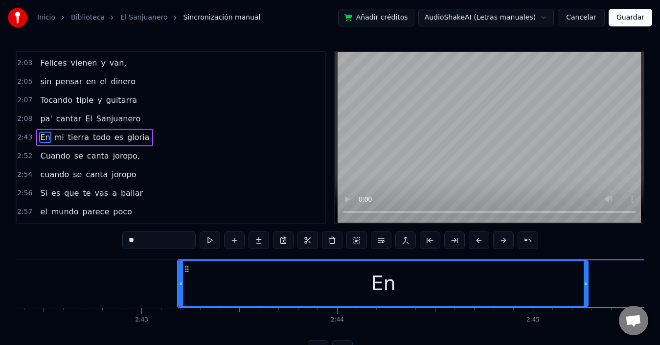
scroll to position [0, 31786]
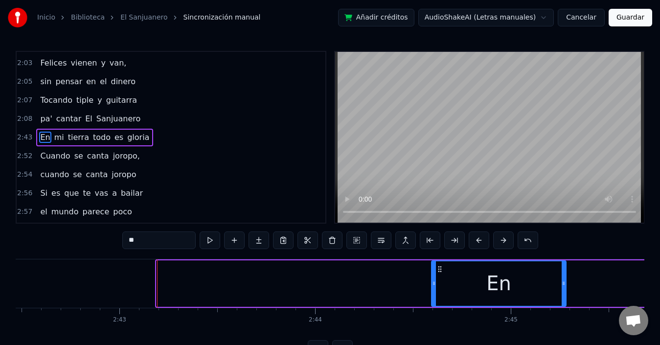
drag, startPoint x: 159, startPoint y: 284, endPoint x: 436, endPoint y: 288, distance: 276.4
click at [436, 288] on div at bounding box center [434, 283] width 4 height 45
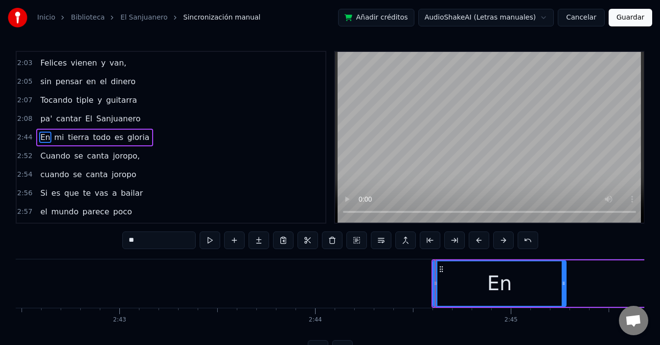
click at [66, 130] on div "En mi tierra todo es gloria" at bounding box center [94, 138] width 117 height 18
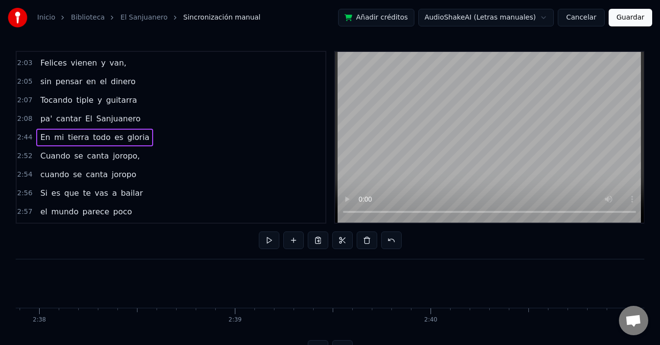
scroll to position [0, 32004]
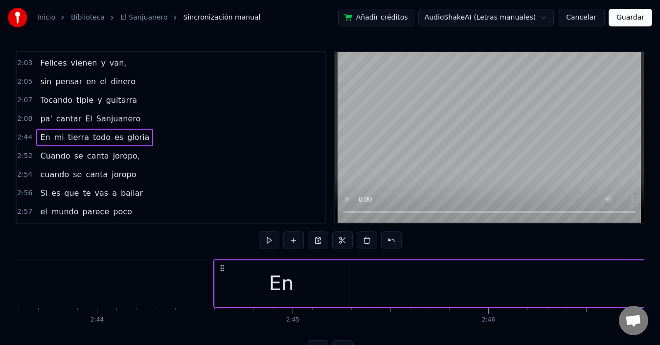
click at [320, 291] on div "En" at bounding box center [281, 283] width 133 height 46
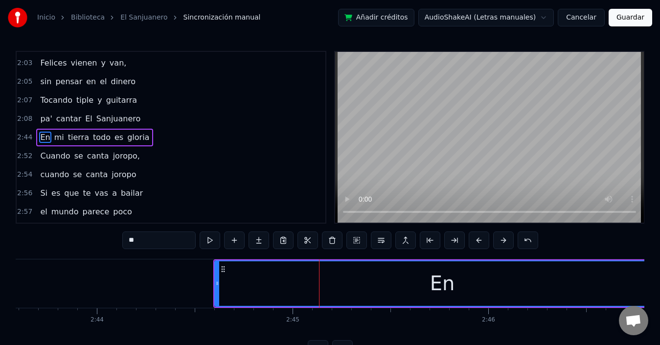
drag, startPoint x: 346, startPoint y: 283, endPoint x: 668, endPoint y: 269, distance: 322.1
click at [660, 269] on html "Inicio Biblioteca El Sanjuanero Sincronización manual Añadir créditos AudioShak…" at bounding box center [330, 186] width 660 height 373
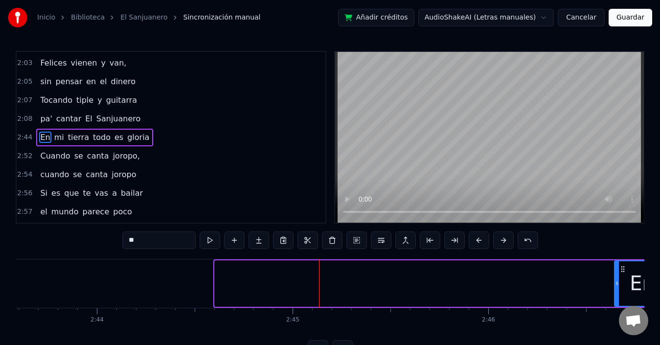
drag, startPoint x: 217, startPoint y: 282, endPoint x: 623, endPoint y: 308, distance: 406.8
click at [618, 287] on div at bounding box center [617, 283] width 4 height 45
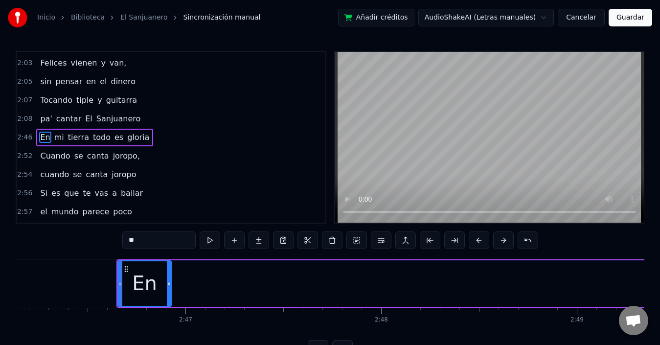
scroll to position [0, 32557]
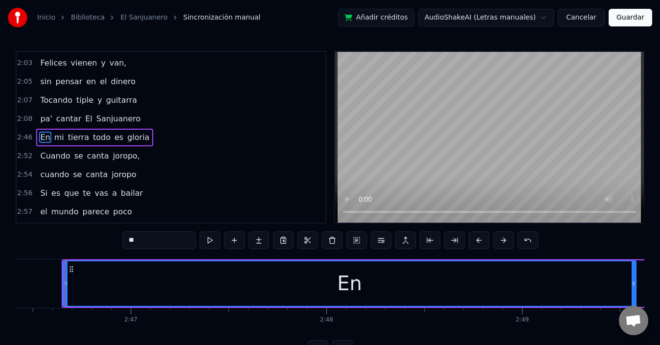
drag, startPoint x: 113, startPoint y: 281, endPoint x: 81, endPoint y: 299, distance: 37.4
click at [636, 256] on div "0:40 En mi tierra todo es gloria 0:42 Cuando se canta joropo, 0:44 cuando se ca…" at bounding box center [330, 204] width 628 height 307
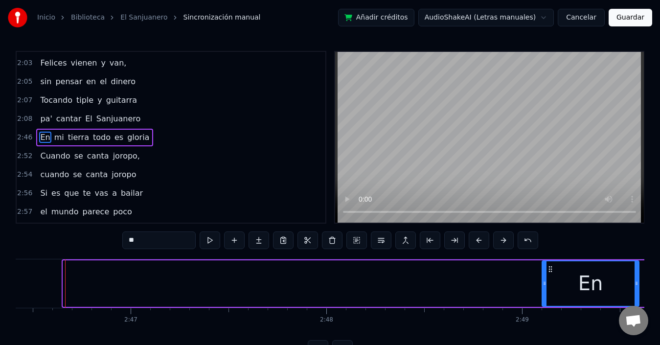
drag, startPoint x: 64, startPoint y: 286, endPoint x: 600, endPoint y: 315, distance: 536.8
click at [543, 276] on div at bounding box center [544, 283] width 4 height 45
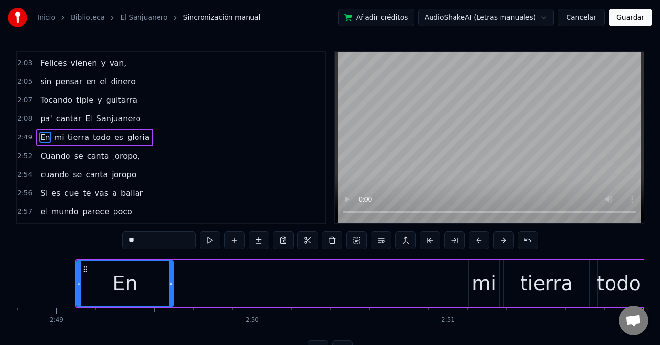
scroll to position [0, 33066]
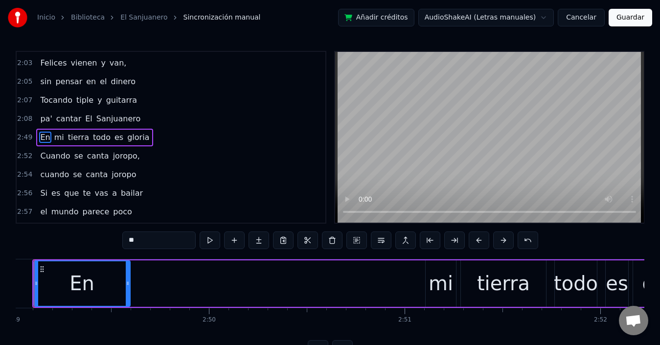
click at [130, 282] on div "En" at bounding box center [81, 283] width 97 height 46
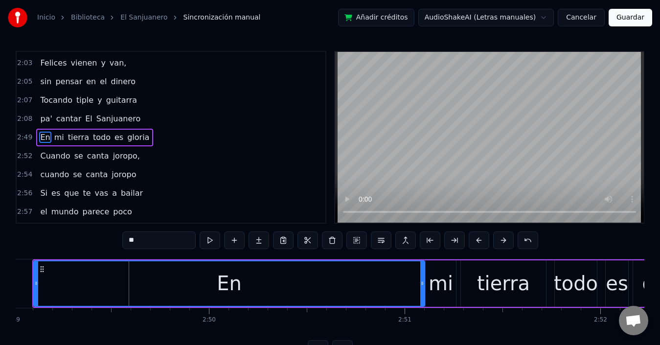
drag, startPoint x: 127, startPoint y: 283, endPoint x: 422, endPoint y: 292, distance: 294.6
click at [422, 292] on div at bounding box center [422, 283] width 4 height 45
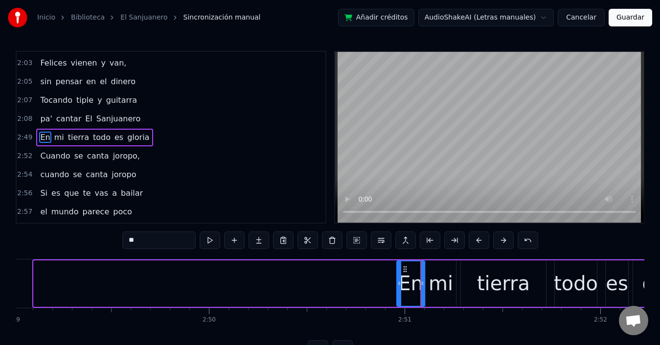
drag, startPoint x: 35, startPoint y: 282, endPoint x: 398, endPoint y: 291, distance: 363.0
click at [398, 291] on div at bounding box center [399, 283] width 4 height 45
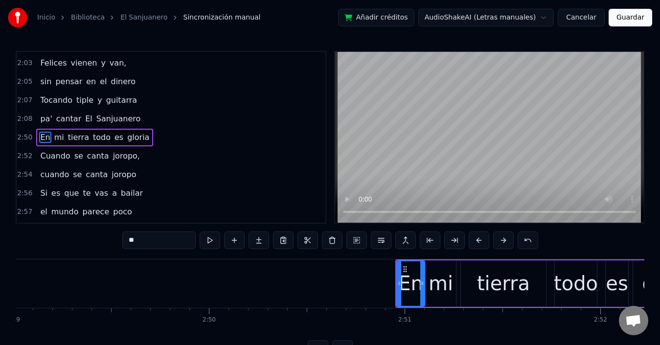
click at [55, 120] on span "cantar" at bounding box center [68, 118] width 27 height 11
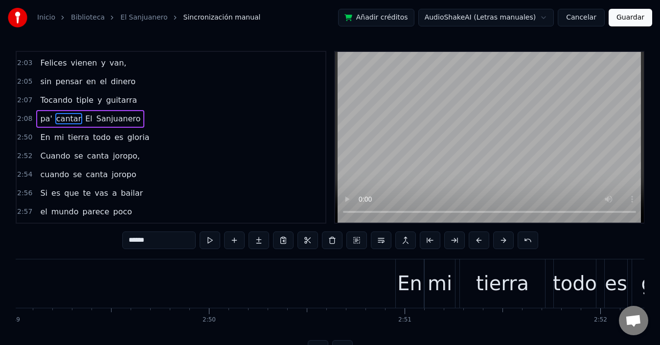
scroll to position [797, 0]
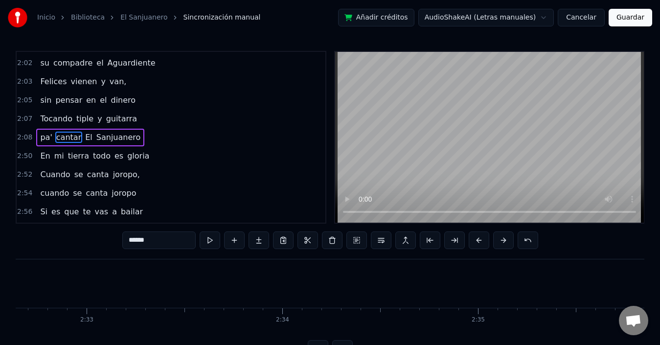
click at [96, 120] on span "y" at bounding box center [99, 118] width 6 height 11
type input "*"
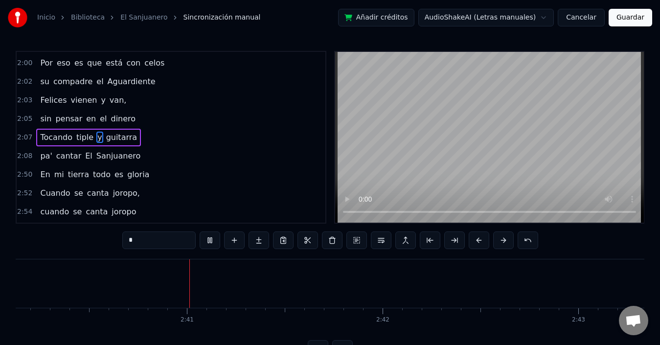
scroll to position [0, 31328]
click at [36, 173] on div "En mi tierra todo es gloria" at bounding box center [94, 175] width 117 height 18
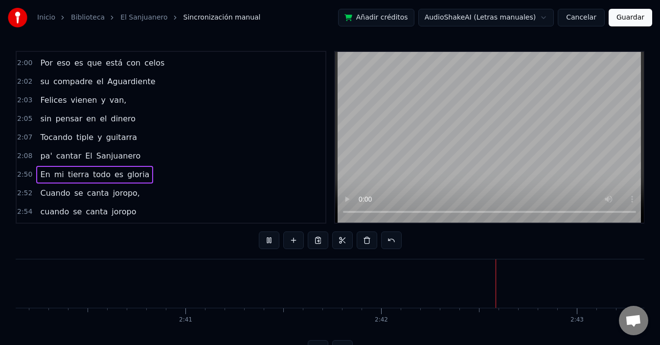
click at [39, 157] on span "pa'" at bounding box center [46, 156] width 14 height 12
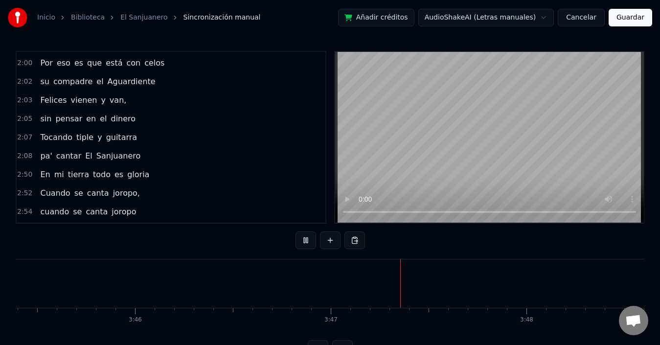
scroll to position [0, 44342]
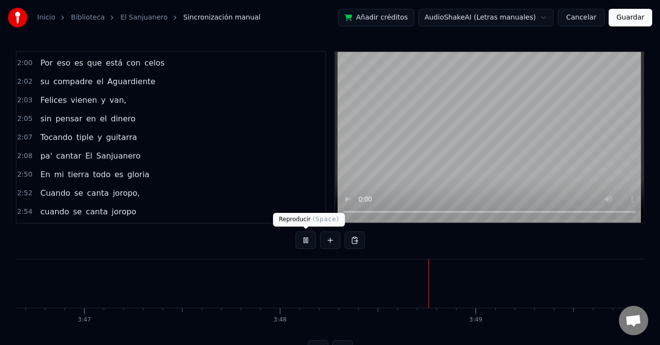
click at [308, 245] on button at bounding box center [305, 240] width 21 height 18
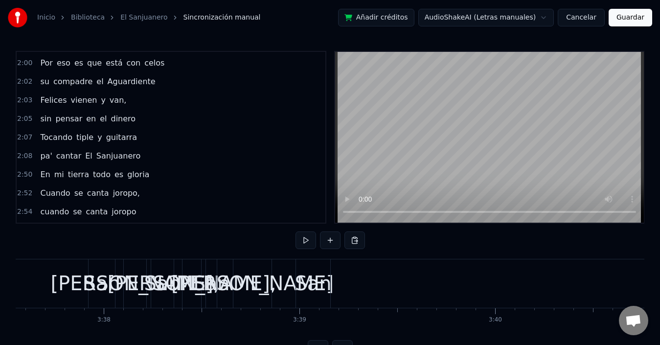
scroll to position [0, 42542]
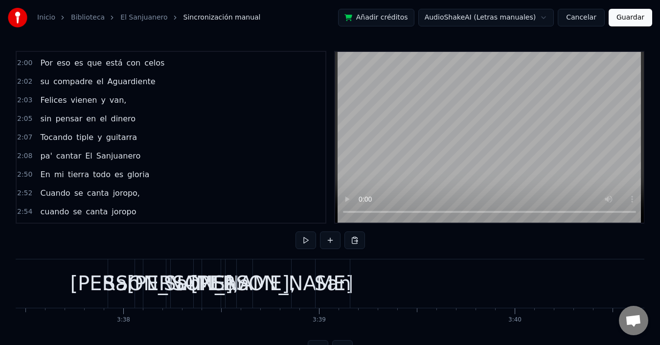
click at [131, 275] on div "San" at bounding box center [121, 283] width 37 height 29
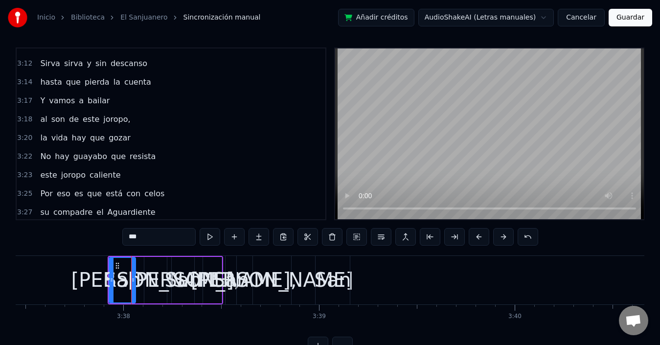
scroll to position [1223, 0]
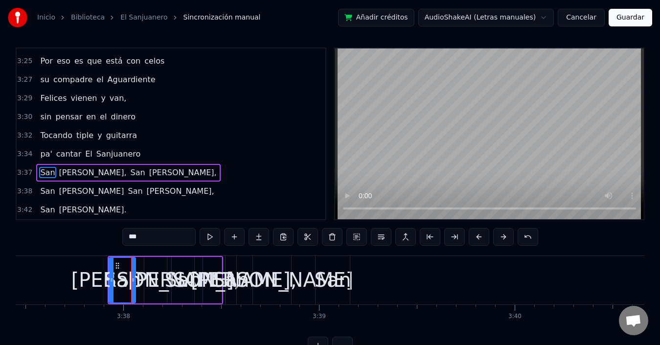
click at [336, 287] on div "San" at bounding box center [332, 279] width 37 height 29
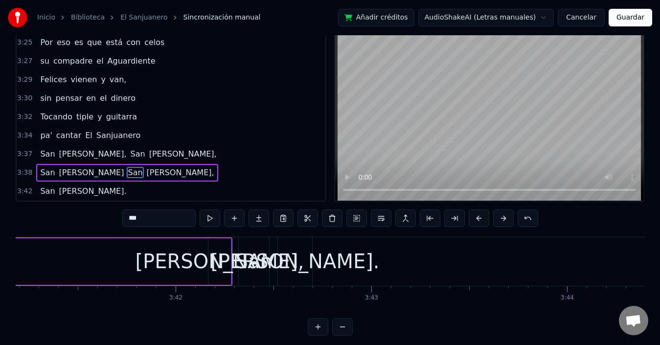
scroll to position [0, 43236]
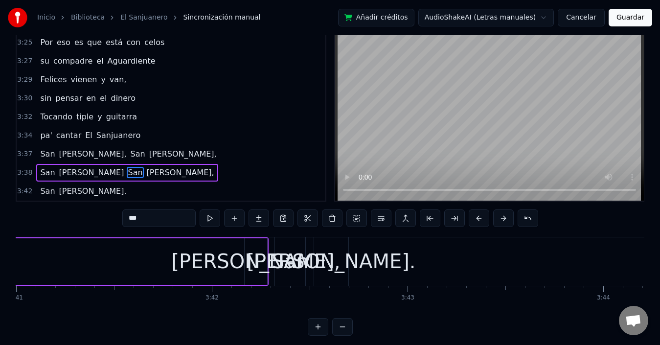
click at [346, 255] on div "[PERSON_NAME]." at bounding box center [331, 261] width 169 height 29
type input "*****"
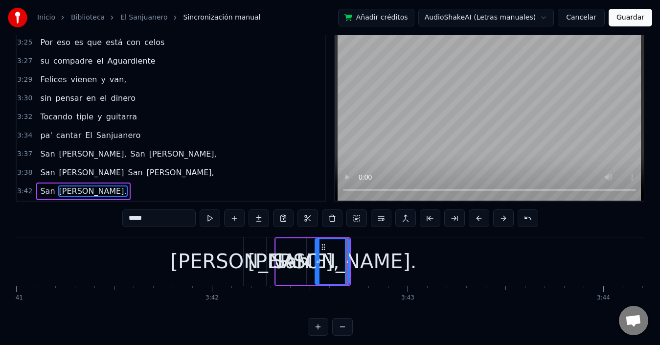
scroll to position [37, 0]
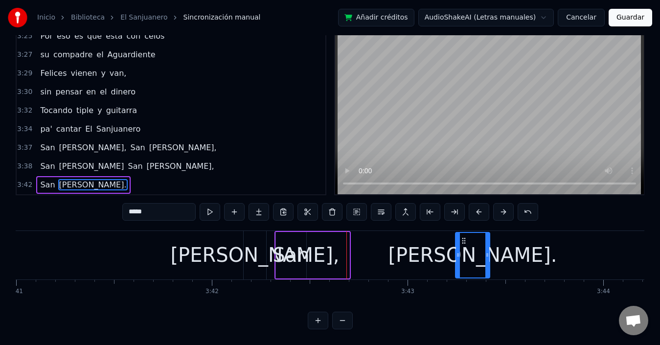
drag, startPoint x: 324, startPoint y: 234, endPoint x: 464, endPoint y: 240, distance: 140.5
click at [464, 240] on div "[PERSON_NAME]." at bounding box center [472, 255] width 33 height 45
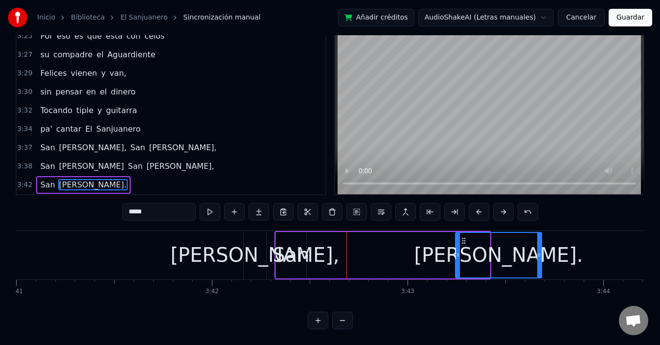
drag, startPoint x: 487, startPoint y: 246, endPoint x: 539, endPoint y: 242, distance: 52.0
click at [539, 242] on div at bounding box center [539, 255] width 4 height 45
click at [333, 249] on div "San Juan." at bounding box center [408, 255] width 269 height 48
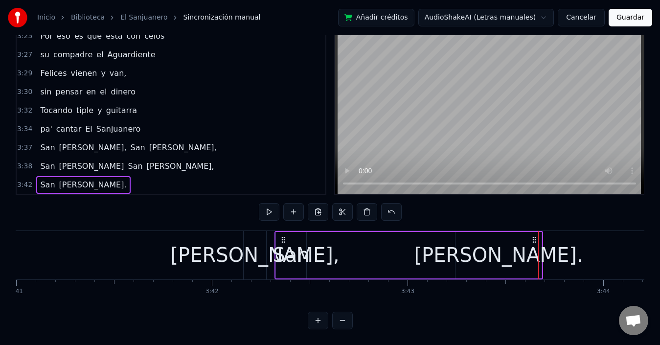
click at [298, 247] on div "San" at bounding box center [290, 254] width 37 height 29
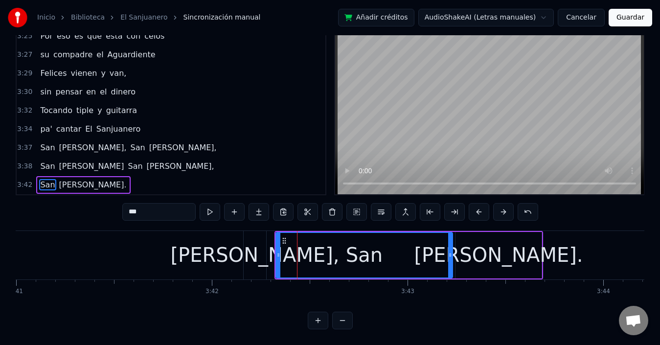
drag, startPoint x: 304, startPoint y: 247, endPoint x: 450, endPoint y: 248, distance: 146.2
click at [450, 251] on icon at bounding box center [450, 255] width 4 height 8
click at [370, 316] on div "0:40 En mi tierra todo es gloria 0:42 Cuando se canta joropo, 0:44 cuando se ca…" at bounding box center [330, 175] width 628 height 307
click at [280, 237] on icon at bounding box center [282, 241] width 8 height 8
click at [473, 244] on div "[PERSON_NAME]." at bounding box center [498, 255] width 86 height 46
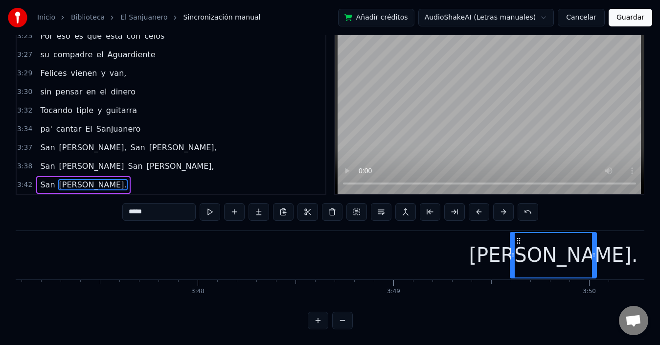
scroll to position [0, 44424]
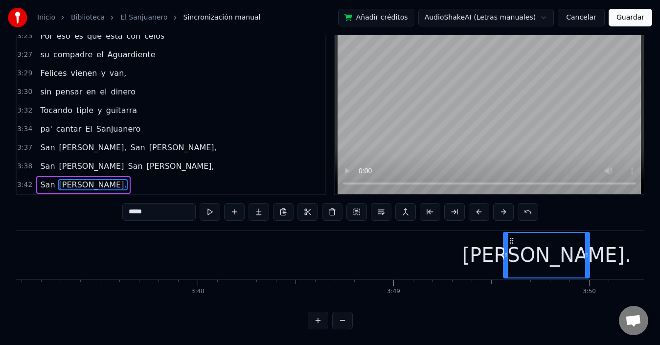
drag, startPoint x: 464, startPoint y: 231, endPoint x: 512, endPoint y: 247, distance: 50.6
click at [512, 247] on div "[PERSON_NAME]." at bounding box center [546, 255] width 85 height 45
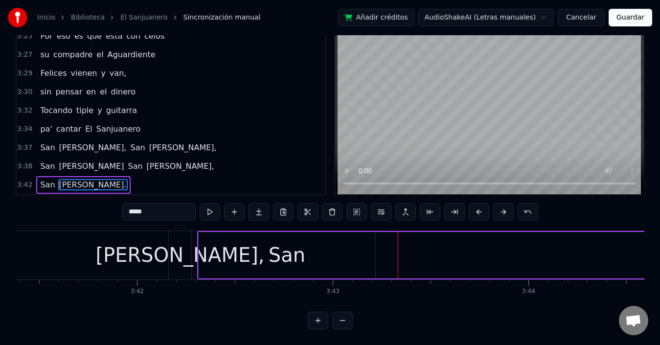
scroll to position [0, 43309]
click at [202, 232] on div "San" at bounding box center [289, 255] width 177 height 46
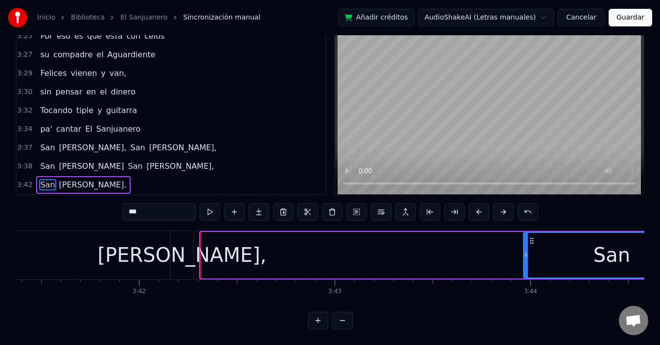
drag, startPoint x: 207, startPoint y: 234, endPoint x: 530, endPoint y: 253, distance: 323.4
click at [530, 253] on div "San" at bounding box center [612, 255] width 176 height 45
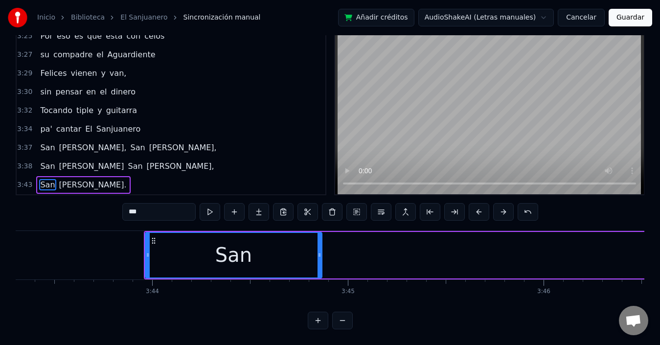
scroll to position [0, 43681]
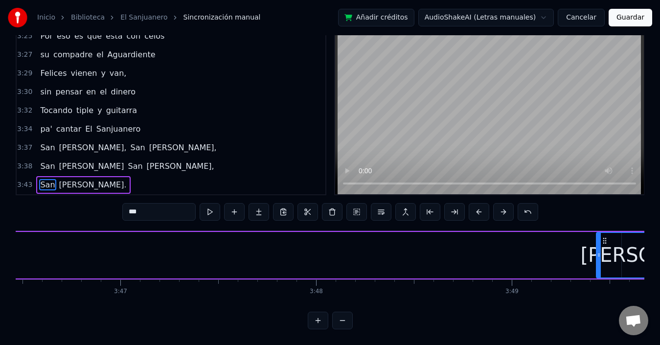
drag, startPoint x: 159, startPoint y: 230, endPoint x: 601, endPoint y: 249, distance: 442.1
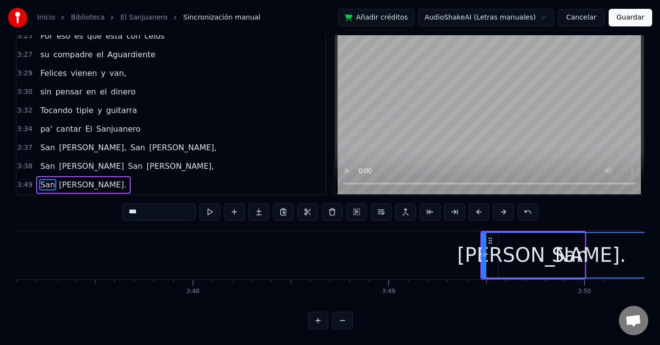
scroll to position [0, 44444]
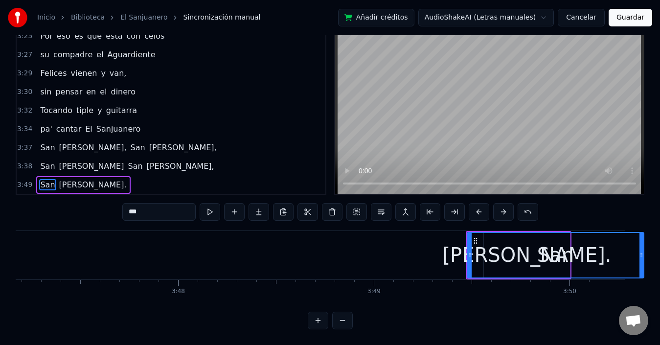
click at [595, 247] on div "San" at bounding box center [556, 255] width 176 height 45
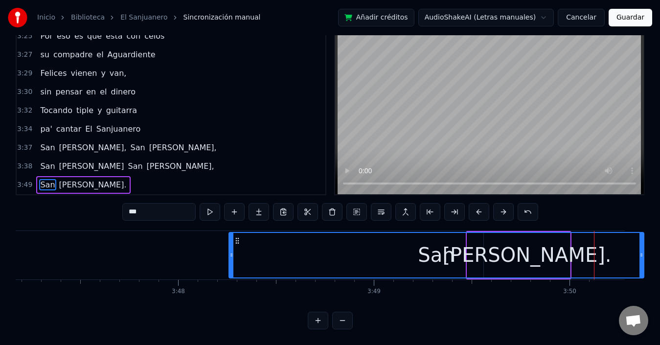
drag, startPoint x: 469, startPoint y: 247, endPoint x: 251, endPoint y: 260, distance: 217.6
click at [230, 261] on div at bounding box center [231, 255] width 4 height 45
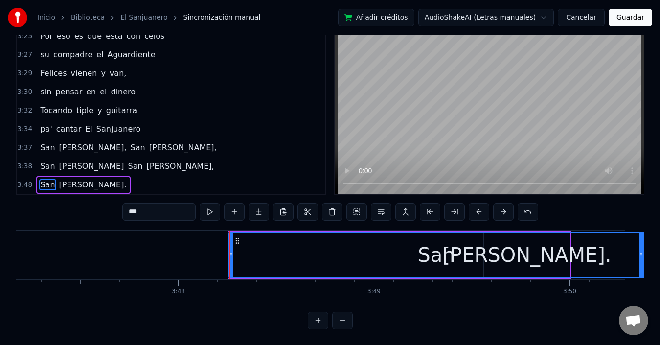
click at [314, 255] on div "San" at bounding box center [436, 255] width 414 height 45
click at [267, 245] on div "San" at bounding box center [436, 255] width 414 height 45
click at [613, 249] on div "San" at bounding box center [436, 255] width 414 height 45
click at [640, 233] on div at bounding box center [641, 255] width 4 height 45
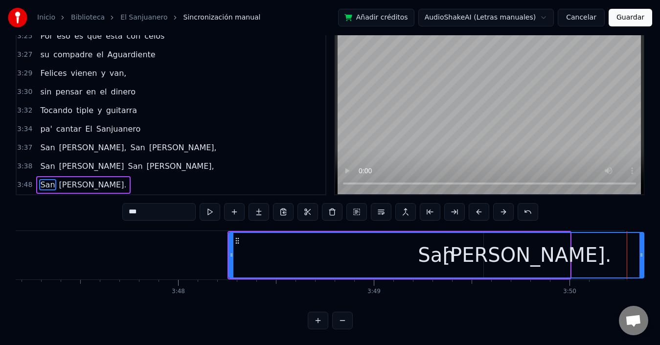
click at [435, 253] on div "San" at bounding box center [436, 254] width 37 height 29
drag, startPoint x: 564, startPoint y: 247, endPoint x: 571, endPoint y: 254, distance: 10.0
click at [564, 248] on div "San" at bounding box center [436, 255] width 414 height 45
click at [570, 247] on div "San" at bounding box center [436, 255] width 414 height 45
click at [515, 243] on div "San" at bounding box center [436, 255] width 414 height 45
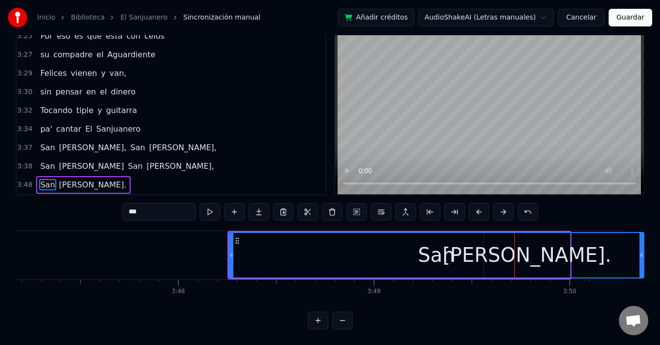
click at [355, 253] on div "San" at bounding box center [436, 255] width 414 height 45
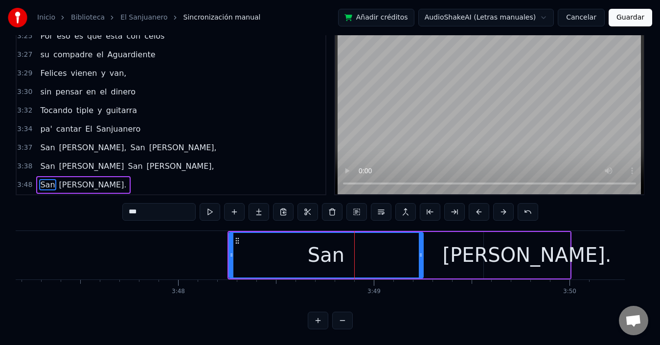
drag, startPoint x: 641, startPoint y: 245, endPoint x: 421, endPoint y: 252, distance: 220.7
click at [421, 252] on div at bounding box center [421, 255] width 4 height 45
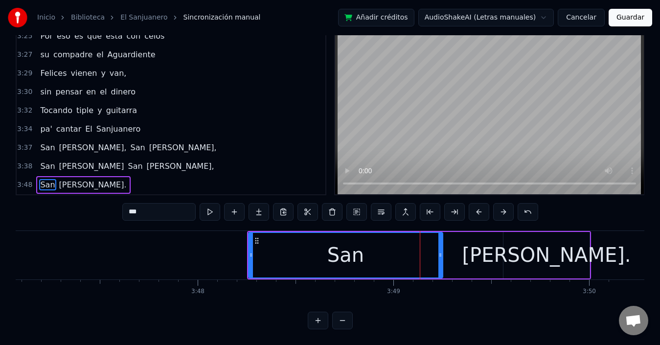
scroll to position [0, 44424]
click at [547, 264] on div "[PERSON_NAME]." at bounding box center [546, 255] width 86 height 46
type input "*****"
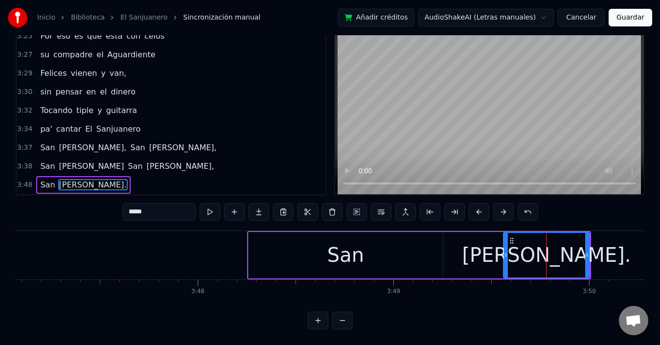
click at [476, 253] on div "San Juan." at bounding box center [419, 255] width 344 height 48
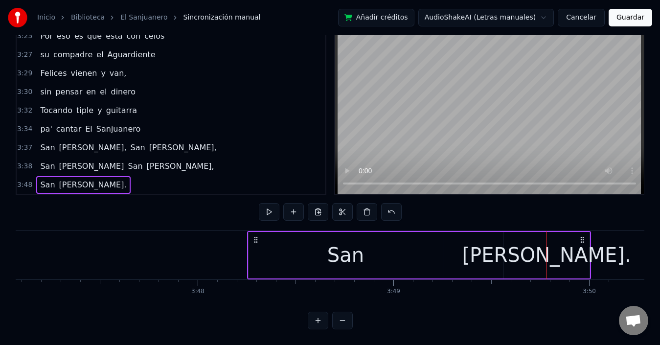
click at [480, 253] on div "San Juan." at bounding box center [419, 255] width 344 height 48
click at [489, 246] on div "San Juan." at bounding box center [419, 255] width 344 height 48
click at [589, 246] on div "[PERSON_NAME]." at bounding box center [546, 255] width 87 height 46
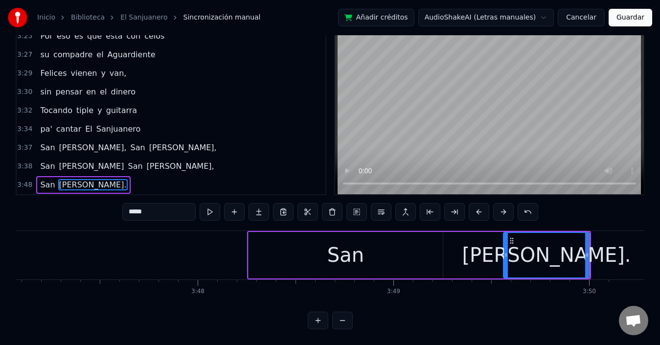
click at [465, 247] on div "San Juan." at bounding box center [419, 255] width 344 height 48
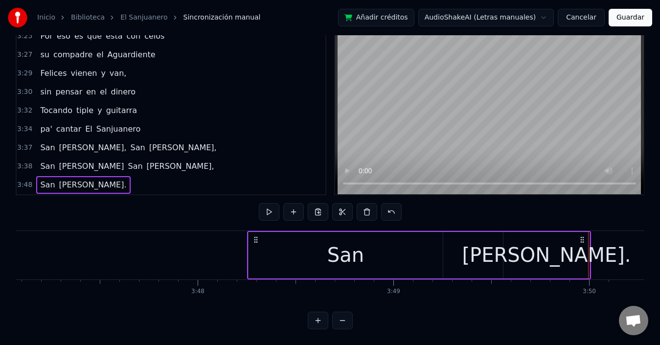
click at [436, 244] on div "San" at bounding box center [345, 255] width 194 height 46
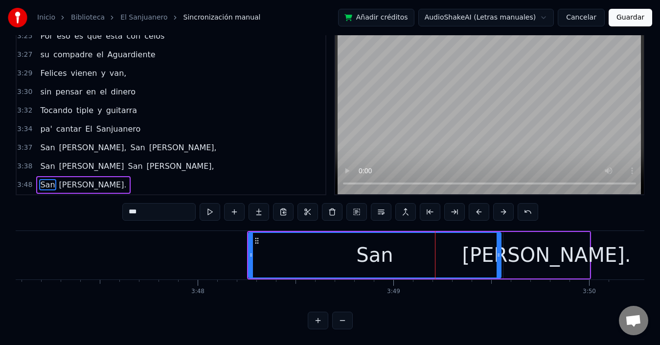
drag, startPoint x: 439, startPoint y: 246, endPoint x: 497, endPoint y: 254, distance: 58.7
click at [497, 254] on div at bounding box center [498, 255] width 4 height 45
click at [211, 203] on button at bounding box center [210, 212] width 21 height 18
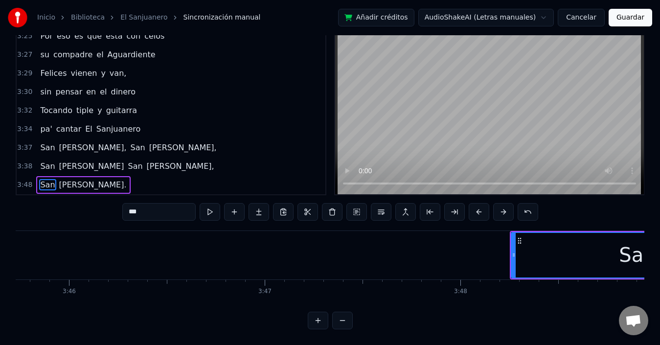
scroll to position [0, 44150]
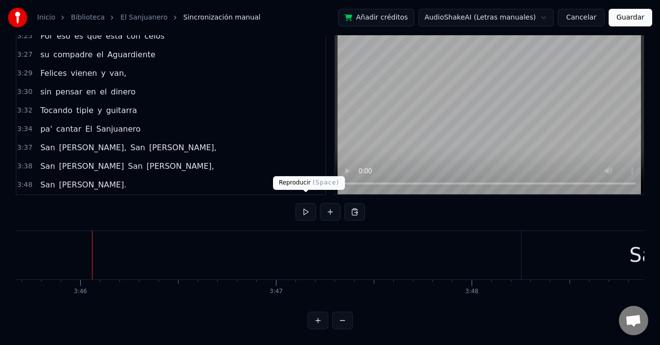
click at [304, 206] on button at bounding box center [305, 212] width 21 height 18
click at [308, 203] on button at bounding box center [305, 212] width 21 height 18
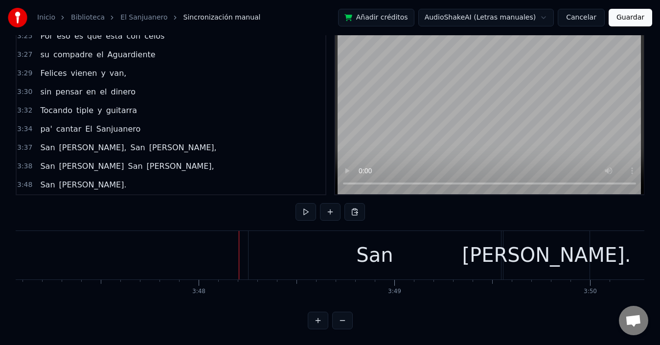
scroll to position [0, 44424]
click at [250, 231] on div "San" at bounding box center [373, 255] width 252 height 48
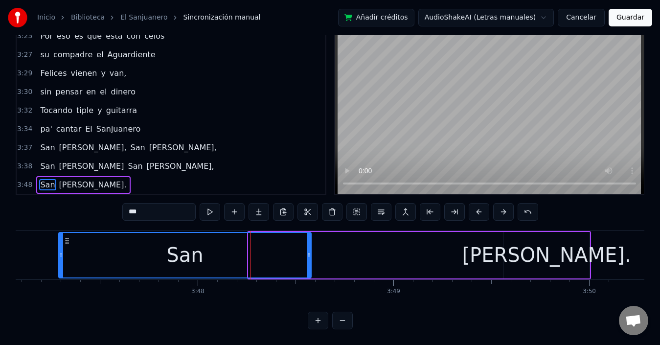
drag, startPoint x: 255, startPoint y: 232, endPoint x: 66, endPoint y: 235, distance: 189.8
click at [66, 237] on icon at bounding box center [67, 241] width 8 height 8
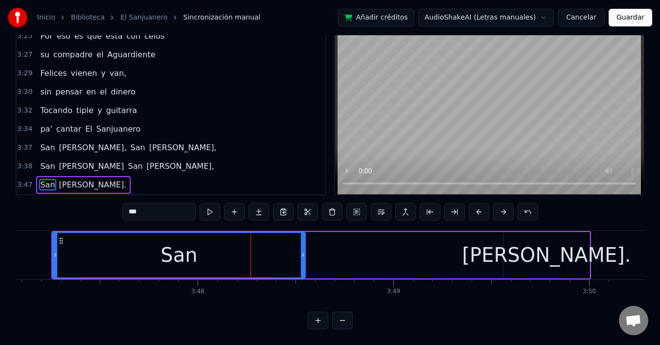
scroll to position [0, 44418]
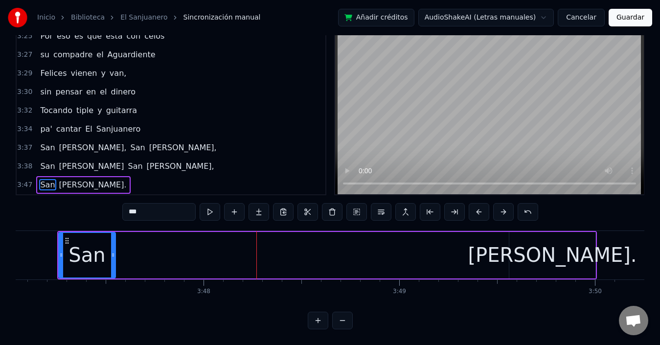
drag, startPoint x: 309, startPoint y: 249, endPoint x: 113, endPoint y: 248, distance: 195.6
click at [113, 251] on icon at bounding box center [113, 255] width 4 height 8
click at [422, 254] on div "San Juan." at bounding box center [326, 255] width 539 height 48
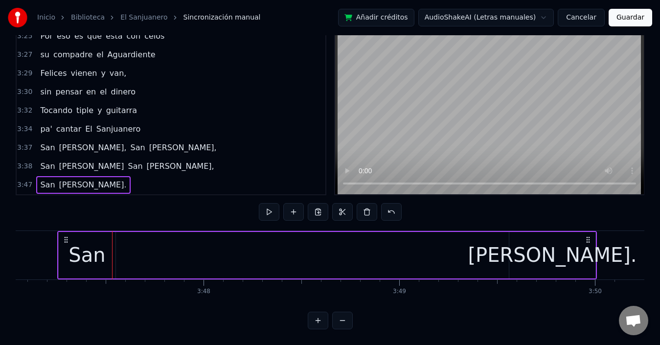
click at [544, 247] on div "[PERSON_NAME]." at bounding box center [552, 254] width 169 height 29
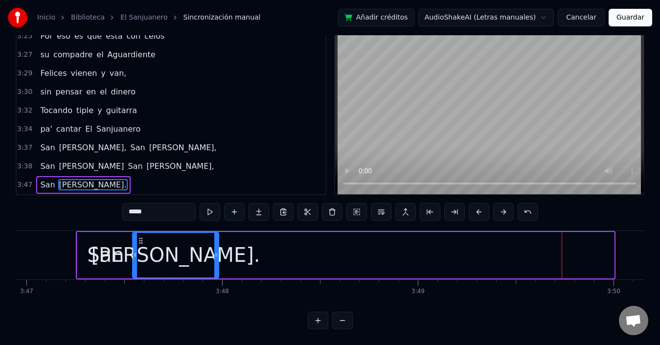
scroll to position [0, 44399]
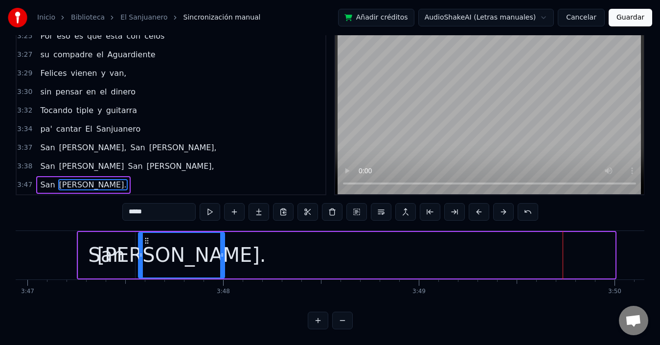
drag, startPoint x: 519, startPoint y: 231, endPoint x: 148, endPoint y: 261, distance: 372.0
click at [148, 261] on div "[PERSON_NAME]." at bounding box center [181, 255] width 85 height 45
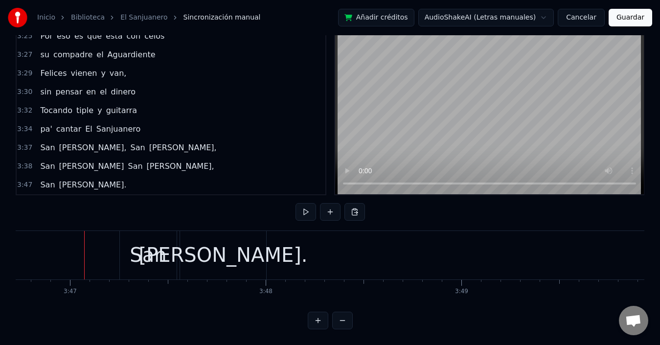
scroll to position [0, 44337]
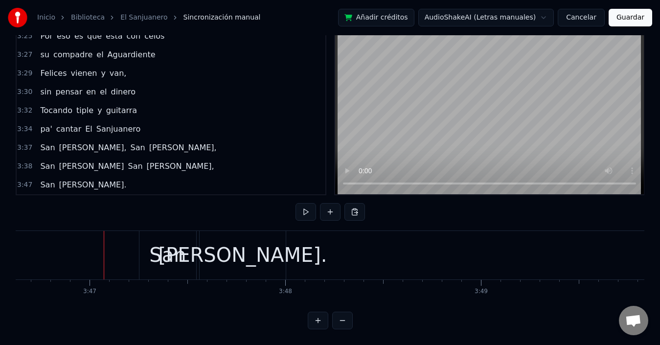
drag, startPoint x: 42, startPoint y: 225, endPoint x: 152, endPoint y: 180, distance: 119.3
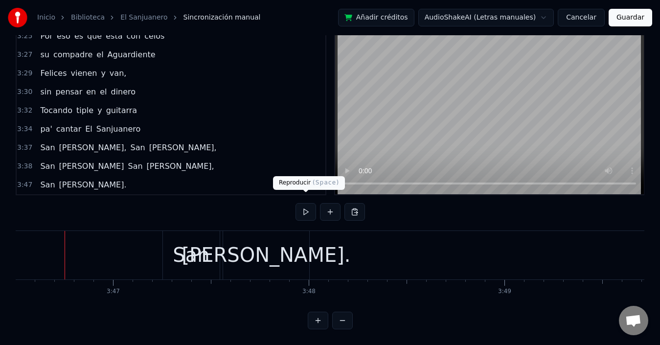
click at [307, 203] on button at bounding box center [305, 212] width 21 height 18
click at [309, 203] on button at bounding box center [305, 212] width 21 height 18
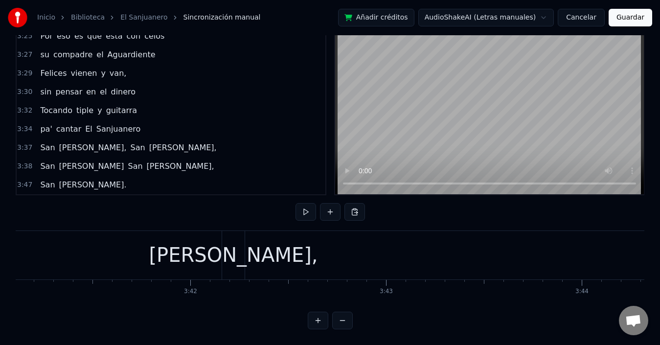
scroll to position [0, 43257]
click at [231, 243] on div "[PERSON_NAME]," at bounding box center [234, 254] width 169 height 29
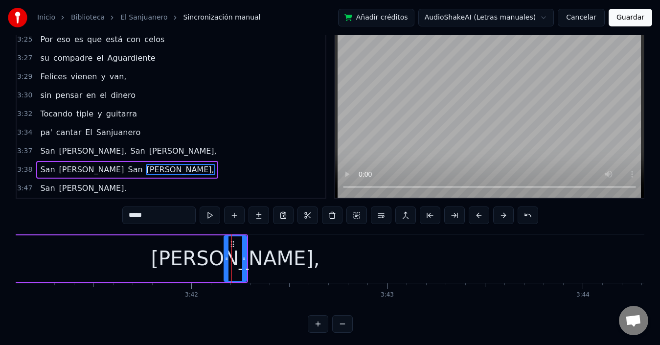
scroll to position [22, 0]
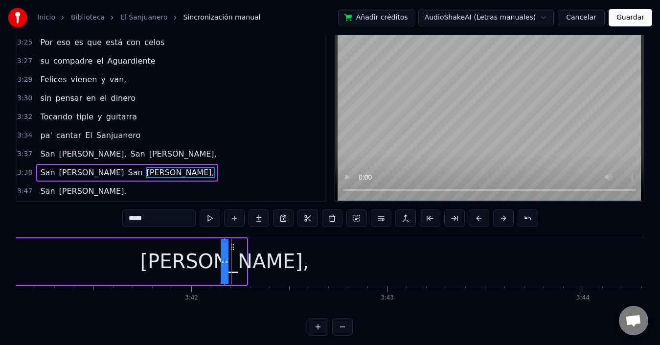
drag, startPoint x: 246, startPoint y: 259, endPoint x: 46, endPoint y: 258, distance: 199.6
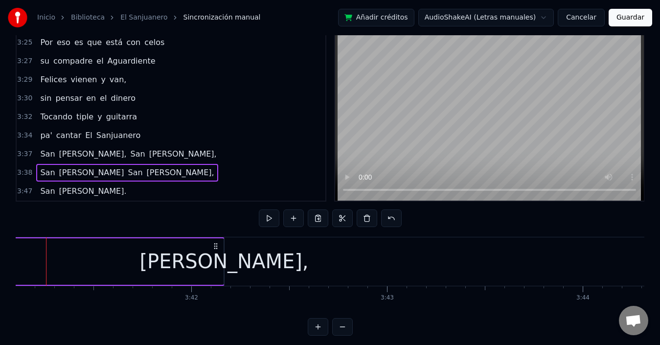
scroll to position [0, 43238]
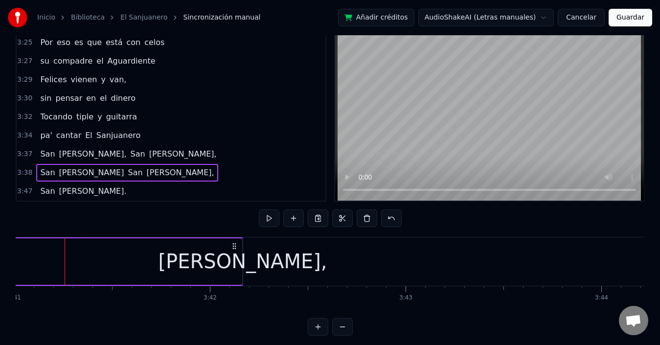
click at [233, 256] on div "[PERSON_NAME]," at bounding box center [242, 261] width 169 height 29
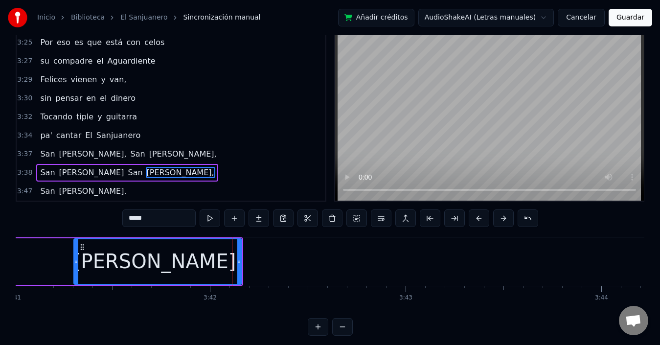
drag, startPoint x: 245, startPoint y: 262, endPoint x: 76, endPoint y: 272, distance: 169.1
click at [76, 272] on div at bounding box center [76, 261] width 4 height 45
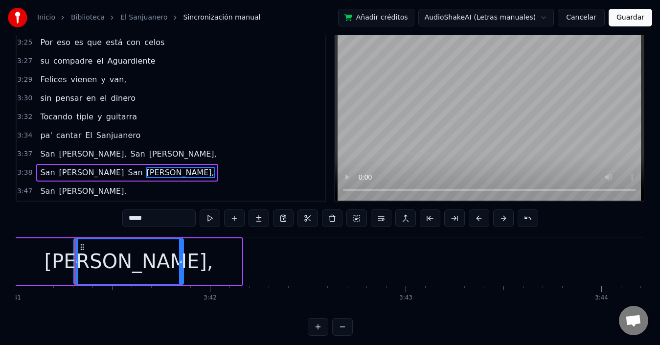
drag, startPoint x: 240, startPoint y: 263, endPoint x: 182, endPoint y: 269, distance: 58.5
click at [182, 269] on div at bounding box center [181, 261] width 4 height 45
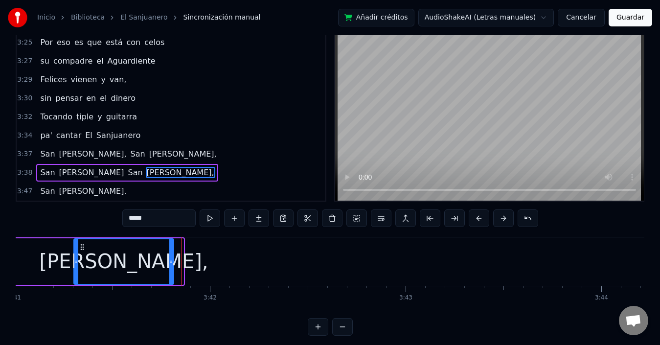
drag, startPoint x: 182, startPoint y: 269, endPoint x: 172, endPoint y: 269, distance: 9.8
click at [172, 269] on div at bounding box center [171, 261] width 4 height 45
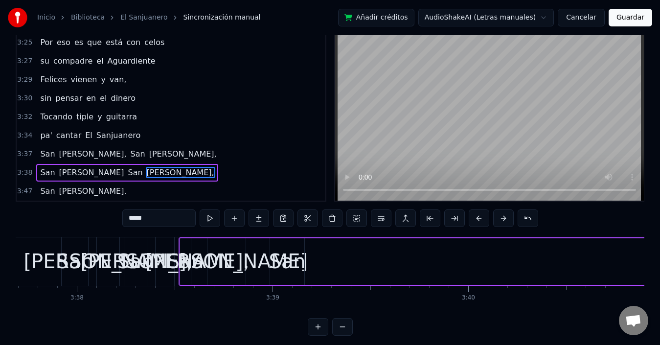
scroll to position [0, 42573]
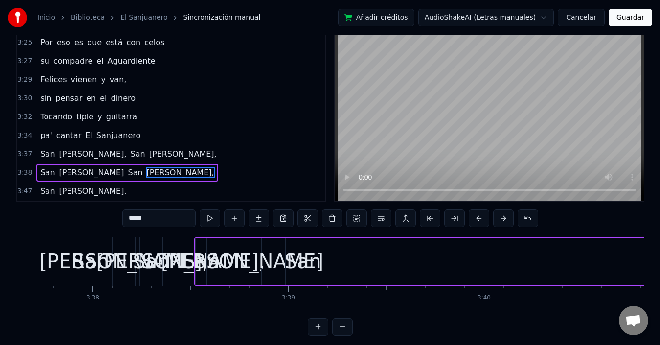
click at [355, 264] on div "San Juan San Juan," at bounding box center [517, 261] width 646 height 48
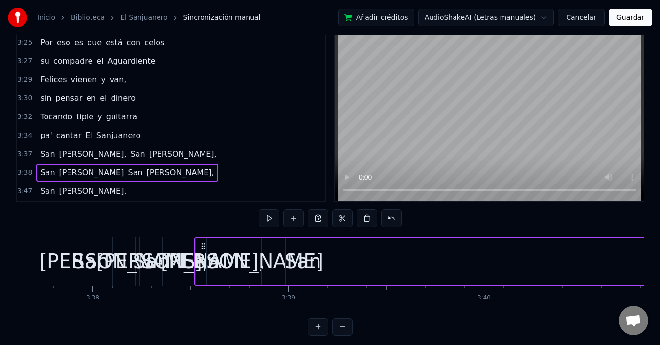
click at [302, 259] on div "San" at bounding box center [302, 261] width 37 height 29
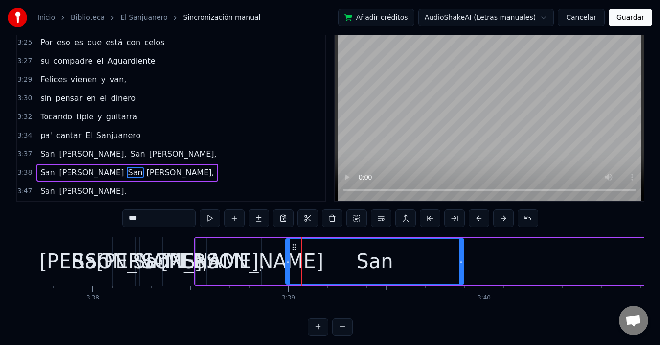
drag, startPoint x: 318, startPoint y: 259, endPoint x: 298, endPoint y: 268, distance: 22.2
click at [462, 266] on div at bounding box center [461, 261] width 4 height 45
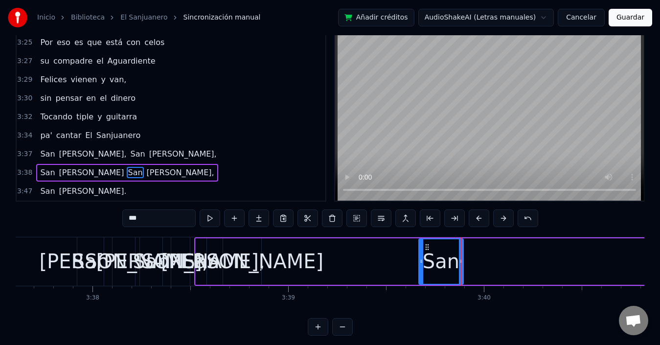
drag, startPoint x: 288, startPoint y: 262, endPoint x: 421, endPoint y: 266, distance: 133.1
click at [421, 266] on div at bounding box center [421, 261] width 4 height 45
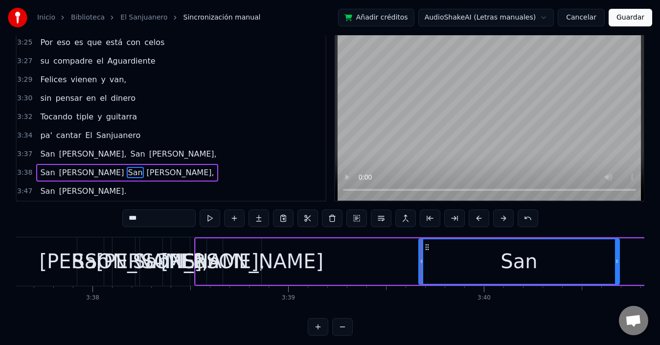
drag, startPoint x: 461, startPoint y: 260, endPoint x: 617, endPoint y: 263, distance: 156.1
click at [617, 263] on icon at bounding box center [617, 261] width 4 height 8
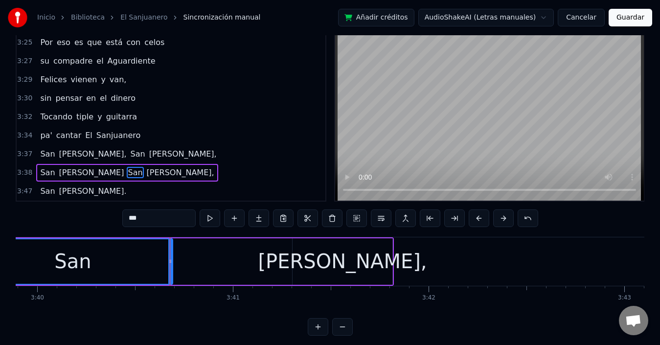
scroll to position [0, 43125]
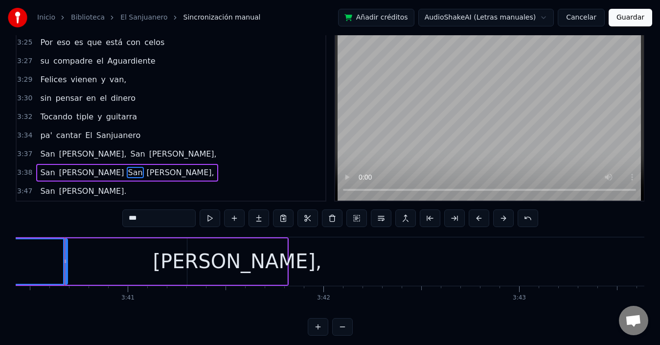
drag, startPoint x: 421, startPoint y: 262, endPoint x: 250, endPoint y: 273, distance: 171.0
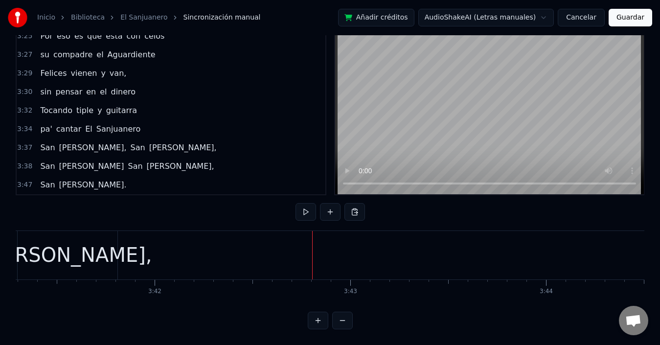
scroll to position [0, 43289]
click at [96, 252] on div "[PERSON_NAME]," at bounding box center [72, 255] width 100 height 48
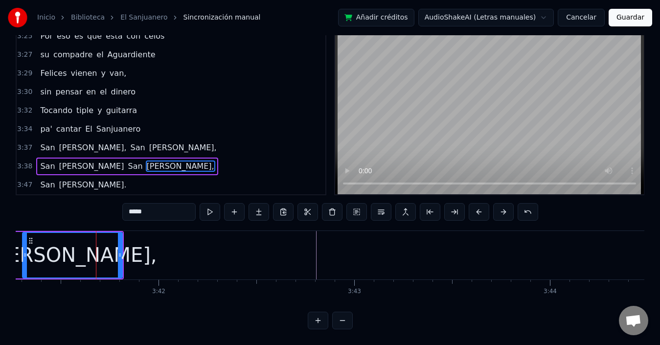
scroll to position [22, 0]
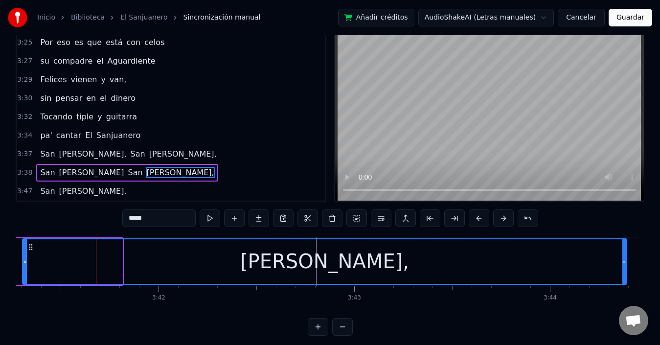
drag, startPoint x: 121, startPoint y: 261, endPoint x: 625, endPoint y: 263, distance: 504.3
click at [625, 263] on icon at bounding box center [624, 261] width 4 height 8
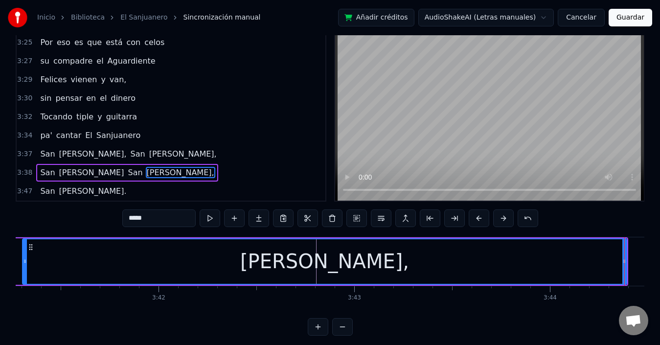
drag, startPoint x: 659, startPoint y: 307, endPoint x: 668, endPoint y: 349, distance: 42.5
click at [660, 344] on html "Inicio Biblioteca El Sanjuanero Sincronización manual Añadir créditos AudioShak…" at bounding box center [330, 164] width 660 height 373
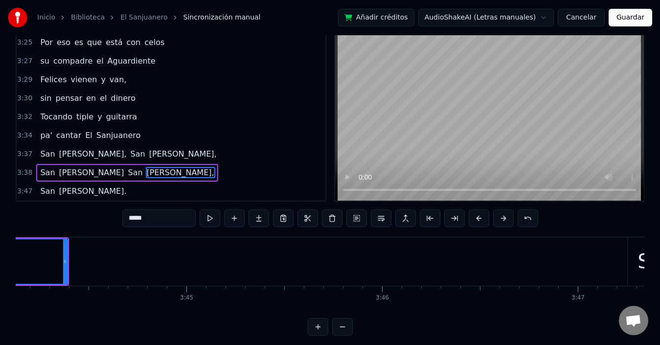
scroll to position [0, 43849]
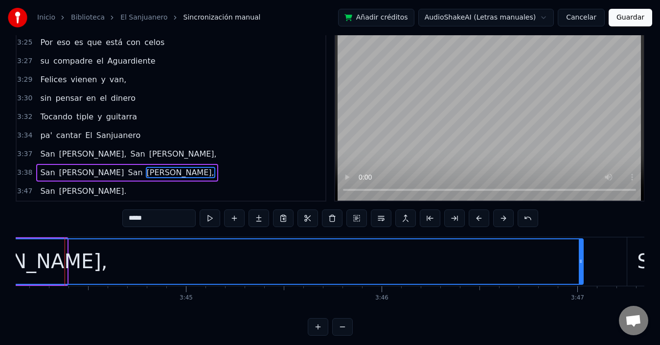
drag, startPoint x: 63, startPoint y: 263, endPoint x: 579, endPoint y: 251, distance: 516.1
click at [579, 251] on div at bounding box center [581, 261] width 4 height 45
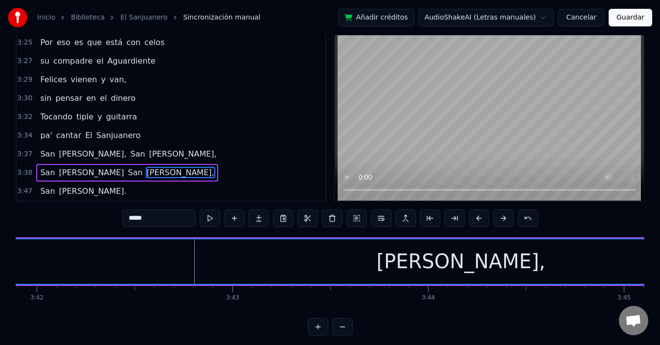
scroll to position [0, 43399]
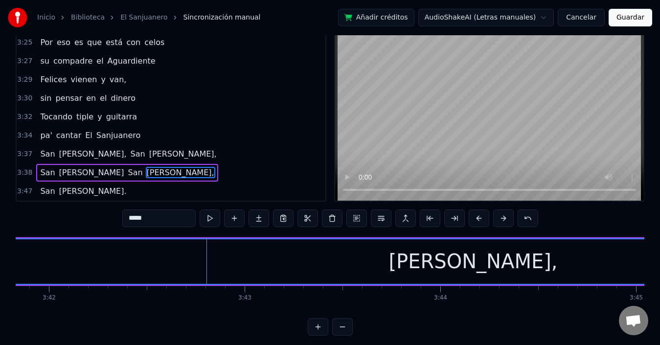
click at [264, 257] on div "[PERSON_NAME]," at bounding box center [472, 261] width 1119 height 45
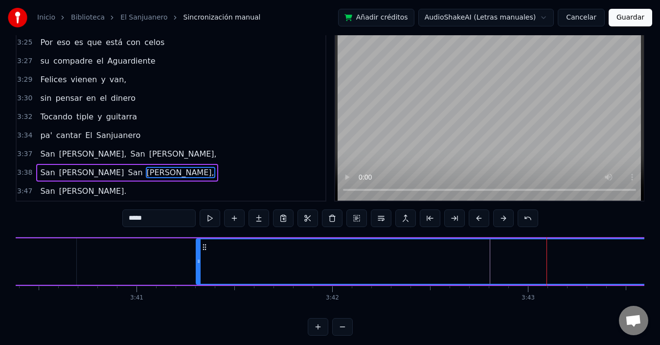
scroll to position [0, 43086]
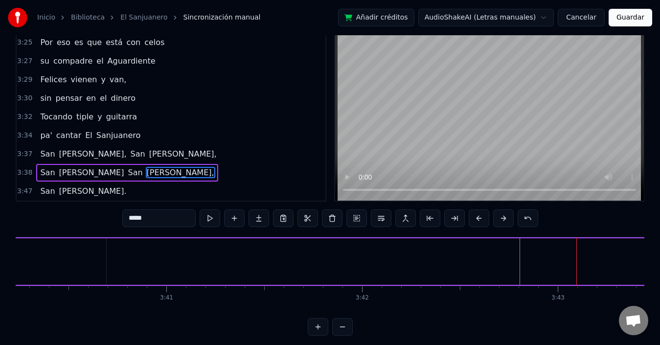
drag, startPoint x: 227, startPoint y: 261, endPoint x: 651, endPoint y: 253, distance: 423.2
click at [651, 253] on div "Inicio Biblioteca El Sanjuanero Sincronización manual Añadir créditos AudioShak…" at bounding box center [330, 157] width 660 height 358
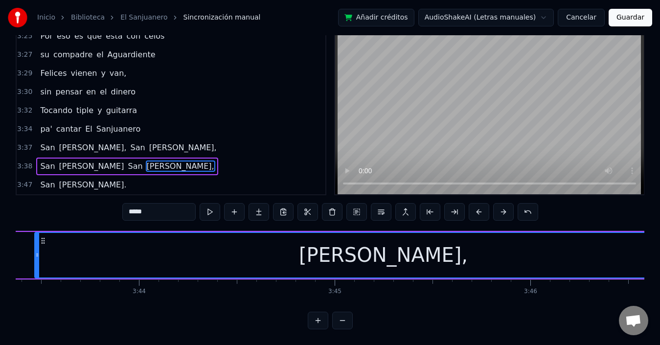
scroll to position [0, 43712]
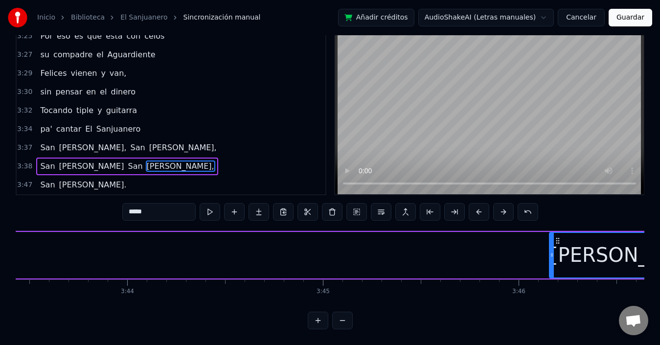
drag, startPoint x: 24, startPoint y: 249, endPoint x: 649, endPoint y: 292, distance: 626.1
click at [553, 251] on icon at bounding box center [552, 255] width 4 height 8
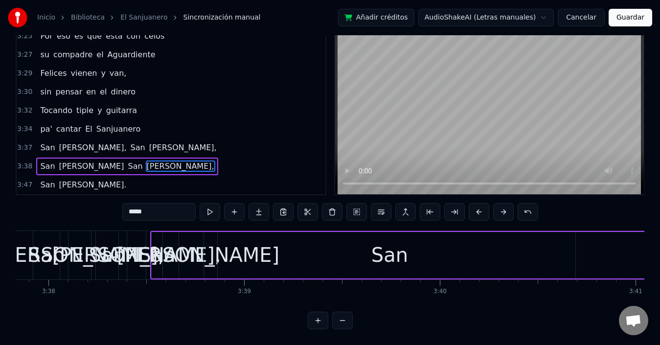
scroll to position [0, 42616]
click at [269, 238] on div "San" at bounding box center [389, 255] width 371 height 46
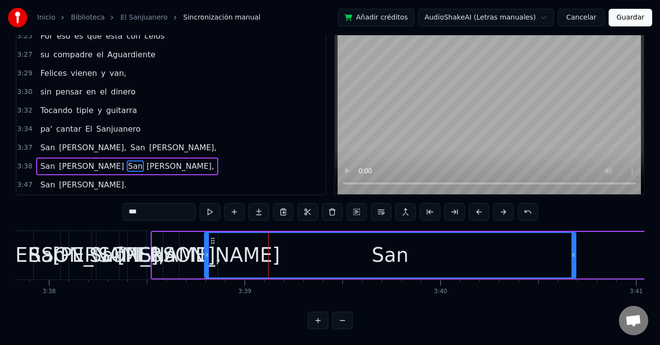
scroll to position [22, 0]
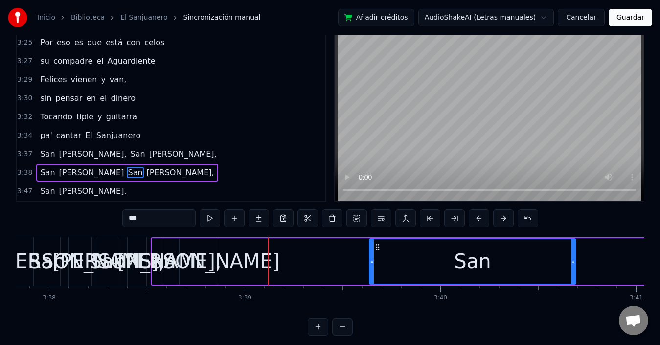
drag, startPoint x: 207, startPoint y: 261, endPoint x: 372, endPoint y: 266, distance: 164.9
click at [372, 266] on div at bounding box center [372, 261] width 4 height 45
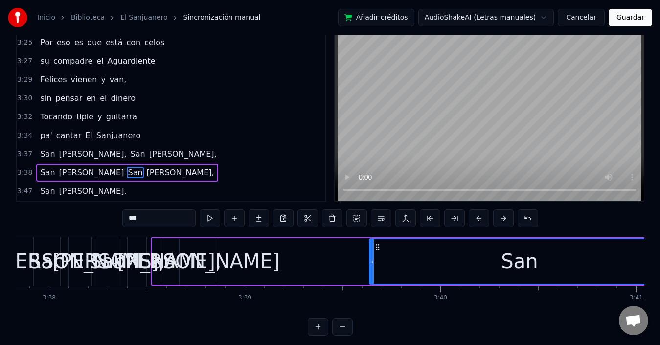
drag, startPoint x: 574, startPoint y: 261, endPoint x: 668, endPoint y: 263, distance: 93.9
click at [660, 263] on html "Inicio Biblioteca El Sanjuanero Sincronización manual Añadir créditos AudioShak…" at bounding box center [330, 164] width 660 height 373
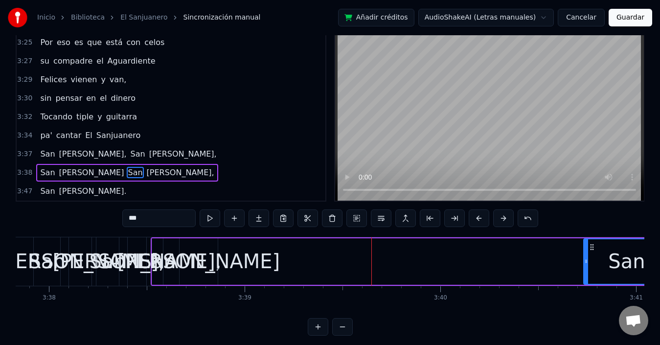
drag, startPoint x: 373, startPoint y: 263, endPoint x: 588, endPoint y: 262, distance: 215.2
click at [588, 262] on div "San" at bounding box center [626, 261] width 85 height 45
click at [209, 265] on div "[PERSON_NAME]" at bounding box center [198, 261] width 162 height 29
type input "****"
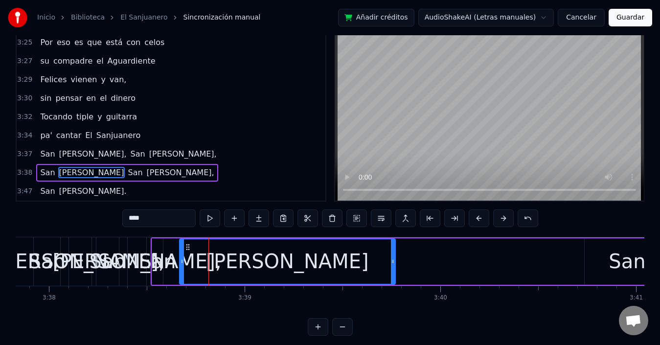
drag, startPoint x: 215, startPoint y: 261, endPoint x: 393, endPoint y: 266, distance: 177.6
click at [393, 266] on div at bounding box center [393, 261] width 4 height 45
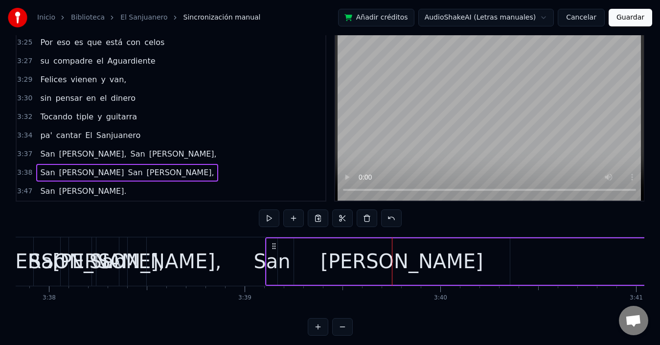
drag, startPoint x: 159, startPoint y: 244, endPoint x: 274, endPoint y: 253, distance: 114.9
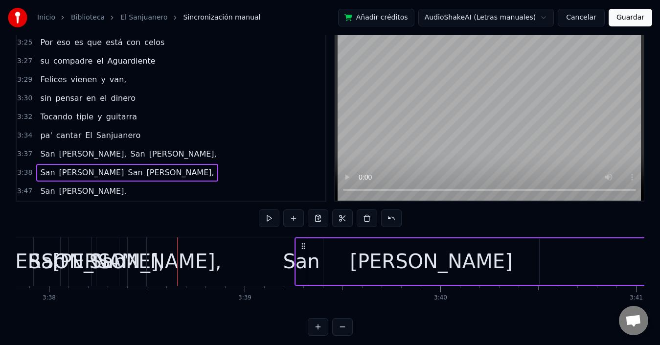
drag, startPoint x: 160, startPoint y: 245, endPoint x: 304, endPoint y: 251, distance: 143.9
click at [340, 271] on div "[PERSON_NAME]" at bounding box center [431, 261] width 216 height 46
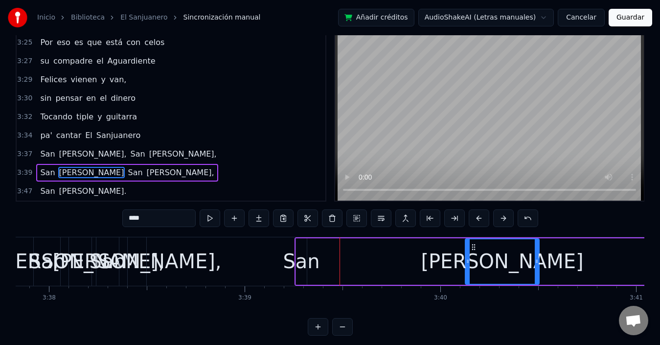
drag, startPoint x: 326, startPoint y: 258, endPoint x: 468, endPoint y: 263, distance: 141.9
click at [468, 263] on icon at bounding box center [468, 261] width 4 height 8
click at [306, 267] on div "San" at bounding box center [301, 261] width 37 height 29
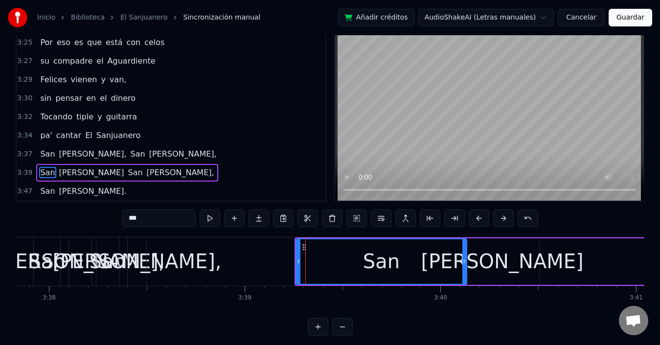
drag, startPoint x: 304, startPoint y: 261, endPoint x: 365, endPoint y: 278, distance: 63.5
click at [464, 265] on div at bounding box center [464, 261] width 4 height 45
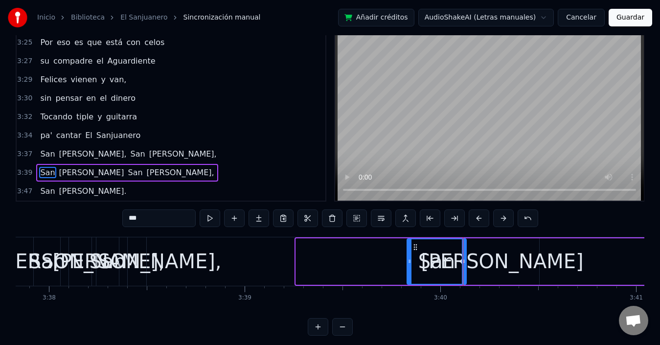
drag, startPoint x: 297, startPoint y: 259, endPoint x: 408, endPoint y: 275, distance: 112.2
click at [408, 275] on div at bounding box center [409, 261] width 4 height 45
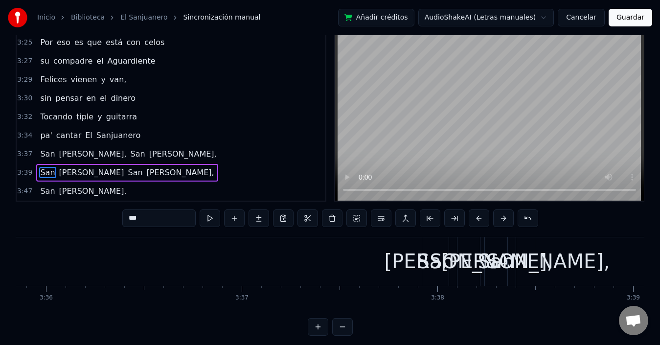
click at [450, 254] on div "[PERSON_NAME]," at bounding box center [468, 261] width 169 height 29
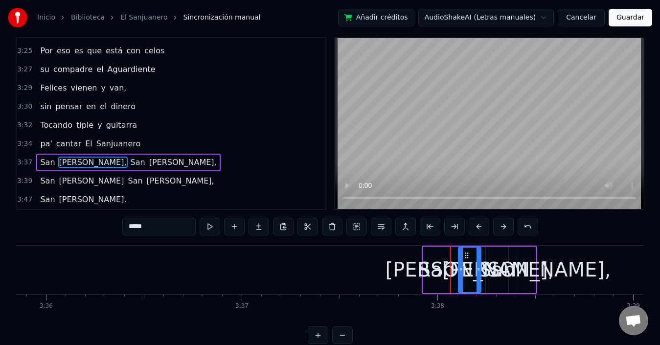
scroll to position [3, 0]
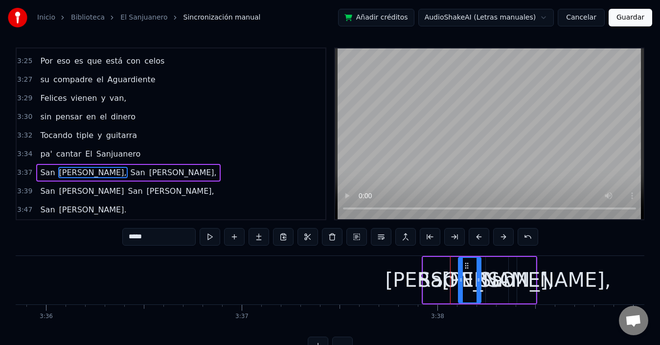
click at [428, 274] on div "San" at bounding box center [436, 279] width 37 height 29
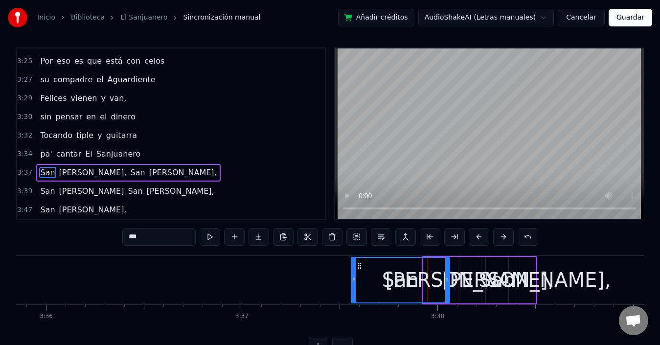
drag, startPoint x: 424, startPoint y: 278, endPoint x: 352, endPoint y: 282, distance: 72.0
click at [352, 282] on icon at bounding box center [354, 280] width 4 height 8
click at [459, 280] on div "[PERSON_NAME]," at bounding box center [469, 279] width 169 height 29
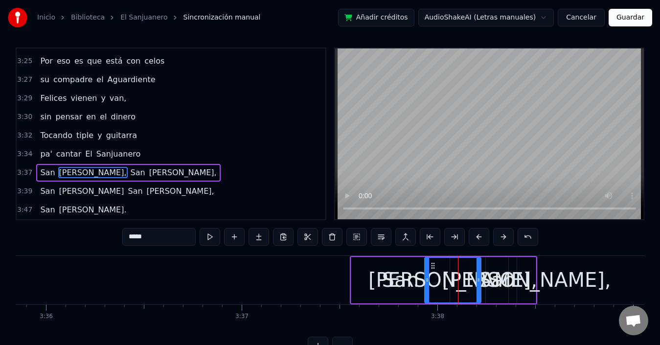
drag, startPoint x: 459, startPoint y: 282, endPoint x: 426, endPoint y: 283, distance: 33.8
click at [426, 283] on icon at bounding box center [427, 280] width 4 height 8
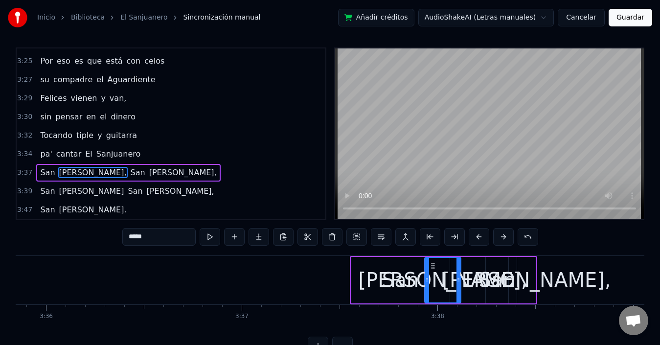
drag, startPoint x: 478, startPoint y: 280, endPoint x: 458, endPoint y: 285, distance: 20.6
click at [458, 285] on div at bounding box center [458, 280] width 4 height 45
click at [354, 279] on div "San" at bounding box center [400, 280] width 98 height 46
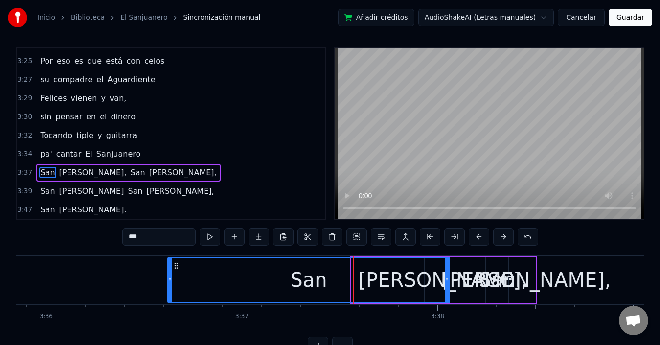
drag, startPoint x: 354, startPoint y: 280, endPoint x: 170, endPoint y: 279, distance: 183.4
click at [170, 279] on icon at bounding box center [170, 280] width 4 height 8
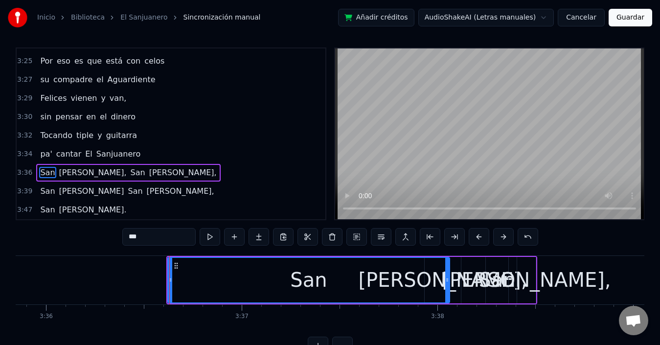
click at [373, 280] on div "San" at bounding box center [308, 280] width 281 height 45
click at [421, 277] on div "San" at bounding box center [308, 280] width 281 height 45
click at [440, 287] on div "San" at bounding box center [308, 280] width 281 height 45
click at [452, 284] on div "[PERSON_NAME]," at bounding box center [443, 279] width 169 height 29
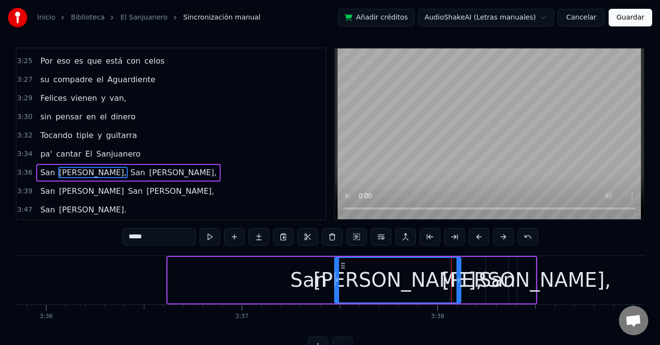
drag, startPoint x: 426, startPoint y: 284, endPoint x: 336, endPoint y: 289, distance: 90.1
click at [336, 289] on div at bounding box center [337, 280] width 4 height 45
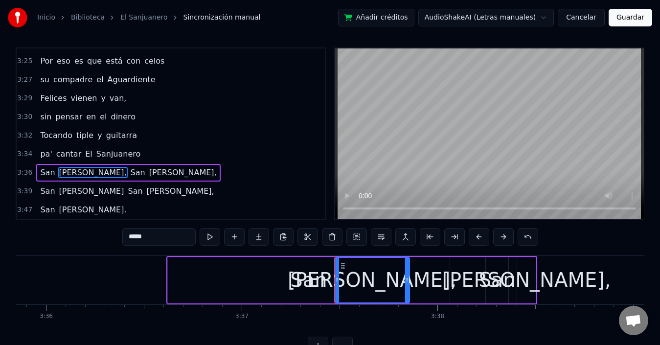
drag, startPoint x: 458, startPoint y: 280, endPoint x: 406, endPoint y: 288, distance: 51.9
click at [406, 288] on div at bounding box center [407, 280] width 4 height 45
click at [224, 284] on div "San" at bounding box center [309, 280] width 282 height 46
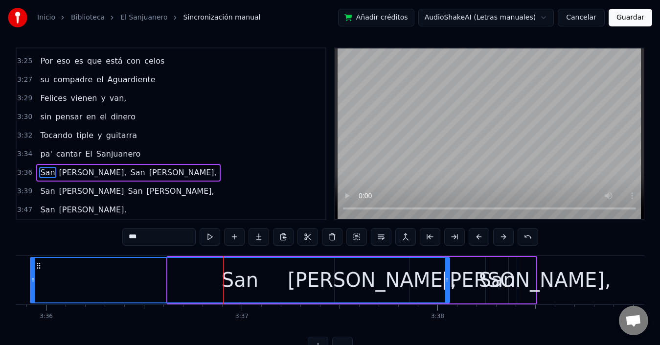
drag, startPoint x: 172, startPoint y: 280, endPoint x: 34, endPoint y: 279, distance: 137.4
click at [34, 279] on icon at bounding box center [33, 280] width 4 height 8
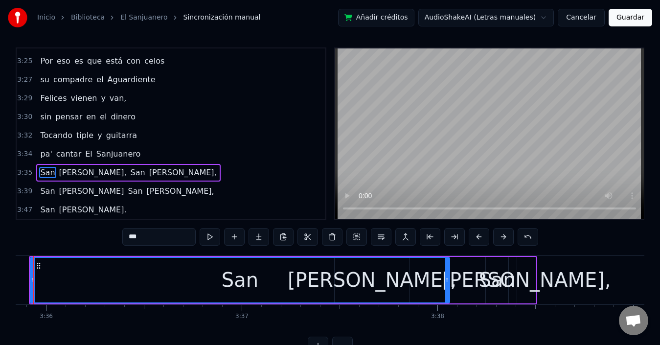
click at [313, 282] on div "San" at bounding box center [240, 280] width 418 height 45
click at [250, 278] on div "San" at bounding box center [240, 279] width 37 height 29
drag, startPoint x: 155, startPoint y: 267, endPoint x: 123, endPoint y: 278, distance: 33.7
click at [155, 268] on div "San" at bounding box center [240, 280] width 418 height 45
click at [86, 280] on div "San" at bounding box center [240, 280] width 418 height 45
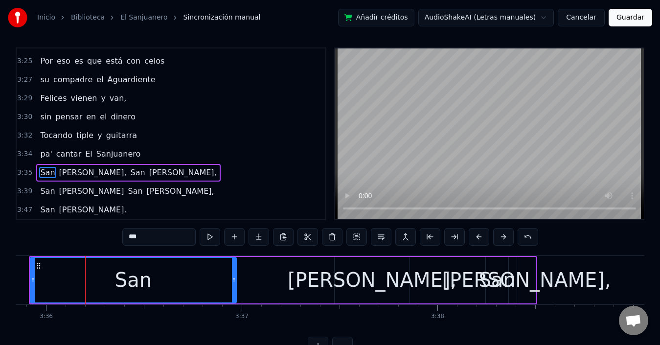
drag, startPoint x: 447, startPoint y: 279, endPoint x: 234, endPoint y: 282, distance: 213.3
click at [234, 282] on icon at bounding box center [234, 280] width 4 height 8
click at [359, 279] on div "[PERSON_NAME]," at bounding box center [372, 279] width 169 height 29
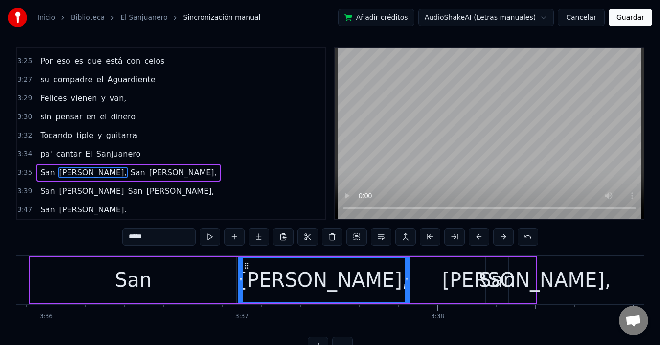
drag, startPoint x: 337, startPoint y: 279, endPoint x: 240, endPoint y: 281, distance: 96.4
click at [240, 281] on icon at bounding box center [241, 280] width 4 height 8
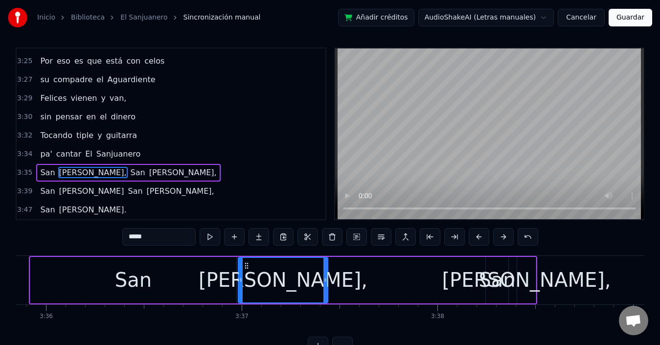
drag, startPoint x: 406, startPoint y: 282, endPoint x: 324, endPoint y: 288, distance: 81.9
click at [324, 288] on div at bounding box center [325, 280] width 4 height 45
click at [498, 282] on div "San" at bounding box center [496, 279] width 37 height 29
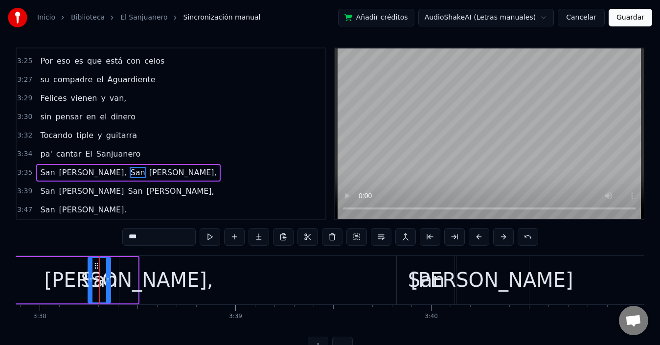
scroll to position [0, 42678]
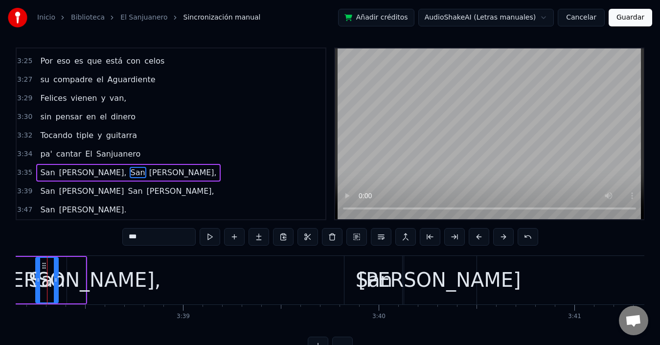
click at [82, 280] on div "[PERSON_NAME]," at bounding box center [76, 279] width 169 height 29
type input "*****"
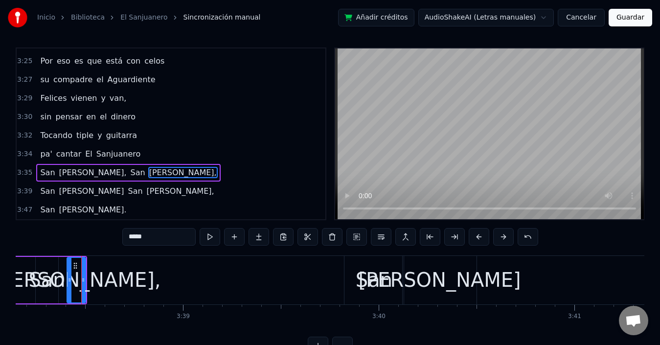
drag, startPoint x: 87, startPoint y: 280, endPoint x: 112, endPoint y: 284, distance: 25.7
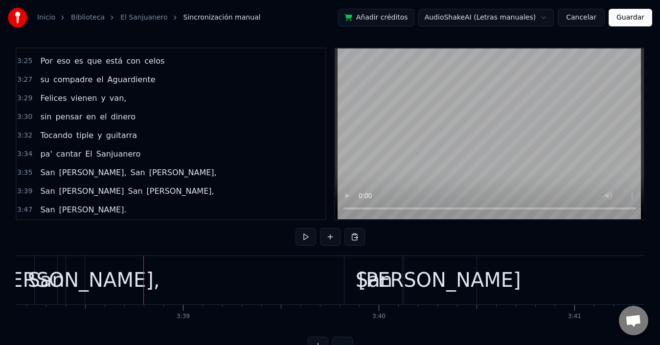
click at [76, 284] on div "[PERSON_NAME]," at bounding box center [75, 279] width 169 height 29
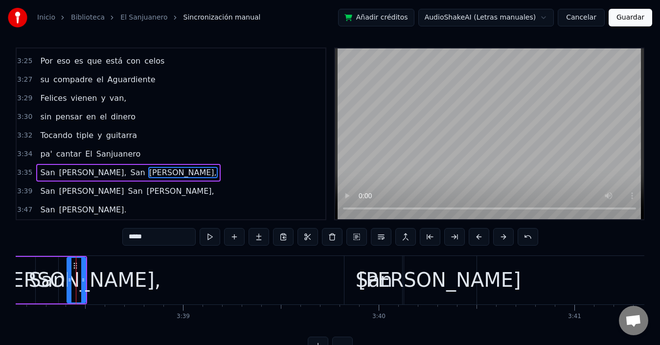
click at [51, 262] on div "San" at bounding box center [47, 280] width 22 height 46
type input "***"
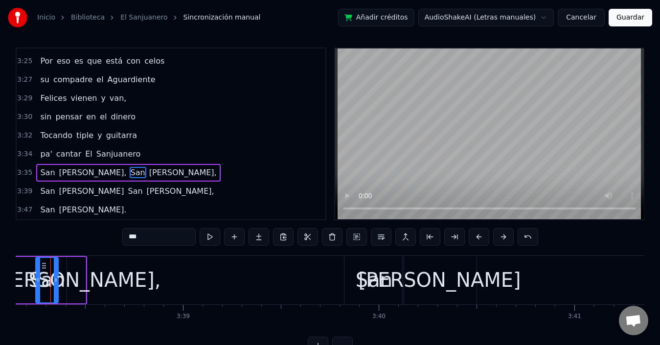
scroll to position [0, 42664]
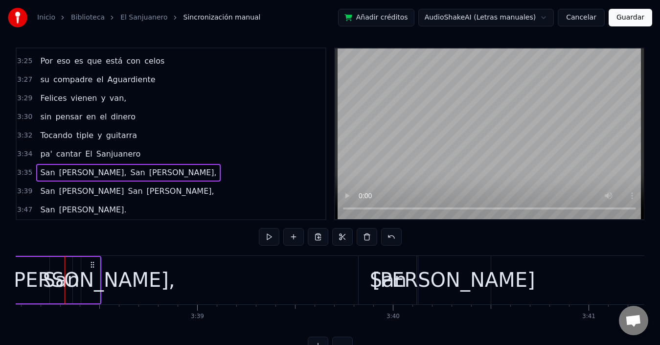
scroll to position [0, 42631]
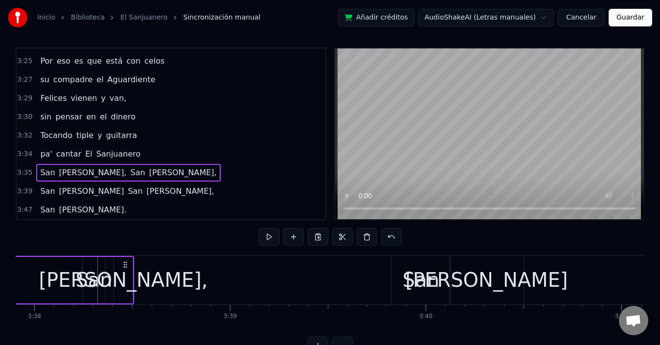
drag, startPoint x: 132, startPoint y: 283, endPoint x: 148, endPoint y: 282, distance: 15.7
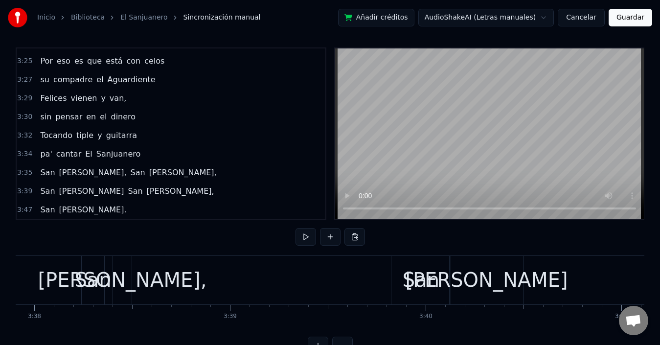
click at [113, 264] on div "[PERSON_NAME]," at bounding box center [122, 280] width 19 height 48
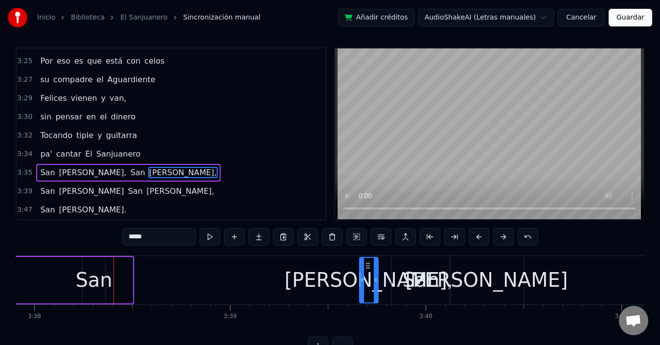
drag, startPoint x: 124, startPoint y: 263, endPoint x: 370, endPoint y: 273, distance: 245.7
click at [370, 273] on div "[PERSON_NAME]," at bounding box center [369, 280] width 18 height 45
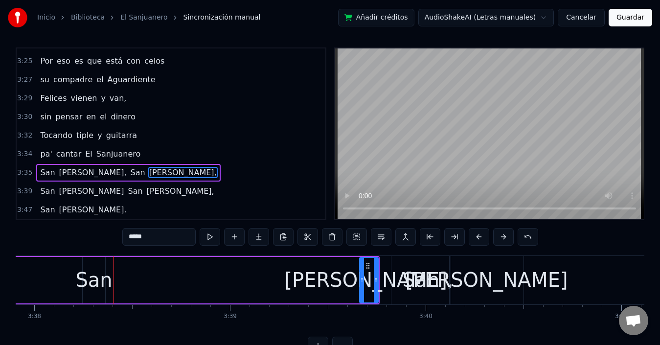
click at [364, 275] on div "[PERSON_NAME]," at bounding box center [369, 279] width 169 height 29
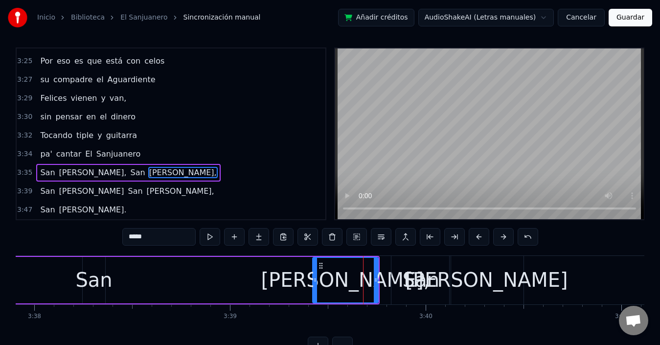
drag, startPoint x: 361, startPoint y: 280, endPoint x: 314, endPoint y: 288, distance: 47.5
click at [314, 288] on div at bounding box center [315, 280] width 4 height 45
click at [273, 302] on div "San Juan, San Juan," at bounding box center [3, 280] width 754 height 48
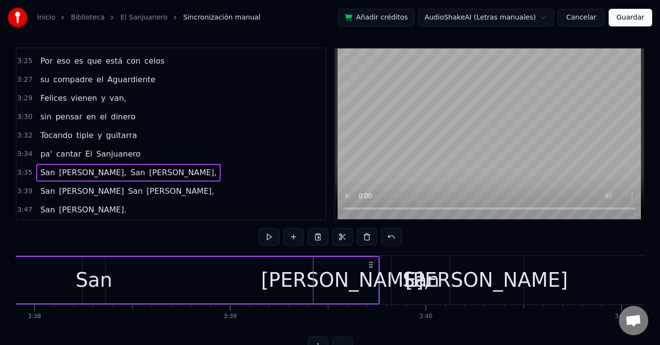
click at [96, 277] on div "San" at bounding box center [93, 279] width 37 height 29
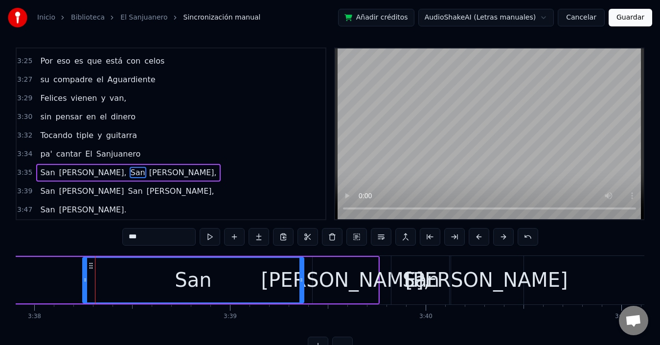
drag, startPoint x: 103, startPoint y: 278, endPoint x: 301, endPoint y: 282, distance: 198.6
click at [301, 282] on icon at bounding box center [301, 280] width 4 height 8
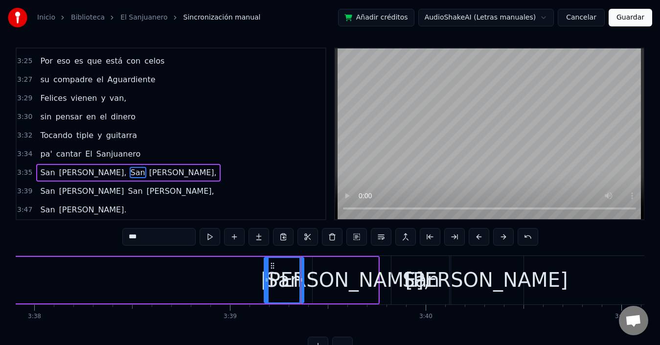
drag, startPoint x: 84, startPoint y: 278, endPoint x: 265, endPoint y: 286, distance: 181.6
click at [265, 286] on div at bounding box center [267, 280] width 4 height 45
click at [246, 321] on div "En mi tierra todo es gloria Cuando se canta joropo, cuando se canta joropo. Si …" at bounding box center [330, 291] width 628 height 73
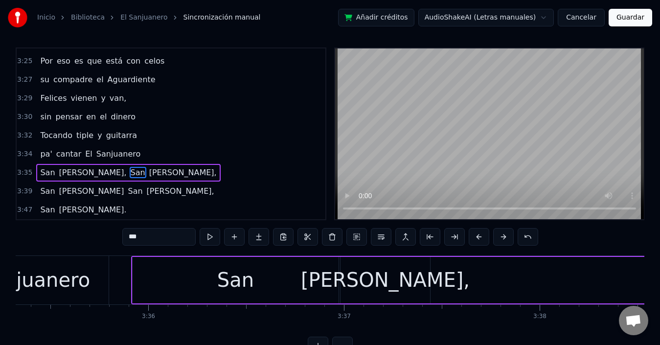
scroll to position [0, 42122]
click at [392, 282] on div "[PERSON_NAME]," at bounding box center [388, 279] width 169 height 29
type input "*****"
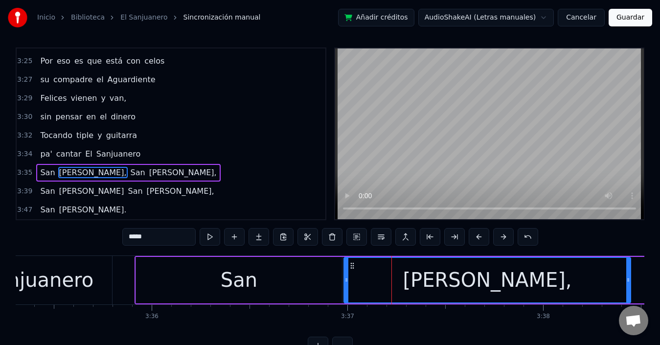
drag, startPoint x: 432, startPoint y: 279, endPoint x: 629, endPoint y: 269, distance: 197.3
click at [629, 269] on div at bounding box center [628, 280] width 4 height 45
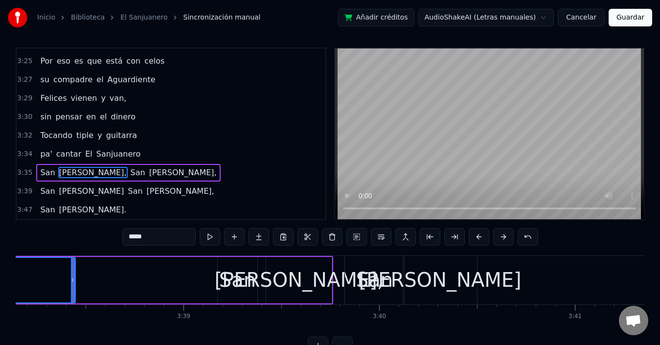
scroll to position [0, 42686]
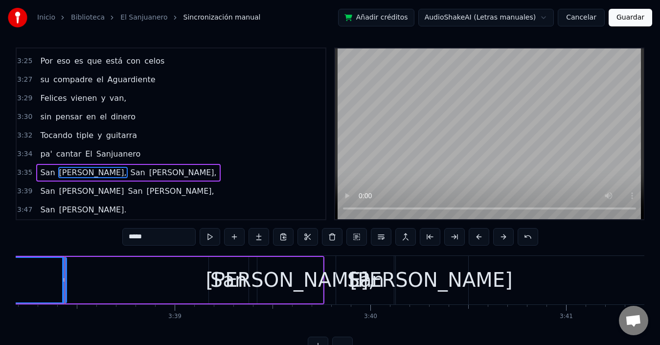
drag, startPoint x: 345, startPoint y: 277, endPoint x: 159, endPoint y: 288, distance: 185.7
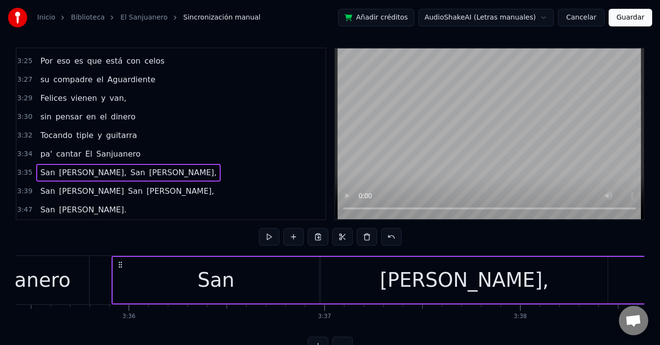
scroll to position [0, 42139]
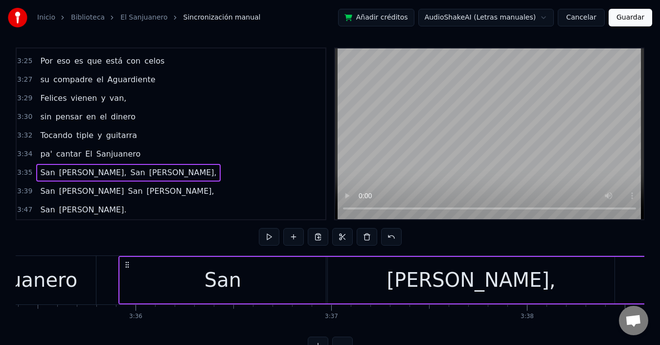
click at [359, 281] on div "[PERSON_NAME]," at bounding box center [471, 280] width 287 height 46
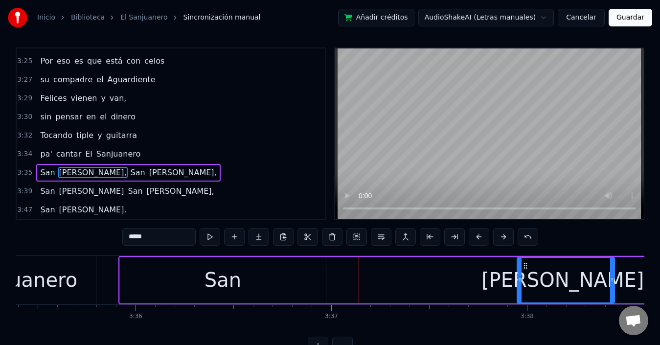
drag, startPoint x: 331, startPoint y: 279, endPoint x: 520, endPoint y: 282, distance: 189.3
click at [520, 282] on icon at bounding box center [519, 280] width 4 height 8
click at [299, 282] on div "San" at bounding box center [223, 280] width 206 height 46
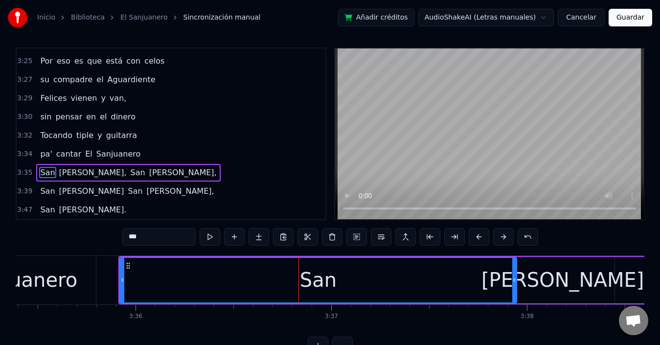
drag, startPoint x: 322, startPoint y: 278, endPoint x: 513, endPoint y: 285, distance: 190.9
click at [513, 285] on div at bounding box center [514, 280] width 4 height 45
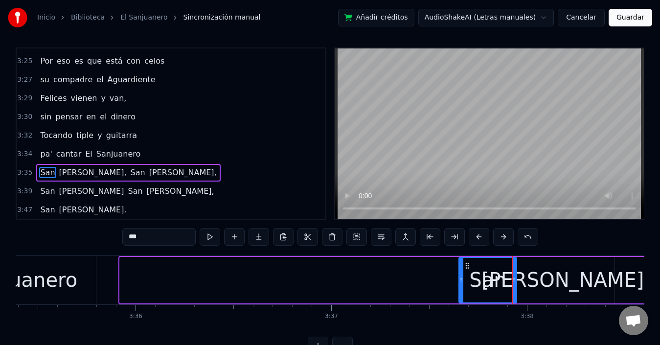
drag, startPoint x: 122, startPoint y: 280, endPoint x: 461, endPoint y: 287, distance: 339.0
click at [461, 287] on div at bounding box center [461, 280] width 4 height 45
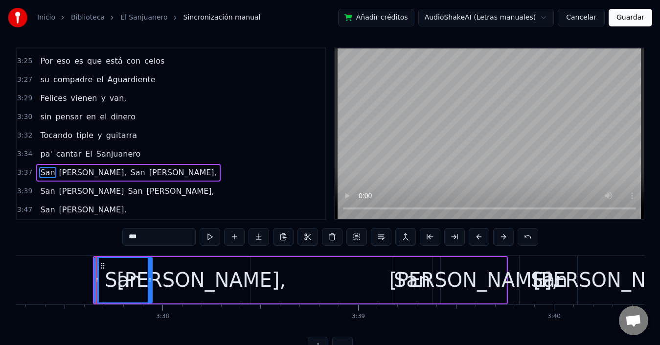
scroll to position [0, 42510]
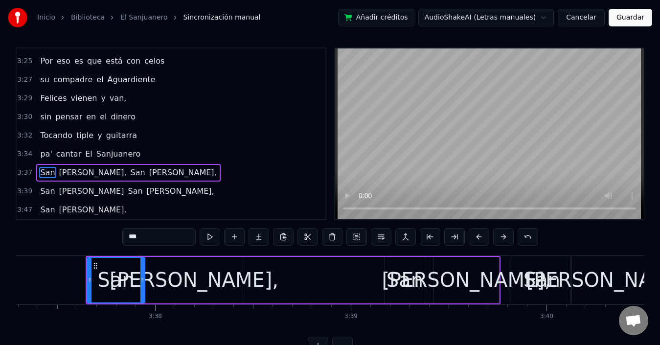
click at [212, 286] on div "[PERSON_NAME]," at bounding box center [194, 279] width 169 height 29
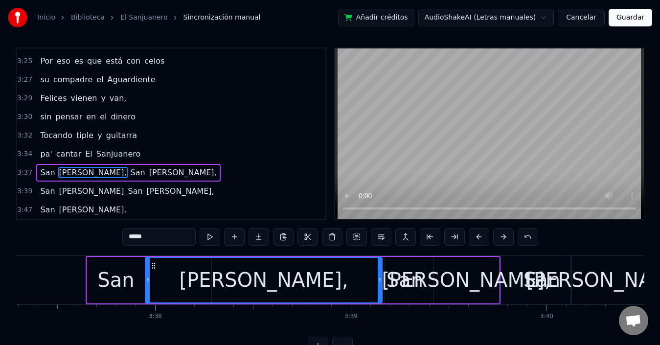
drag, startPoint x: 241, startPoint y: 279, endPoint x: 380, endPoint y: 289, distance: 139.7
click at [380, 289] on div at bounding box center [380, 280] width 4 height 45
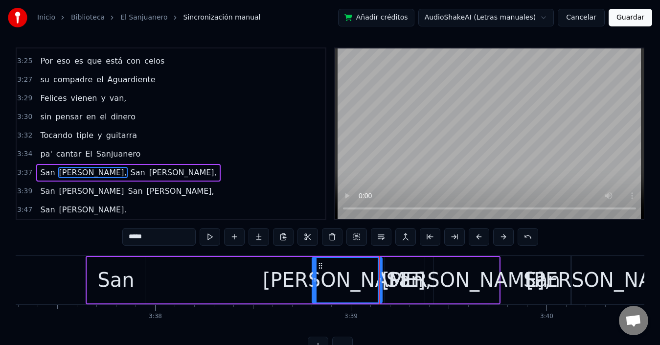
drag, startPoint x: 148, startPoint y: 278, endPoint x: 315, endPoint y: 285, distance: 166.9
click at [315, 285] on div at bounding box center [315, 280] width 4 height 45
click at [135, 282] on div "San" at bounding box center [116, 280] width 58 height 46
type input "***"
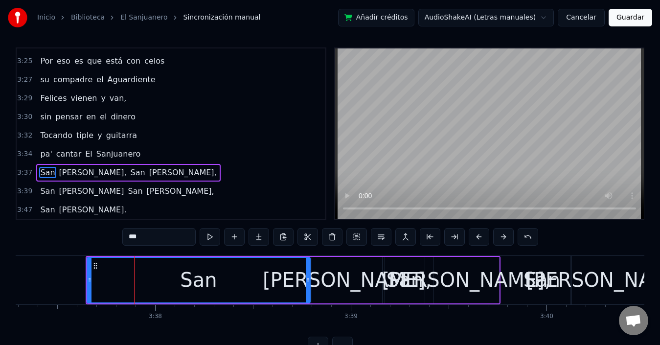
drag, startPoint x: 143, startPoint y: 281, endPoint x: 308, endPoint y: 288, distance: 165.4
click at [308, 288] on div at bounding box center [308, 280] width 4 height 45
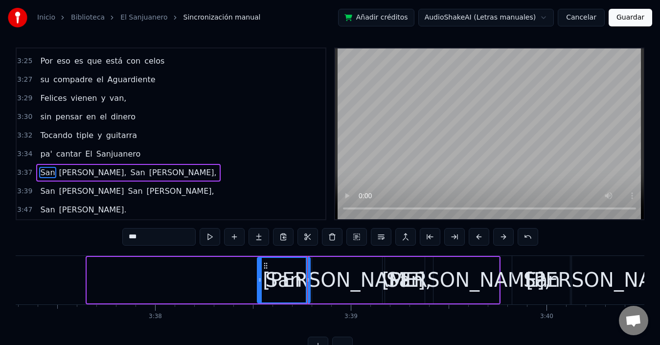
drag, startPoint x: 90, startPoint y: 282, endPoint x: 261, endPoint y: 295, distance: 170.8
click at [261, 295] on div at bounding box center [260, 280] width 4 height 45
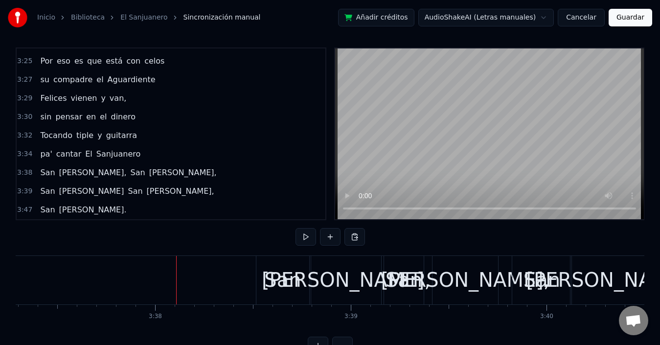
click at [39, 159] on span "pa'" at bounding box center [46, 153] width 14 height 11
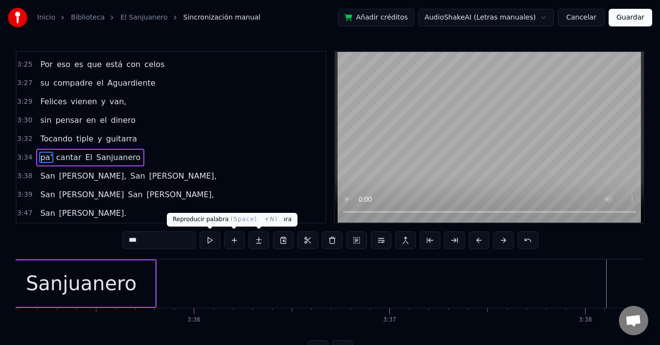
scroll to position [0, 41834]
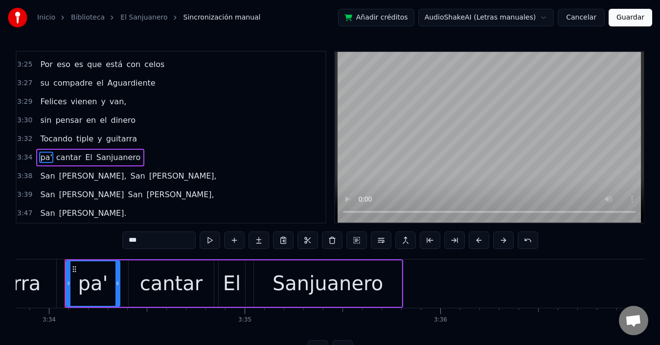
click at [210, 240] on button at bounding box center [210, 240] width 21 height 18
click at [74, 148] on div "3:34 pa' cantar El Sanjuanero" at bounding box center [171, 157] width 309 height 19
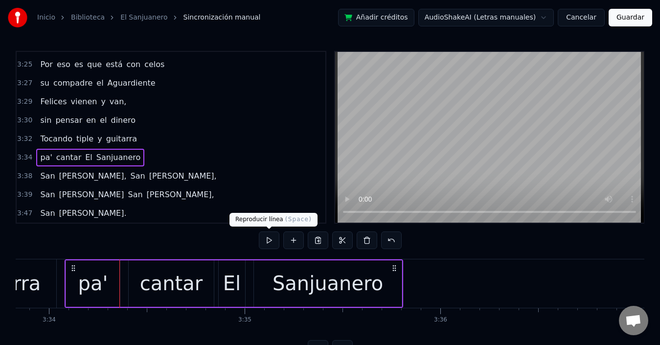
click at [265, 238] on button at bounding box center [269, 240] width 21 height 18
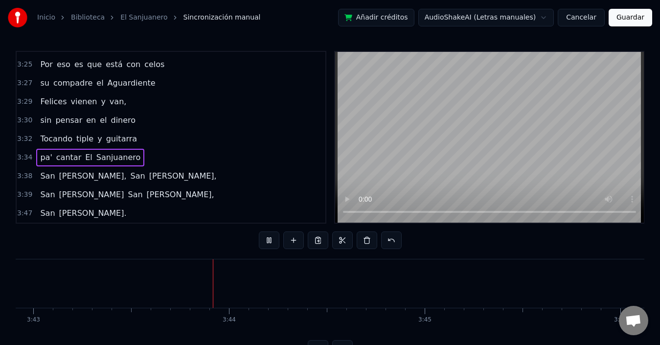
scroll to position [0, 43613]
click at [49, 174] on span "San" at bounding box center [47, 175] width 17 height 11
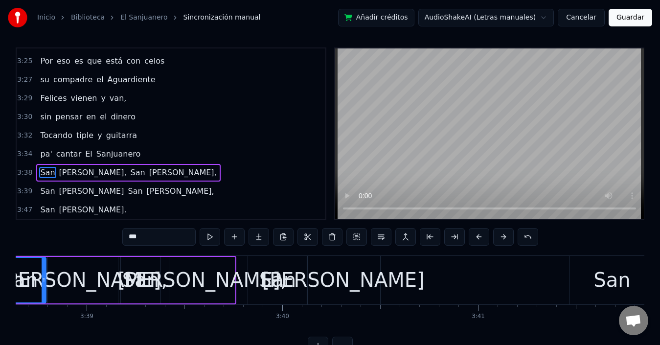
scroll to position [0, 42758]
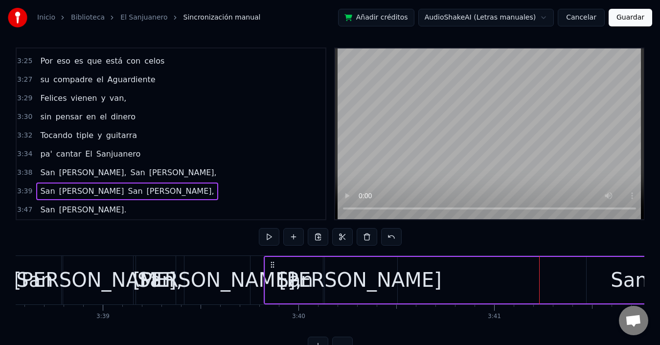
click at [392, 281] on div "[PERSON_NAME]" at bounding box center [360, 280] width 74 height 46
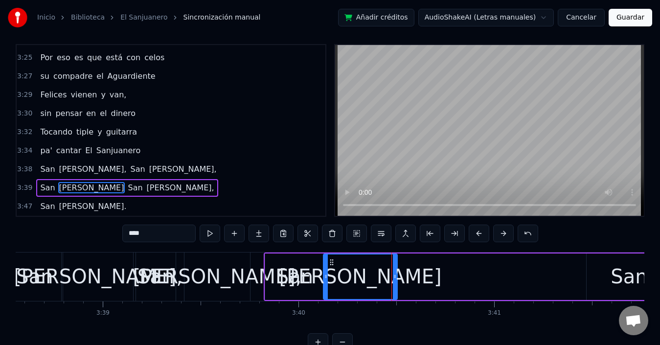
scroll to position [22, 0]
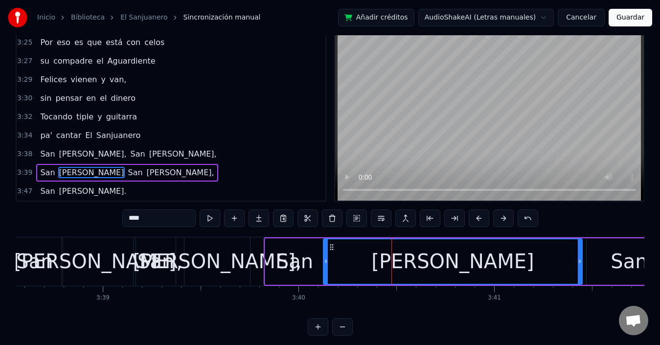
drag, startPoint x: 396, startPoint y: 261, endPoint x: 581, endPoint y: 268, distance: 185.0
click at [581, 268] on div at bounding box center [580, 261] width 4 height 45
click at [300, 263] on div "San" at bounding box center [294, 261] width 37 height 29
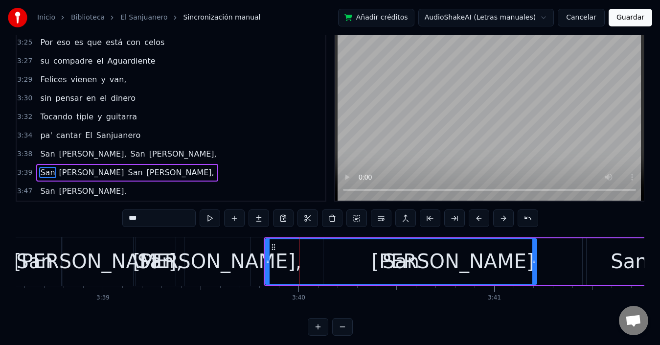
drag, startPoint x: 323, startPoint y: 265, endPoint x: 536, endPoint y: 269, distance: 212.3
click at [536, 269] on div at bounding box center [534, 261] width 4 height 45
drag, startPoint x: 269, startPoint y: 263, endPoint x: 284, endPoint y: 268, distance: 15.8
click at [284, 268] on div at bounding box center [283, 261] width 4 height 45
click at [474, 257] on div "San" at bounding box center [408, 261] width 255 height 45
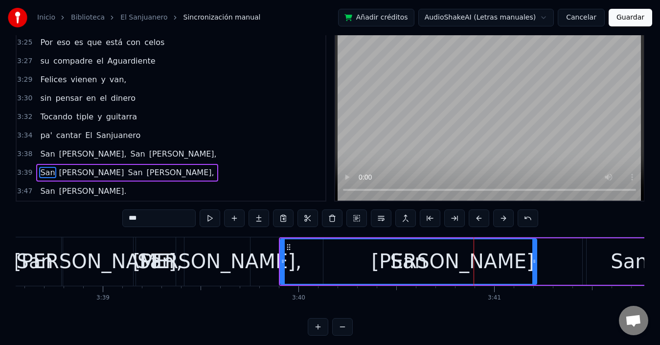
click at [517, 262] on div "San" at bounding box center [408, 261] width 255 height 45
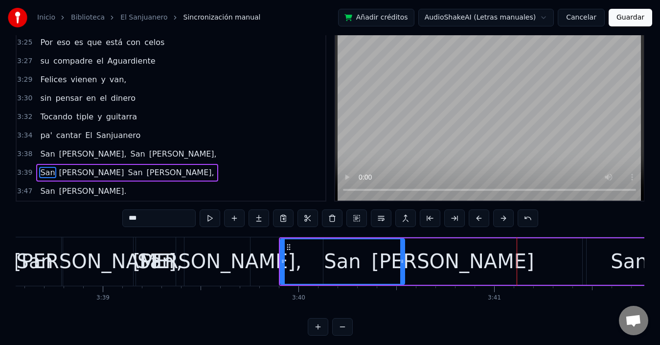
drag, startPoint x: 531, startPoint y: 266, endPoint x: 402, endPoint y: 261, distance: 129.2
click at [402, 261] on div at bounding box center [402, 261] width 4 height 45
click at [462, 260] on div "[PERSON_NAME]" at bounding box center [452, 261] width 162 height 29
type input "****"
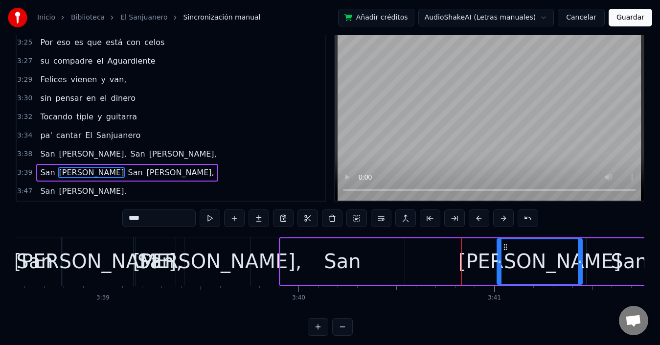
drag, startPoint x: 326, startPoint y: 260, endPoint x: 499, endPoint y: 270, distance: 174.0
click at [499, 270] on div at bounding box center [499, 261] width 4 height 45
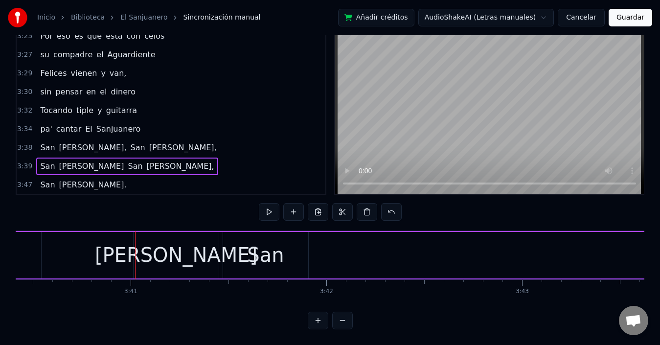
scroll to position [0, 43169]
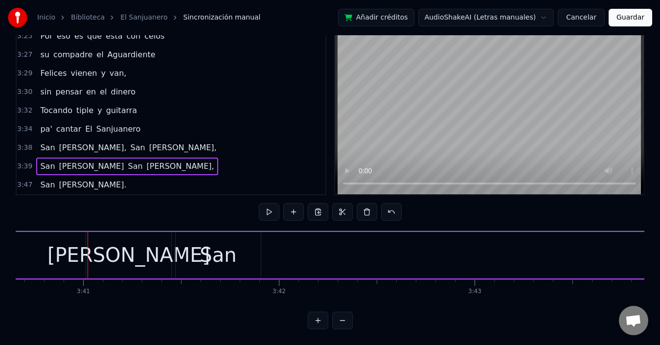
click at [254, 246] on div "San" at bounding box center [218, 255] width 85 height 46
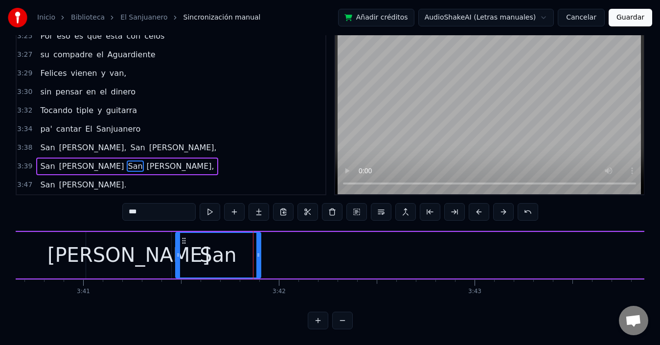
scroll to position [22, 0]
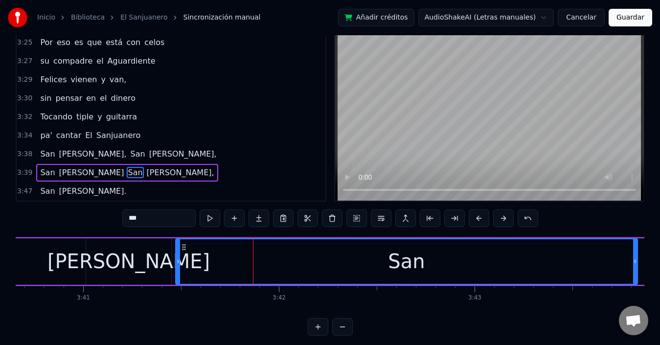
drag, startPoint x: 259, startPoint y: 261, endPoint x: 635, endPoint y: 266, distance: 376.6
click at [635, 266] on div at bounding box center [635, 261] width 4 height 45
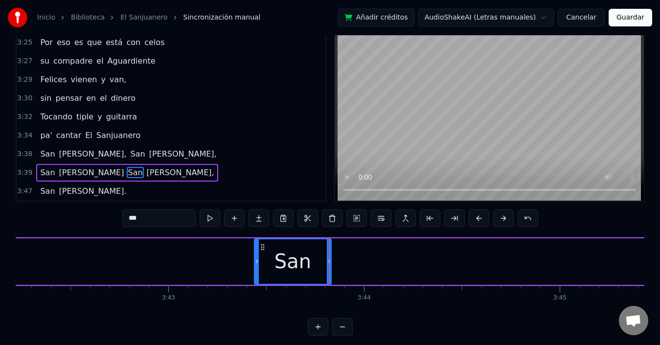
drag, startPoint x: 180, startPoint y: 261, endPoint x: 483, endPoint y: 286, distance: 304.2
click at [565, 269] on div "San Juan San Juan," at bounding box center [332, 261] width 1540 height 48
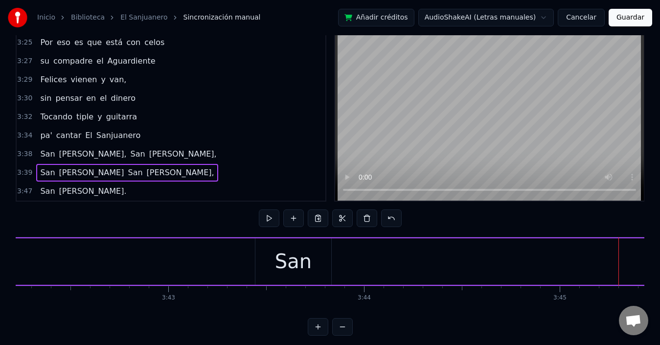
scroll to position [0, 43739]
click at [40, 259] on div "San" at bounding box center [29, 261] width 37 height 29
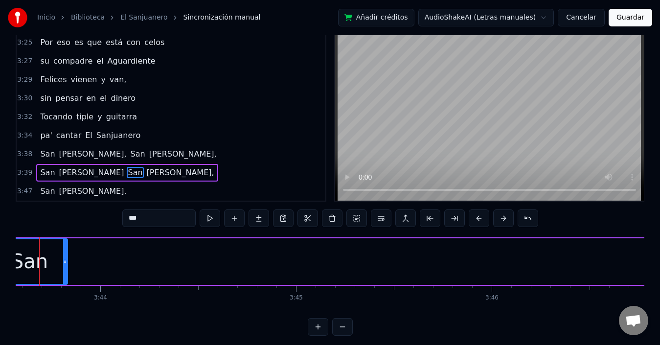
scroll to position [0, 43713]
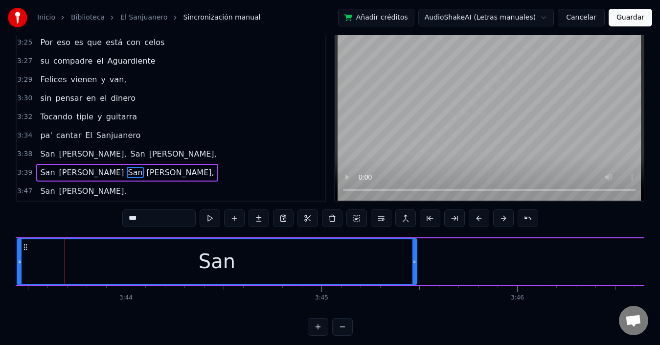
drag, startPoint x: 64, startPoint y: 260, endPoint x: 72, endPoint y: 243, distance: 19.0
click at [388, 275] on div "San" at bounding box center [217, 261] width 399 height 45
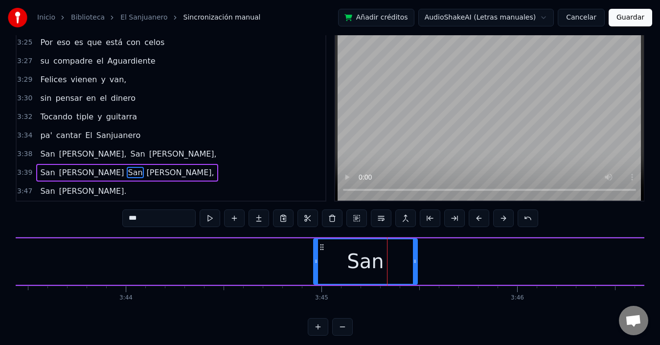
drag, startPoint x: 21, startPoint y: 263, endPoint x: 317, endPoint y: 282, distance: 297.0
click at [317, 282] on div at bounding box center [316, 261] width 4 height 45
click at [487, 267] on div "San Juan San Juan," at bounding box center [94, 261] width 1540 height 48
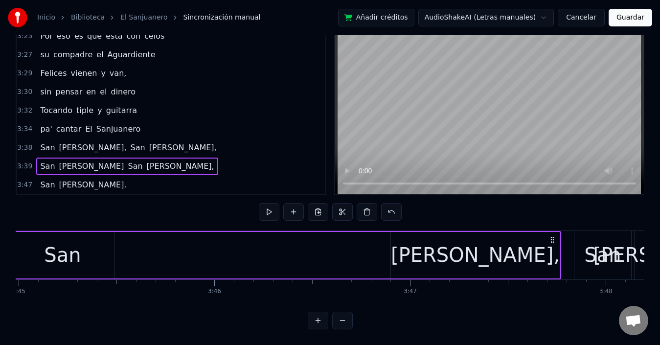
scroll to position [0, 44066]
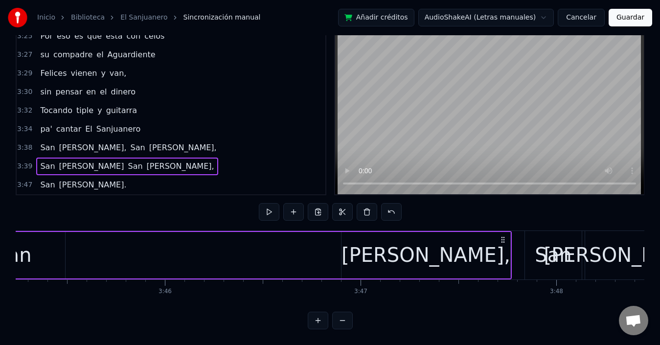
click at [55, 247] on div "San" at bounding box center [13, 255] width 104 height 46
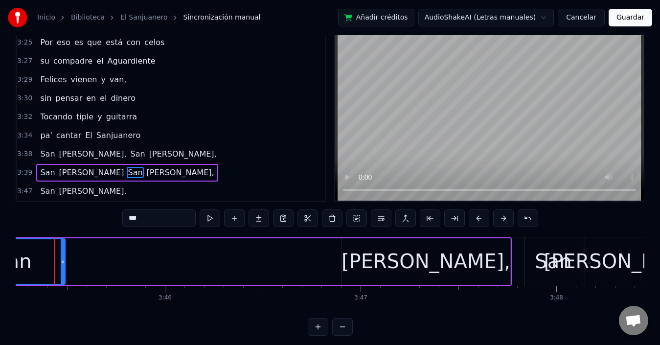
scroll to position [0, 44055]
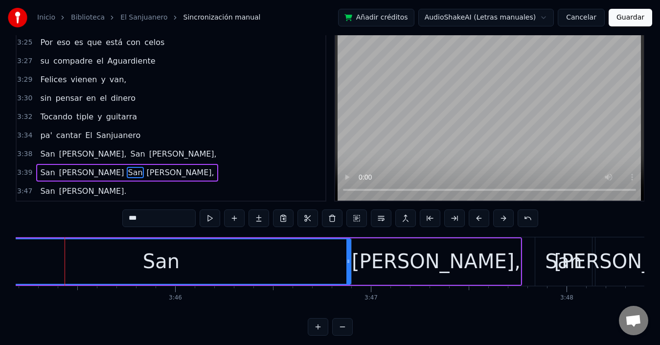
drag, startPoint x: 72, startPoint y: 262, endPoint x: 348, endPoint y: 273, distance: 275.6
click at [348, 273] on div at bounding box center [348, 261] width 4 height 45
click at [66, 260] on div "San" at bounding box center [161, 261] width 378 height 45
drag, startPoint x: 378, startPoint y: 266, endPoint x: 385, endPoint y: 266, distance: 7.3
click at [381, 266] on div "[PERSON_NAME]," at bounding box center [436, 261] width 169 height 46
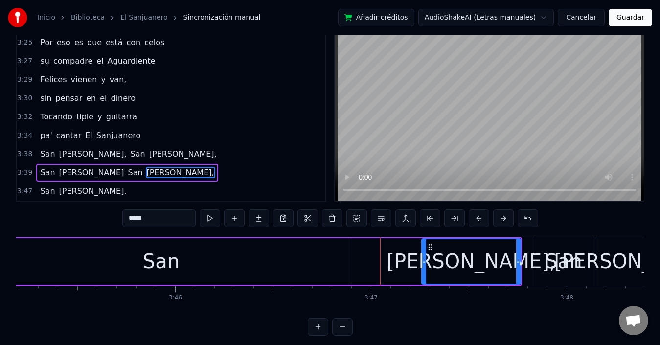
drag, startPoint x: 356, startPoint y: 263, endPoint x: 426, endPoint y: 264, distance: 70.0
click at [426, 264] on icon at bounding box center [424, 261] width 4 height 8
click at [236, 270] on div "San" at bounding box center [161, 261] width 379 height 46
type input "***"
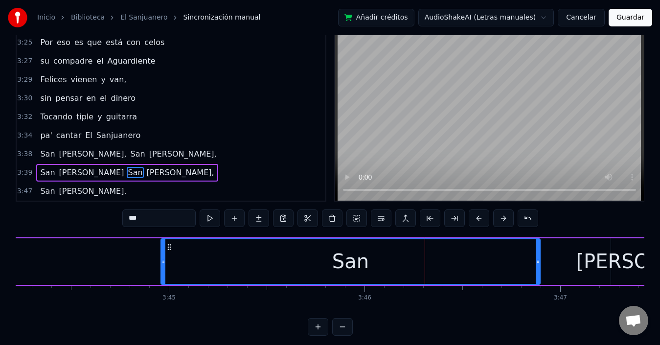
scroll to position [0, 43860]
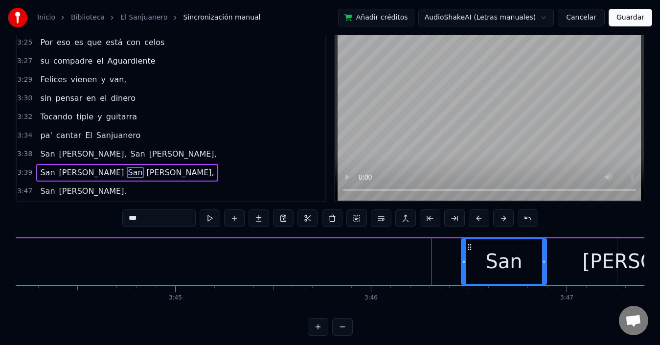
drag, startPoint x: 169, startPoint y: 261, endPoint x: 463, endPoint y: 261, distance: 294.0
click at [463, 261] on circle at bounding box center [463, 261] width 0 height 0
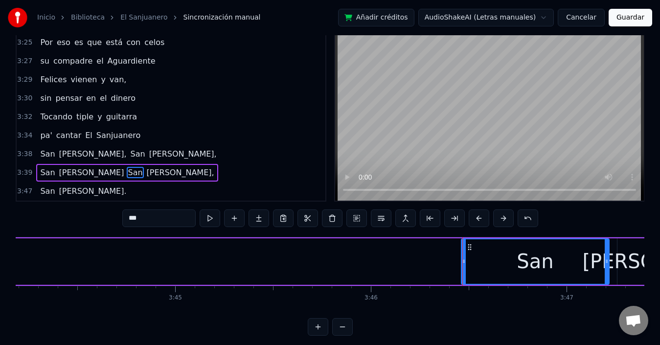
drag, startPoint x: 545, startPoint y: 262, endPoint x: 608, endPoint y: 268, distance: 62.9
click at [608, 268] on div at bounding box center [607, 261] width 4 height 45
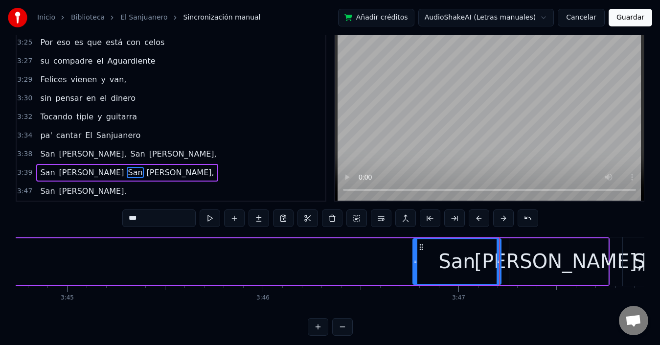
drag, startPoint x: 465, startPoint y: 261, endPoint x: 524, endPoint y: 258, distance: 59.8
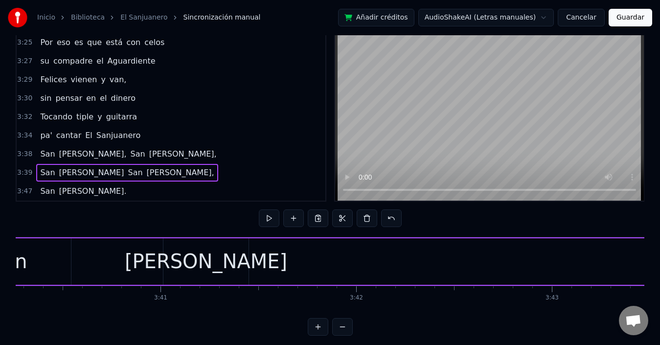
scroll to position [0, 43091]
click at [197, 258] on div "[PERSON_NAME]" at bounding box center [206, 261] width 162 height 29
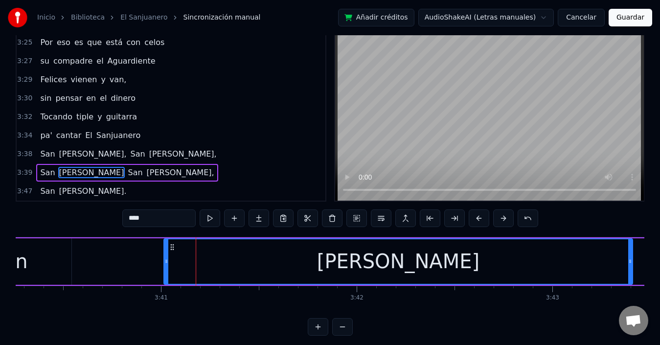
drag, startPoint x: 248, startPoint y: 262, endPoint x: 181, endPoint y: 310, distance: 82.4
click at [630, 255] on div "[PERSON_NAME]" at bounding box center [398, 261] width 468 height 45
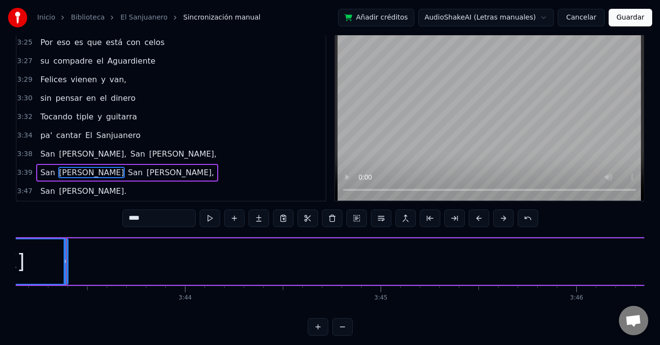
scroll to position [0, 43656]
drag, startPoint x: 166, startPoint y: 259, endPoint x: 43, endPoint y: 262, distance: 123.3
click at [166, 271] on div "San Juan San Juan," at bounding box center [151, 261] width 1540 height 48
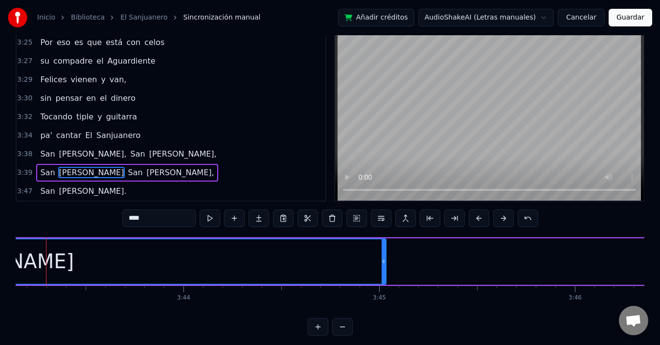
scroll to position [0, 43637]
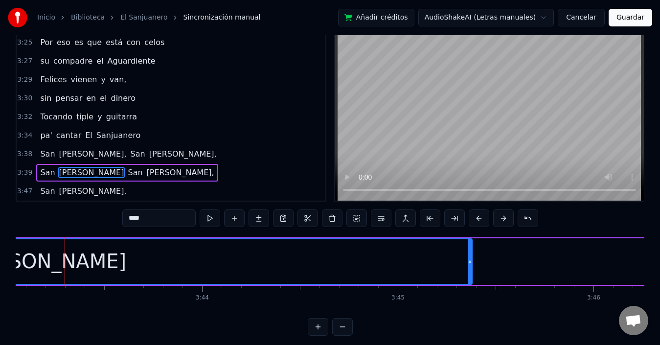
drag, startPoint x: 65, startPoint y: 261, endPoint x: 452, endPoint y: 254, distance: 386.9
click at [452, 254] on div "[PERSON_NAME]" at bounding box center [45, 261] width 853 height 45
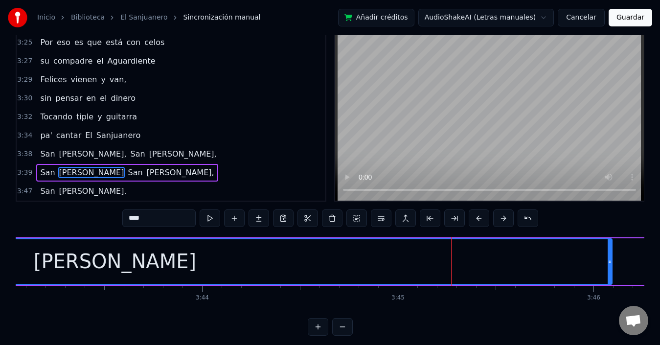
drag, startPoint x: 469, startPoint y: 262, endPoint x: 609, endPoint y: 253, distance: 140.7
click at [609, 253] on div at bounding box center [609, 261] width 4 height 45
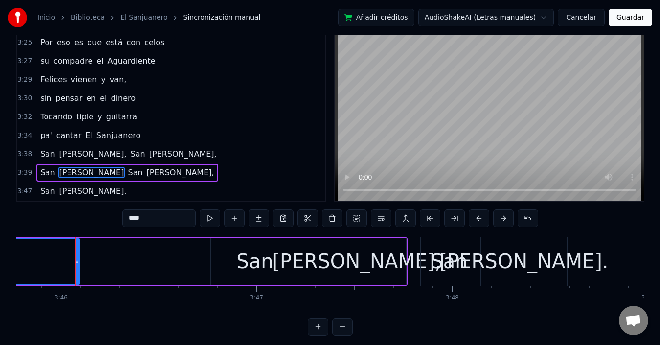
scroll to position [0, 44181]
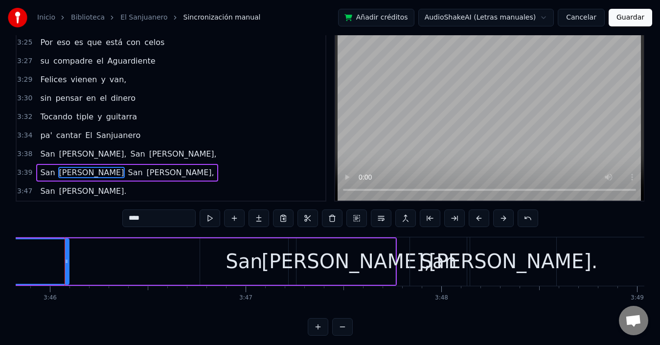
click at [15, 314] on div "Inicio Biblioteca El Sanjuanero Sincronización manual Añadir créditos AudioShak…" at bounding box center [330, 157] width 660 height 358
drag, startPoint x: 66, startPoint y: 263, endPoint x: 98, endPoint y: 309, distance: 55.9
click at [151, 274] on div at bounding box center [153, 261] width 4 height 45
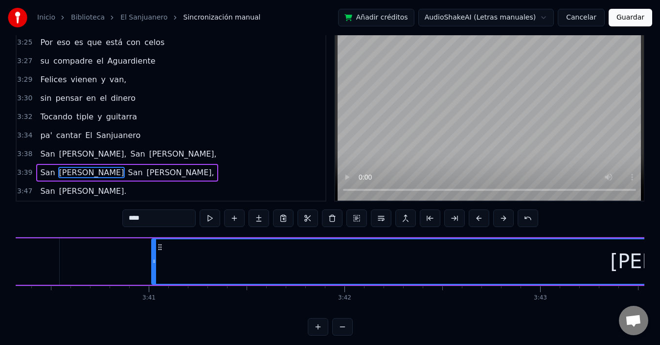
scroll to position [0, 43085]
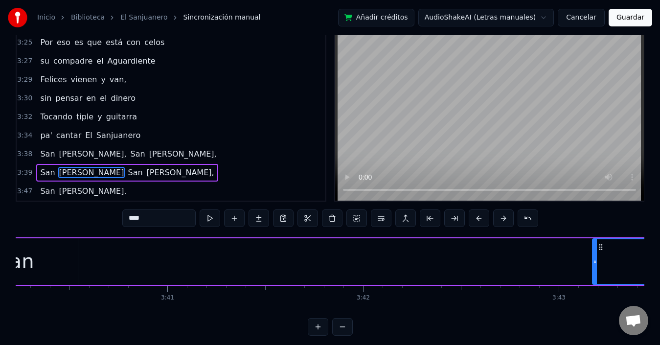
drag, startPoint x: 172, startPoint y: 260, endPoint x: 594, endPoint y: 263, distance: 422.1
click at [594, 263] on icon at bounding box center [595, 261] width 4 height 8
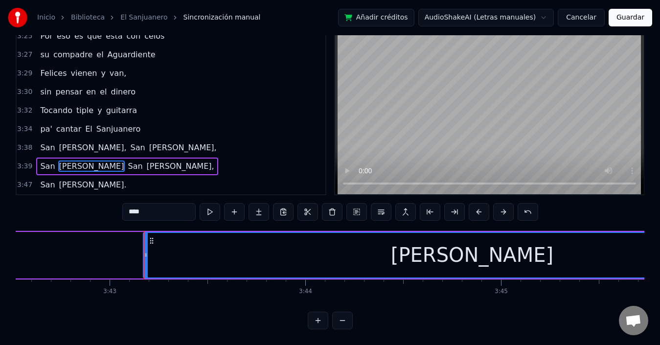
scroll to position [0, 43535]
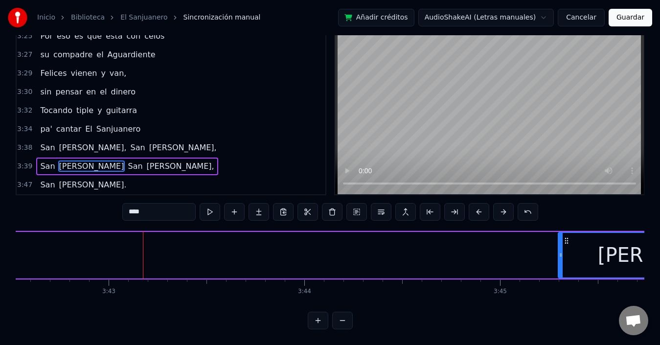
drag, startPoint x: 145, startPoint y: 249, endPoint x: 561, endPoint y: 253, distance: 415.8
click at [561, 253] on div at bounding box center [561, 255] width 4 height 45
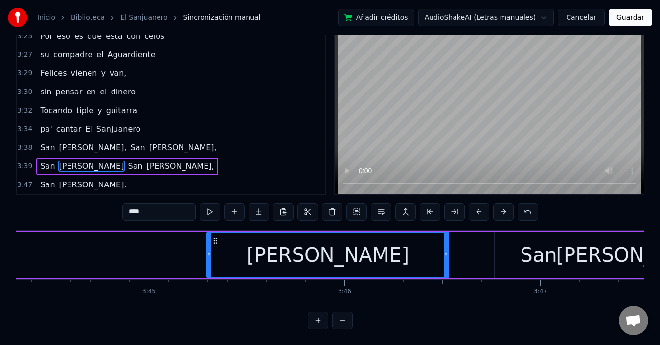
scroll to position [0, 43887]
click at [645, 301] on div "Inicio Biblioteca El Sanjuanero Sincronización manual Añadir créditos AudioShak…" at bounding box center [330, 151] width 660 height 358
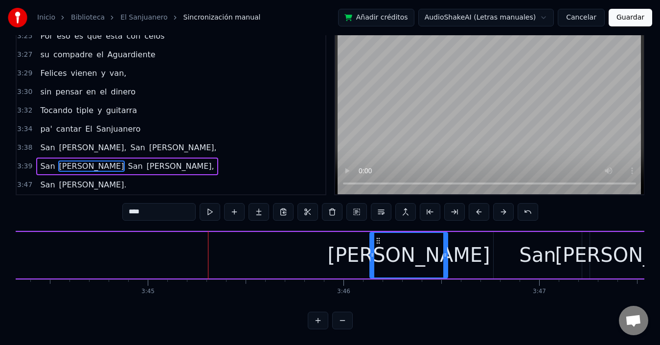
drag, startPoint x: 210, startPoint y: 247, endPoint x: 374, endPoint y: 254, distance: 164.0
click at [374, 254] on div at bounding box center [372, 255] width 4 height 45
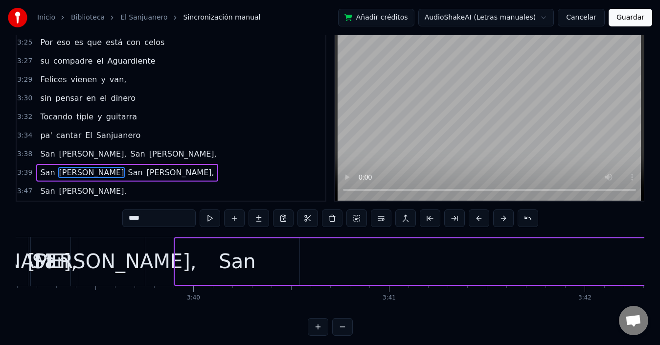
scroll to position [0, 42831]
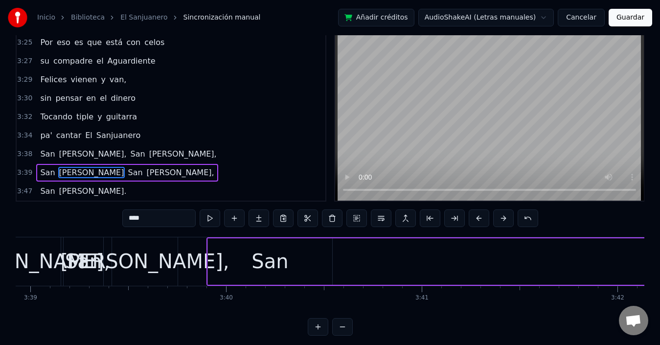
click at [266, 258] on div "San" at bounding box center [269, 261] width 37 height 29
type input "***"
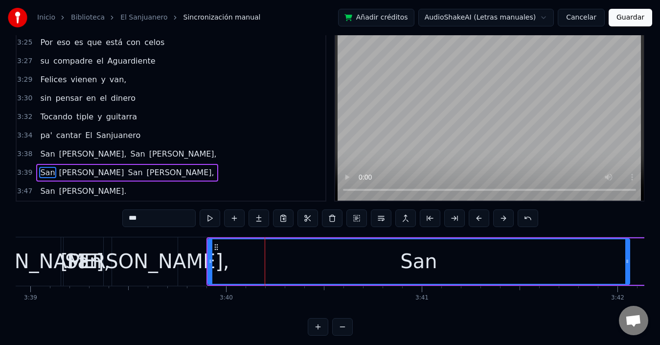
drag, startPoint x: 331, startPoint y: 262, endPoint x: 628, endPoint y: 257, distance: 297.4
click at [628, 257] on icon at bounding box center [627, 261] width 4 height 8
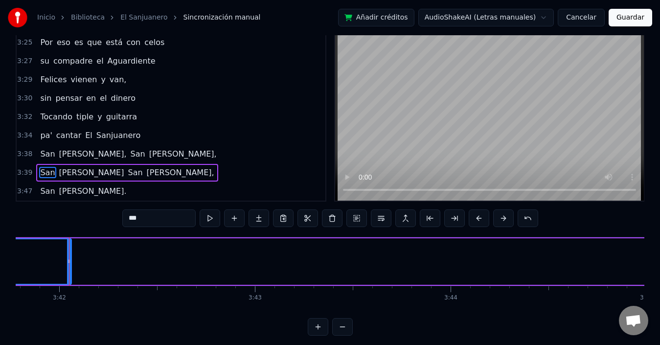
scroll to position [0, 43393]
drag, startPoint x: 209, startPoint y: 260, endPoint x: 240, endPoint y: 276, distance: 35.0
click at [350, 269] on div "San Juan San Juan," at bounding box center [414, 261] width 1540 height 48
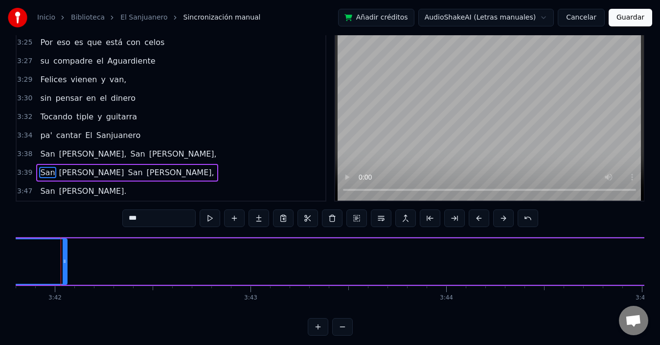
scroll to position [0, 43389]
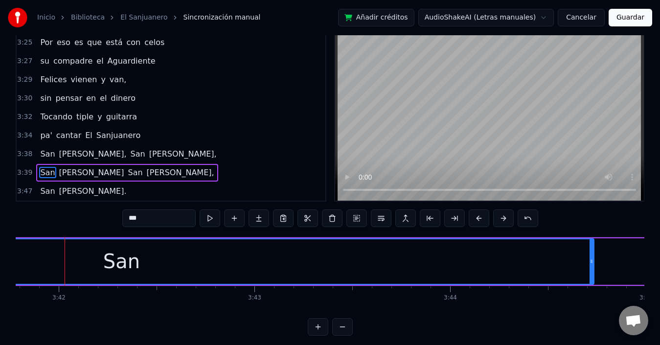
drag, startPoint x: 69, startPoint y: 260, endPoint x: 592, endPoint y: 262, distance: 522.9
click at [592, 262] on icon at bounding box center [591, 261] width 4 height 8
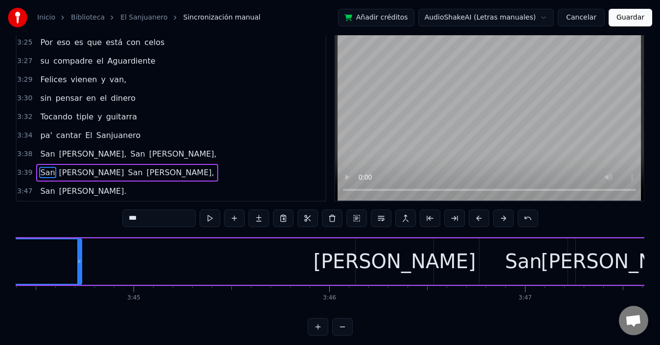
scroll to position [0, 43916]
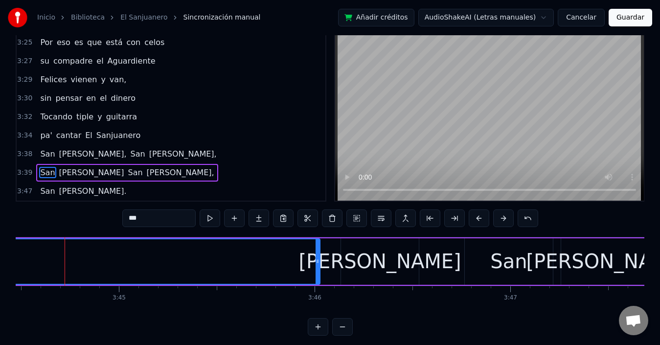
drag, startPoint x: 63, startPoint y: 261, endPoint x: 35, endPoint y: 316, distance: 62.1
click at [316, 273] on div at bounding box center [317, 261] width 4 height 45
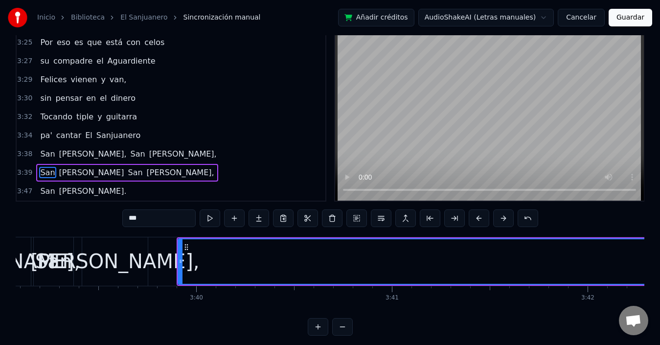
scroll to position [0, 42860]
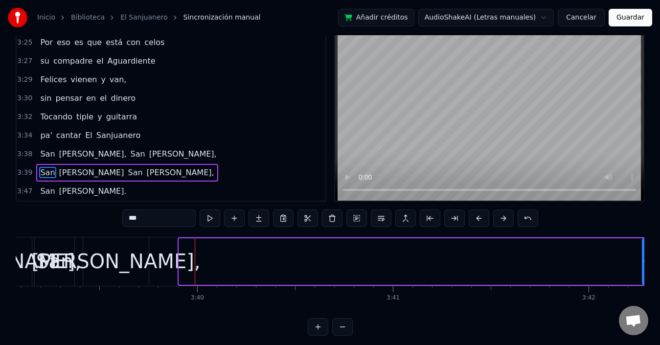
drag, startPoint x: 182, startPoint y: 264, endPoint x: 645, endPoint y: 304, distance: 463.9
click at [644, 266] on div at bounding box center [645, 261] width 4 height 45
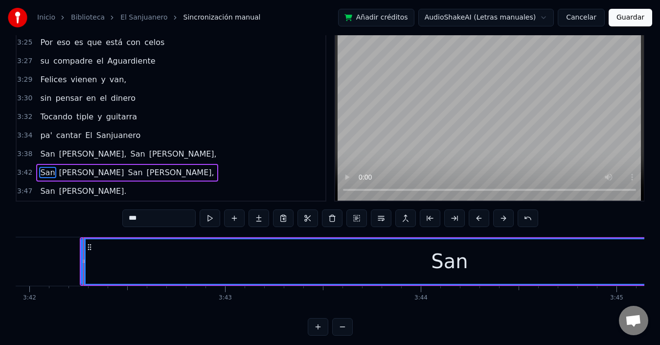
scroll to position [0, 43437]
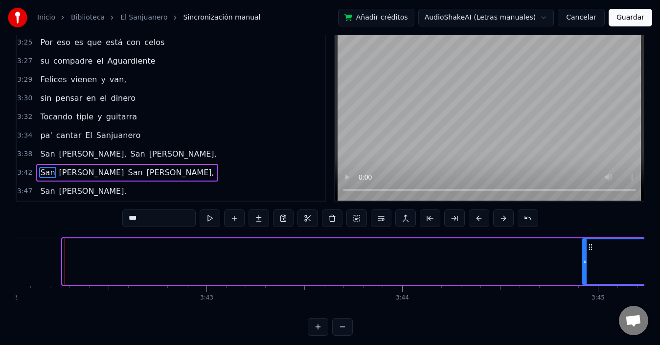
drag, startPoint x: 64, startPoint y: 261, endPoint x: 582, endPoint y: 269, distance: 518.0
click at [583, 269] on div at bounding box center [585, 261] width 4 height 45
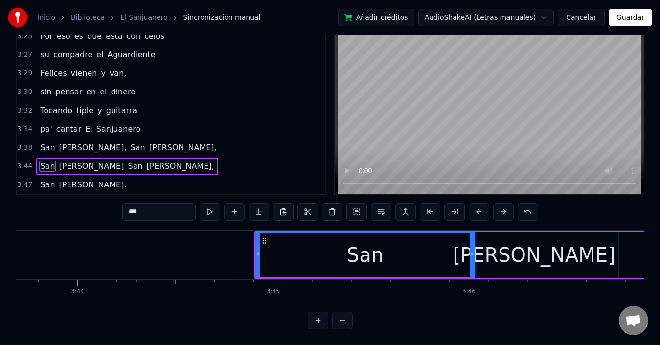
scroll to position [0, 43770]
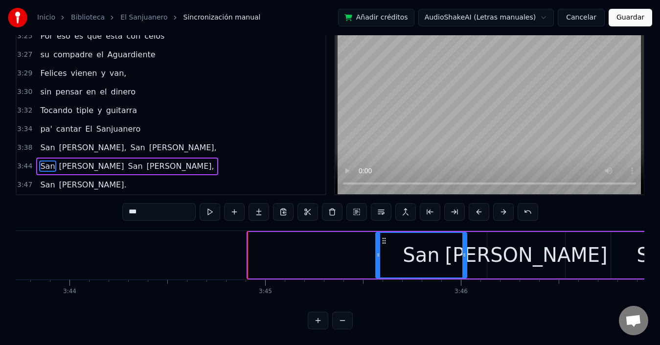
drag, startPoint x: 250, startPoint y: 248, endPoint x: 378, endPoint y: 258, distance: 128.0
click at [378, 258] on div at bounding box center [378, 255] width 4 height 45
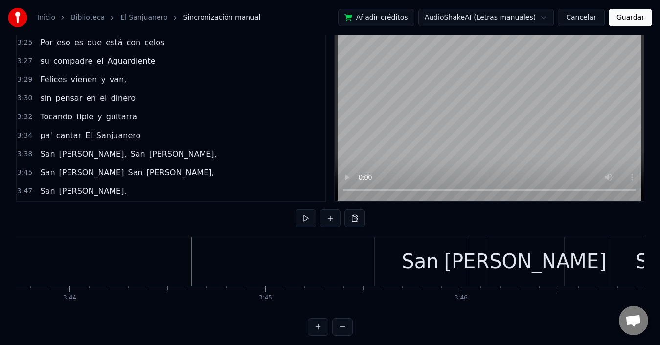
click at [68, 157] on span "[PERSON_NAME]," at bounding box center [92, 153] width 69 height 11
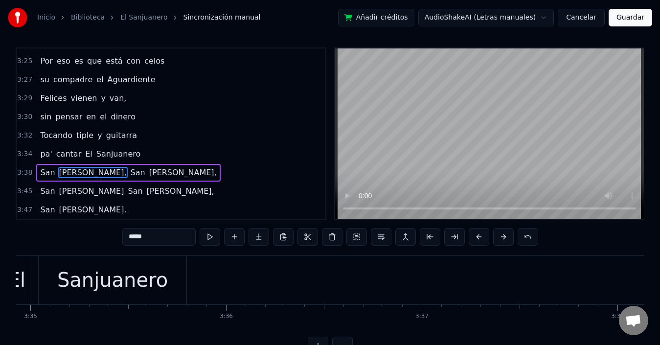
scroll to position [0, 42444]
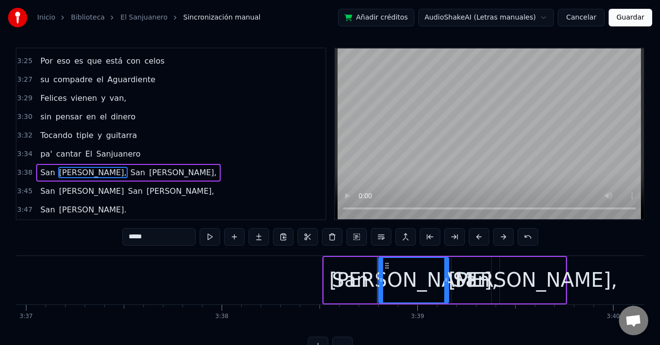
click at [326, 261] on div "San" at bounding box center [350, 280] width 53 height 46
type input "***"
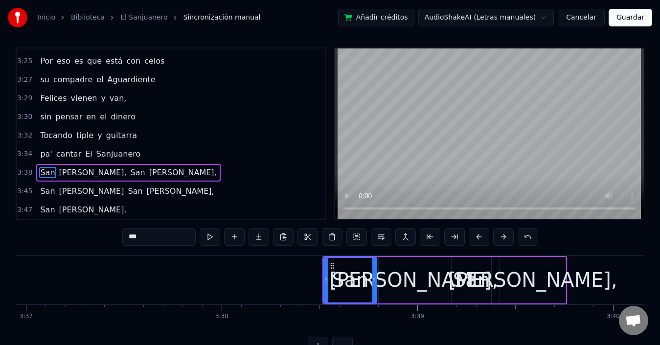
click at [460, 254] on div "0:40 En mi tierra todo es gloria 0:42 Cuando se canta joropo, 0:44 cuando se ca…" at bounding box center [330, 200] width 628 height 307
click at [564, 256] on div "San Juan, San Juan," at bounding box center [444, 280] width 245 height 48
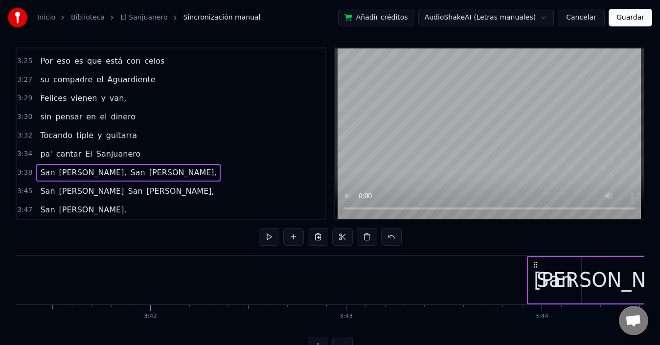
scroll to position [0, 43305]
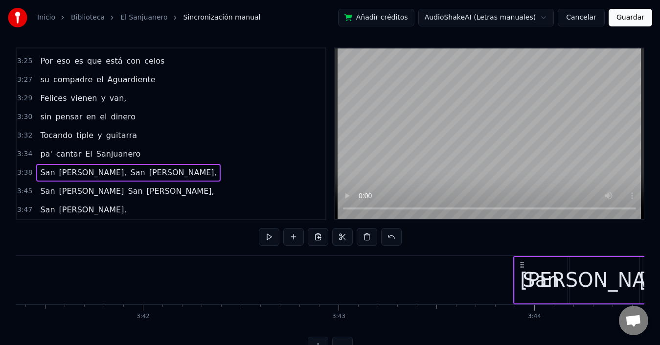
drag, startPoint x: 330, startPoint y: 264, endPoint x: 520, endPoint y: 260, distance: 190.8
click at [520, 261] on icon at bounding box center [522, 265] width 8 height 8
click at [640, 333] on div "Chat abierto" at bounding box center [633, 320] width 29 height 29
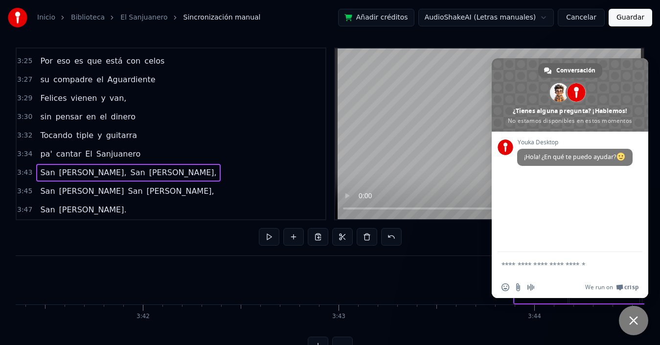
click at [635, 319] on span "Cerrar el chat" at bounding box center [633, 320] width 9 height 9
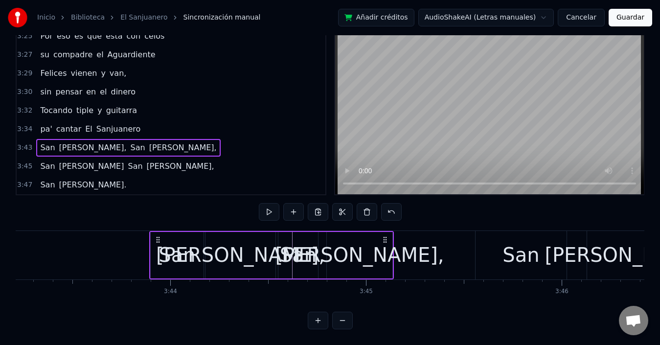
scroll to position [0, 43677]
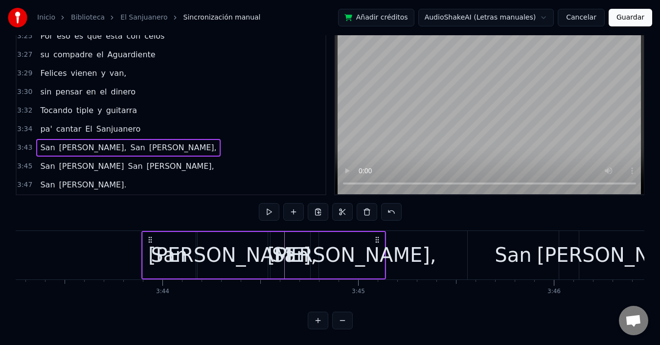
click at [62, 123] on span "cantar" at bounding box center [68, 128] width 27 height 11
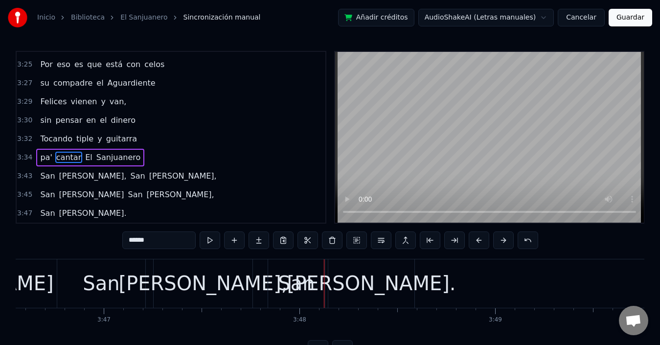
scroll to position [0, 44317]
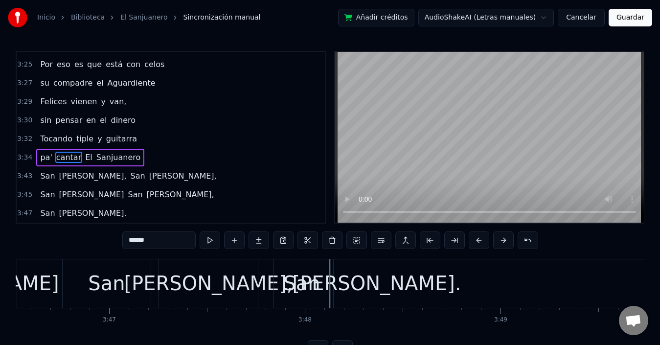
click at [416, 260] on div "[PERSON_NAME]." at bounding box center [377, 283] width 86 height 48
type input "*****"
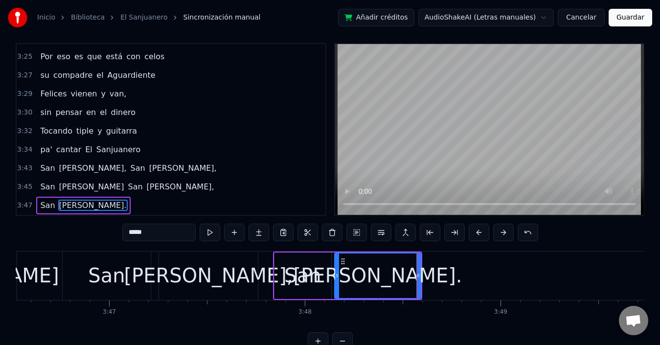
scroll to position [37, 0]
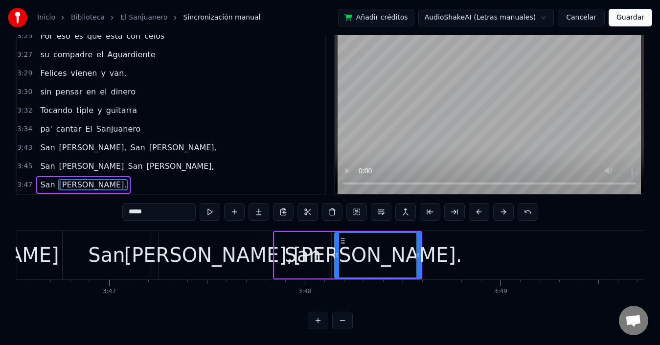
click at [275, 231] on div "San Juan." at bounding box center [347, 255] width 149 height 48
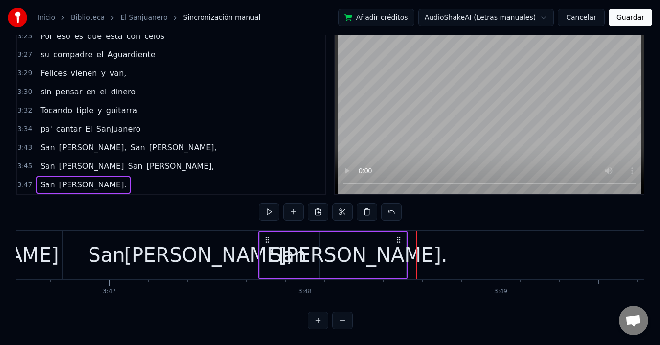
drag, startPoint x: 280, startPoint y: 232, endPoint x: 266, endPoint y: 236, distance: 15.2
click at [266, 236] on div "San Juan." at bounding box center [332, 255] width 149 height 48
click at [146, 160] on span "[PERSON_NAME]," at bounding box center [180, 165] width 69 height 11
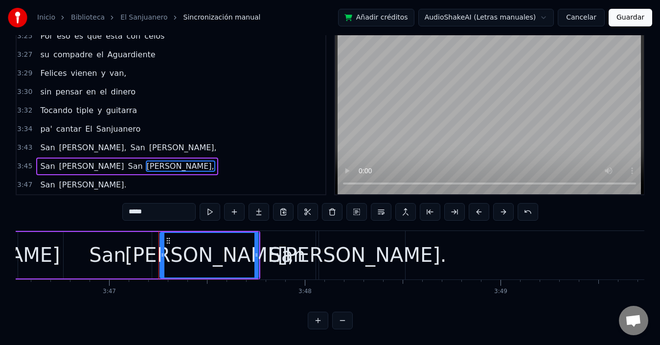
scroll to position [22, 0]
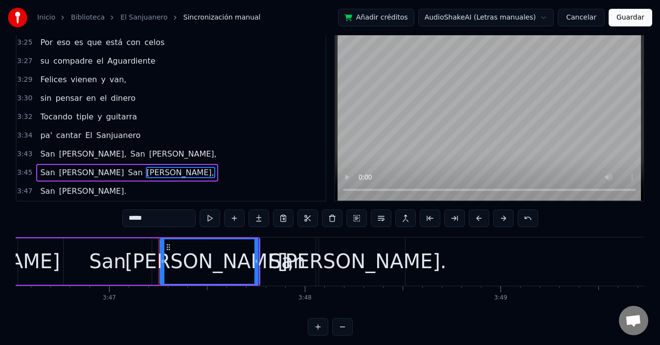
click at [88, 174] on div "San Juan San Juan," at bounding box center [126, 173] width 181 height 18
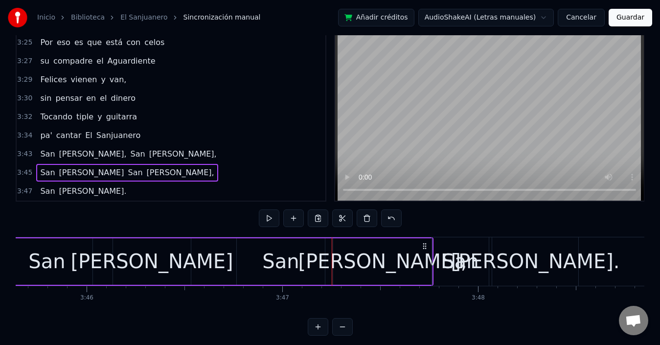
scroll to position [0, 44079]
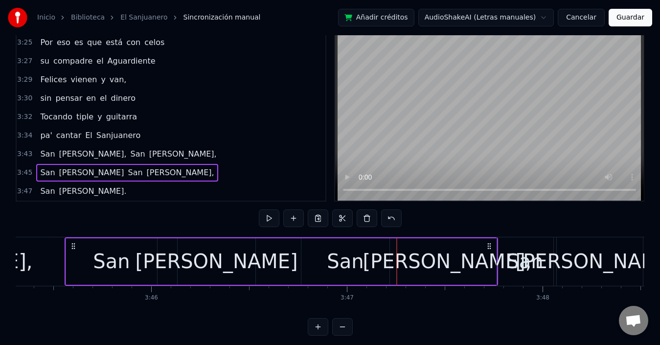
click at [286, 249] on div "San Juan San Juan," at bounding box center [281, 261] width 433 height 48
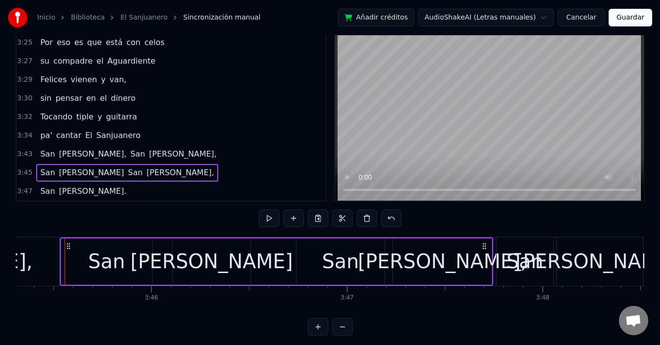
drag, startPoint x: 492, startPoint y: 248, endPoint x: 487, endPoint y: 253, distance: 6.9
click at [487, 253] on div "San Juan San Juan," at bounding box center [276, 261] width 433 height 48
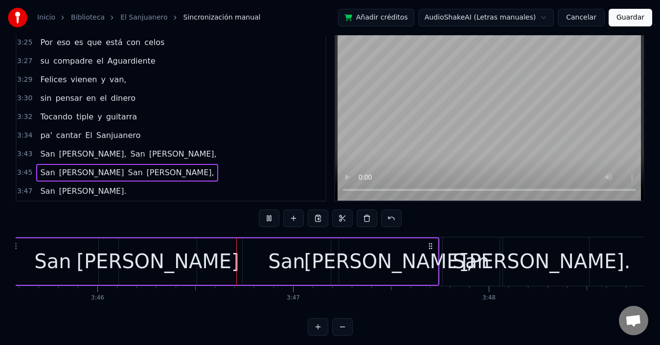
scroll to position [0, 44305]
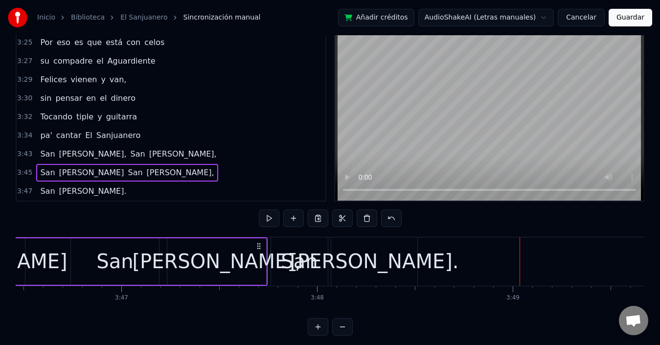
click at [62, 131] on span "cantar" at bounding box center [68, 135] width 27 height 11
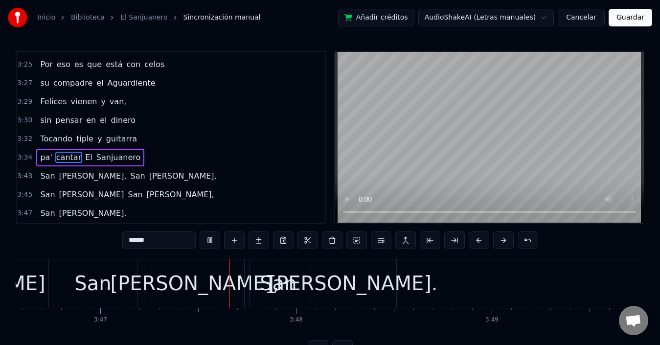
scroll to position [0, 44355]
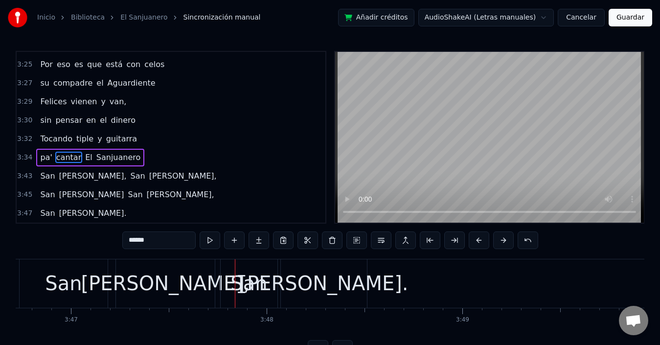
click at [61, 175] on span "[PERSON_NAME]," at bounding box center [92, 175] width 69 height 11
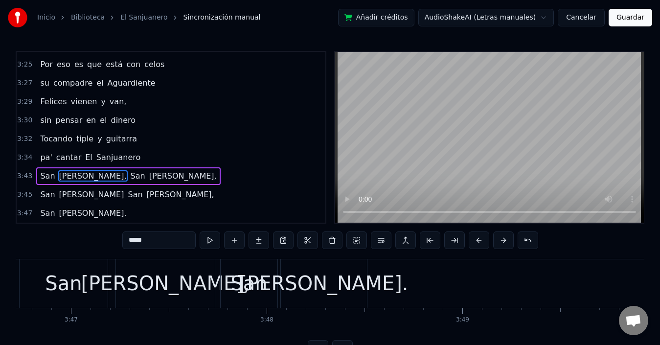
scroll to position [3, 0]
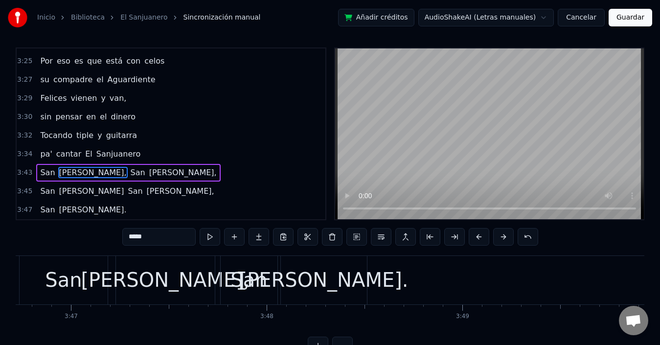
click at [39, 176] on span "San" at bounding box center [47, 172] width 17 height 11
type input "***"
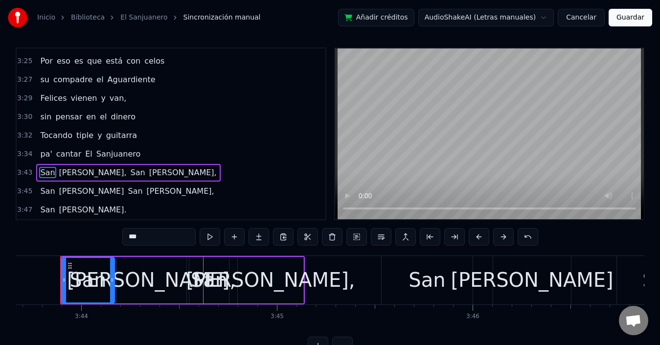
scroll to position [0, 43754]
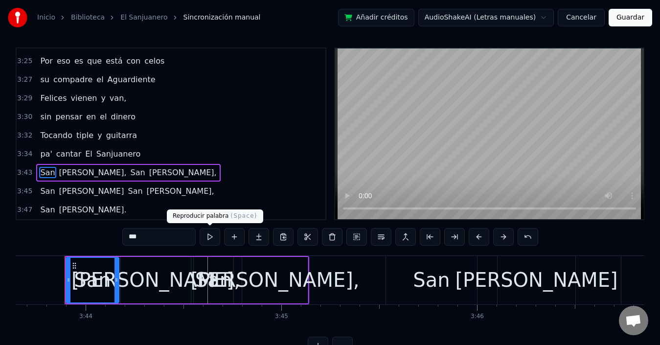
click at [208, 237] on button at bounding box center [210, 237] width 21 height 18
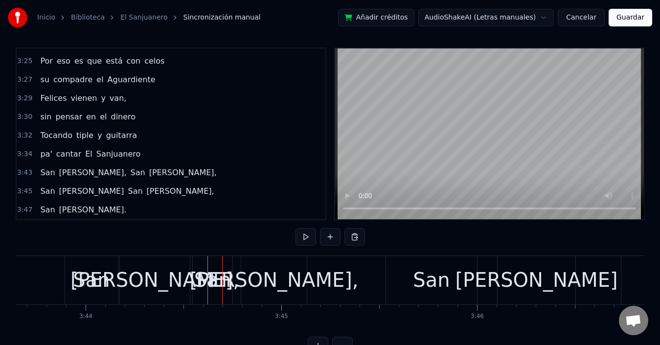
click at [58, 165] on div "San Juan, San Juan," at bounding box center [128, 173] width 184 height 18
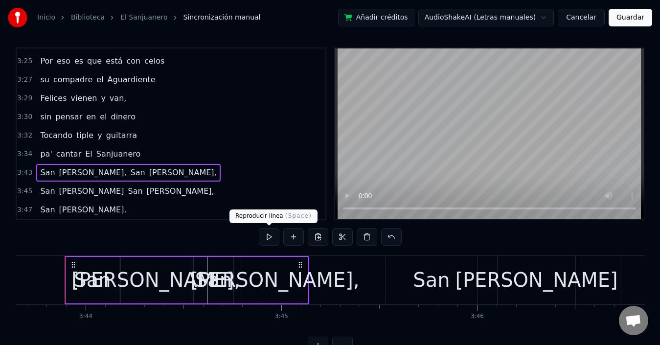
click at [269, 233] on button at bounding box center [269, 237] width 21 height 18
click at [269, 235] on button at bounding box center [269, 237] width 21 height 18
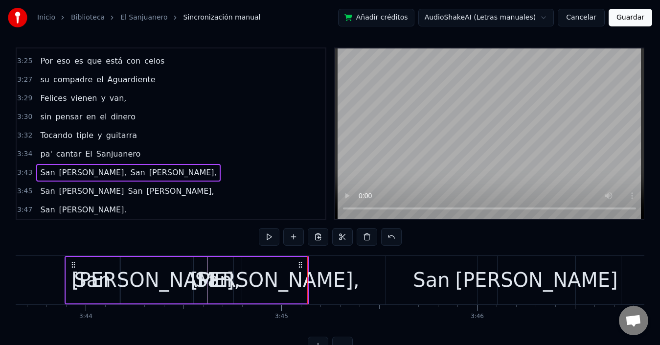
click at [269, 238] on button at bounding box center [269, 237] width 21 height 18
click at [112, 280] on div "San" at bounding box center [92, 280] width 53 height 46
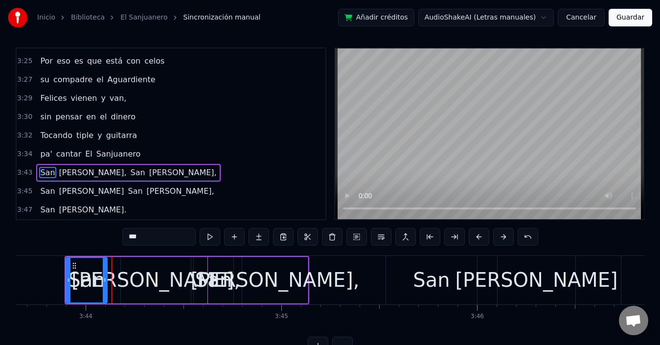
drag, startPoint x: 117, startPoint y: 281, endPoint x: 106, endPoint y: 282, distance: 11.8
click at [106, 282] on icon at bounding box center [105, 280] width 4 height 8
click at [149, 287] on div "[PERSON_NAME]," at bounding box center [155, 279] width 169 height 29
type input "*****"
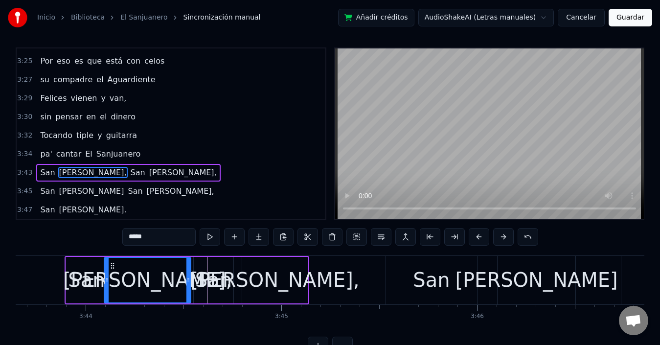
drag, startPoint x: 122, startPoint y: 278, endPoint x: 155, endPoint y: 266, distance: 34.5
click at [106, 282] on icon at bounding box center [107, 280] width 4 height 8
click at [90, 164] on div "San Juan, San Juan," at bounding box center [128, 173] width 184 height 18
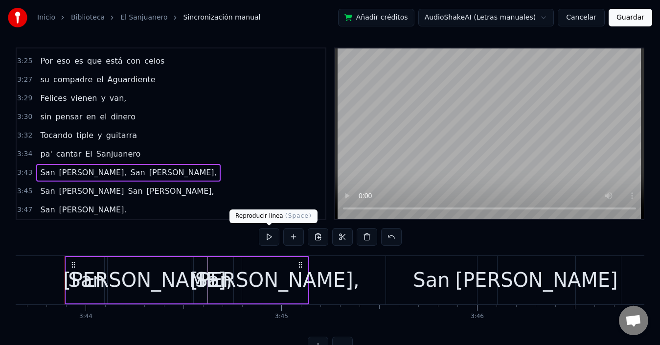
click at [267, 238] on button at bounding box center [269, 237] width 21 height 18
click at [49, 152] on div "pa' cantar El Sanjuanero" at bounding box center [90, 154] width 108 height 18
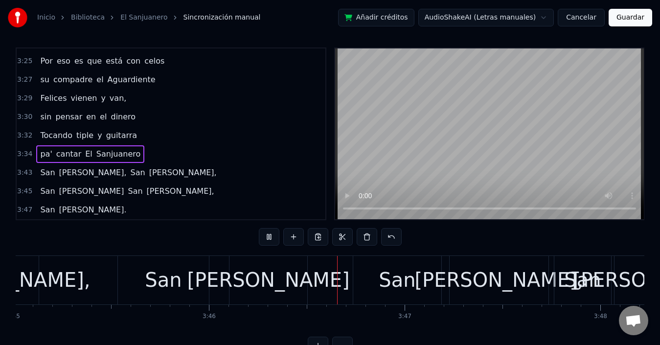
scroll to position [0, 44163]
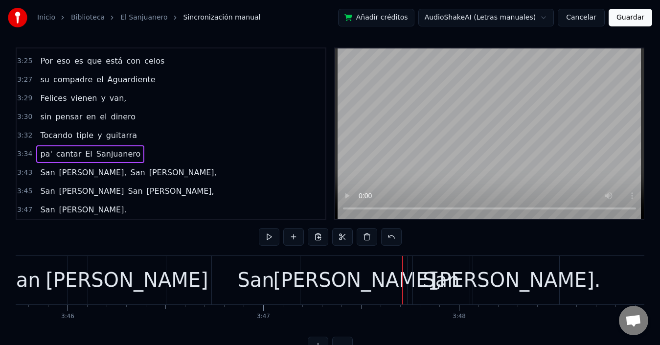
click at [64, 167] on span "[PERSON_NAME]," at bounding box center [92, 172] width 69 height 11
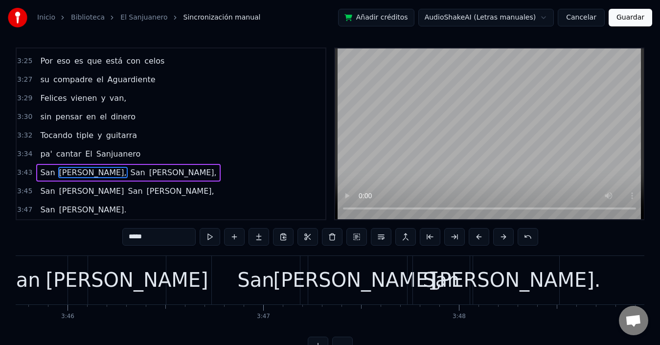
click at [44, 163] on div "3:43 San Juan, San Juan," at bounding box center [171, 172] width 309 height 19
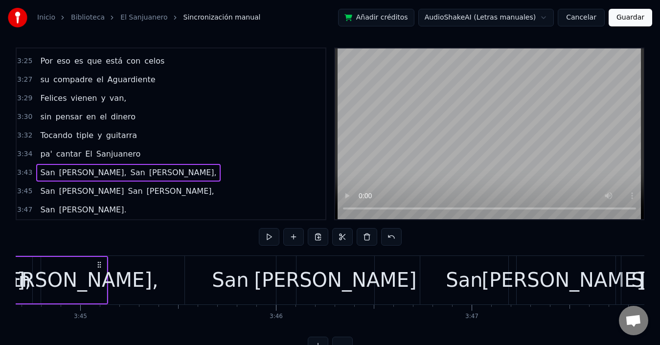
scroll to position [0, 43935]
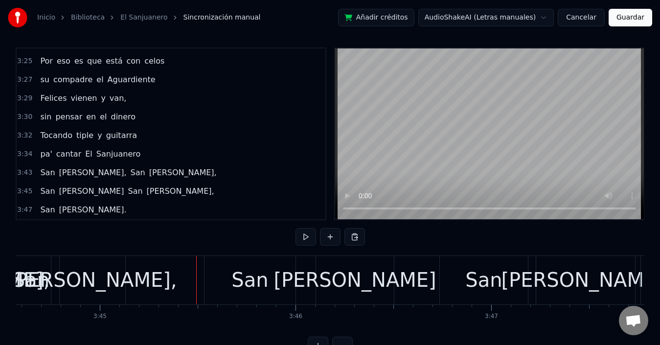
click at [127, 190] on span "San" at bounding box center [135, 190] width 17 height 11
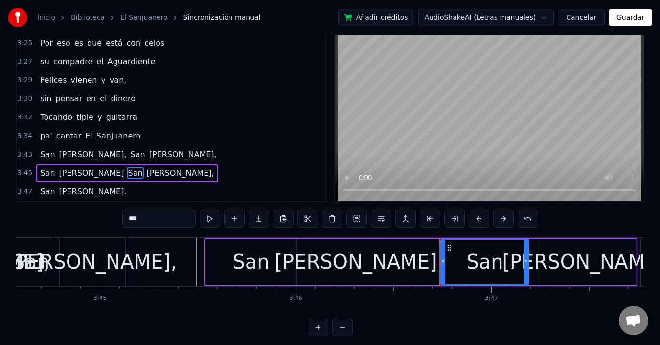
scroll to position [22, 0]
click at [207, 243] on div "San" at bounding box center [250, 261] width 91 height 46
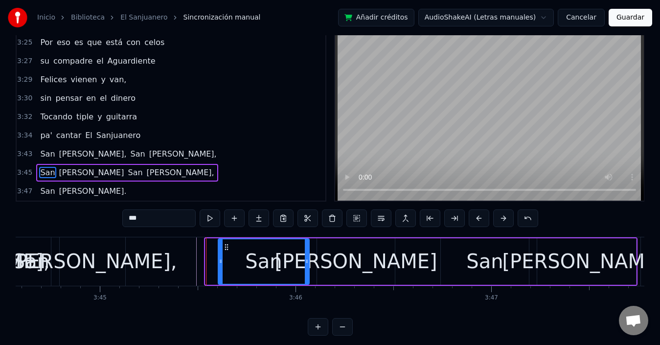
drag, startPoint x: 213, startPoint y: 246, endPoint x: 226, endPoint y: 255, distance: 15.5
click at [226, 255] on div "San" at bounding box center [264, 261] width 90 height 45
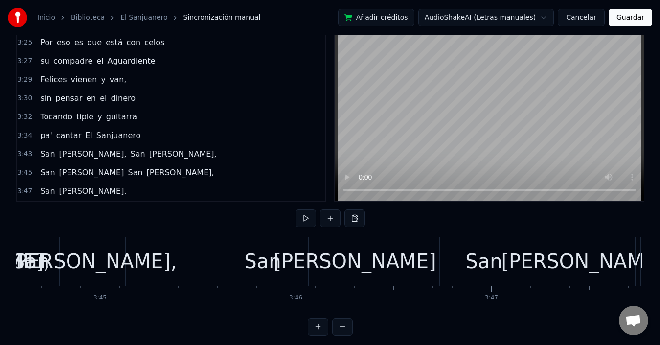
click at [127, 167] on span "San" at bounding box center [135, 172] width 17 height 11
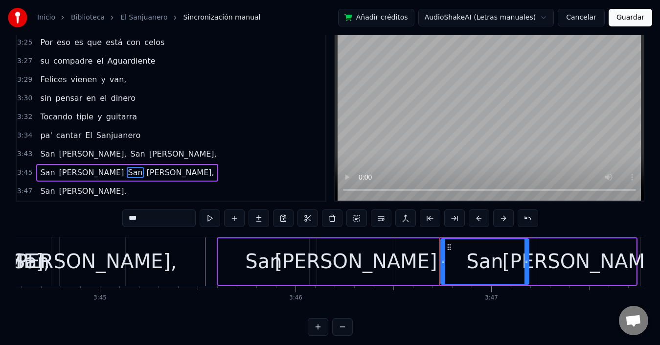
drag, startPoint x: 219, startPoint y: 237, endPoint x: 166, endPoint y: 245, distance: 54.0
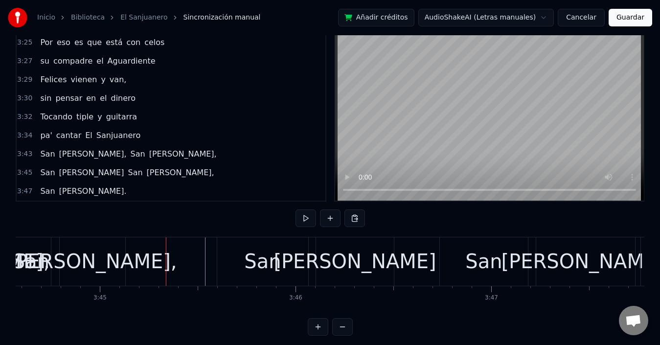
click at [146, 176] on span "[PERSON_NAME]," at bounding box center [180, 172] width 69 height 11
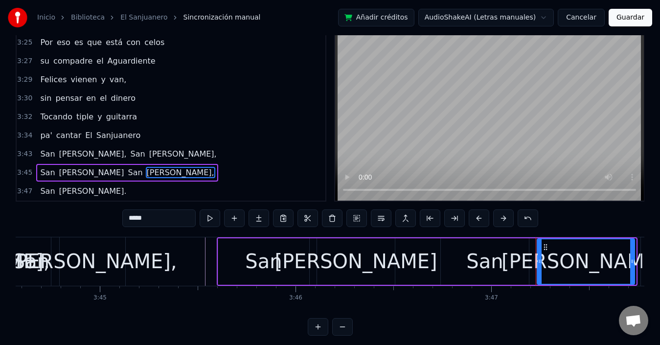
click at [633, 244] on div at bounding box center [632, 261] width 4 height 45
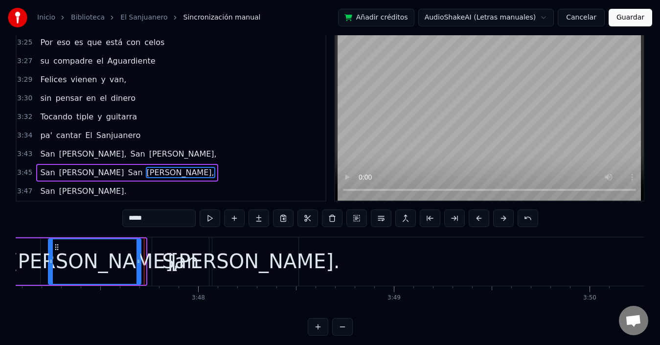
scroll to position [0, 44424]
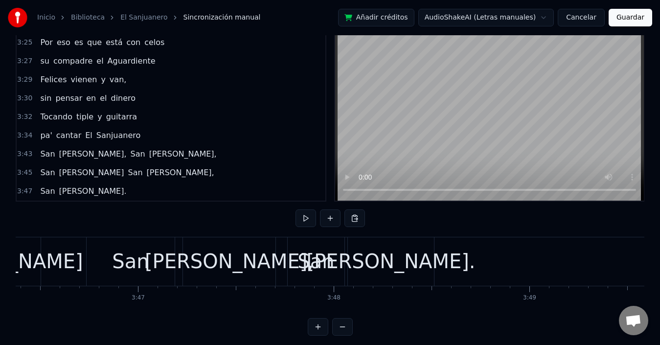
scroll to position [0, 44287]
click at [127, 177] on span "San" at bounding box center [135, 172] width 17 height 11
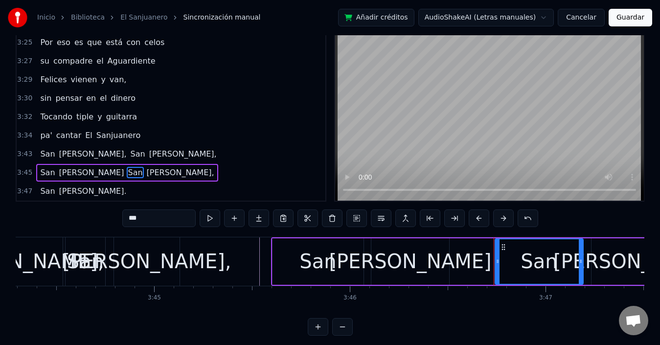
scroll to position [0, 43876]
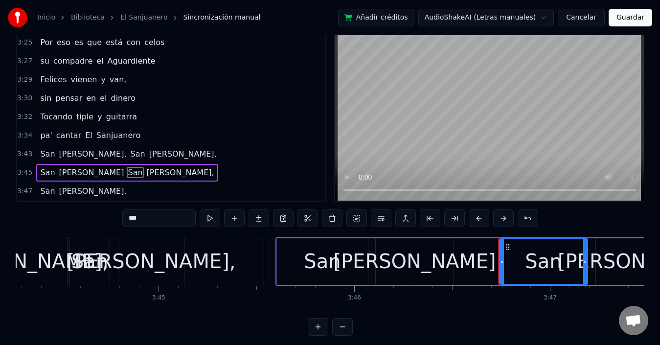
click at [280, 239] on div "San" at bounding box center [322, 261] width 91 height 46
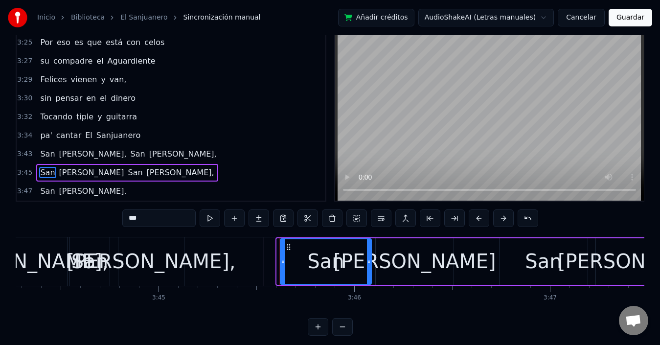
click at [289, 249] on icon at bounding box center [289, 247] width 8 height 8
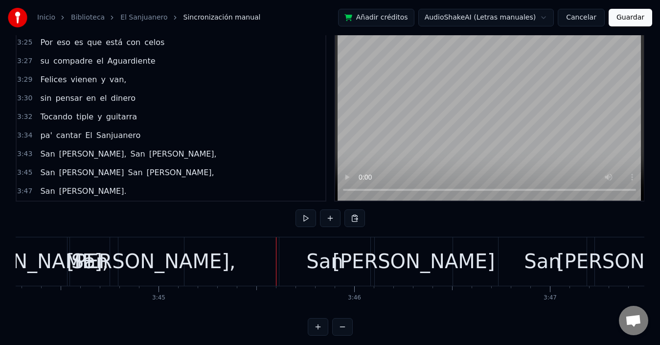
click at [295, 259] on div "San" at bounding box center [324, 261] width 91 height 48
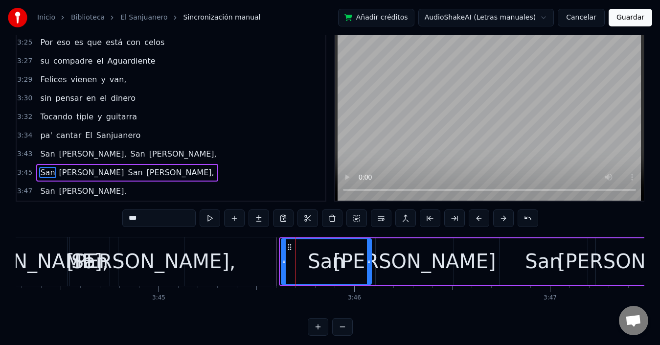
click at [283, 264] on icon at bounding box center [284, 261] width 4 height 8
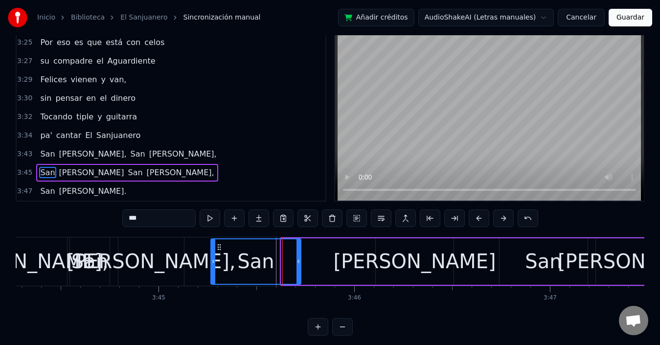
drag, startPoint x: 291, startPoint y: 246, endPoint x: 220, endPoint y: 251, distance: 70.7
click at [220, 251] on div "San" at bounding box center [255, 261] width 89 height 45
click at [351, 272] on div "San Juan San Juan," at bounding box center [449, 261] width 480 height 48
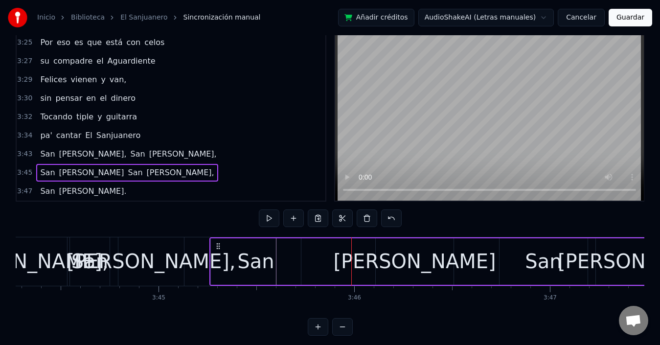
drag, startPoint x: 348, startPoint y: 260, endPoint x: 336, endPoint y: 261, distance: 12.7
click at [337, 261] on div "San Juan San Juan," at bounding box center [449, 261] width 480 height 48
click at [398, 262] on div "[PERSON_NAME]" at bounding box center [414, 261] width 162 height 29
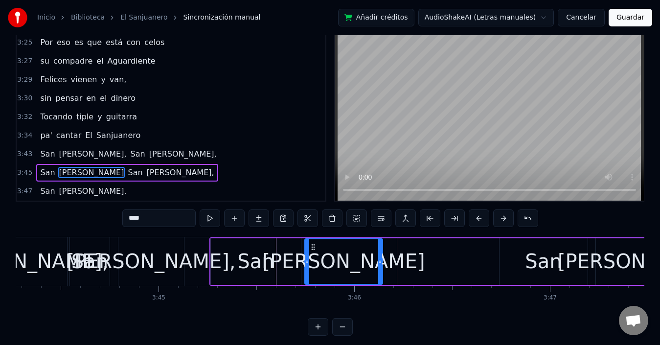
drag, startPoint x: 382, startPoint y: 244, endPoint x: 311, endPoint y: 256, distance: 72.0
click at [311, 256] on div "[PERSON_NAME]" at bounding box center [343, 261] width 77 height 45
click at [441, 261] on div "San Juan San Juan," at bounding box center [449, 261] width 480 height 48
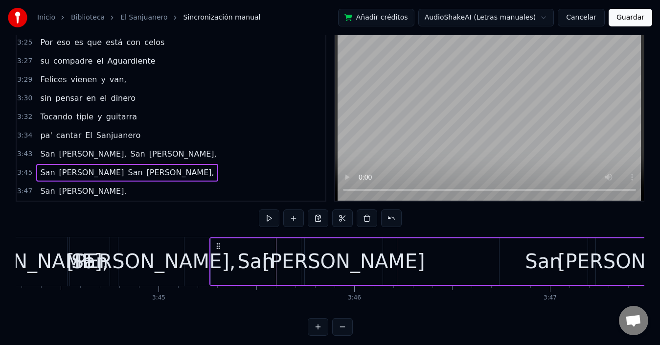
drag, startPoint x: 531, startPoint y: 248, endPoint x: 517, endPoint y: 249, distance: 14.2
click at [525, 249] on div "San" at bounding box center [543, 261] width 88 height 46
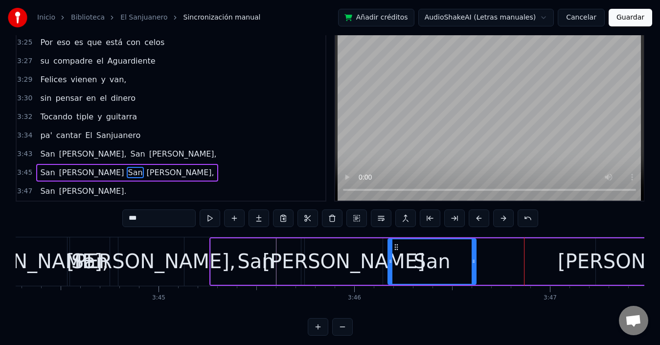
drag, startPoint x: 507, startPoint y: 246, endPoint x: 396, endPoint y: 256, distance: 111.9
click at [396, 256] on div "San" at bounding box center [431, 261] width 87 height 45
click at [546, 251] on div "San Juan San Juan," at bounding box center [449, 261] width 480 height 48
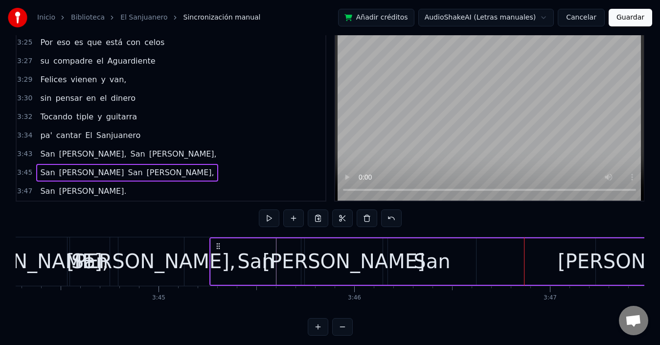
click at [615, 248] on div "[PERSON_NAME]," at bounding box center [642, 261] width 92 height 46
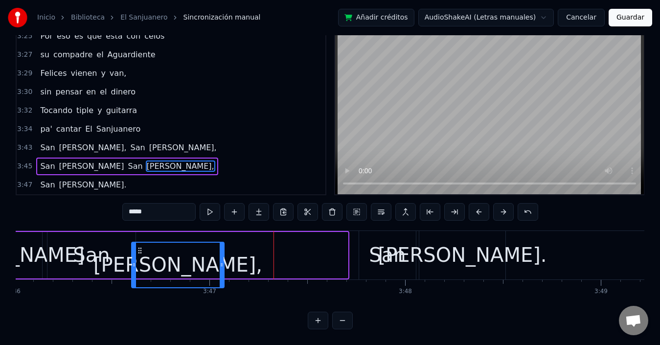
scroll to position [0, 44214]
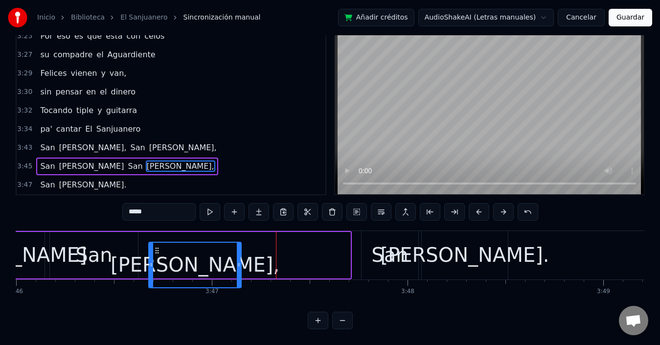
drag, startPoint x: 602, startPoint y: 247, endPoint x: 155, endPoint y: 228, distance: 447.4
click at [155, 231] on div "San Juan San Juan," at bounding box center [111, 255] width 480 height 48
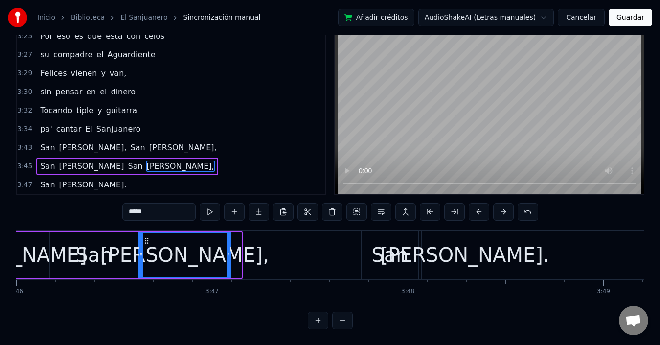
drag, startPoint x: 158, startPoint y: 238, endPoint x: 148, endPoint y: 238, distance: 10.3
click at [148, 238] on icon at bounding box center [147, 241] width 8 height 8
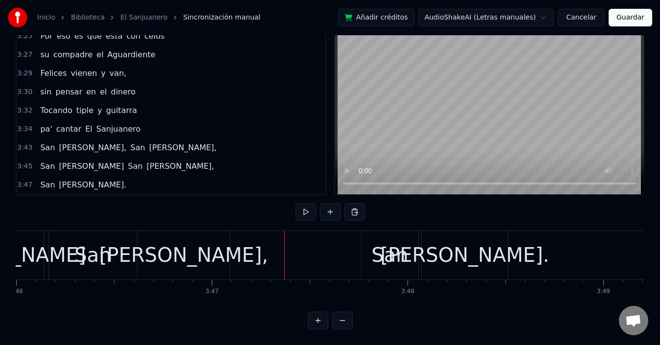
click at [401, 243] on div "San" at bounding box center [389, 254] width 37 height 29
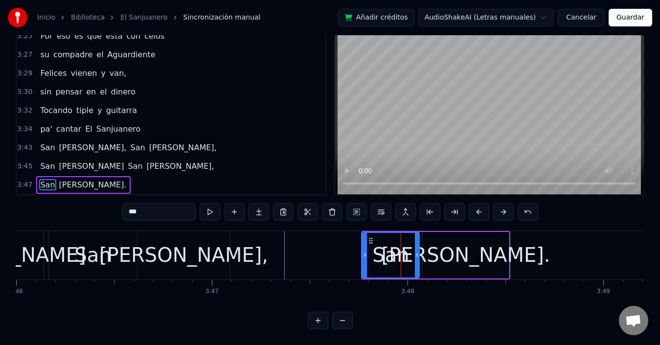
scroll to position [37, 0]
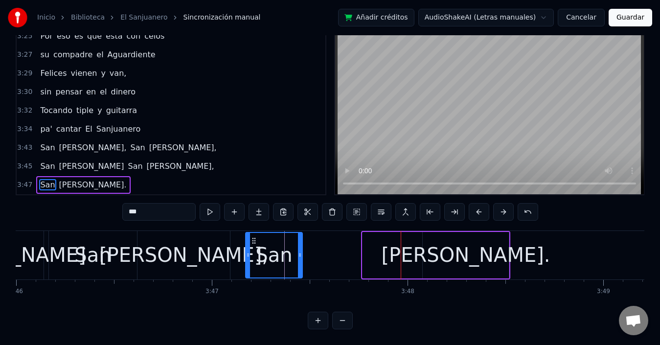
drag, startPoint x: 369, startPoint y: 228, endPoint x: 252, endPoint y: 229, distance: 116.9
click at [252, 237] on icon at bounding box center [254, 241] width 8 height 8
click at [430, 232] on div "[PERSON_NAME]." at bounding box center [466, 255] width 86 height 46
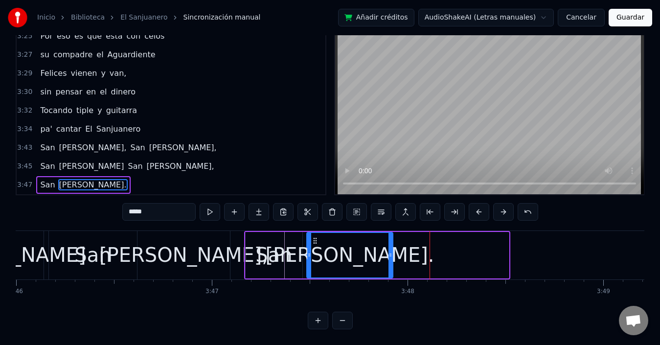
drag, startPoint x: 431, startPoint y: 233, endPoint x: 315, endPoint y: 238, distance: 116.0
click at [315, 238] on div "[PERSON_NAME]." at bounding box center [349, 255] width 85 height 45
click at [47, 142] on span "San" at bounding box center [47, 147] width 17 height 11
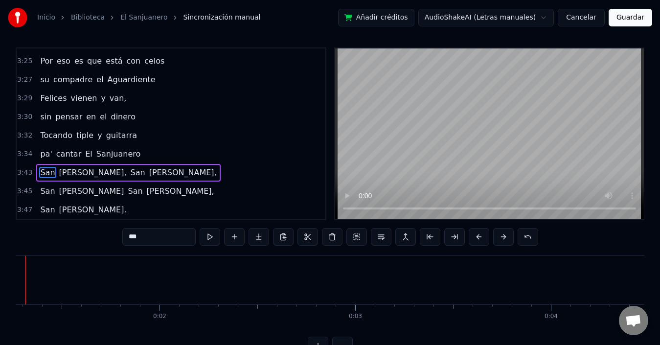
scroll to position [0, 208]
click at [67, 170] on span "[PERSON_NAME]," at bounding box center [92, 172] width 69 height 11
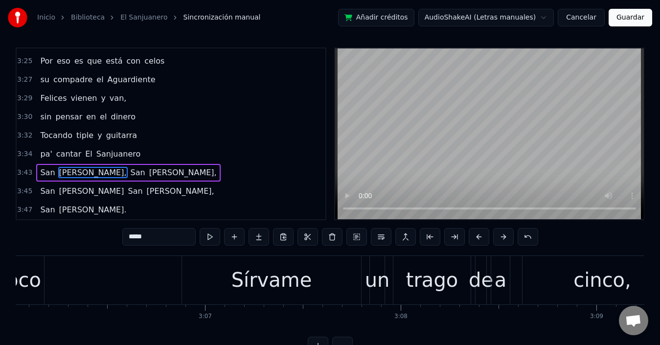
scroll to position [0, 43792]
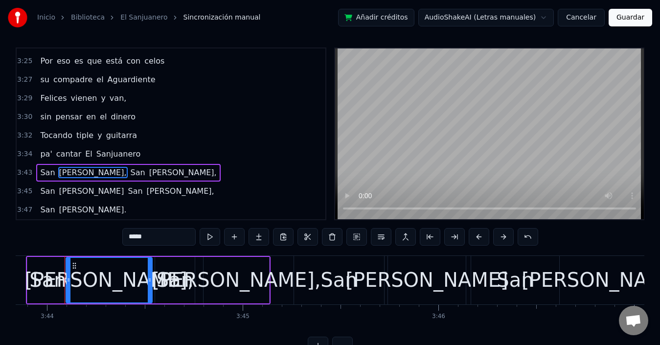
click at [95, 156] on span "Sanjuanero" at bounding box center [118, 153] width 46 height 11
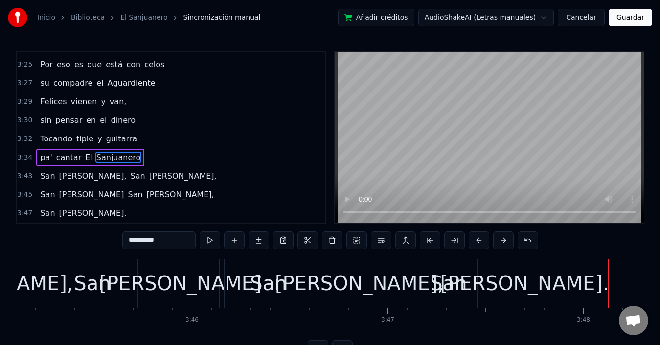
scroll to position [0, 44033]
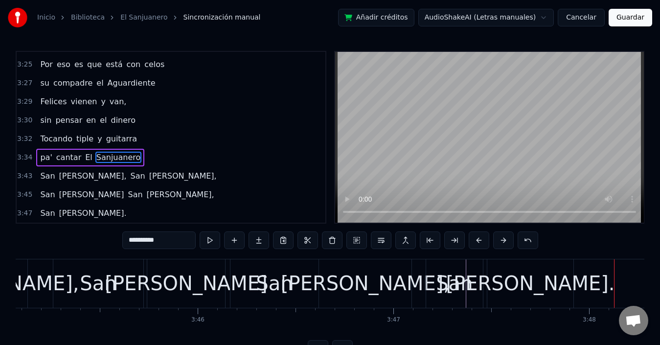
click at [120, 270] on div "San" at bounding box center [98, 283] width 90 height 48
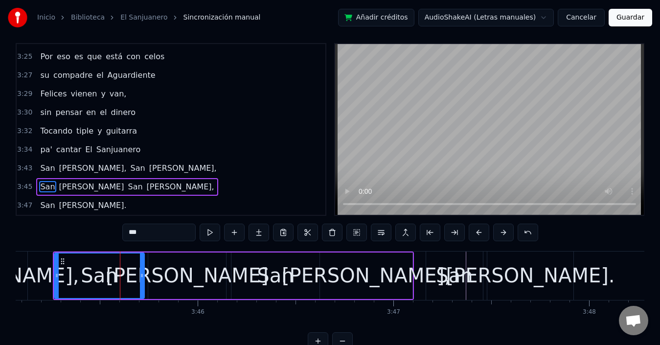
scroll to position [22, 0]
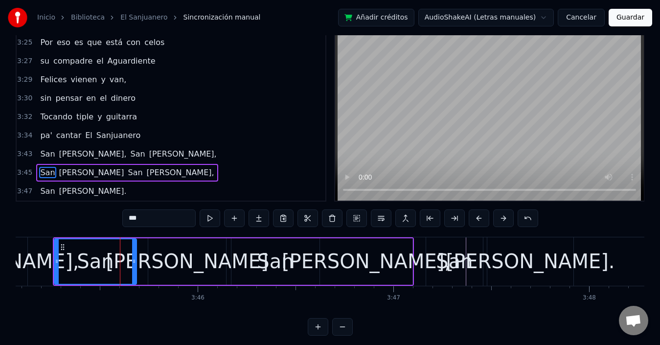
drag, startPoint x: 141, startPoint y: 261, endPoint x: 133, endPoint y: 262, distance: 7.8
click at [133, 262] on icon at bounding box center [134, 261] width 4 height 8
click at [191, 262] on div "[PERSON_NAME]" at bounding box center [187, 261] width 162 height 29
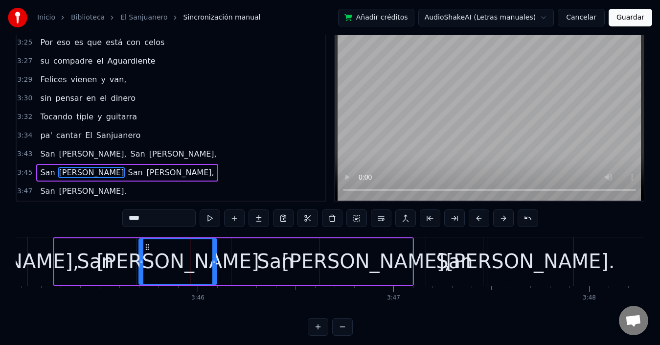
drag, startPoint x: 157, startPoint y: 244, endPoint x: 148, endPoint y: 245, distance: 9.4
click at [148, 245] on icon at bounding box center [147, 247] width 8 height 8
click at [266, 256] on div "San" at bounding box center [275, 261] width 37 height 29
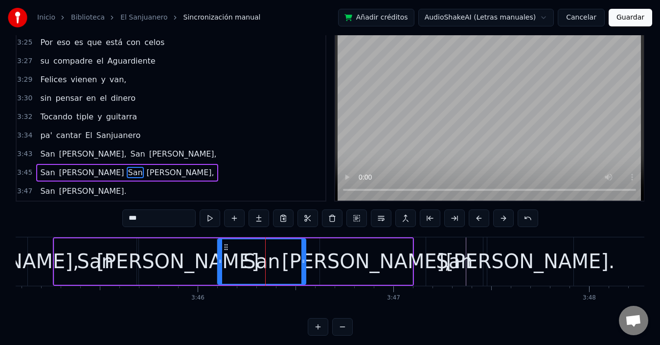
drag, startPoint x: 239, startPoint y: 245, endPoint x: 225, endPoint y: 247, distance: 13.8
click at [225, 247] on icon at bounding box center [226, 247] width 8 height 8
click at [342, 260] on div "[PERSON_NAME]," at bounding box center [366, 261] width 92 height 46
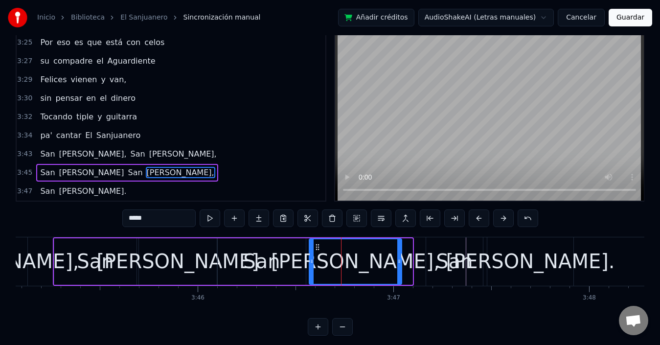
drag, startPoint x: 328, startPoint y: 248, endPoint x: 317, endPoint y: 250, distance: 10.9
click at [317, 250] on icon at bounding box center [318, 247] width 8 height 8
click at [448, 251] on div "San" at bounding box center [454, 261] width 37 height 29
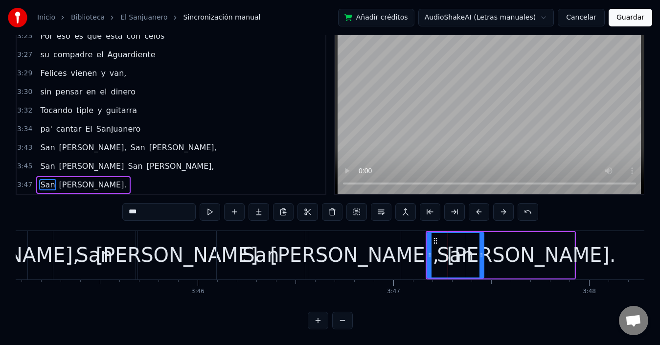
scroll to position [37, 0]
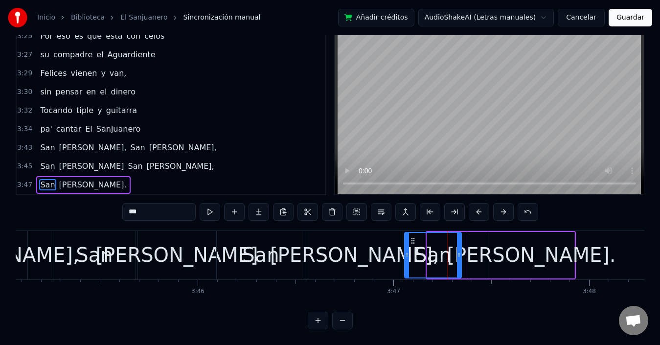
drag, startPoint x: 434, startPoint y: 230, endPoint x: 411, endPoint y: 234, distance: 22.8
click at [411, 237] on icon at bounding box center [413, 241] width 8 height 8
click at [515, 240] on div "[PERSON_NAME]." at bounding box center [531, 254] width 169 height 29
type input "*****"
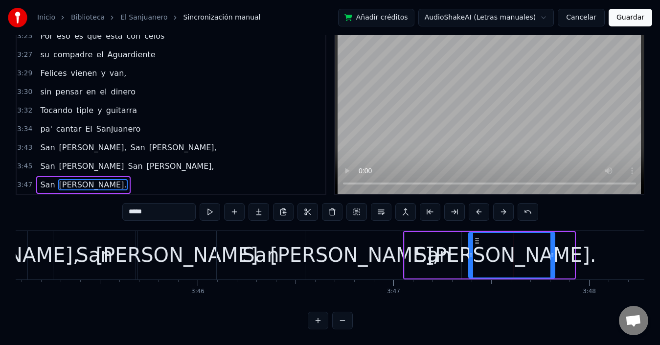
drag, startPoint x: 496, startPoint y: 231, endPoint x: 476, endPoint y: 232, distance: 19.6
click at [476, 237] on icon at bounding box center [477, 241] width 8 height 8
click at [59, 145] on div "San Juan, San Juan," at bounding box center [128, 148] width 184 height 18
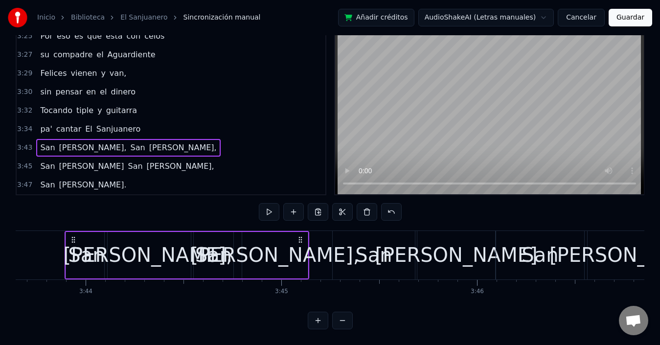
click at [71, 127] on div "pa' cantar El Sanjuanero" at bounding box center [90, 129] width 108 height 18
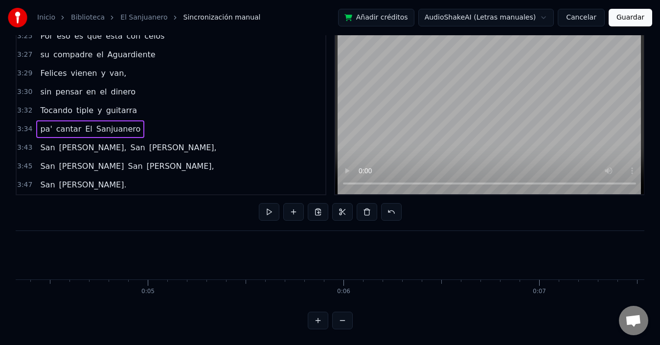
scroll to position [0, 781]
click at [69, 142] on span "[PERSON_NAME]," at bounding box center [92, 147] width 69 height 11
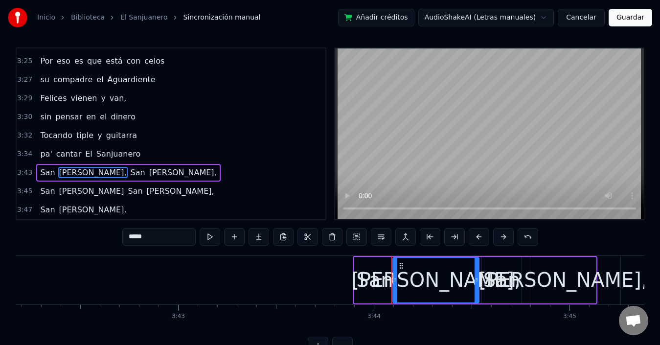
scroll to position [0, 43792]
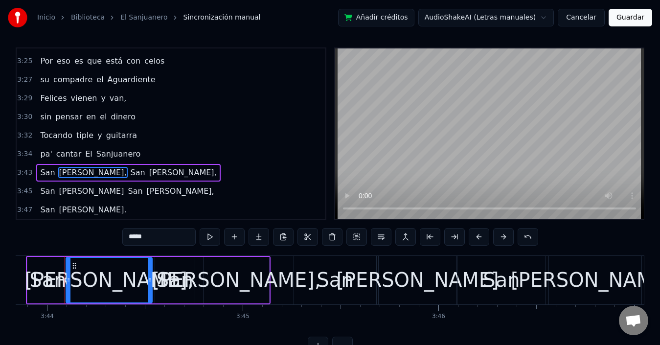
click at [127, 194] on span "San" at bounding box center [135, 190] width 17 height 11
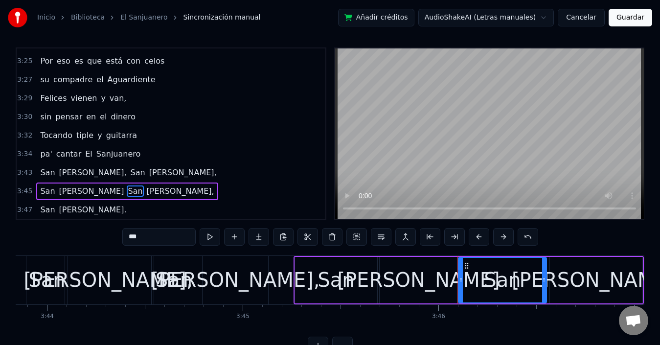
scroll to position [22, 0]
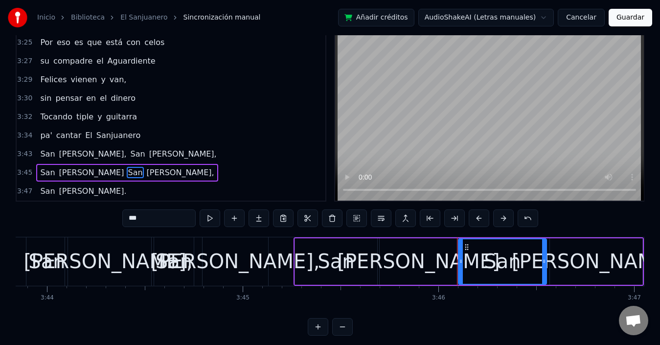
click at [294, 260] on div "San" at bounding box center [335, 261] width 83 height 46
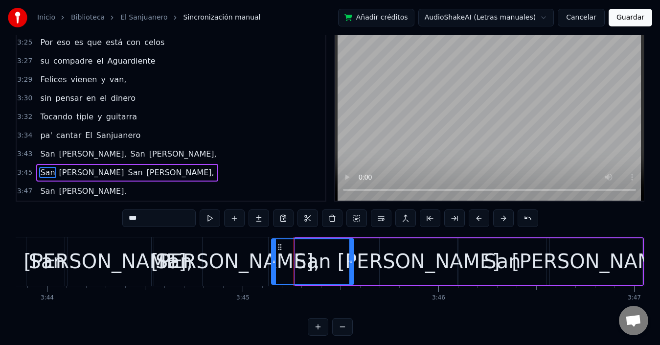
drag, startPoint x: 304, startPoint y: 250, endPoint x: 281, endPoint y: 251, distance: 23.5
click at [281, 251] on div "San" at bounding box center [312, 261] width 81 height 45
click at [294, 251] on div "San" at bounding box center [335, 261] width 83 height 46
click at [406, 248] on div "[PERSON_NAME]" at bounding box center [418, 261] width 162 height 29
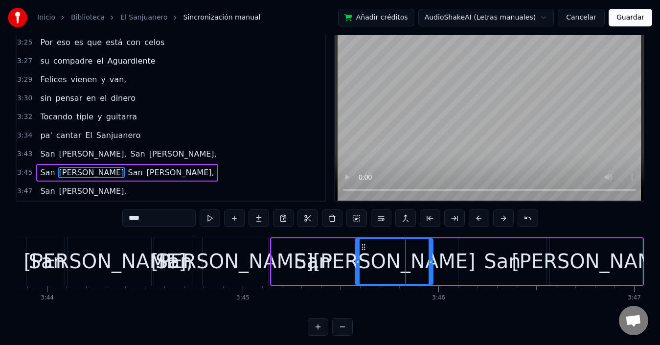
drag, startPoint x: 389, startPoint y: 246, endPoint x: 365, endPoint y: 246, distance: 24.5
click at [365, 246] on icon at bounding box center [363, 247] width 8 height 8
click at [490, 256] on div "San" at bounding box center [502, 261] width 37 height 29
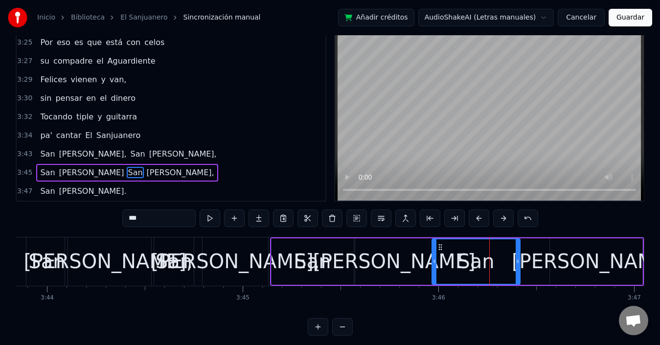
drag, startPoint x: 468, startPoint y: 247, endPoint x: 442, endPoint y: 250, distance: 26.5
click at [442, 250] on icon at bounding box center [440, 247] width 8 height 8
click at [560, 252] on div "[PERSON_NAME]," at bounding box center [596, 261] width 92 height 46
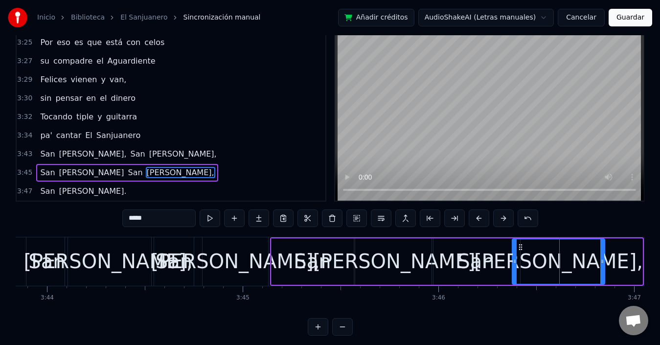
drag, startPoint x: 559, startPoint y: 244, endPoint x: 521, endPoint y: 252, distance: 38.5
click at [521, 252] on div "[PERSON_NAME]," at bounding box center [558, 261] width 91 height 45
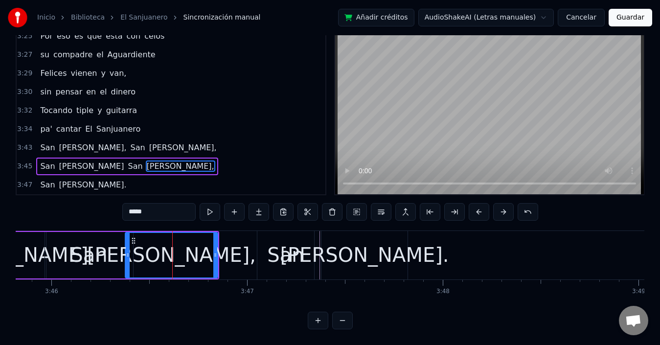
scroll to position [0, 44184]
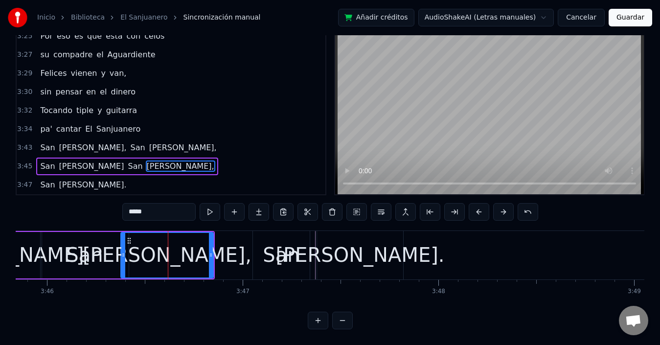
click at [277, 240] on div "San" at bounding box center [281, 254] width 37 height 29
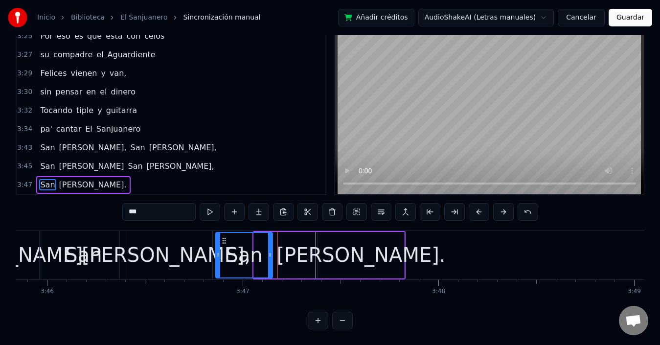
drag, startPoint x: 262, startPoint y: 234, endPoint x: 224, endPoint y: 236, distance: 38.2
click at [224, 237] on icon at bounding box center [224, 241] width 8 height 8
click at [353, 242] on div "[PERSON_NAME]." at bounding box center [361, 254] width 169 height 29
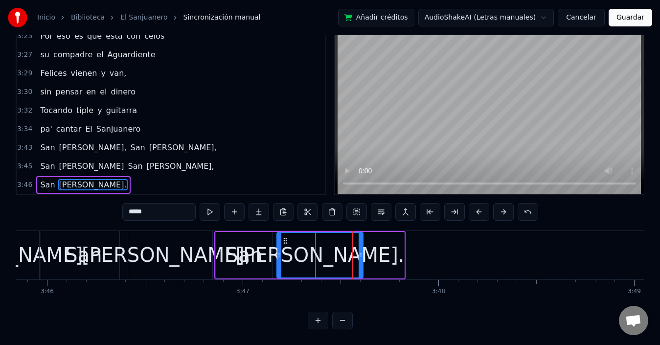
drag, startPoint x: 327, startPoint y: 231, endPoint x: 286, endPoint y: 233, distance: 41.2
click at [286, 237] on icon at bounding box center [285, 241] width 8 height 8
click at [86, 245] on div "San" at bounding box center [83, 254] width 37 height 29
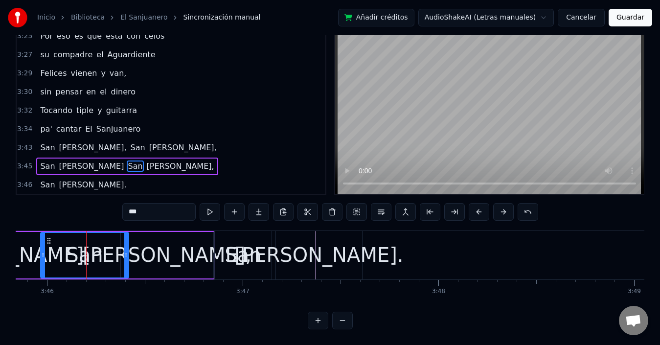
scroll to position [22, 0]
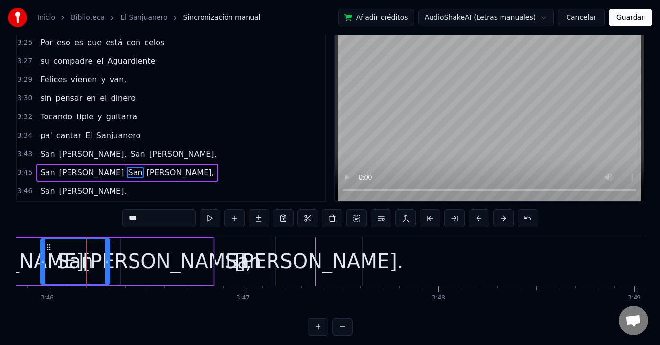
drag, startPoint x: 126, startPoint y: 264, endPoint x: 107, endPoint y: 265, distance: 19.1
click at [107, 265] on div at bounding box center [107, 261] width 4 height 45
click at [192, 266] on div "[PERSON_NAME]," at bounding box center [167, 261] width 92 height 46
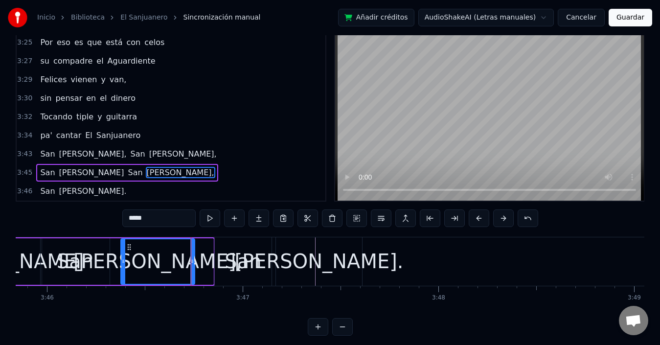
drag, startPoint x: 210, startPoint y: 261, endPoint x: 192, endPoint y: 262, distance: 18.6
click at [192, 262] on icon at bounding box center [192, 261] width 4 height 8
click at [238, 256] on div "San" at bounding box center [242, 261] width 37 height 29
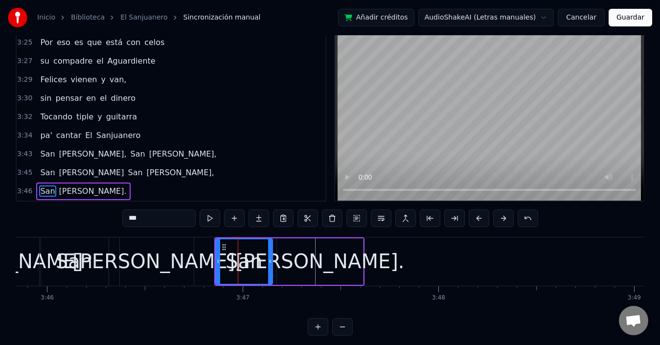
scroll to position [37, 0]
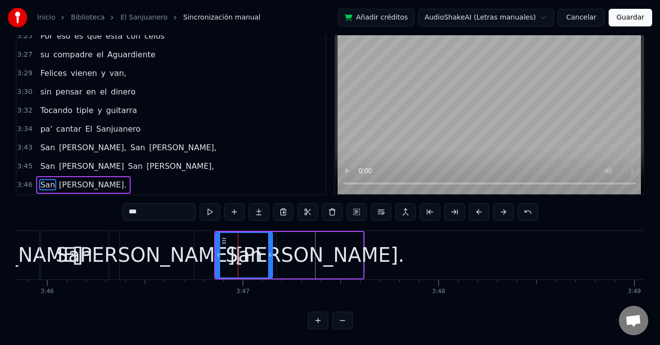
click at [95, 123] on span "Sanjuanero" at bounding box center [118, 128] width 46 height 11
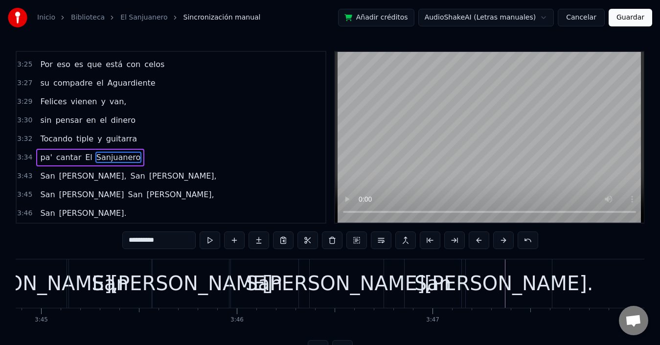
scroll to position [0, 43974]
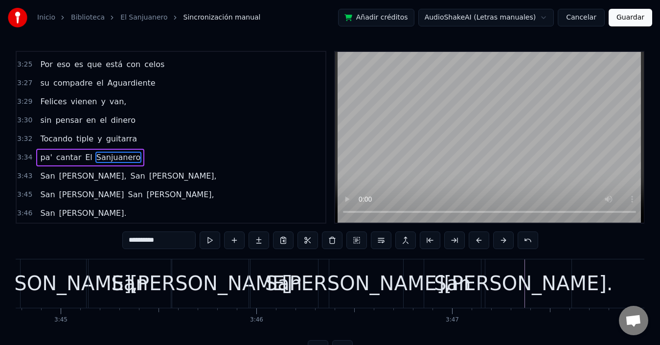
click at [164, 283] on div "San" at bounding box center [130, 283] width 82 height 48
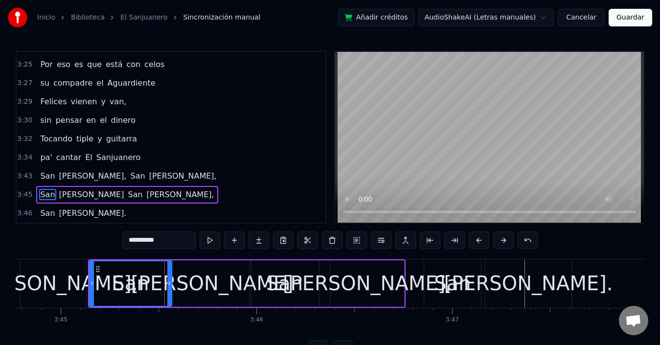
type input "***"
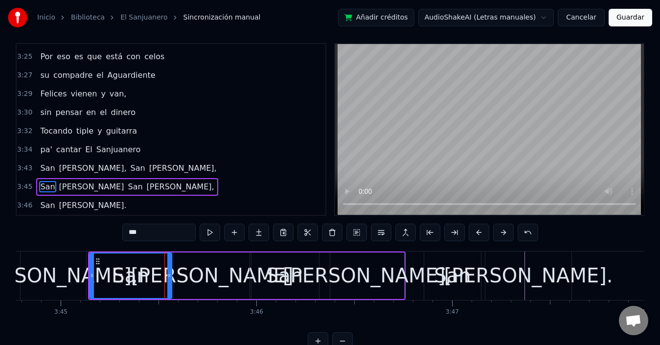
scroll to position [22, 0]
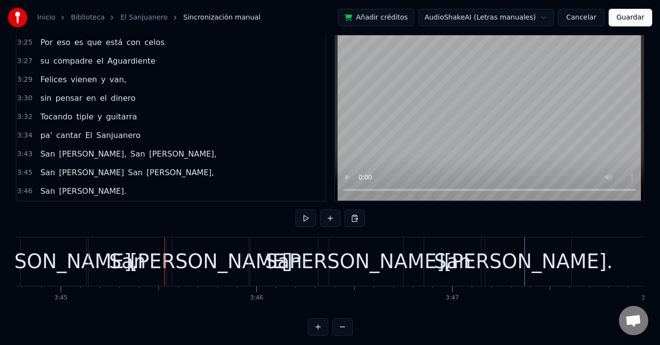
click at [179, 264] on div "[PERSON_NAME]" at bounding box center [211, 261] width 78 height 48
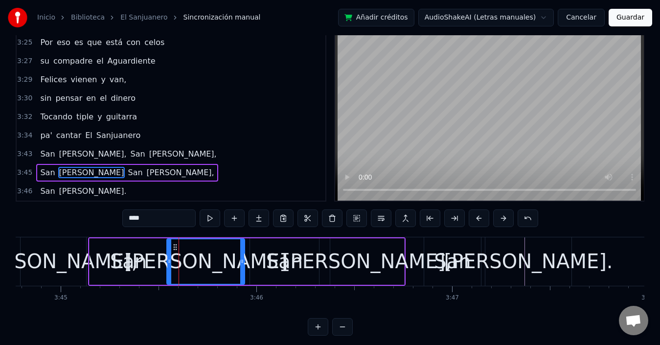
drag, startPoint x: 182, startPoint y: 247, endPoint x: 176, endPoint y: 247, distance: 6.4
click at [176, 247] on icon at bounding box center [175, 247] width 8 height 8
drag, startPoint x: 242, startPoint y: 261, endPoint x: 237, endPoint y: 262, distance: 5.0
click at [237, 262] on icon at bounding box center [236, 261] width 4 height 8
click at [275, 254] on div "San" at bounding box center [284, 261] width 37 height 29
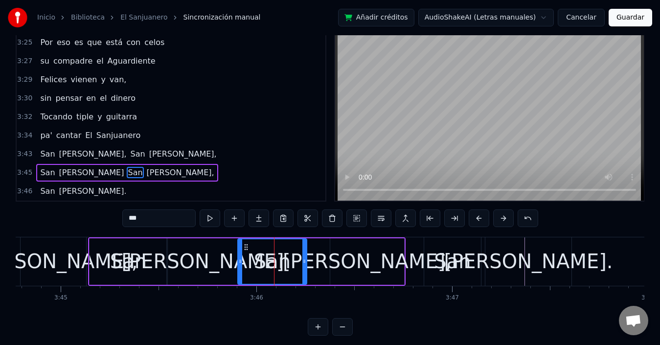
drag, startPoint x: 259, startPoint y: 247, endPoint x: 247, endPoint y: 248, distance: 12.3
click at [247, 248] on icon at bounding box center [246, 247] width 8 height 8
drag, startPoint x: 303, startPoint y: 262, endPoint x: 295, endPoint y: 262, distance: 7.3
click at [295, 262] on icon at bounding box center [297, 261] width 4 height 8
click at [339, 262] on div "[PERSON_NAME]," at bounding box center [367, 261] width 74 height 46
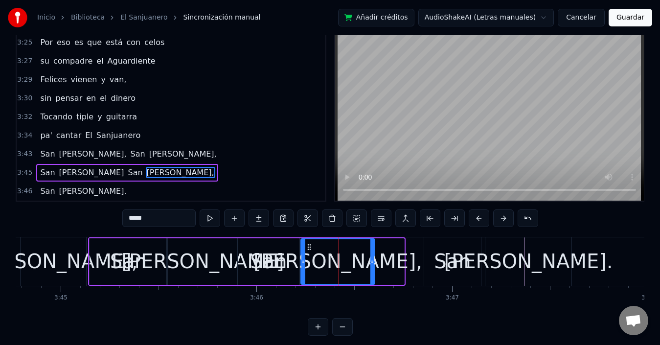
drag, startPoint x: 337, startPoint y: 244, endPoint x: 307, endPoint y: 248, distance: 29.8
click at [307, 248] on icon at bounding box center [309, 247] width 8 height 8
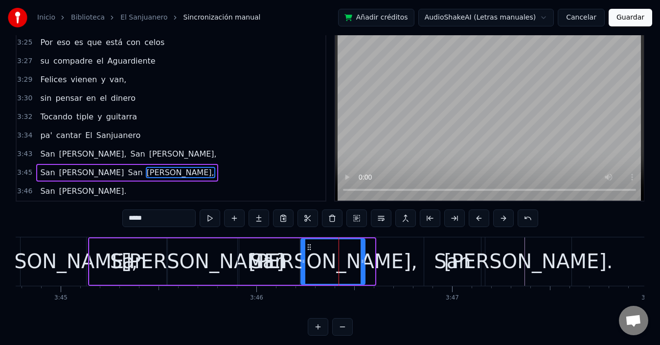
click at [363, 265] on icon at bounding box center [362, 261] width 4 height 8
click at [473, 247] on div "San" at bounding box center [452, 261] width 57 height 48
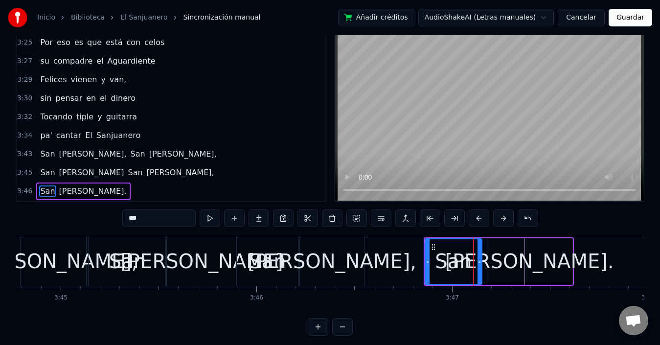
scroll to position [37, 0]
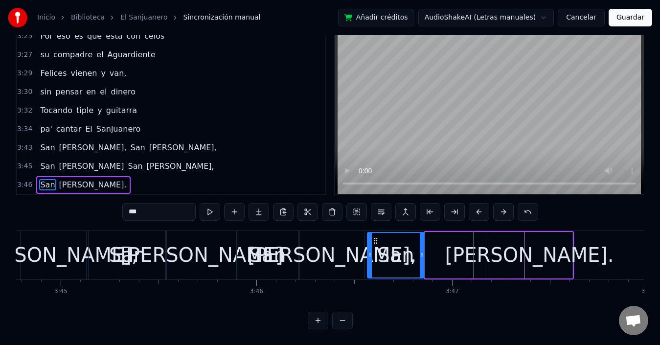
drag, startPoint x: 434, startPoint y: 233, endPoint x: 377, endPoint y: 234, distance: 57.7
click at [377, 237] on icon at bounding box center [376, 241] width 8 height 8
click at [518, 247] on div "[PERSON_NAME]." at bounding box center [529, 254] width 169 height 29
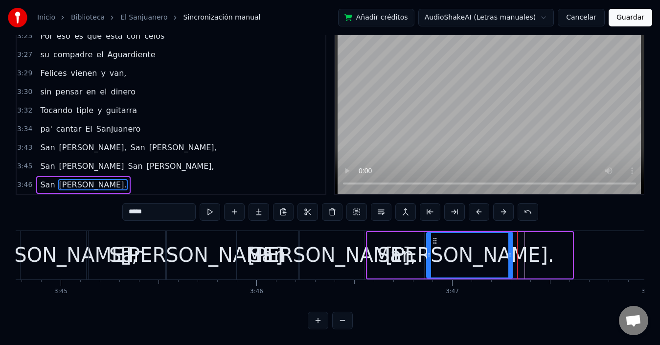
drag, startPoint x: 495, startPoint y: 233, endPoint x: 436, endPoint y: 239, distance: 60.0
click at [436, 239] on div "[PERSON_NAME]." at bounding box center [469, 255] width 85 height 45
click at [486, 239] on div "[PERSON_NAME]." at bounding box center [529, 255] width 87 height 46
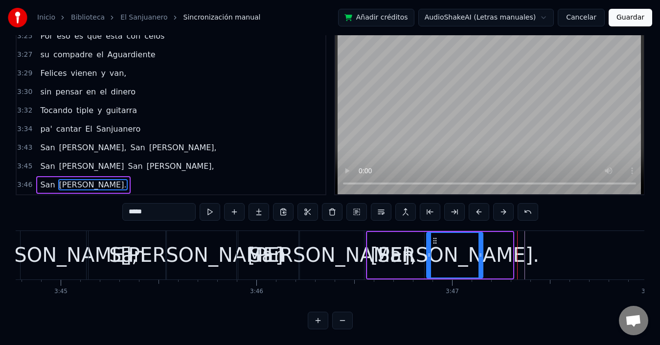
drag, startPoint x: 511, startPoint y: 246, endPoint x: 481, endPoint y: 251, distance: 30.4
click at [481, 251] on div at bounding box center [480, 255] width 4 height 45
click at [105, 123] on span "Sanjuanero" at bounding box center [118, 128] width 46 height 11
type input "**********"
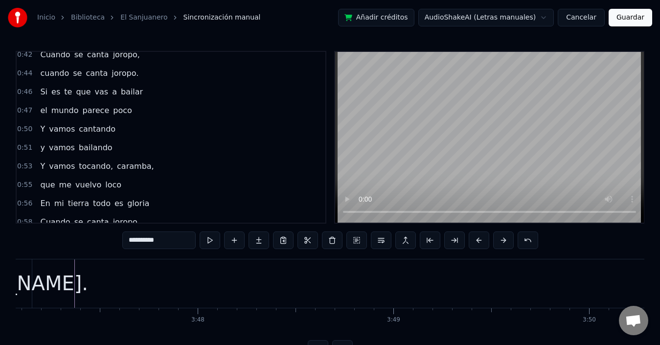
scroll to position [0, 0]
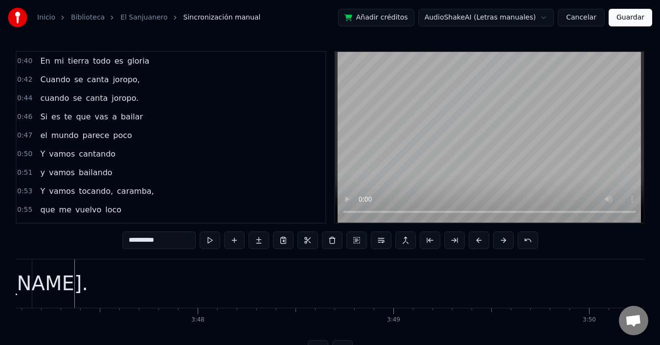
click at [165, 66] on div "0:40 En mi tierra todo es gloria" at bounding box center [171, 61] width 309 height 19
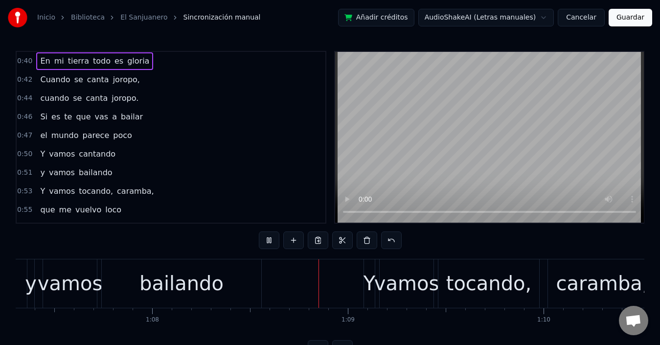
scroll to position [0, 13311]
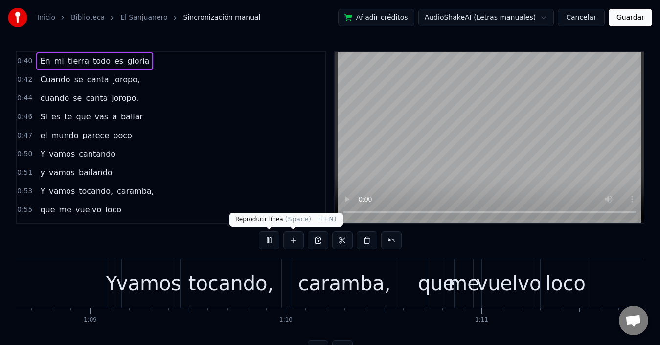
click at [269, 237] on button at bounding box center [269, 240] width 21 height 18
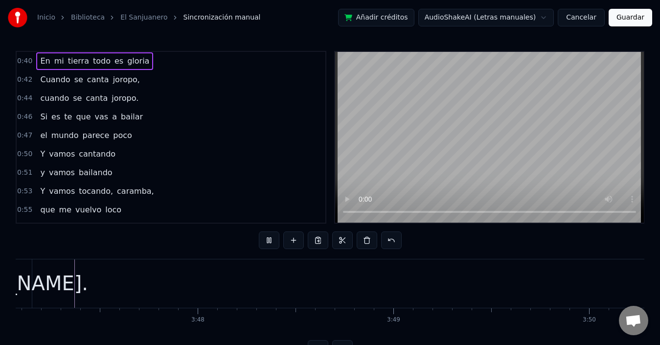
scroll to position [0, 44427]
click at [67, 118] on div "Si es te que vas a bailar" at bounding box center [91, 117] width 111 height 18
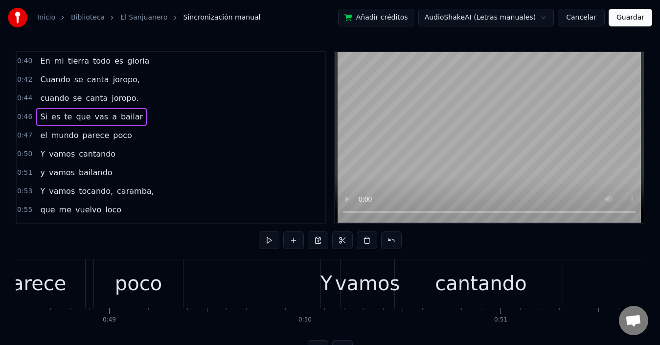
scroll to position [0, 8994]
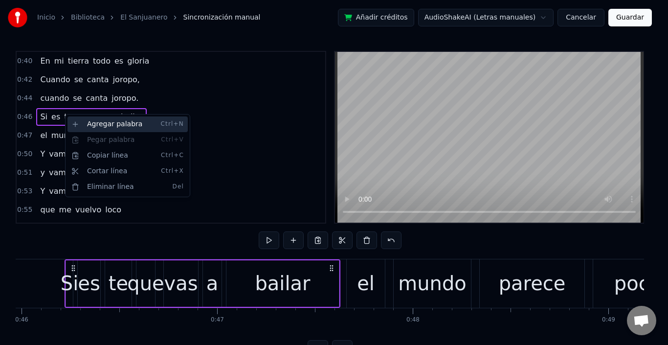
click at [95, 125] on div "Agregar palabra Ctrl+N" at bounding box center [127, 124] width 120 height 16
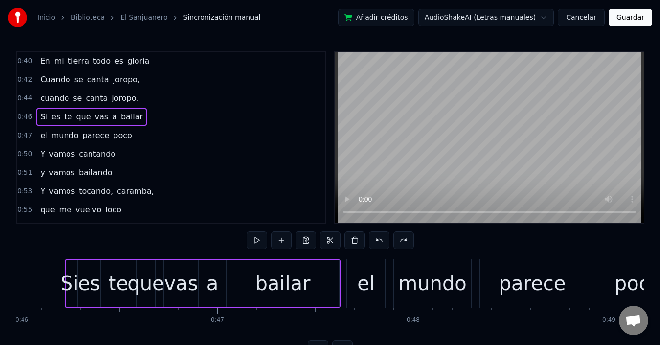
click at [66, 116] on span "te" at bounding box center [68, 116] width 10 height 11
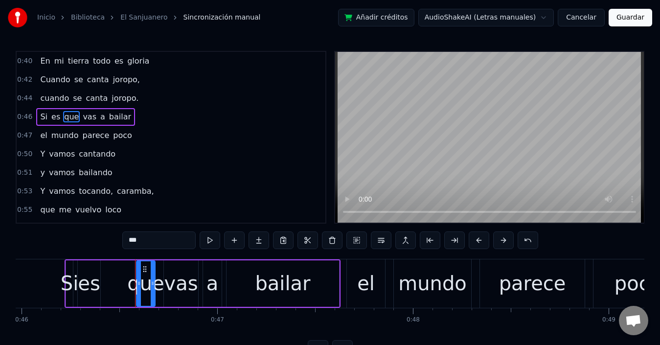
click at [82, 115] on span "vas" at bounding box center [90, 116] width 16 height 11
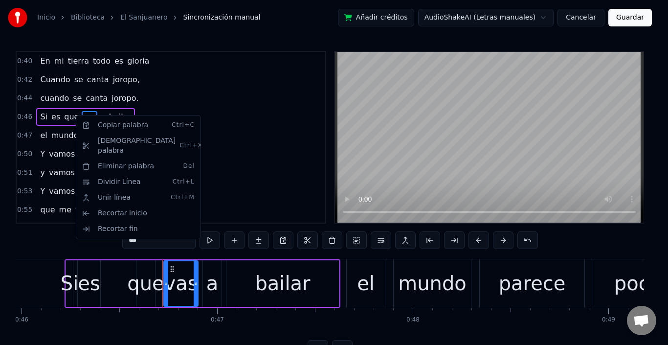
click at [73, 117] on html "Inicio Biblioteca El Sanjuanero Sincronización manual Añadir créditos AudioShak…" at bounding box center [334, 186] width 668 height 373
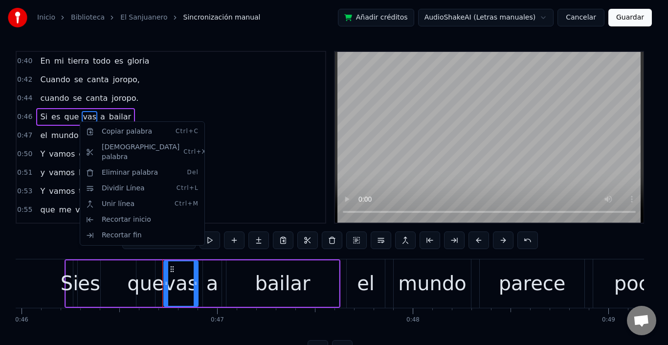
click at [62, 118] on html "Inicio Biblioteca El Sanjuanero Sincronización manual Añadir créditos AudioShak…" at bounding box center [334, 186] width 668 height 373
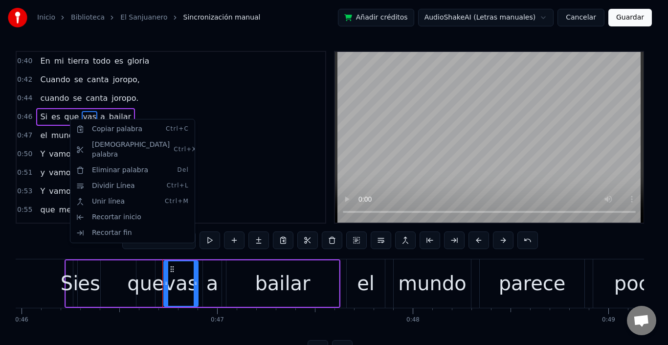
click at [60, 116] on html "Inicio Biblioteca El Sanjuanero Sincronización manual Añadir créditos AudioShak…" at bounding box center [334, 186] width 668 height 373
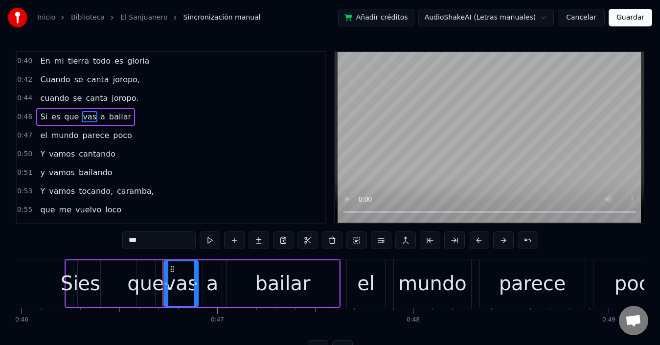
click at [40, 118] on span "Si" at bounding box center [43, 116] width 9 height 11
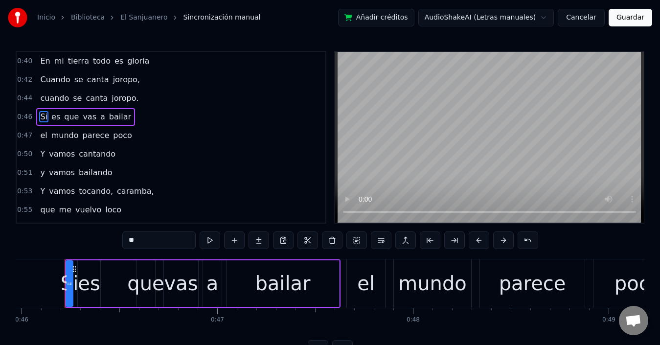
click at [67, 119] on span "que" at bounding box center [71, 116] width 17 height 11
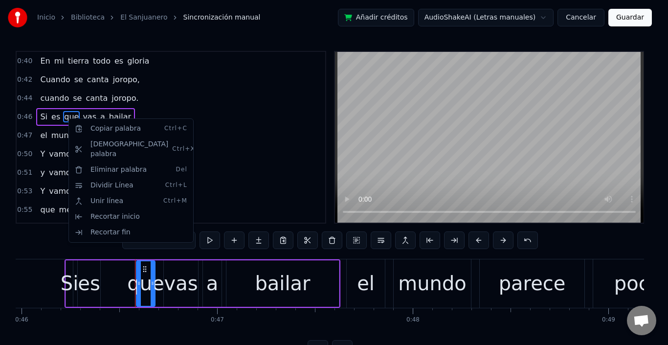
click at [73, 113] on html "Inicio Biblioteca El Sanjuanero Sincronización manual Añadir créditos AudioShak…" at bounding box center [334, 186] width 668 height 373
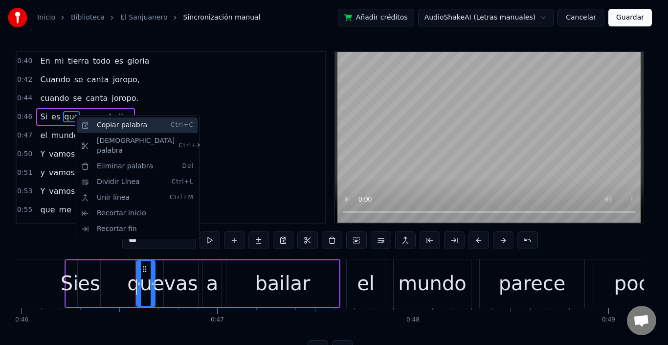
click at [115, 128] on div "Copiar palabra Ctrl+C" at bounding box center [137, 125] width 120 height 16
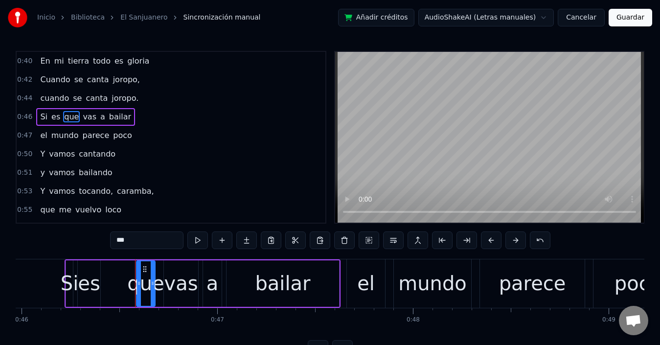
click at [82, 116] on span "vas" at bounding box center [90, 116] width 16 height 11
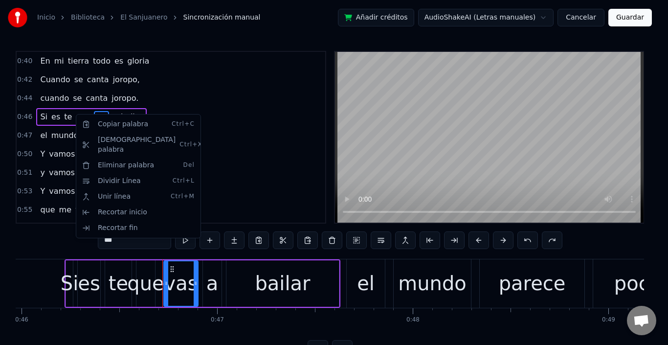
click at [197, 90] on html "Inicio Biblioteca El Sanjuanero Sincronización manual Añadir créditos AudioShak…" at bounding box center [334, 186] width 668 height 373
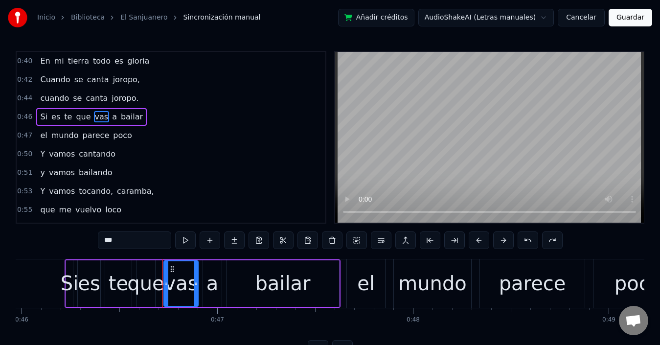
click at [63, 116] on span "te" at bounding box center [68, 116] width 10 height 11
type input "**"
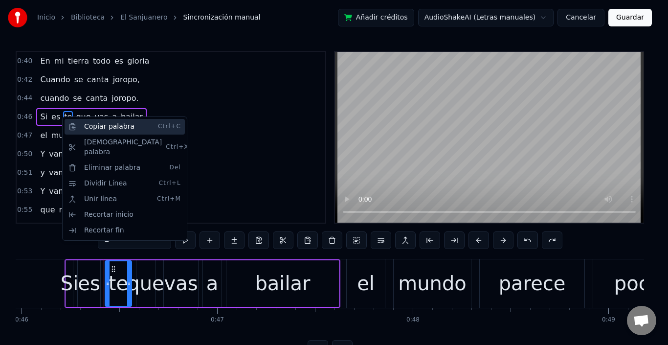
click at [107, 127] on div "Copiar palabra Ctrl+C" at bounding box center [125, 127] width 120 height 16
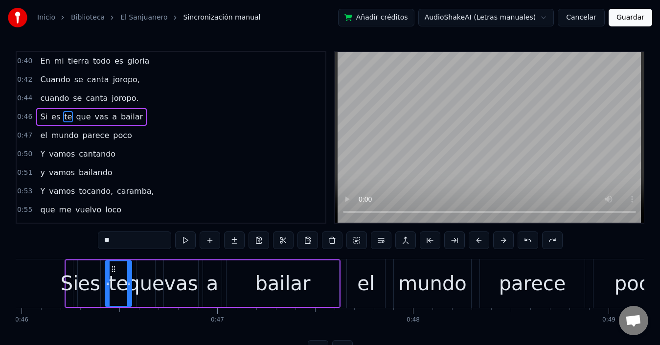
click at [84, 118] on div "Si es te que vas a bailar" at bounding box center [91, 117] width 111 height 18
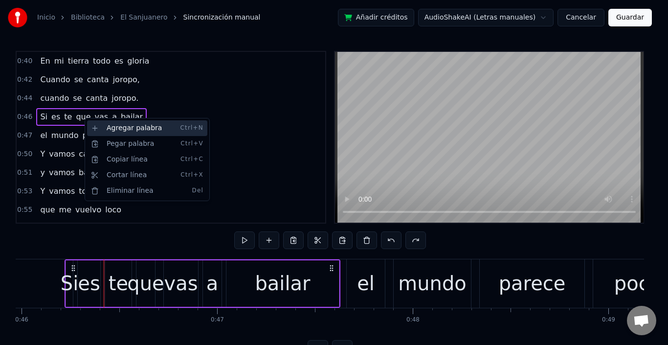
click at [120, 127] on div "Agregar palabra Ctrl+N" at bounding box center [147, 128] width 120 height 16
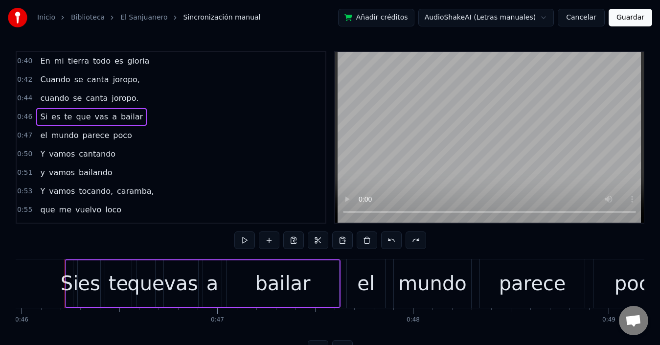
click at [75, 117] on span "que" at bounding box center [83, 116] width 17 height 11
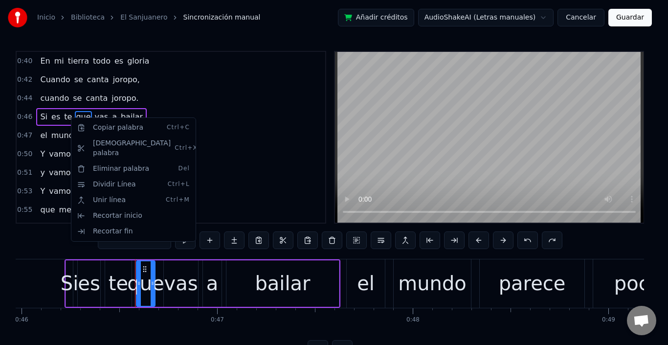
click at [62, 117] on html "Inicio Biblioteca El Sanjuanero Sincronización manual Añadir créditos AudioShak…" at bounding box center [334, 186] width 668 height 373
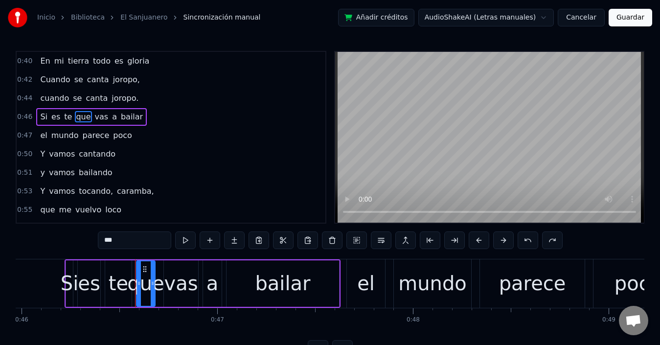
click at [63, 118] on span "te" at bounding box center [68, 116] width 10 height 11
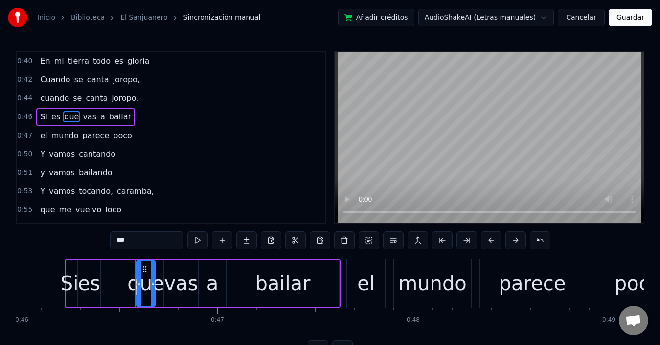
click at [73, 118] on span "que" at bounding box center [71, 117] width 17 height 12
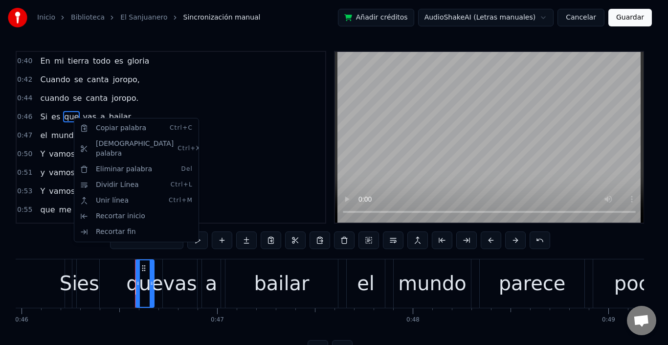
click at [134, 241] on html "Inicio Biblioteca El Sanjuanero Sincronización manual Añadir créditos AudioShak…" at bounding box center [334, 186] width 668 height 373
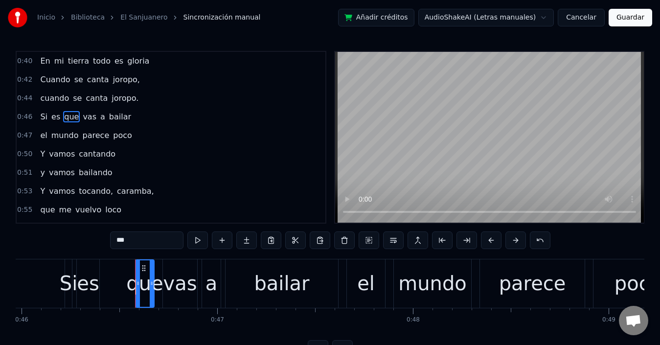
click at [132, 240] on input "***" at bounding box center [146, 240] width 73 height 18
click at [82, 122] on span "vas" at bounding box center [90, 116] width 16 height 11
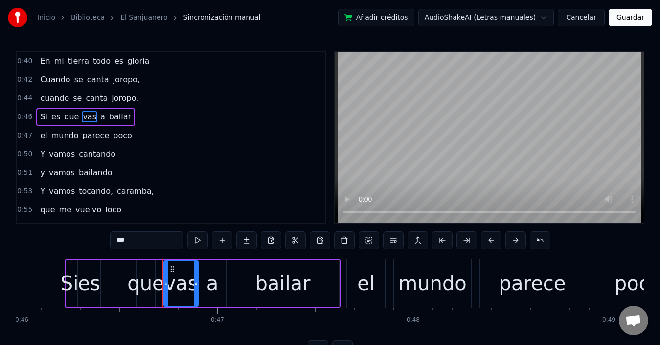
click at [112, 237] on input "***" at bounding box center [146, 240] width 73 height 18
click at [64, 117] on span "que" at bounding box center [71, 116] width 17 height 11
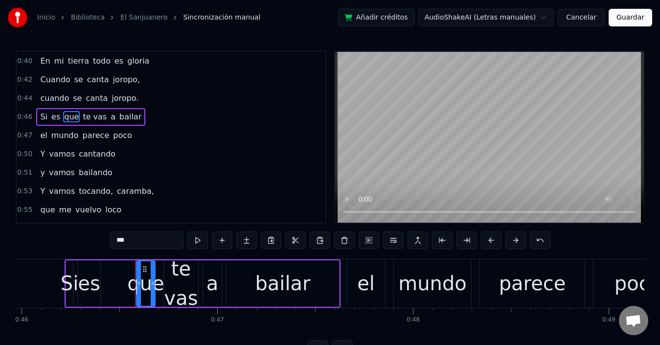
click at [82, 118] on span "te vas" at bounding box center [95, 116] width 26 height 11
type input "******"
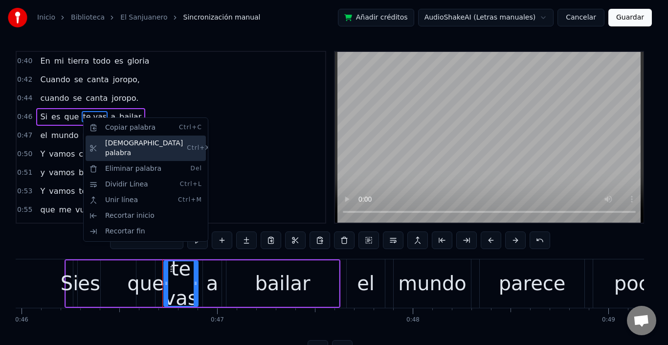
click at [109, 146] on div "Cortar palabra Ctrl+X" at bounding box center [146, 147] width 120 height 25
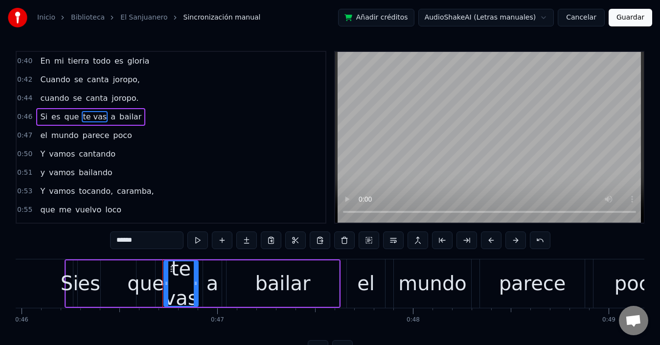
click at [85, 116] on span "te vas" at bounding box center [95, 116] width 26 height 11
click at [124, 239] on input "******" at bounding box center [146, 240] width 73 height 18
drag, startPoint x: 72, startPoint y: 115, endPoint x: 77, endPoint y: 117, distance: 5.5
click at [76, 117] on div "Si es que te vas a bailar" at bounding box center [90, 117] width 109 height 18
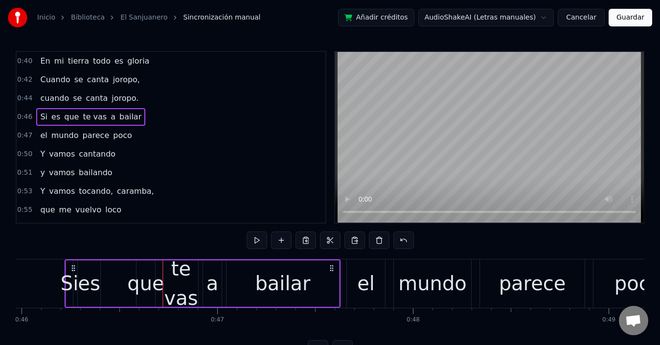
click at [65, 115] on span "que" at bounding box center [71, 116] width 17 height 11
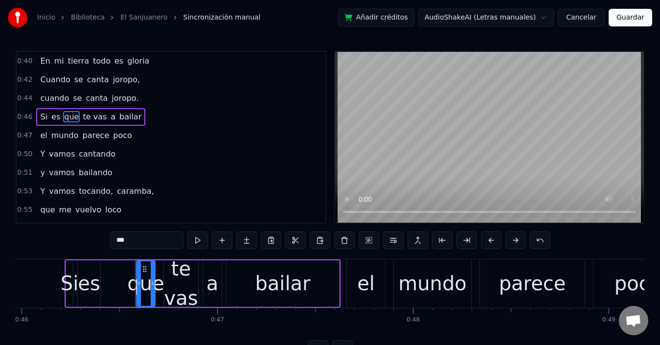
click at [86, 118] on span "te vas" at bounding box center [95, 116] width 26 height 11
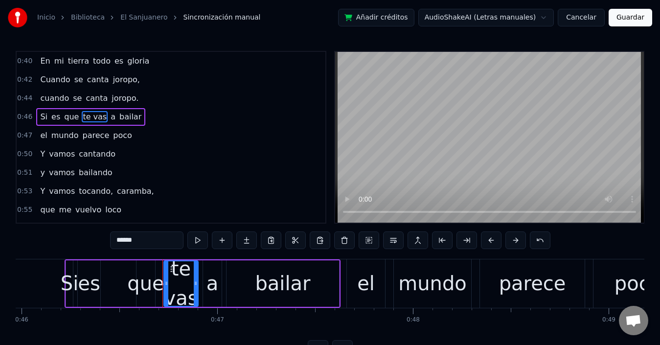
click at [189, 280] on div "te vas" at bounding box center [181, 283] width 34 height 59
click at [41, 101] on span "cuando" at bounding box center [54, 97] width 31 height 11
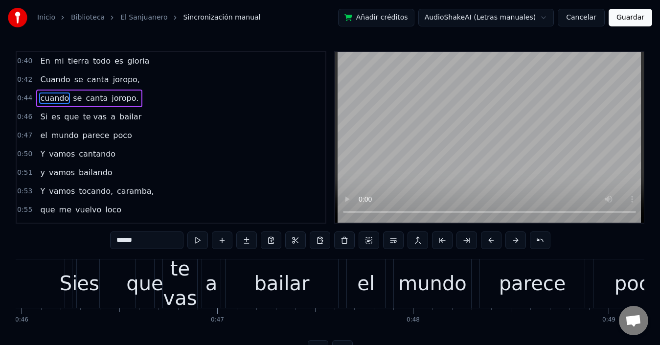
type input "******"
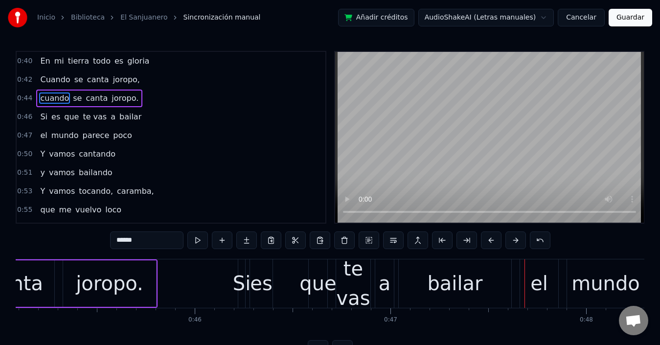
scroll to position [0, 8856]
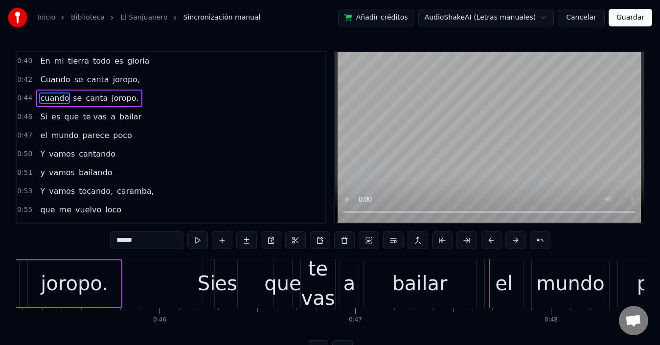
click at [262, 274] on div "Si es que te vas a bailar" at bounding box center [340, 283] width 276 height 48
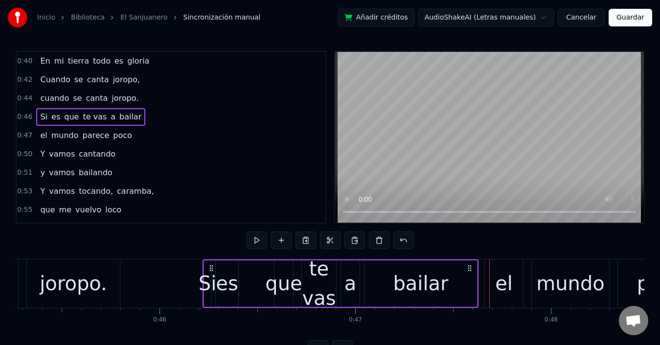
click at [277, 279] on div "que" at bounding box center [283, 283] width 37 height 29
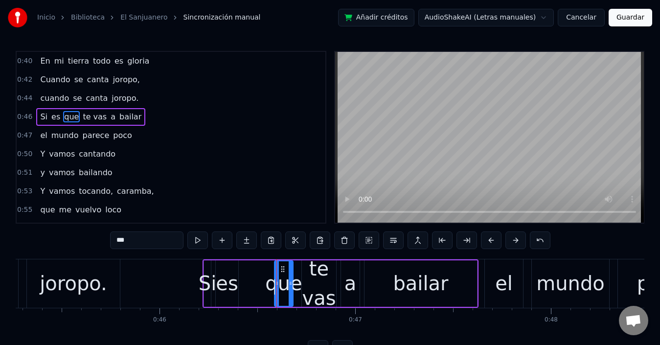
click at [252, 283] on div "Si es que te vas a bailar" at bounding box center [340, 283] width 276 height 48
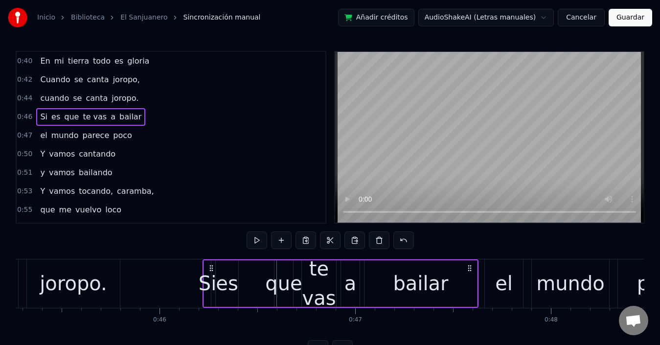
click at [292, 283] on div "que" at bounding box center [283, 283] width 37 height 29
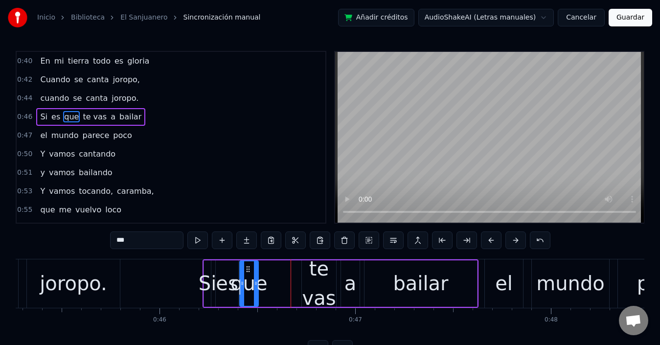
drag, startPoint x: 282, startPoint y: 269, endPoint x: 247, endPoint y: 271, distance: 34.8
click at [247, 271] on icon at bounding box center [248, 269] width 8 height 8
click at [315, 276] on div "te vas" at bounding box center [319, 283] width 34 height 59
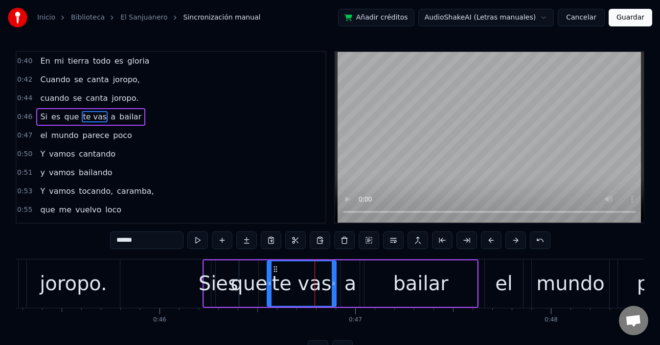
drag, startPoint x: 303, startPoint y: 282, endPoint x: 268, endPoint y: 282, distance: 34.7
click at [268, 282] on icon at bounding box center [270, 283] width 4 height 8
click at [75, 287] on div "joropo." at bounding box center [73, 283] width 67 height 29
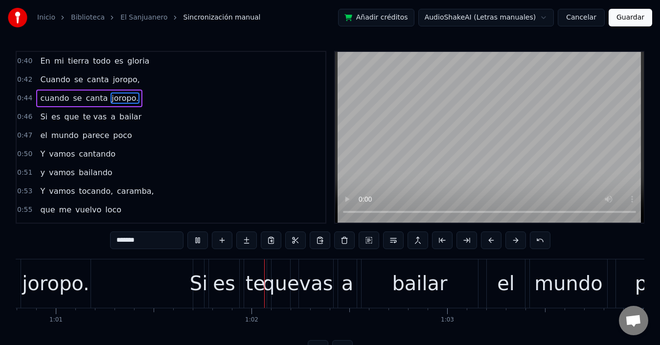
scroll to position [0, 11918]
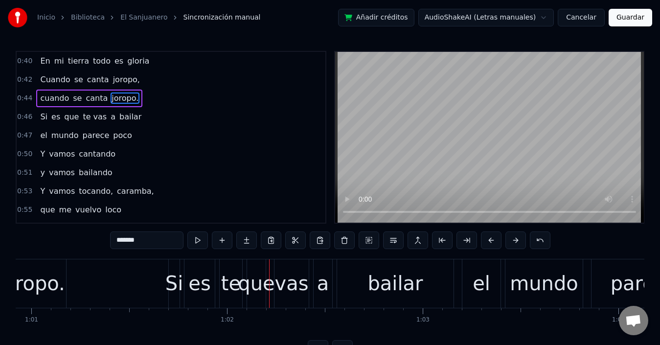
click at [229, 285] on div "te" at bounding box center [231, 283] width 20 height 29
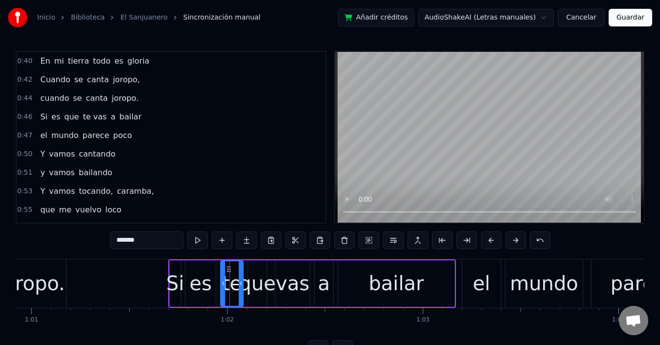
type input "**"
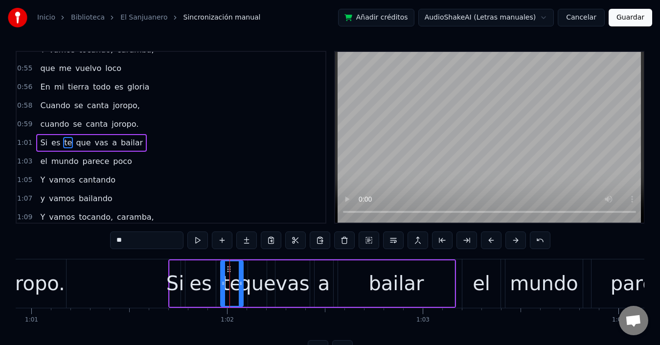
scroll to position [147, 0]
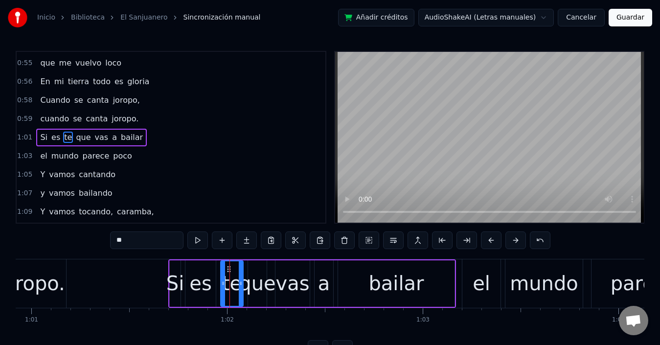
drag, startPoint x: 123, startPoint y: 242, endPoint x: 111, endPoint y: 238, distance: 12.5
click at [111, 238] on input "**" at bounding box center [146, 240] width 73 height 18
click at [254, 281] on div "que" at bounding box center [257, 283] width 37 height 29
drag, startPoint x: 256, startPoint y: 269, endPoint x: 228, endPoint y: 271, distance: 28.0
click at [228, 271] on icon at bounding box center [228, 269] width 8 height 8
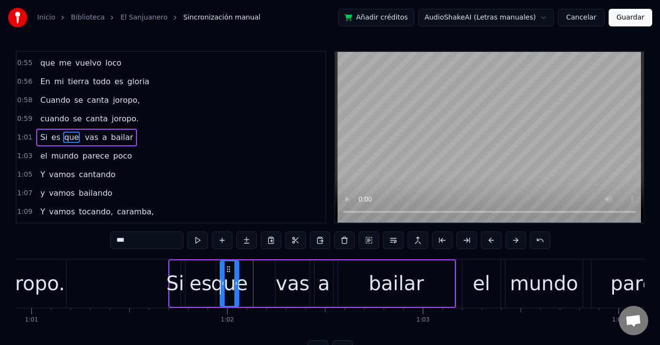
click at [84, 139] on span "vas" at bounding box center [92, 137] width 16 height 11
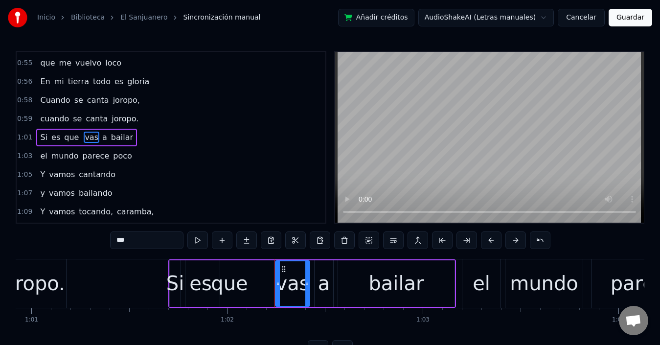
click at [119, 242] on input "***" at bounding box center [146, 240] width 73 height 18
click at [115, 240] on input "***" at bounding box center [146, 240] width 73 height 18
drag, startPoint x: 277, startPoint y: 282, endPoint x: 248, endPoint y: 284, distance: 29.4
click at [248, 284] on icon at bounding box center [249, 283] width 4 height 8
click at [123, 243] on input "******" at bounding box center [146, 240] width 73 height 18
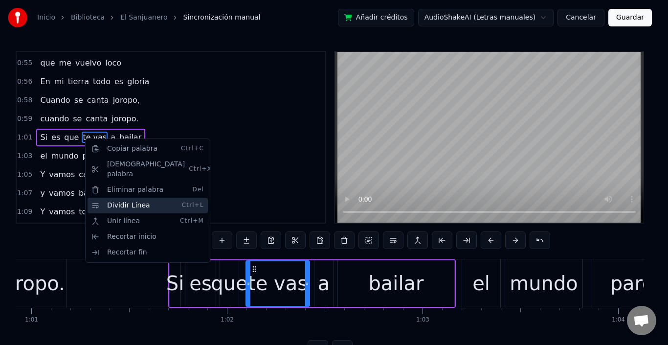
click at [132, 198] on div "Dividir Línea Ctrl+L" at bounding box center [148, 206] width 120 height 16
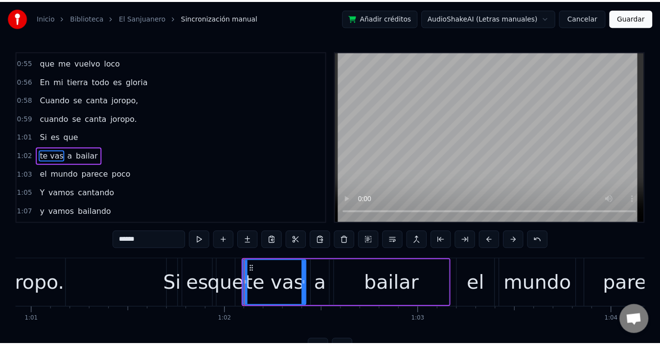
scroll to position [165, 0]
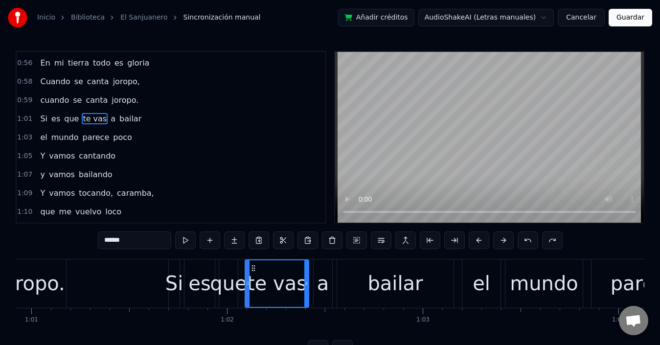
click at [85, 116] on span "te vas" at bounding box center [95, 118] width 26 height 11
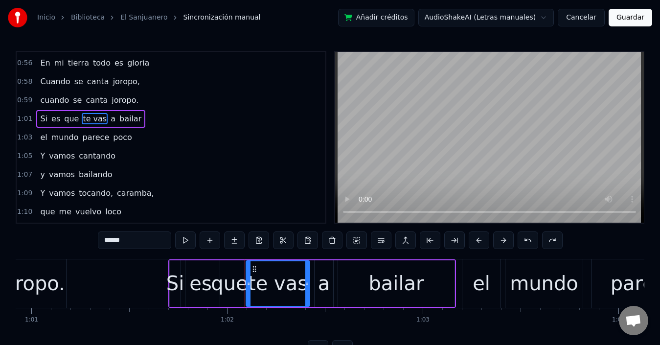
scroll to position [147, 0]
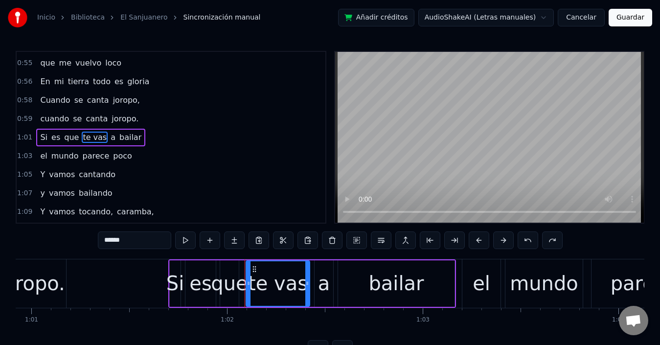
click at [82, 139] on span "te vas" at bounding box center [95, 137] width 26 height 11
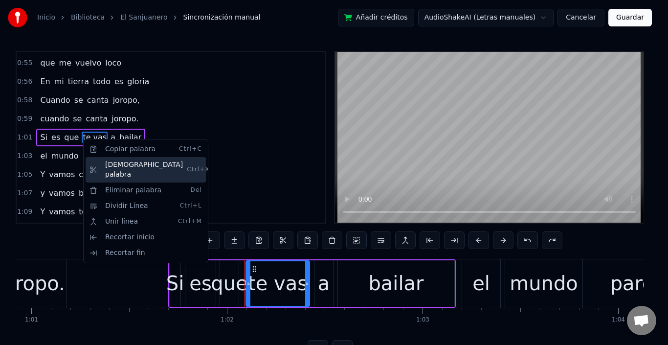
click at [125, 166] on div "Cortar palabra Ctrl+X" at bounding box center [146, 169] width 120 height 25
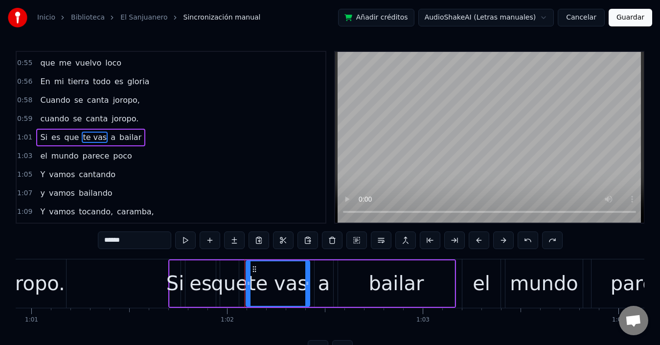
click at [85, 136] on span "te vas" at bounding box center [95, 137] width 26 height 11
click at [280, 284] on div "te vas" at bounding box center [278, 283] width 60 height 29
click at [172, 264] on div "Si" at bounding box center [175, 283] width 11 height 46
type input "**"
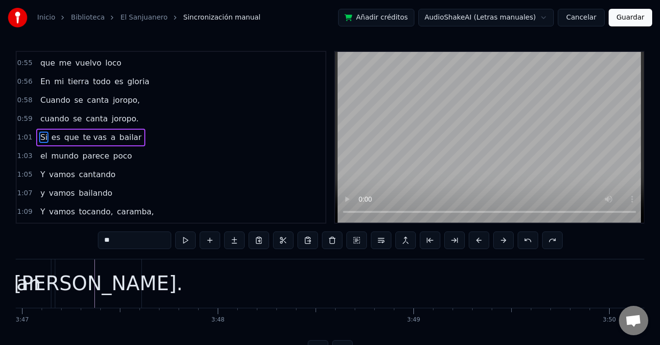
scroll to position [0, 44427]
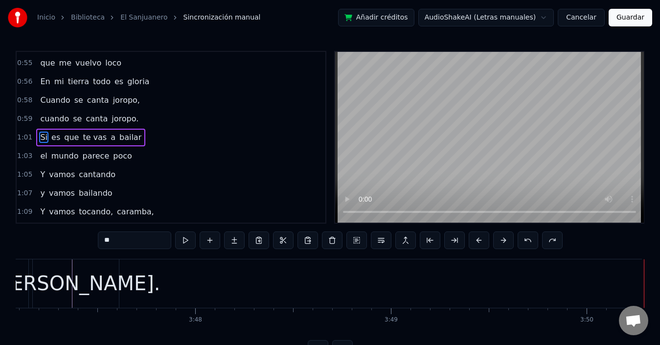
click at [627, 15] on button "Guardar" at bounding box center [630, 18] width 44 height 18
